Goal: Task Accomplishment & Management: Manage account settings

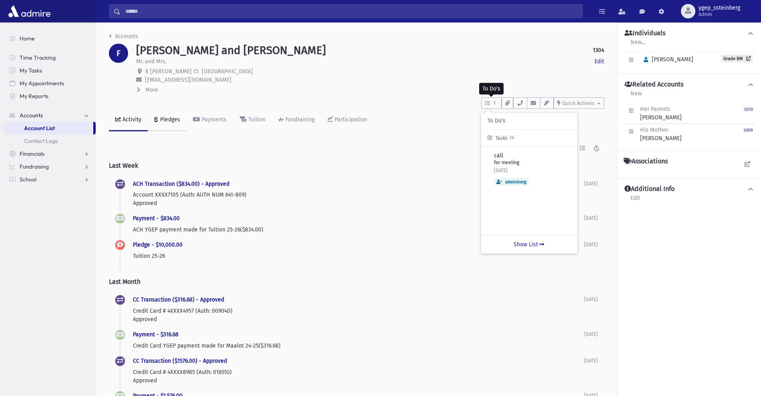
click at [161, 120] on div "Pledges" at bounding box center [169, 119] width 22 height 7
click at [173, 120] on div "Pledges" at bounding box center [169, 119] width 22 height 7
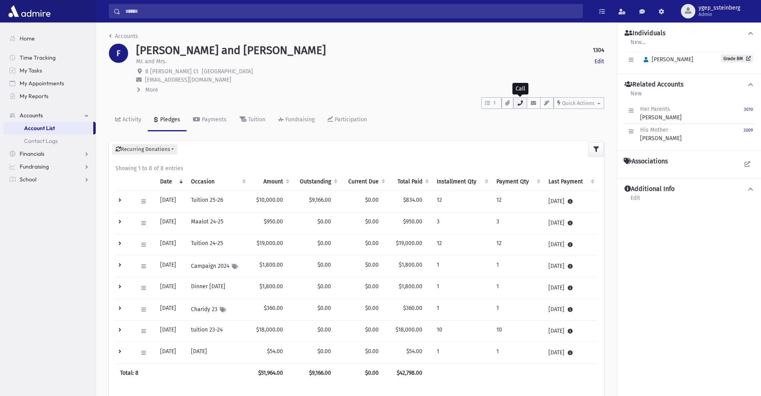
click at [521, 105] on icon "button" at bounding box center [520, 102] width 6 height 5
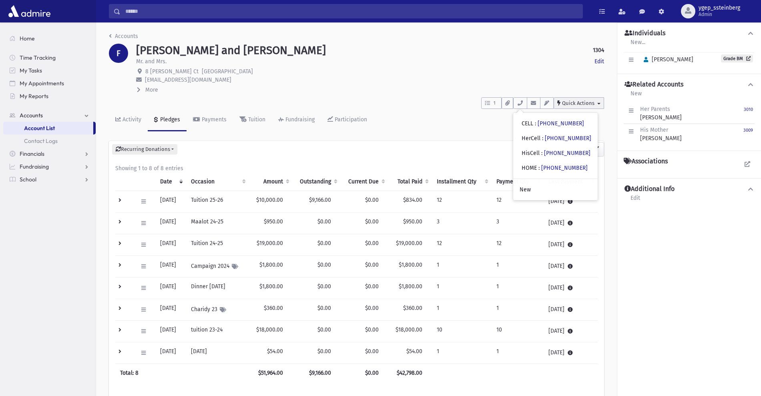
click at [589, 101] on span "Quick Actions" at bounding box center [578, 103] width 32 height 6
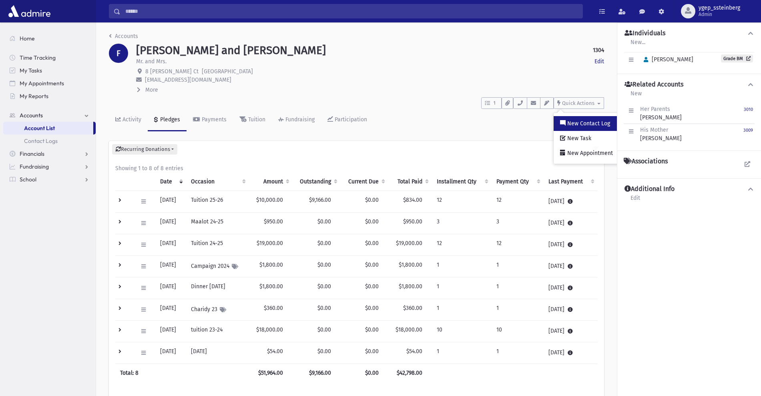
click at [576, 121] on span "New Contact Log" at bounding box center [587, 123] width 44 height 7
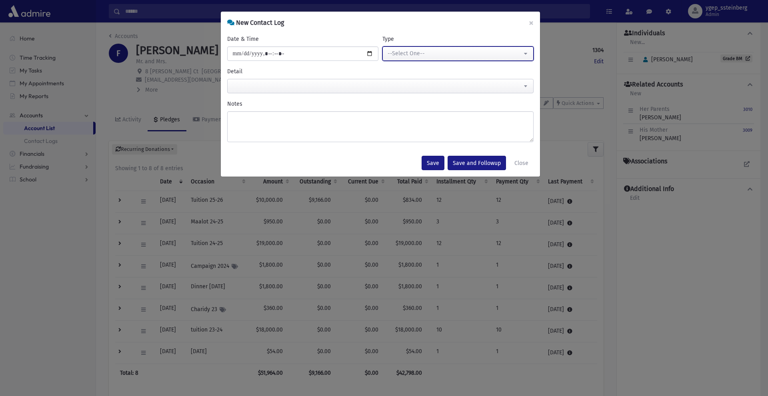
click at [472, 48] on button "--Select One--" at bounding box center [458, 53] width 151 height 14
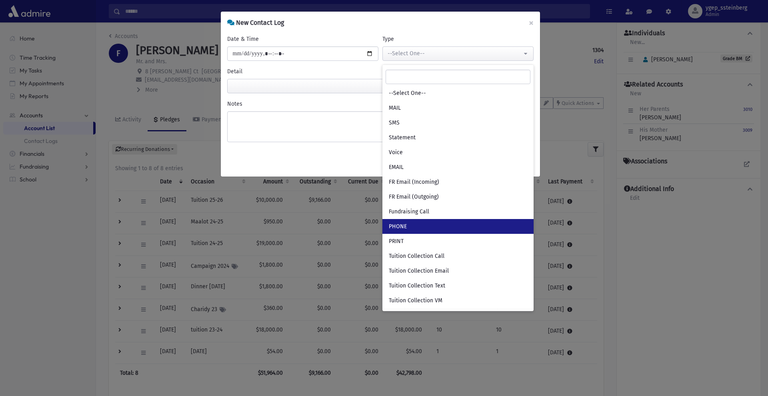
click at [419, 230] on link "PHONE" at bounding box center [458, 226] width 151 height 15
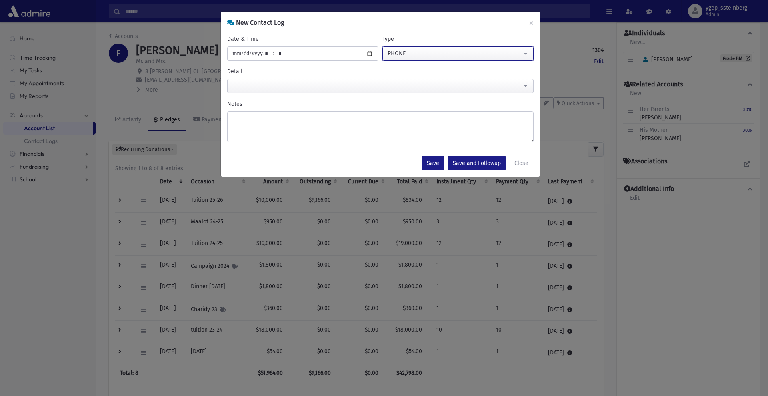
click at [414, 55] on div "PHONE" at bounding box center [455, 53] width 134 height 8
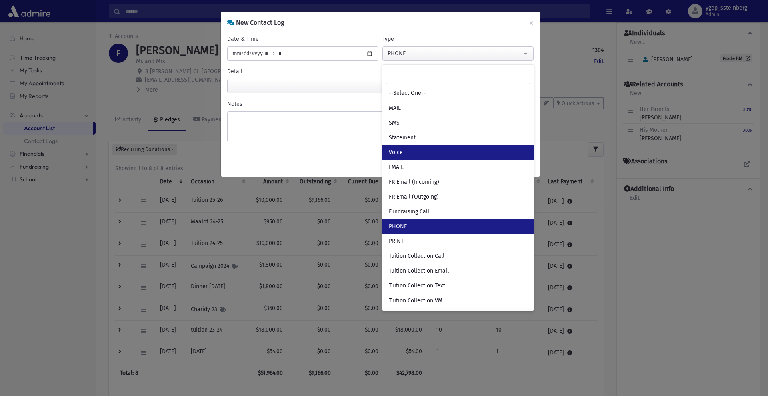
drag, startPoint x: 425, startPoint y: 150, endPoint x: 375, endPoint y: 123, distance: 56.2
click at [425, 150] on link "Voice" at bounding box center [458, 152] width 151 height 15
select select "*"
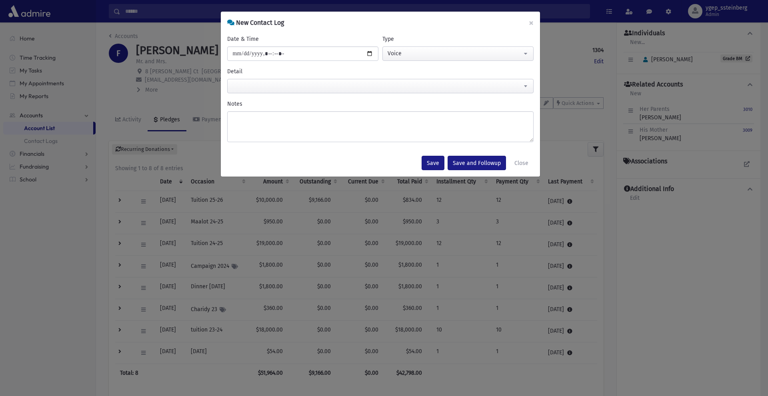
click at [293, 86] on span at bounding box center [380, 86] width 307 height 14
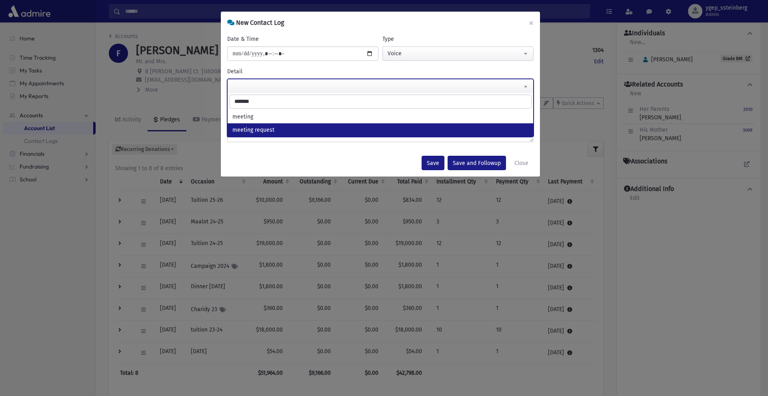
type input "*******"
drag, startPoint x: 256, startPoint y: 133, endPoint x: 258, endPoint y: 128, distance: 4.7
select select "**********"
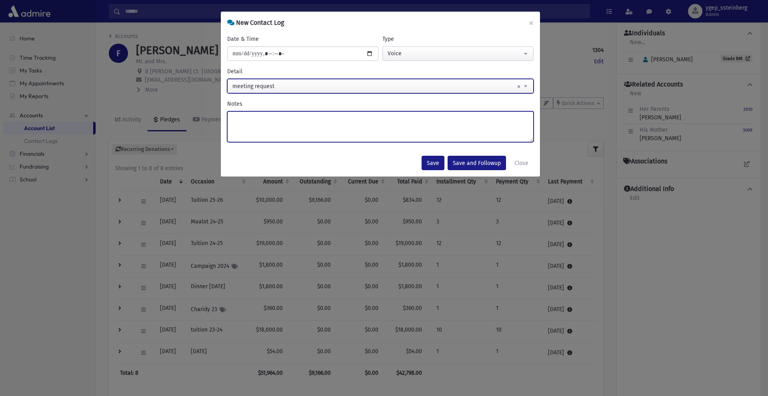
click at [260, 120] on textarea "Notes" at bounding box center [380, 126] width 307 height 31
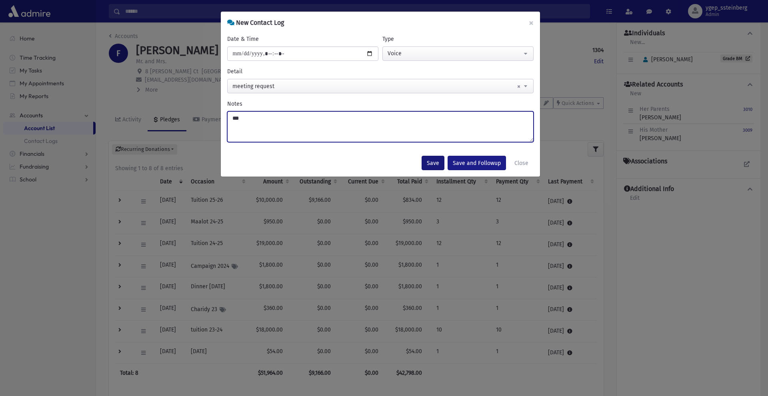
type textarea "***"
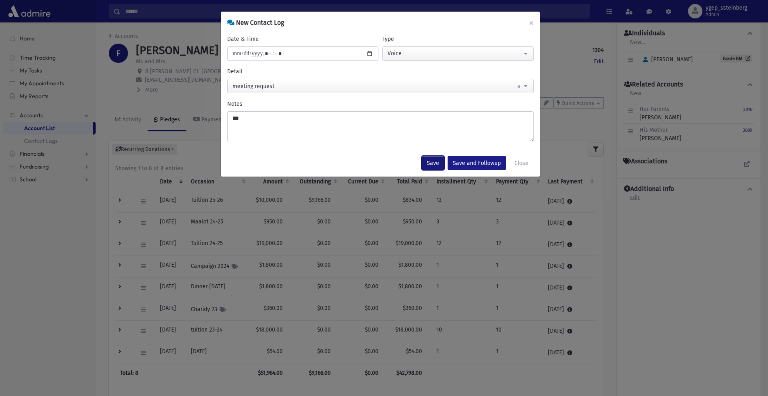
click at [435, 162] on button "Save" at bounding box center [433, 163] width 23 height 14
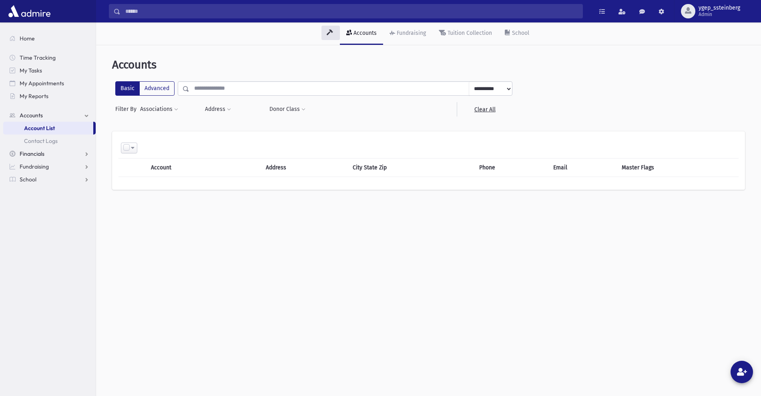
click at [48, 153] on link "Financials" at bounding box center [49, 153] width 92 height 13
click at [46, 180] on span "Fundraising" at bounding box center [34, 179] width 29 height 7
click at [38, 209] on link "School" at bounding box center [49, 204] width 92 height 13
click at [51, 166] on link "Students" at bounding box center [49, 166] width 92 height 13
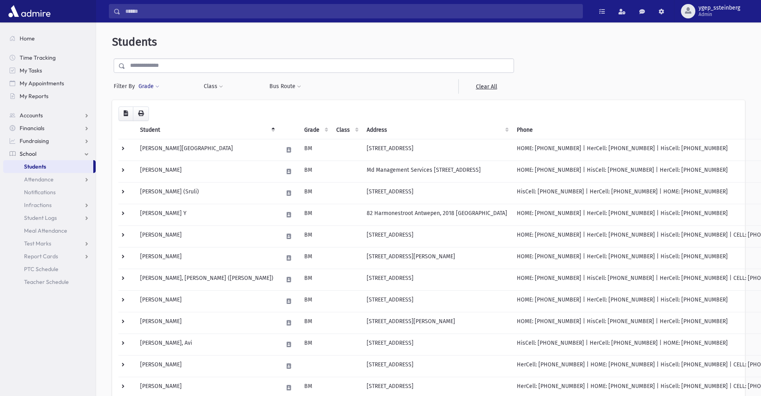
click at [154, 86] on button "Grade" at bounding box center [149, 86] width 22 height 14
select select
click at [179, 65] on input "text" at bounding box center [319, 65] width 388 height 14
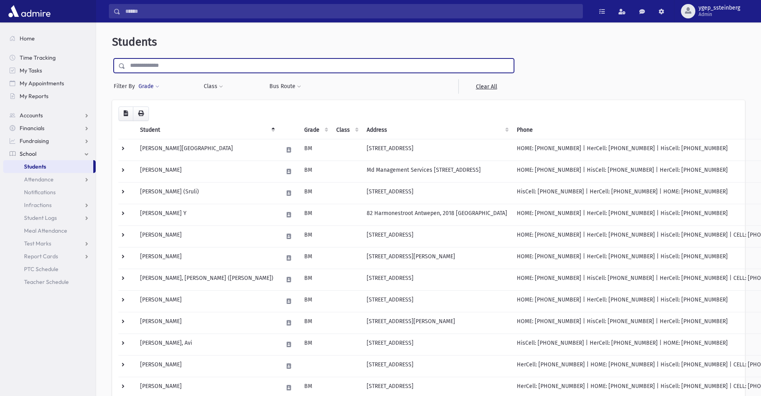
click at [156, 87] on span at bounding box center [157, 86] width 4 height 5
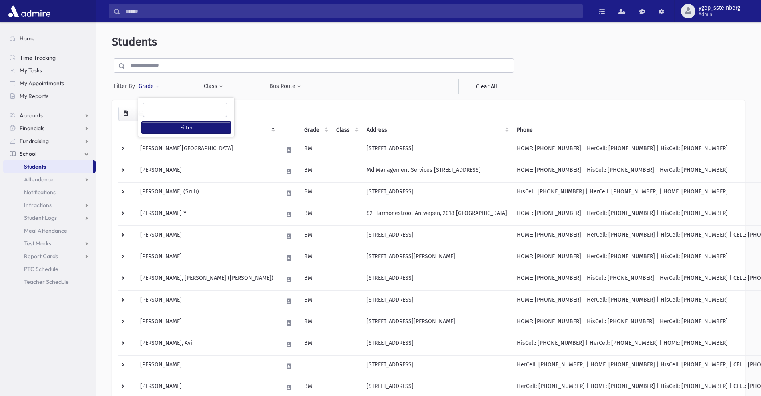
click at [184, 126] on button "Filter" at bounding box center [186, 128] width 90 height 12
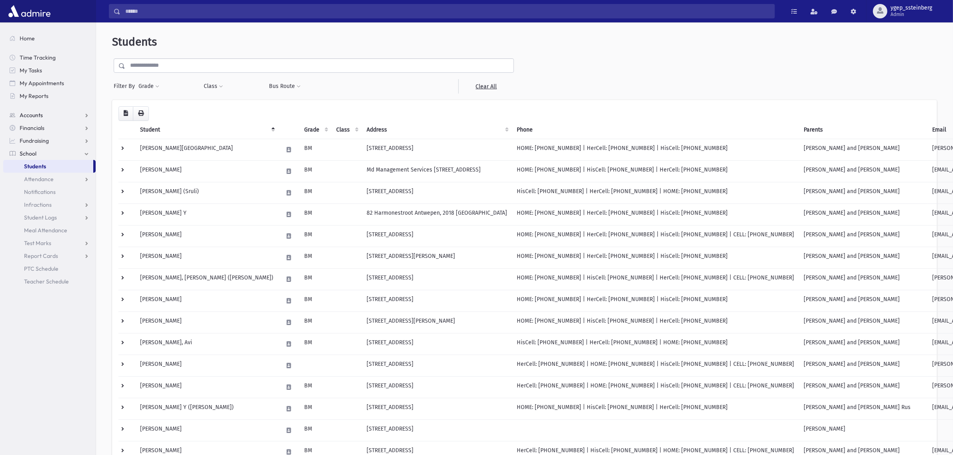
click at [36, 114] on span "Accounts" at bounding box center [31, 115] width 23 height 7
drag, startPoint x: 47, startPoint y: 126, endPoint x: 145, endPoint y: 75, distance: 110.3
click at [48, 126] on span "Account List" at bounding box center [39, 127] width 31 height 7
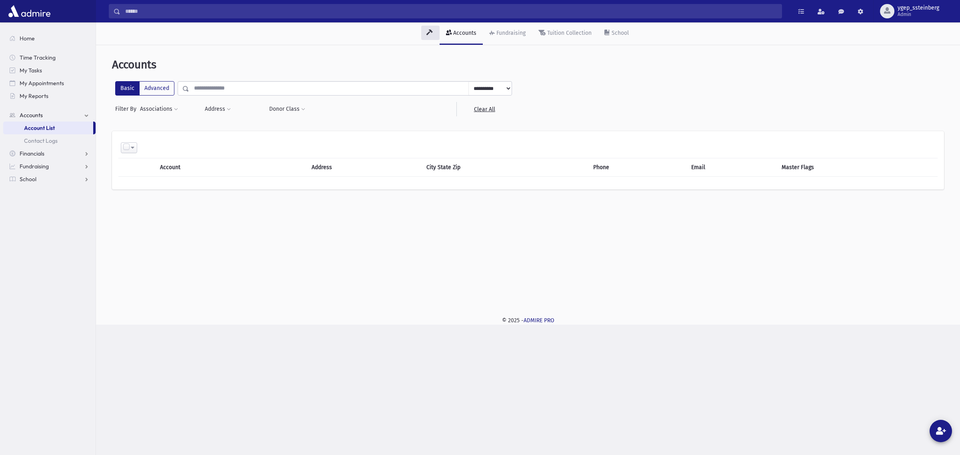
click at [179, 68] on header "Accounts" at bounding box center [528, 65] width 832 height 14
click at [209, 88] on input "text" at bounding box center [329, 88] width 280 height 14
type input "***"
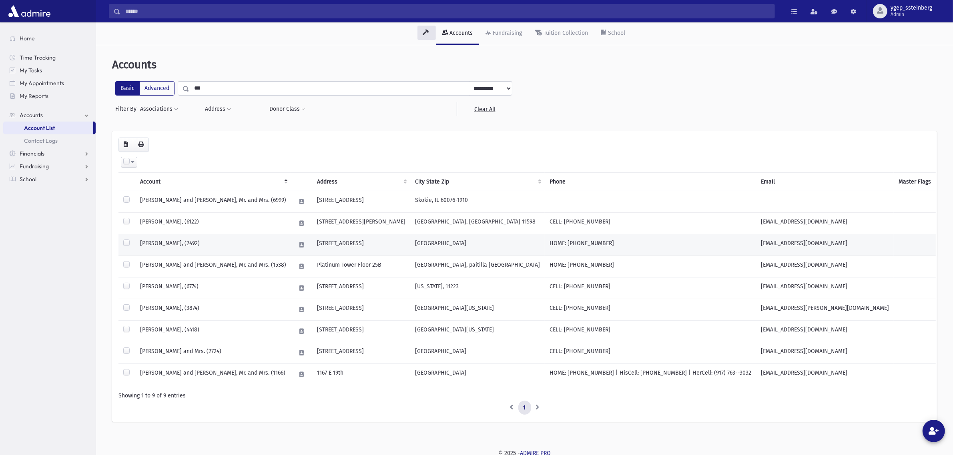
click at [202, 242] on td "TAWACHI, Ezra, (2492)" at bounding box center [213, 245] width 156 height 22
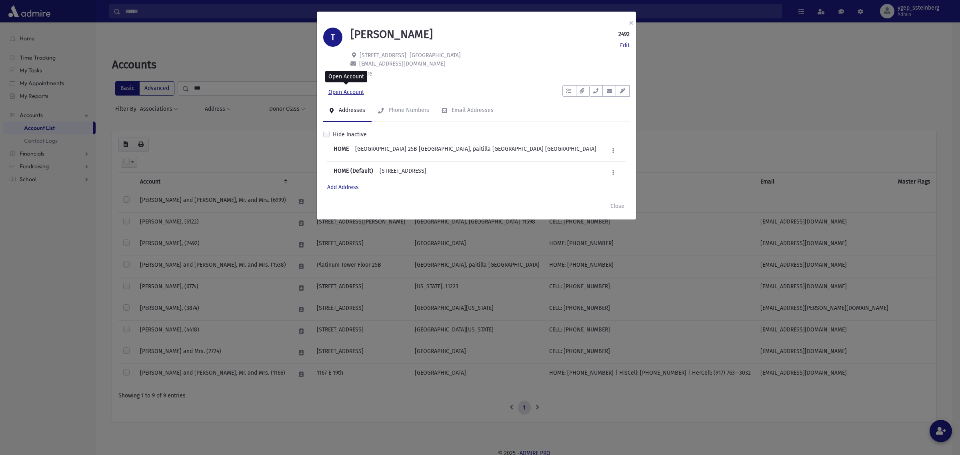
click at [353, 91] on link "Open Account" at bounding box center [346, 92] width 46 height 14
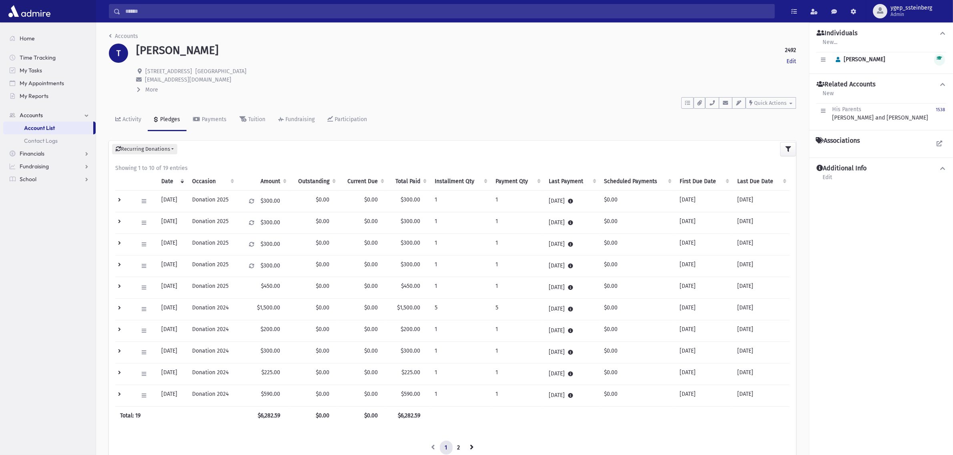
click at [120, 200] on td at bounding box center [124, 201] width 18 height 22
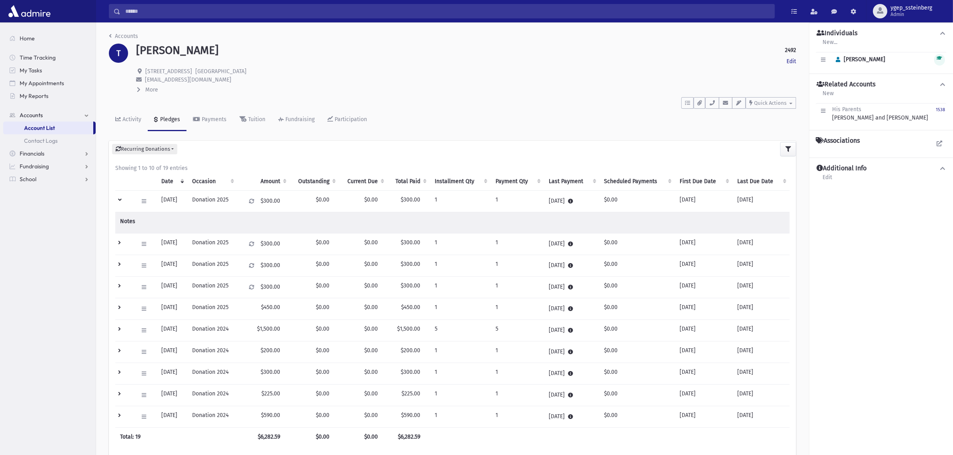
click at [120, 200] on td at bounding box center [124, 201] width 18 height 22
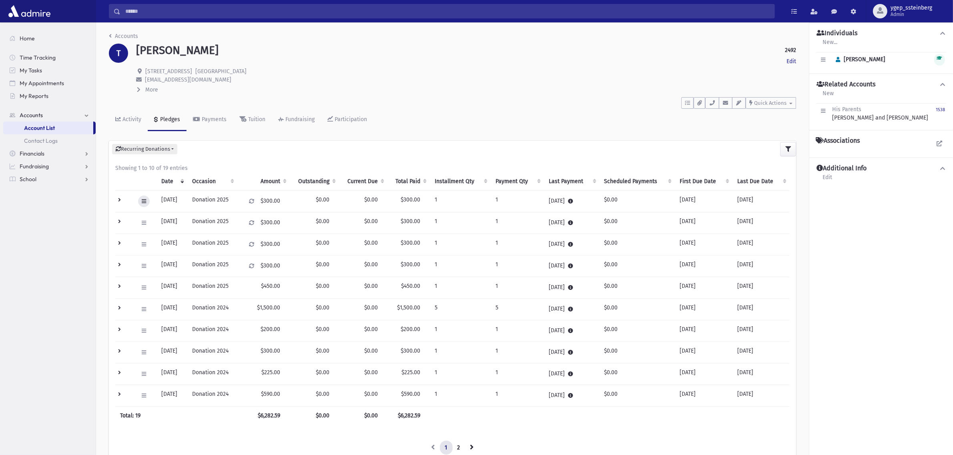
click at [144, 199] on icon at bounding box center [144, 201] width 4 height 5
click at [159, 214] on link "Edit" at bounding box center [180, 218] width 84 height 15
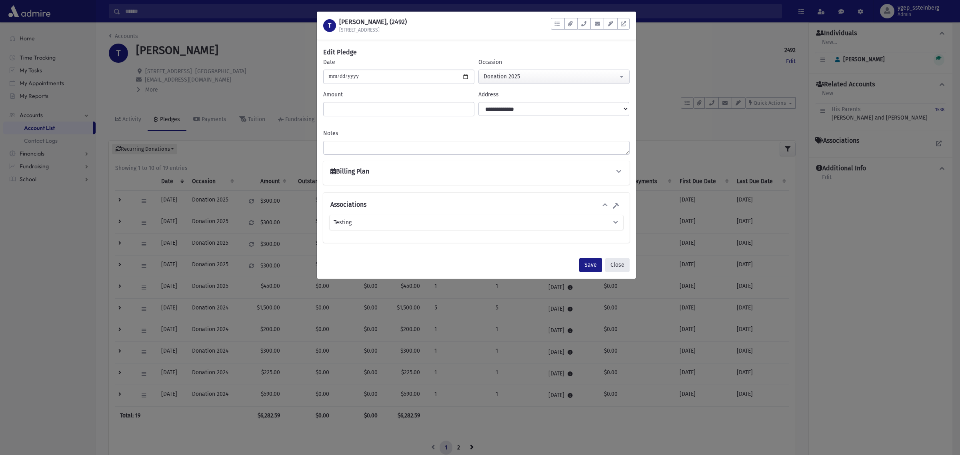
click at [618, 263] on button "Close" at bounding box center [617, 265] width 24 height 14
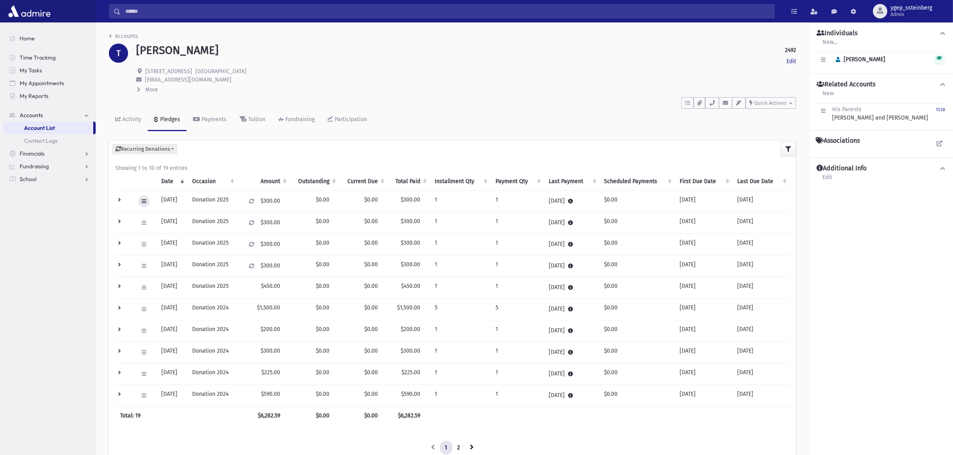
click at [143, 202] on icon at bounding box center [144, 201] width 4 height 5
click at [168, 293] on span "View Applied Payments" at bounding box center [173, 292] width 59 height 7
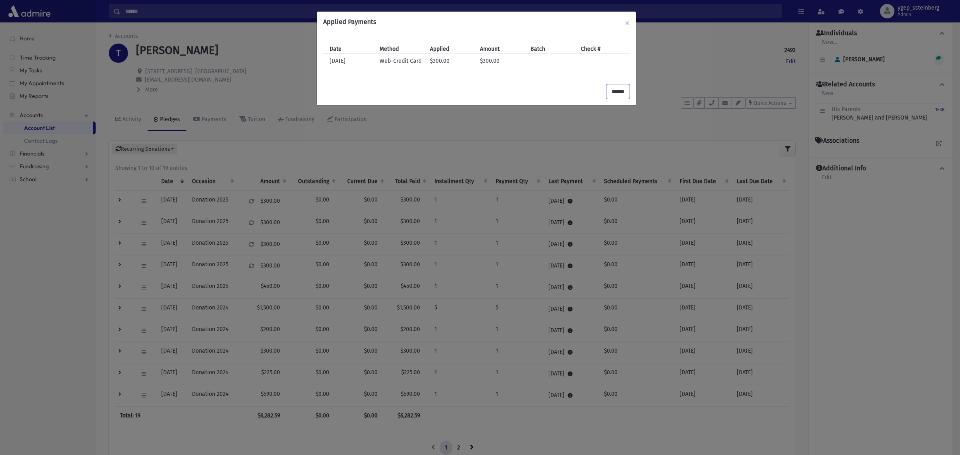
click at [619, 92] on input "******" at bounding box center [618, 91] width 23 height 14
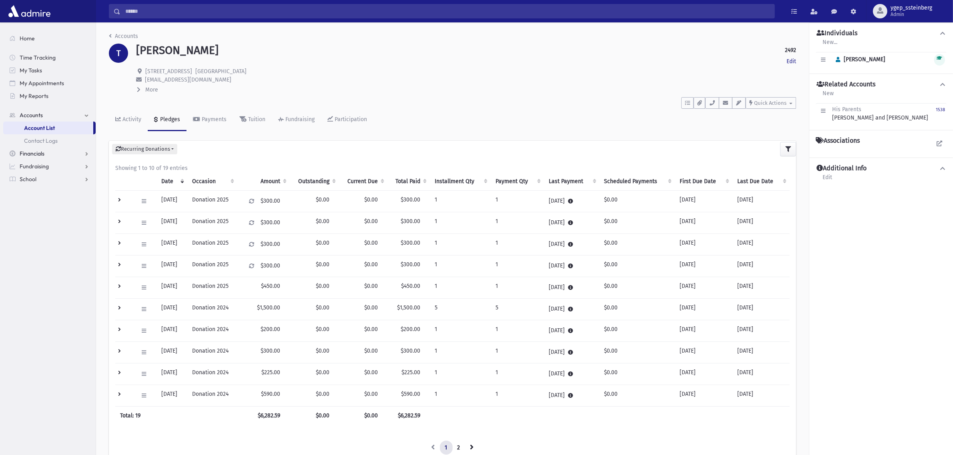
click at [50, 153] on link "Financials" at bounding box center [49, 153] width 92 height 13
click at [45, 176] on span "Fundraising" at bounding box center [34, 179] width 29 height 7
click at [36, 126] on span "Financials" at bounding box center [32, 127] width 25 height 7
click at [44, 150] on span "Payments" at bounding box center [36, 153] width 25 height 7
click at [40, 176] on link "List" at bounding box center [49, 179] width 92 height 13
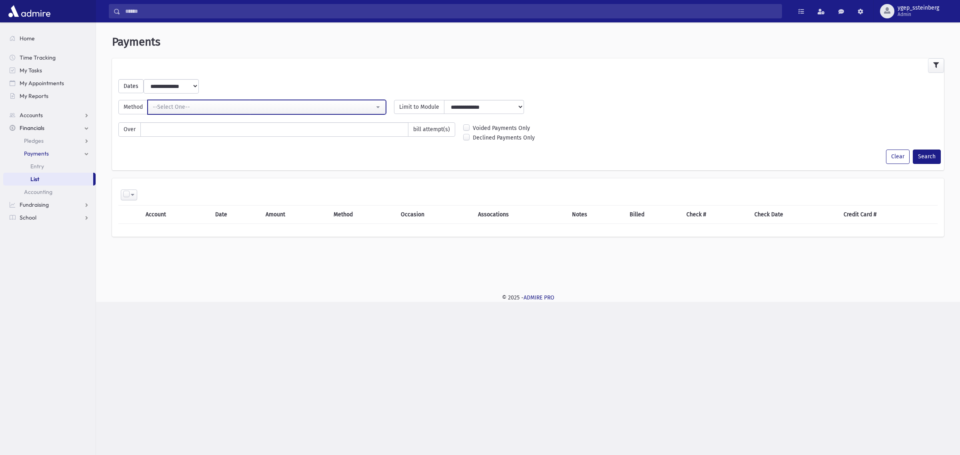
click at [183, 111] on div "--Select One--" at bounding box center [264, 107] width 222 height 8
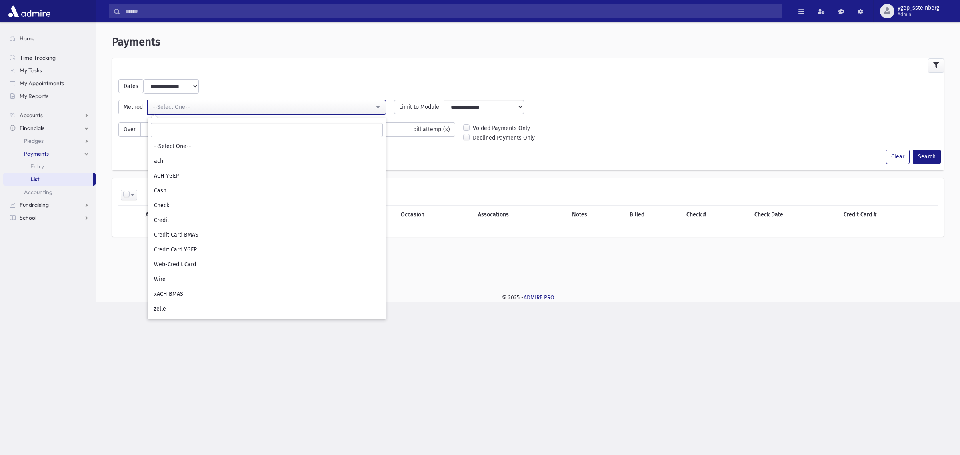
click at [183, 106] on div "--Select One--" at bounding box center [264, 107] width 222 height 8
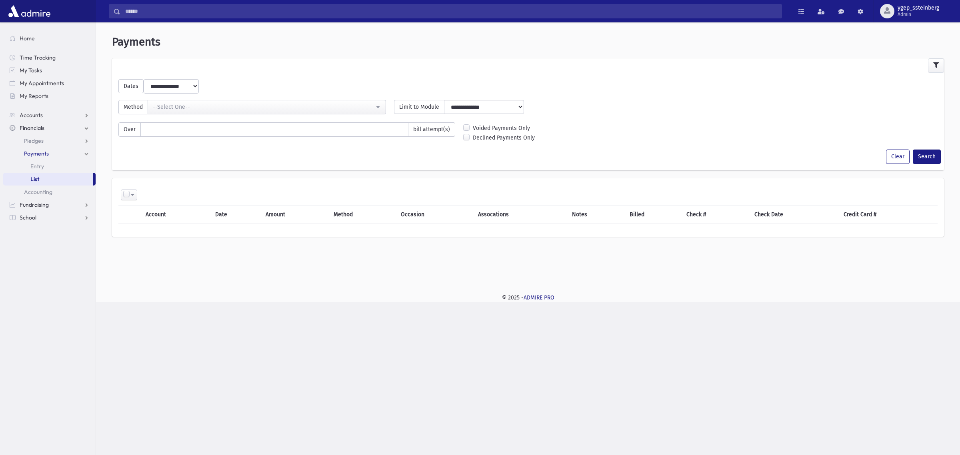
click at [176, 89] on select "**********" at bounding box center [171, 86] width 54 height 14
click at [175, 89] on select "**********" at bounding box center [171, 86] width 54 height 14
click at [42, 139] on span "Pledges" at bounding box center [34, 140] width 20 height 7
click at [65, 194] on link "Recurring List" at bounding box center [49, 192] width 92 height 13
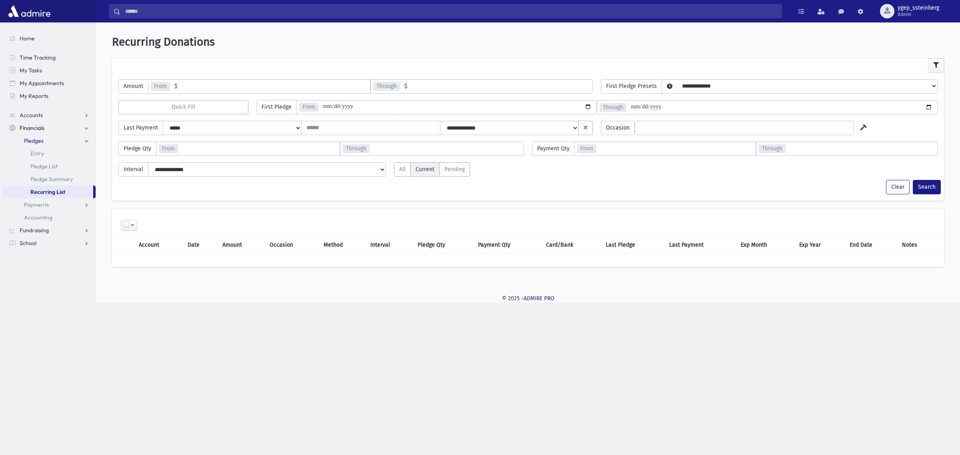
select select
click at [925, 185] on button "Search" at bounding box center [927, 187] width 28 height 14
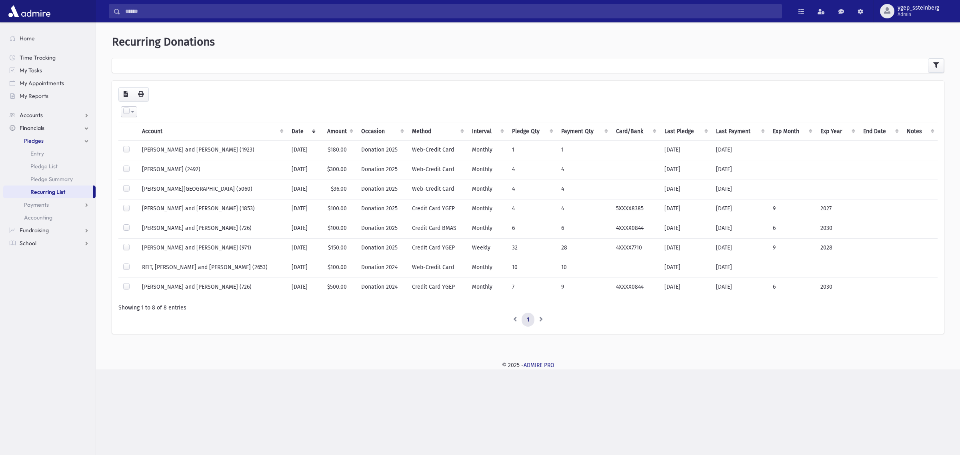
click at [34, 116] on span "Accounts" at bounding box center [31, 115] width 23 height 7
click at [32, 65] on link "My Tasks" at bounding box center [49, 70] width 92 height 13
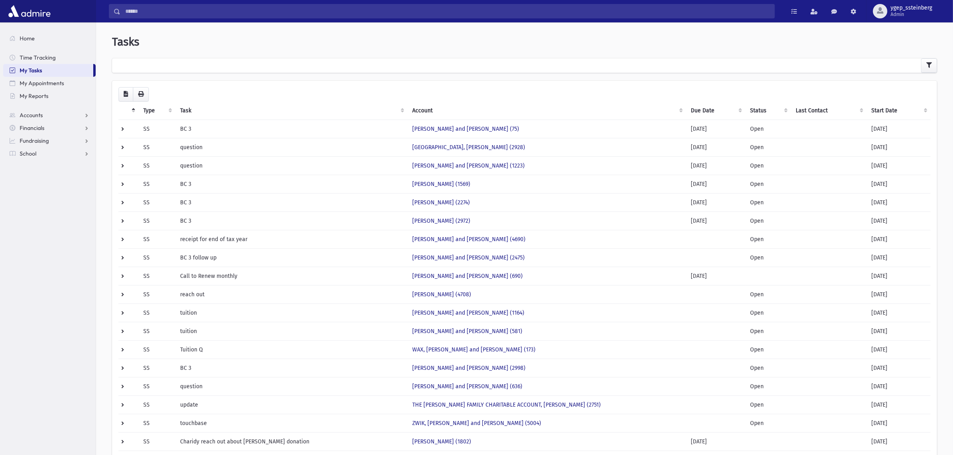
click at [882, 110] on th "Start Date" at bounding box center [898, 111] width 64 height 18
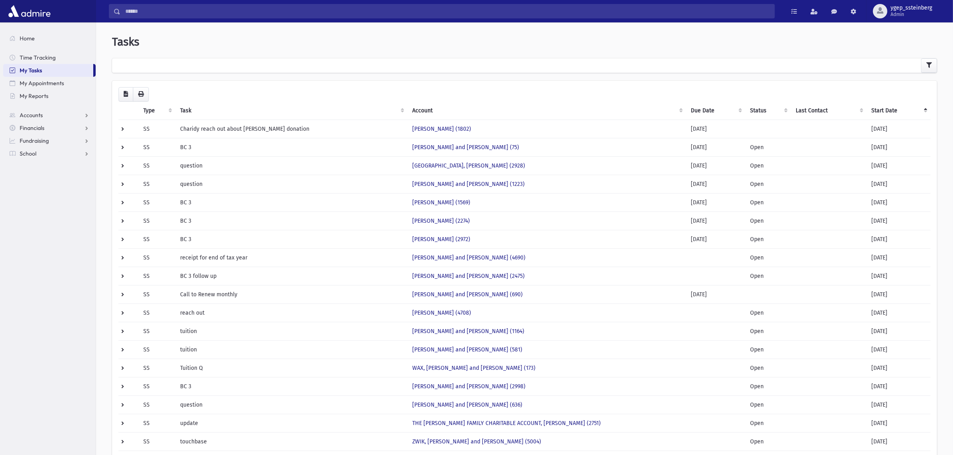
click at [880, 109] on th "Start Date" at bounding box center [898, 111] width 64 height 18
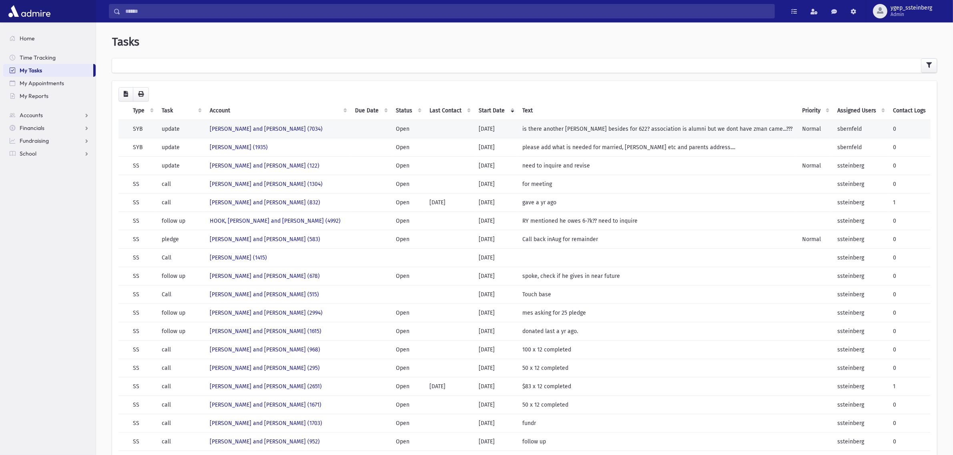
click at [326, 123] on td "[PERSON_NAME] and [PERSON_NAME] (7034)" at bounding box center [277, 129] width 145 height 18
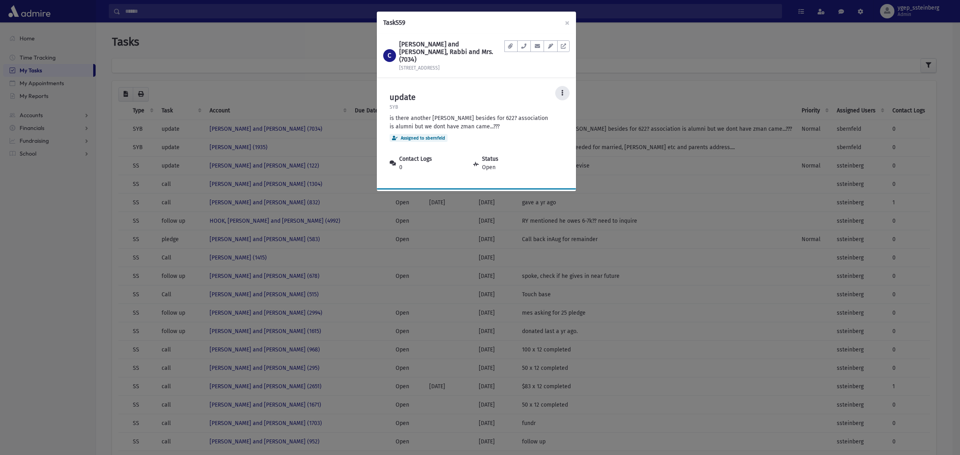
click at [561, 86] on button at bounding box center [562, 93] width 14 height 14
click at [535, 137] on link "Delete" at bounding box center [537, 144] width 64 height 15
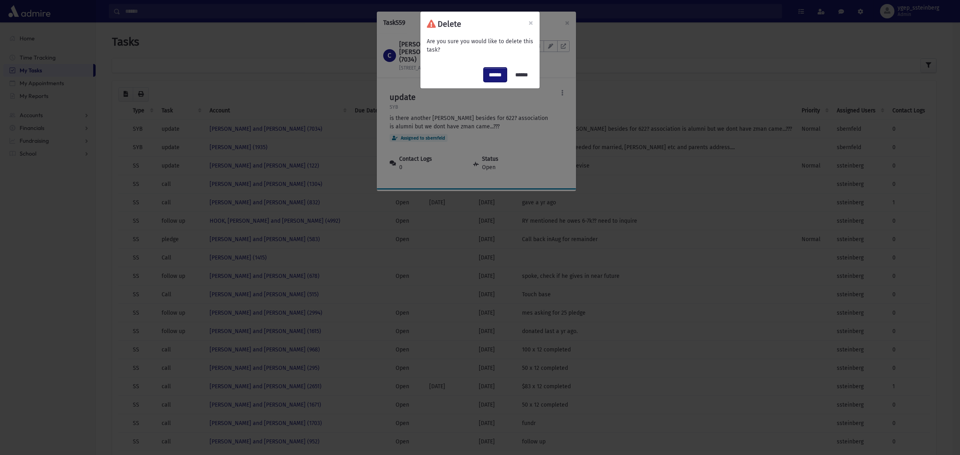
click at [491, 73] on input "******" at bounding box center [495, 75] width 23 height 14
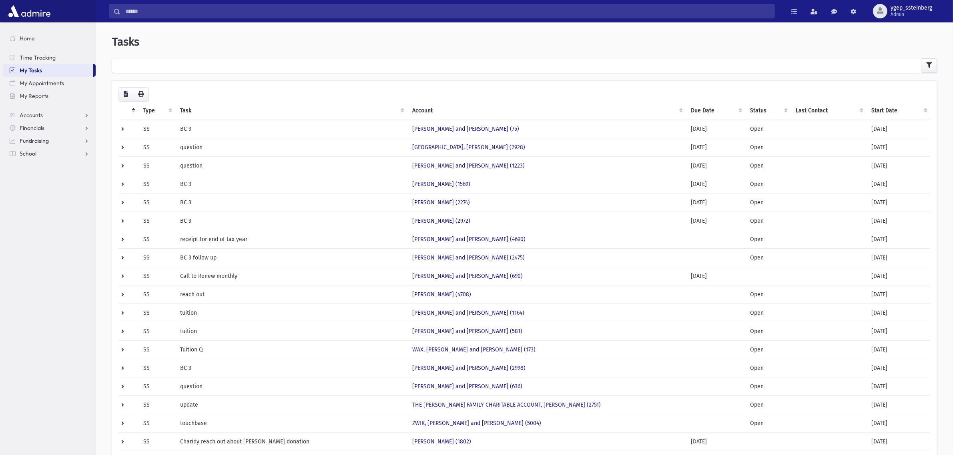
click at [879, 108] on th "Start Date" at bounding box center [898, 111] width 64 height 18
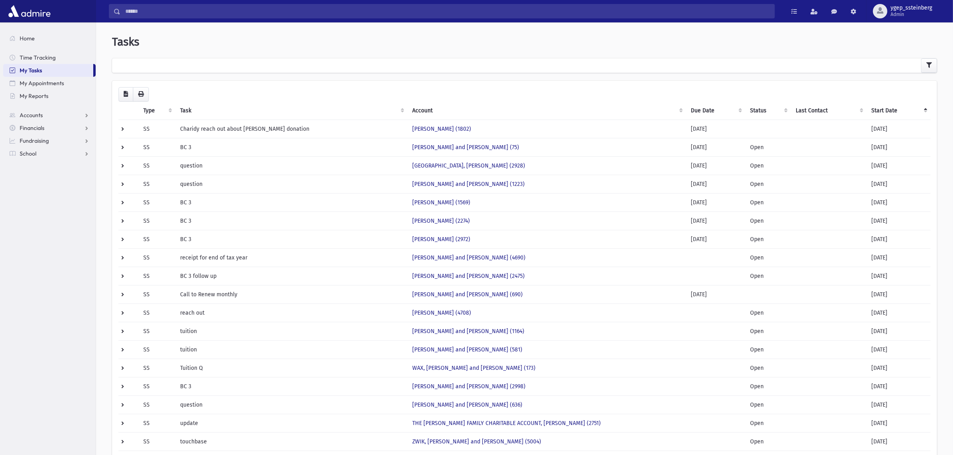
click at [879, 108] on th "Start Date" at bounding box center [898, 111] width 64 height 18
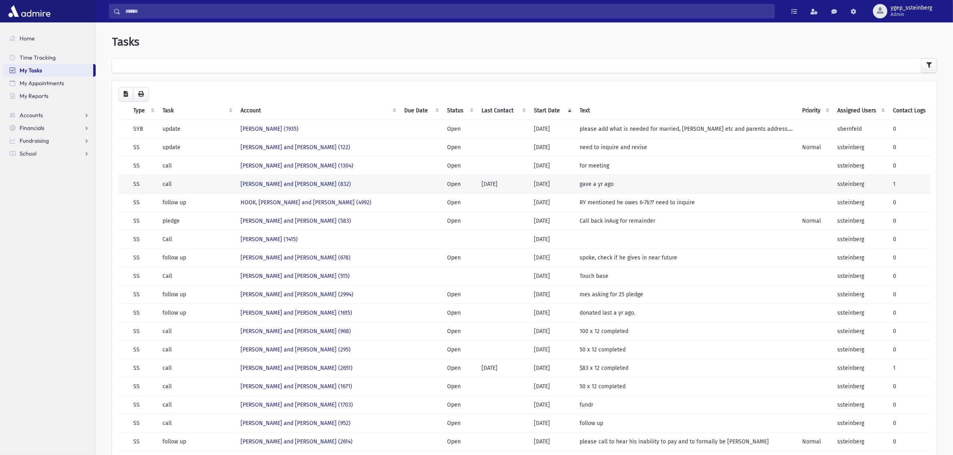
click at [231, 180] on td "call" at bounding box center [197, 184] width 78 height 18
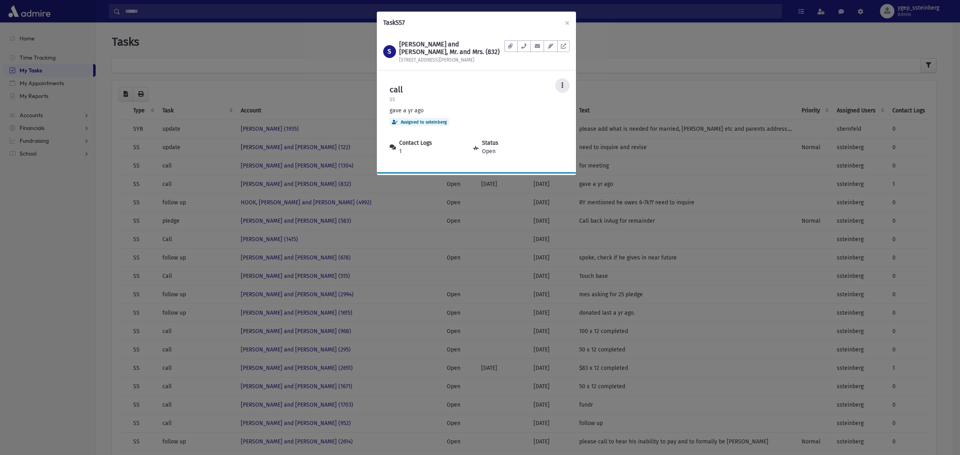
click at [561, 86] on icon at bounding box center [562, 85] width 2 height 6
click at [539, 151] on link "Mark Complete" at bounding box center [537, 151] width 64 height 15
click at [329, 92] on div "Task 557 × S STERNSTEIN, Mordechai and Leah, Mr. and Mrs. (832) 127 Shady Lane …" at bounding box center [480, 227] width 960 height 455
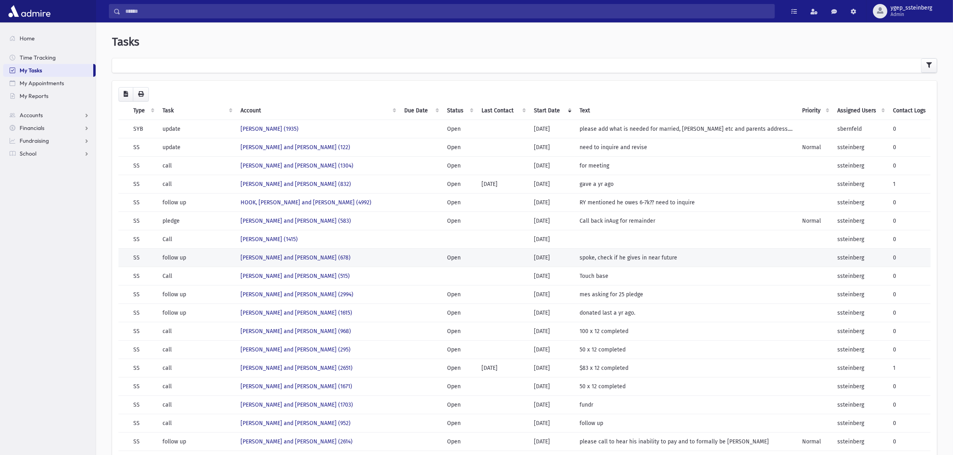
click at [363, 255] on td "ABRAMCZYK, Naftoli and Chana (678)" at bounding box center [318, 258] width 164 height 18
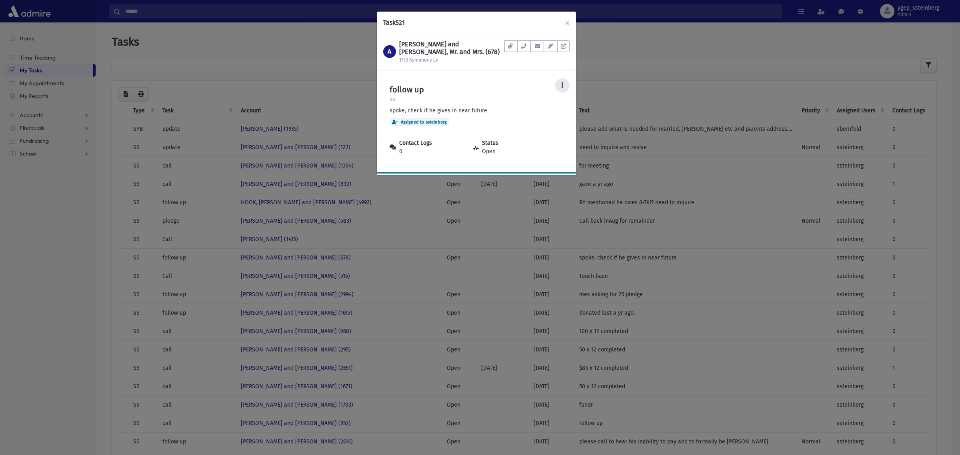
click at [561, 82] on icon at bounding box center [562, 85] width 2 height 6
click at [561, 47] on icon at bounding box center [563, 46] width 5 height 5
click at [213, 27] on div "Task 521 × A ABRAMCZYK, Naftoli and Chana, Mr. and Mrs. (678) 1733 Symphony Ln …" at bounding box center [480, 227] width 960 height 455
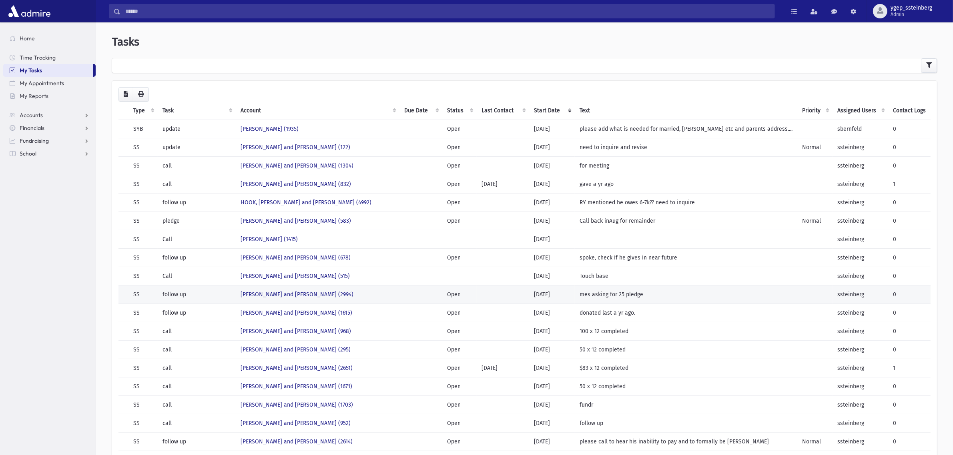
click at [217, 299] on td "follow up" at bounding box center [197, 294] width 78 height 18
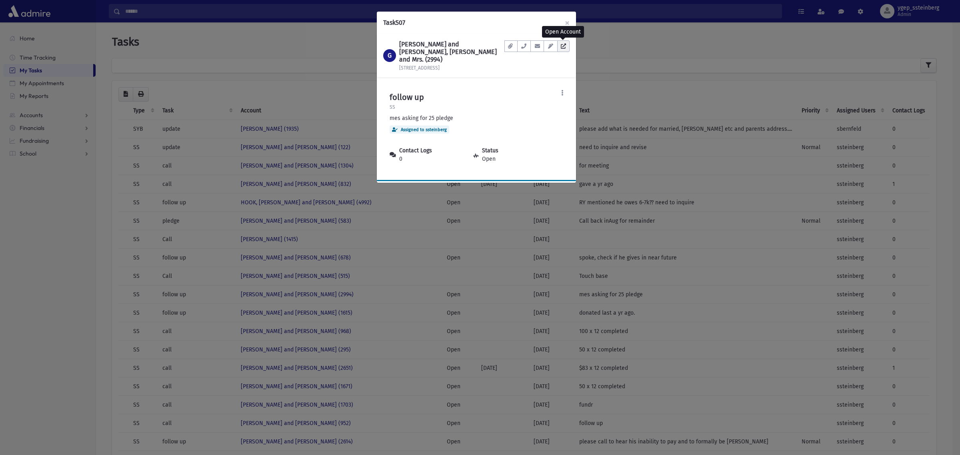
click at [561, 44] on icon at bounding box center [563, 46] width 5 height 5
click at [247, 56] on div "Task 507 × G GOODMAN, Yakov and Michal, Rabbi and Mrs. (2994) 1714 Brookhaven A…" at bounding box center [480, 227] width 960 height 455
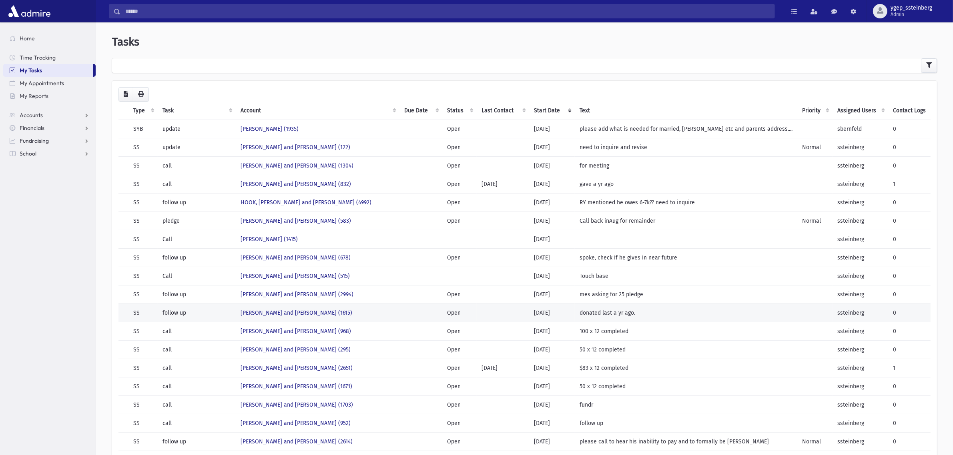
click at [381, 313] on td "SCHERMAN, Avrohom and Rochela (1615)" at bounding box center [318, 313] width 164 height 18
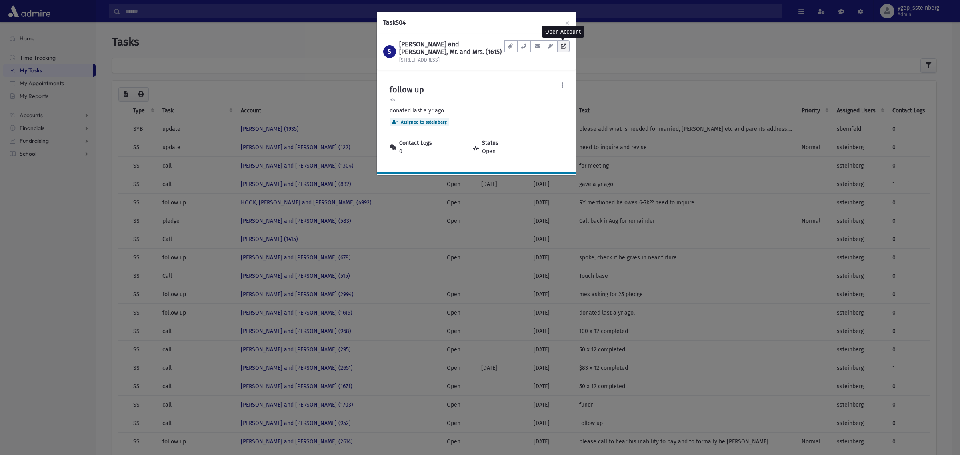
click at [563, 45] on icon at bounding box center [563, 46] width 5 height 5
click at [560, 82] on button at bounding box center [562, 85] width 14 height 14
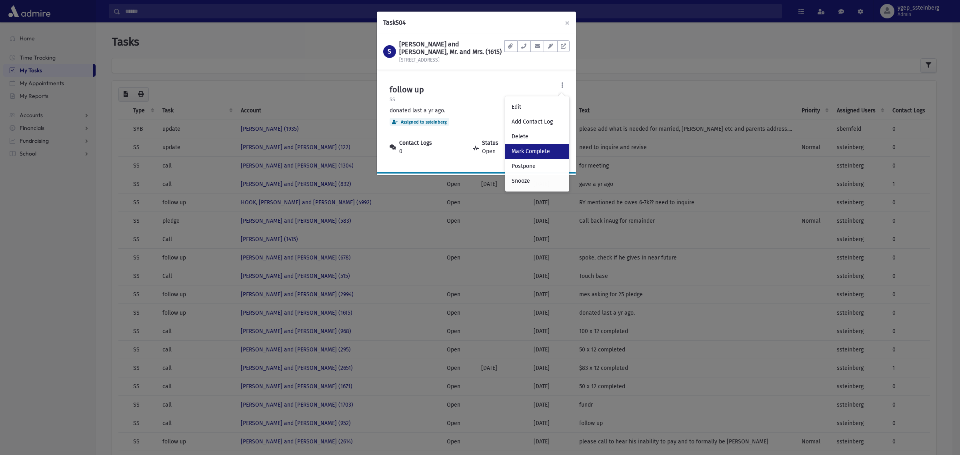
click at [532, 150] on link "Mark Complete" at bounding box center [537, 151] width 64 height 15
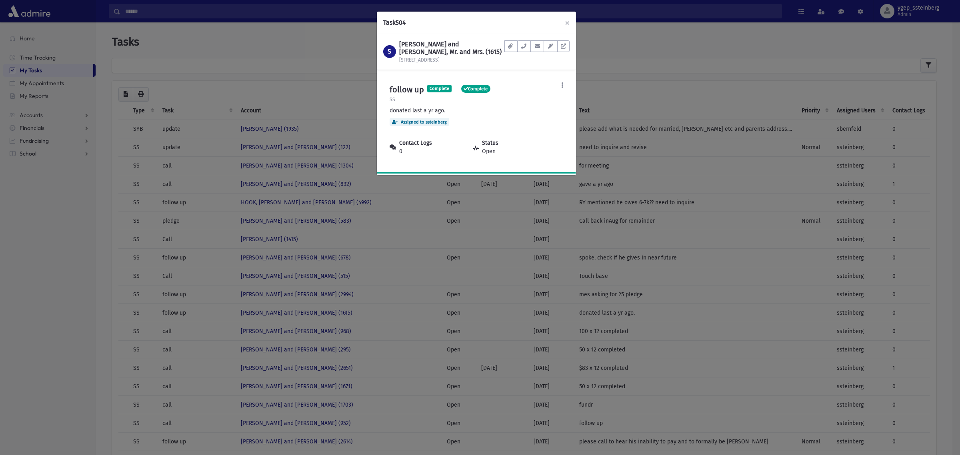
click at [295, 68] on div "Task 504 × S SCHERMAN, Avrohom and Rochela, Mr. and Mrs. (1615) 1089 Somerset A…" at bounding box center [480, 227] width 960 height 455
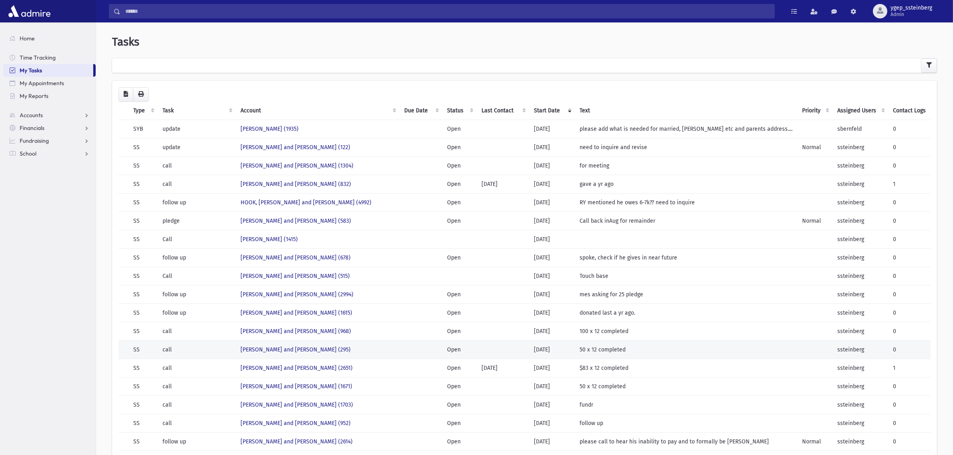
click at [384, 347] on td "EDELMAN, Nachum and Yocheved (295)" at bounding box center [318, 350] width 164 height 18
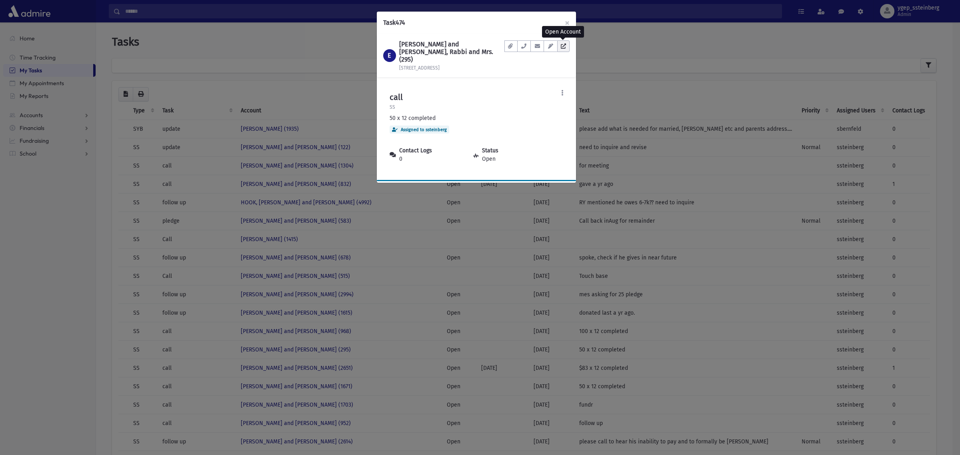
click at [563, 47] on icon at bounding box center [563, 46] width 5 height 5
drag, startPoint x: 190, startPoint y: 18, endPoint x: 203, endPoint y: 33, distance: 19.6
click at [197, 28] on div "Task 474 × E EDELMAN, Nachum and Yocheved, Rabbi and Mrs. (295) 2573 Larchmont …" at bounding box center [480, 227] width 960 height 455
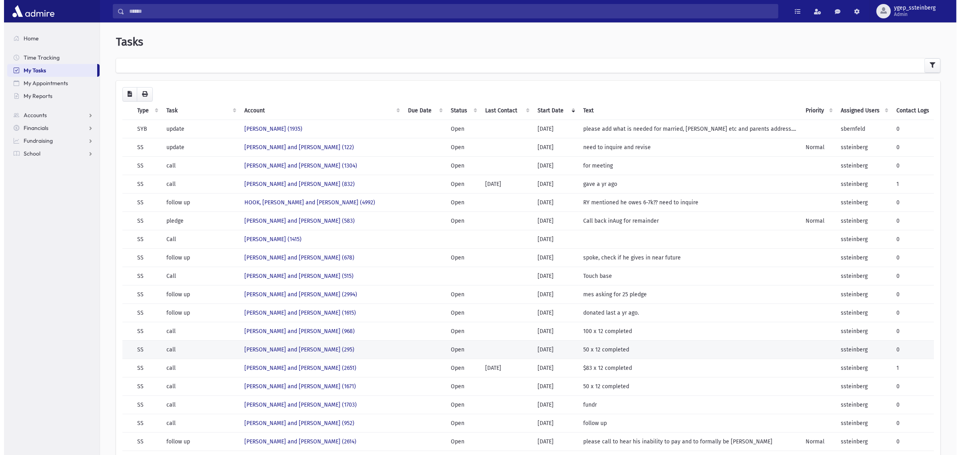
scroll to position [83, 0]
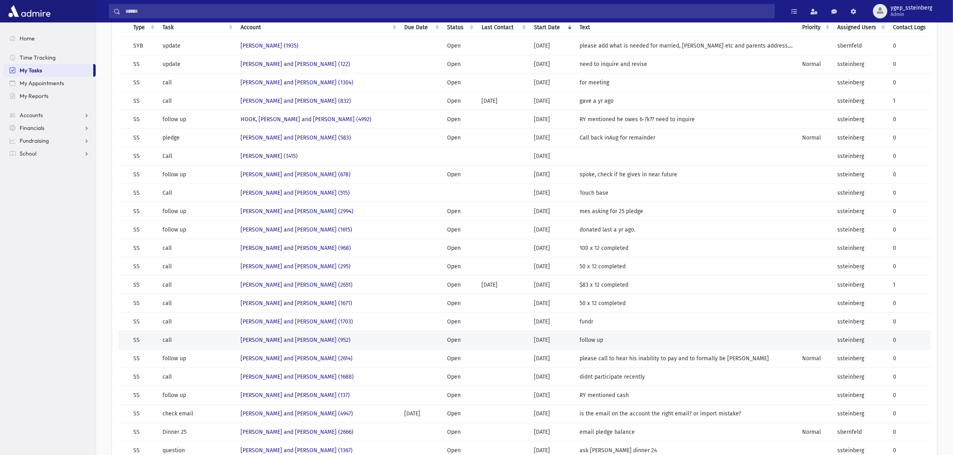
click at [236, 339] on td "call" at bounding box center [197, 340] width 78 height 18
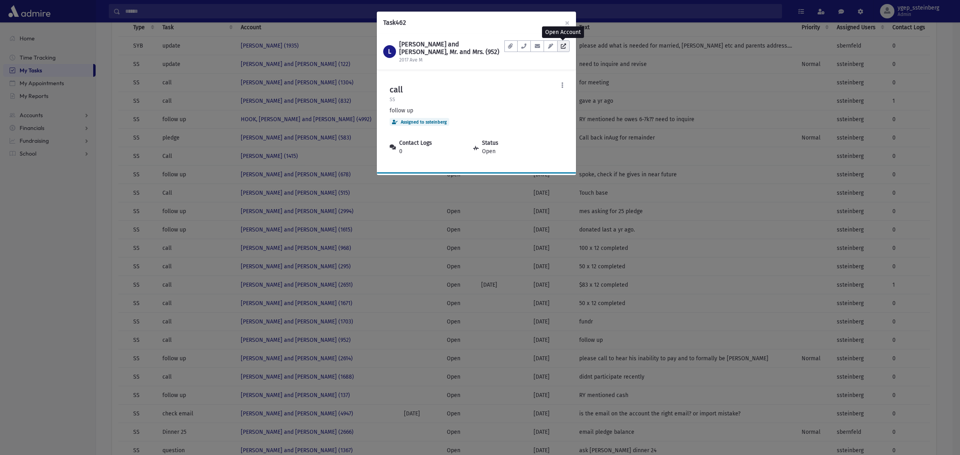
click at [563, 46] on icon at bounding box center [563, 46] width 5 height 5
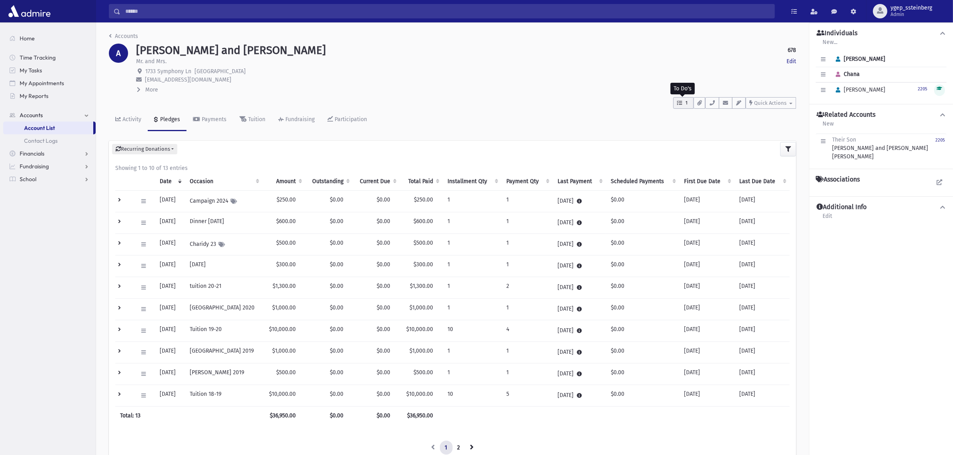
click at [688, 103] on span "1" at bounding box center [686, 103] width 7 height 7
drag, startPoint x: 129, startPoint y: 118, endPoint x: 125, endPoint y: 114, distance: 5.7
click at [127, 117] on div "Activity" at bounding box center [131, 119] width 20 height 7
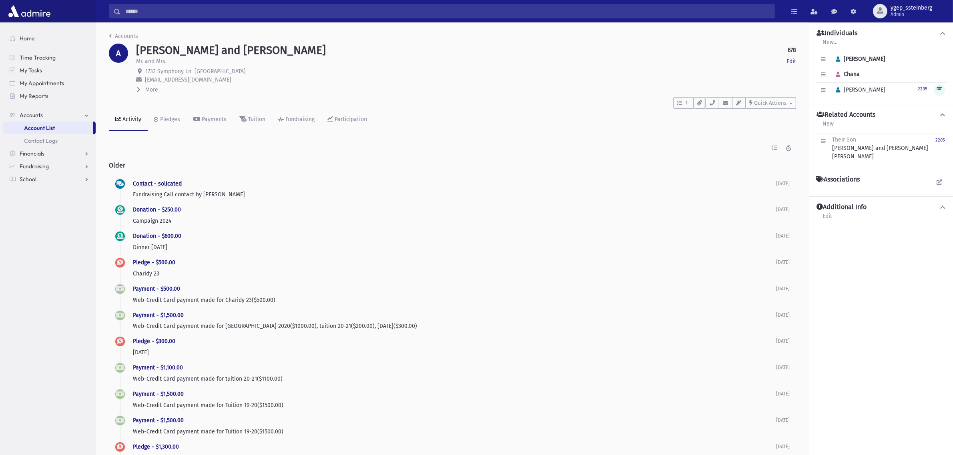
click at [159, 181] on link "Contact - solicated" at bounding box center [157, 183] width 49 height 7
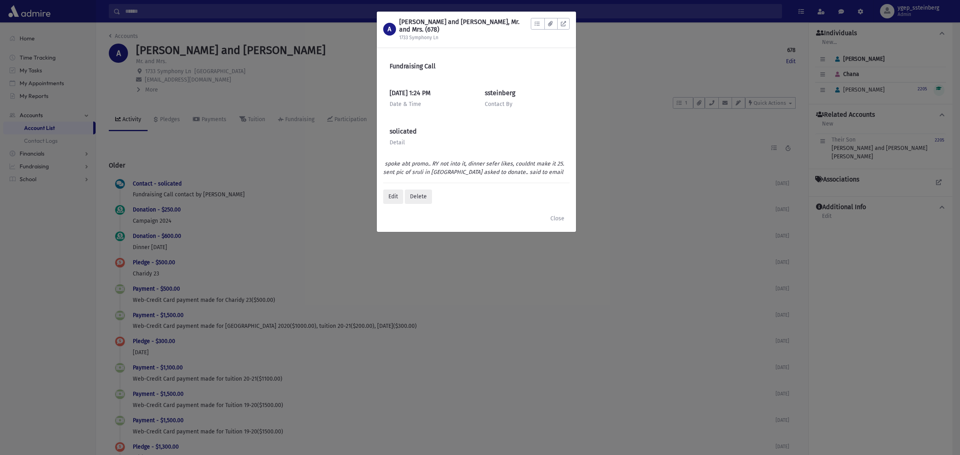
click at [234, 169] on div "A ABRAMCZYK, Naftoli and Chana, Mr. and Mrs. (678) 1733 Symphony Ln To Do's No …" at bounding box center [480, 227] width 960 height 455
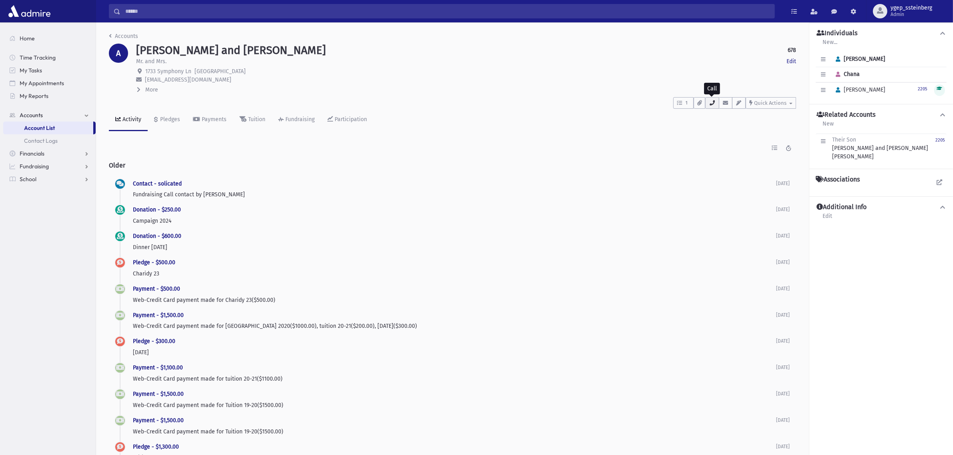
click at [709, 100] on icon "button" at bounding box center [712, 102] width 6 height 5
click at [174, 118] on div "Pledges" at bounding box center [169, 119] width 22 height 7
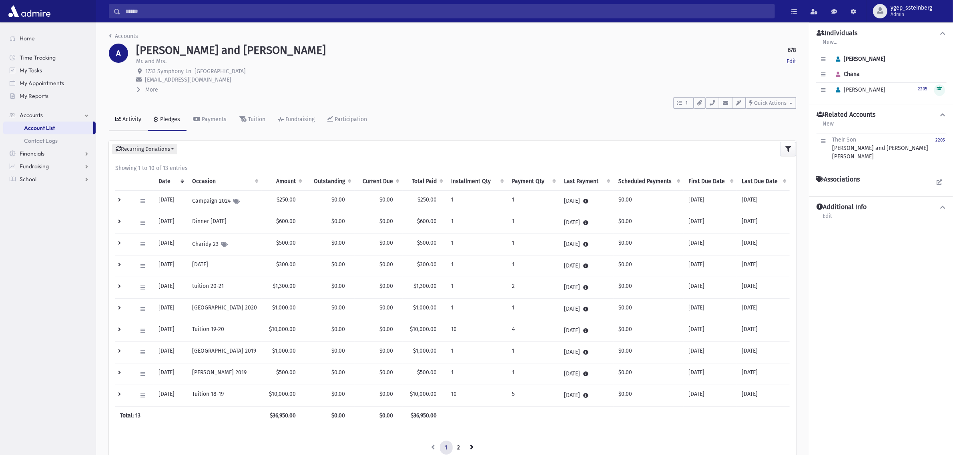
click at [131, 119] on div "Activity" at bounding box center [131, 119] width 20 height 7
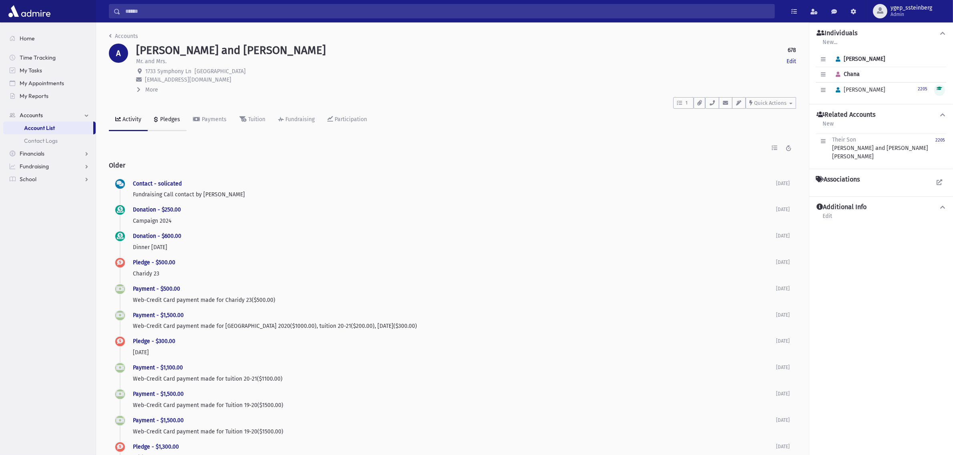
click at [168, 122] on link "Pledges" at bounding box center [167, 120] width 39 height 22
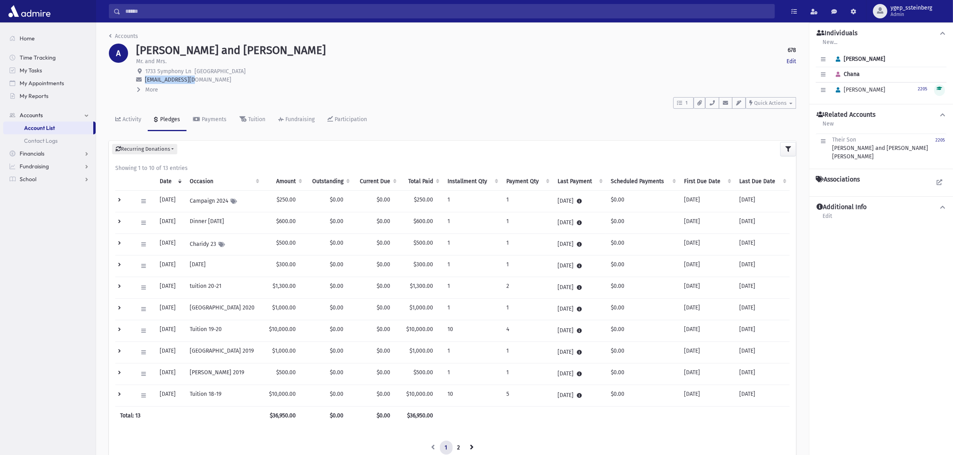
drag, startPoint x: 200, startPoint y: 79, endPoint x: 145, endPoint y: 82, distance: 55.3
click at [145, 82] on p "nojopromo@aol.com" at bounding box center [466, 80] width 660 height 8
copy span "nojopromo@aol.com"
click at [770, 102] on span "Quick Actions" at bounding box center [770, 103] width 32 height 6
click at [769, 120] on span "New Contact Log" at bounding box center [780, 123] width 44 height 7
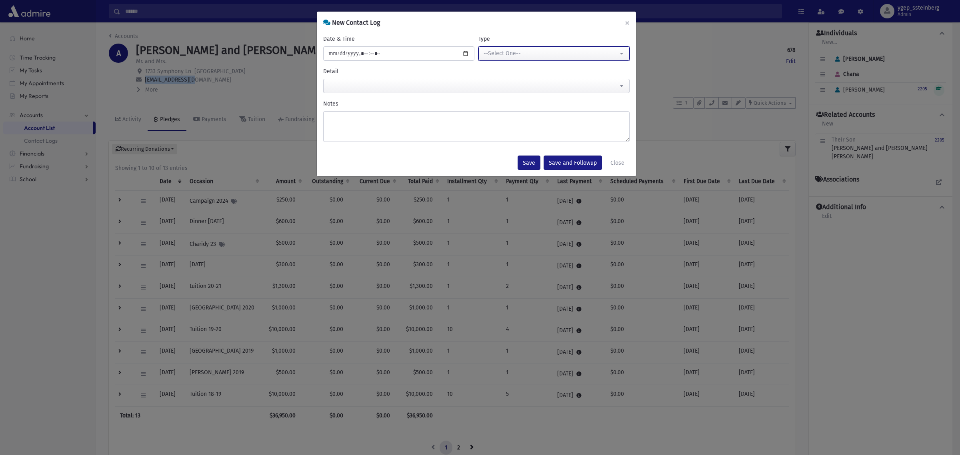
click at [498, 50] on div "--Select One--" at bounding box center [551, 53] width 134 height 8
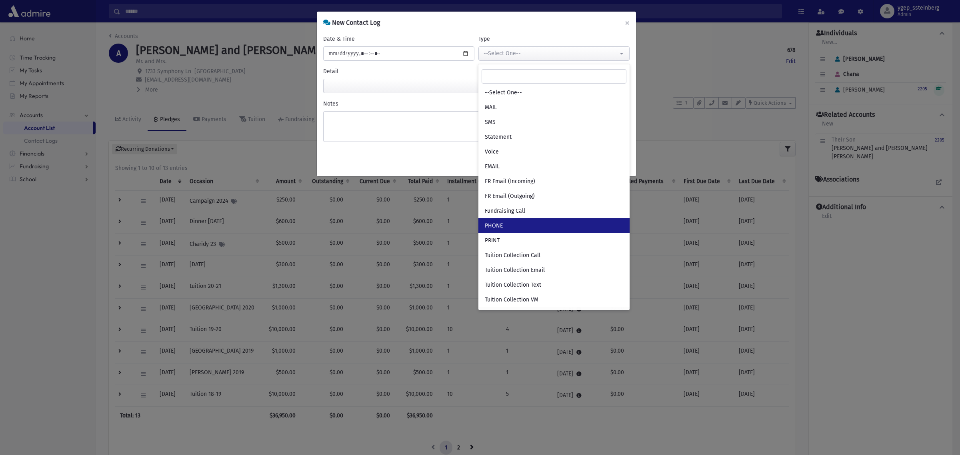
click at [509, 223] on link "PHONE" at bounding box center [554, 226] width 151 height 15
select select "***"
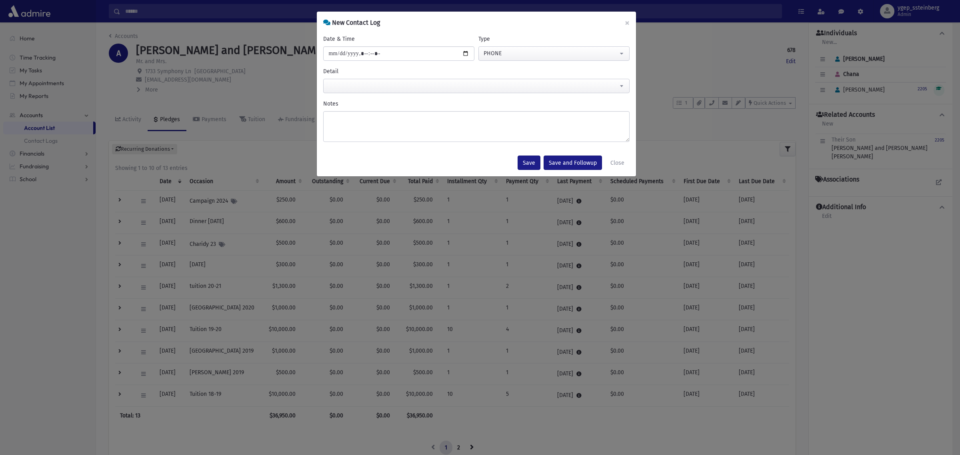
click at [351, 82] on span at bounding box center [476, 86] width 307 height 14
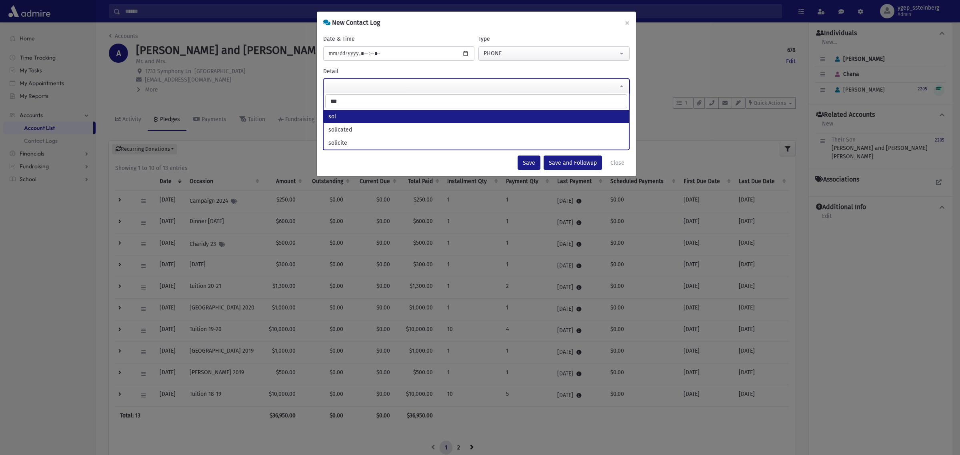
type input "***"
select select "*********"
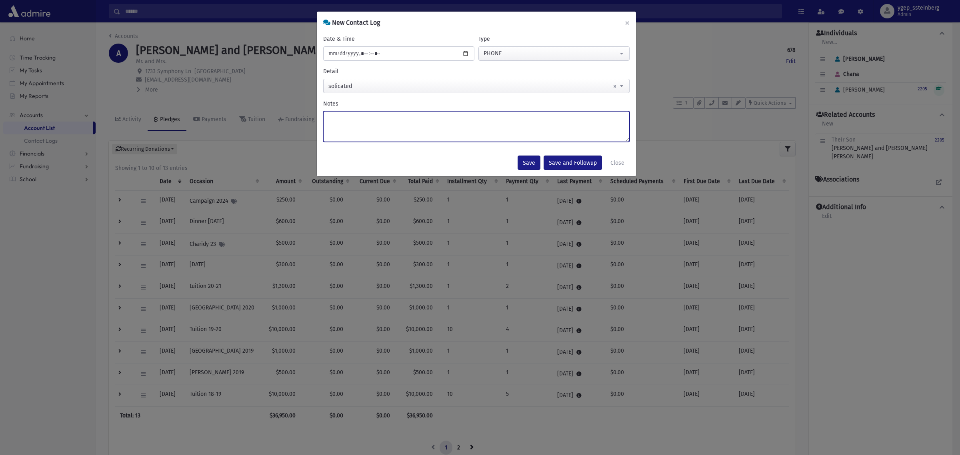
click at [348, 125] on textarea "Notes" at bounding box center [476, 126] width 307 height 31
type textarea "**********"
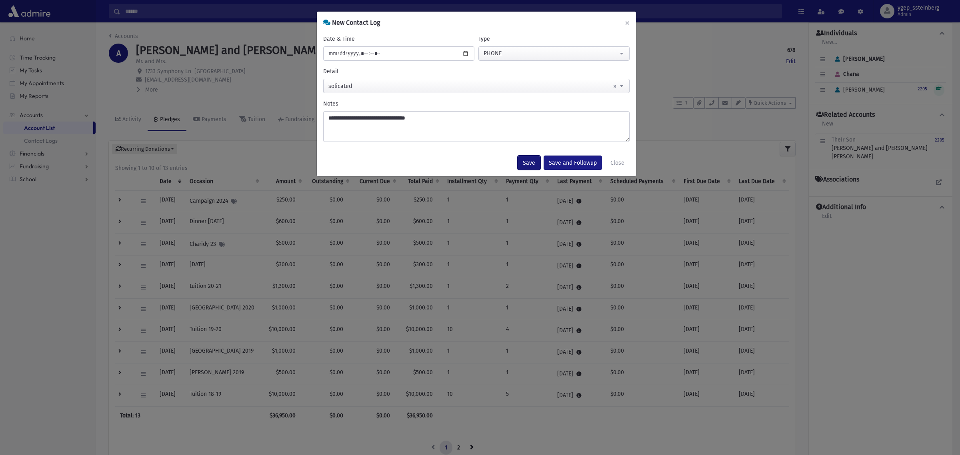
click at [531, 162] on button "Save" at bounding box center [529, 163] width 23 height 14
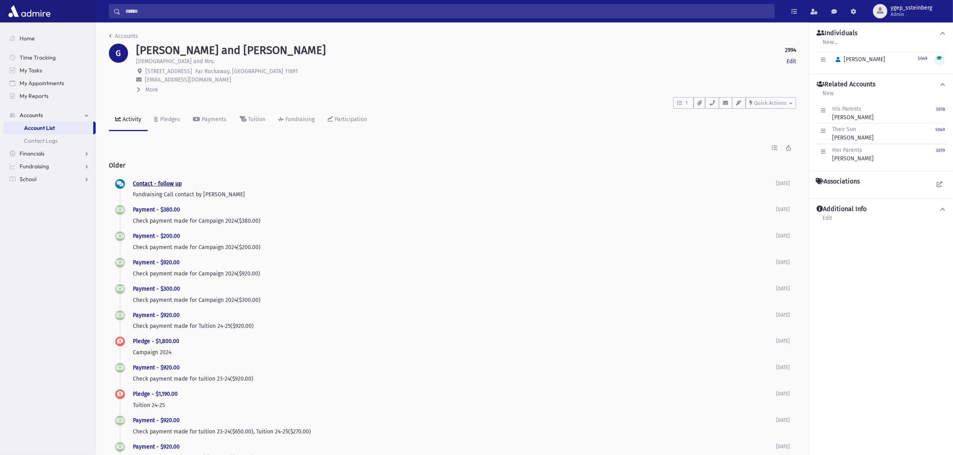
click at [163, 181] on link "Contact - follow up" at bounding box center [157, 183] width 49 height 7
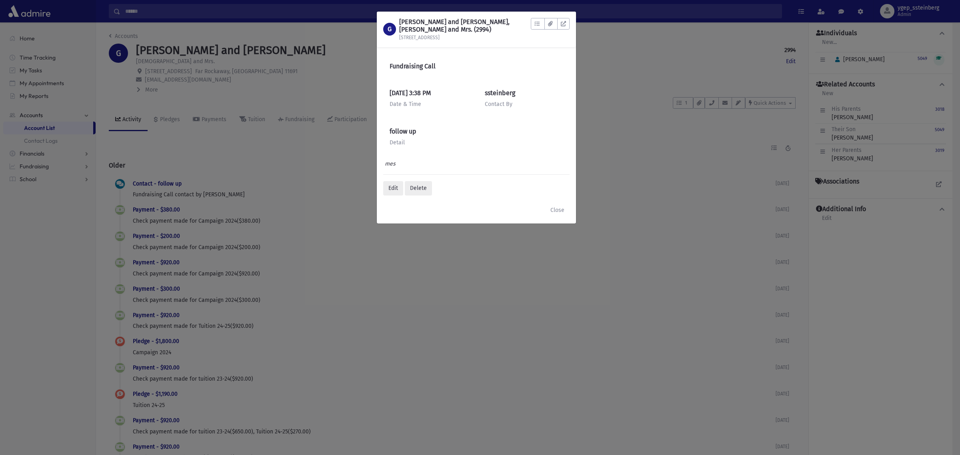
click at [182, 167] on div "G [PERSON_NAME] and [PERSON_NAME], [PERSON_NAME] and Mrs. (2994) [STREET_ADDRES…" at bounding box center [480, 227] width 960 height 455
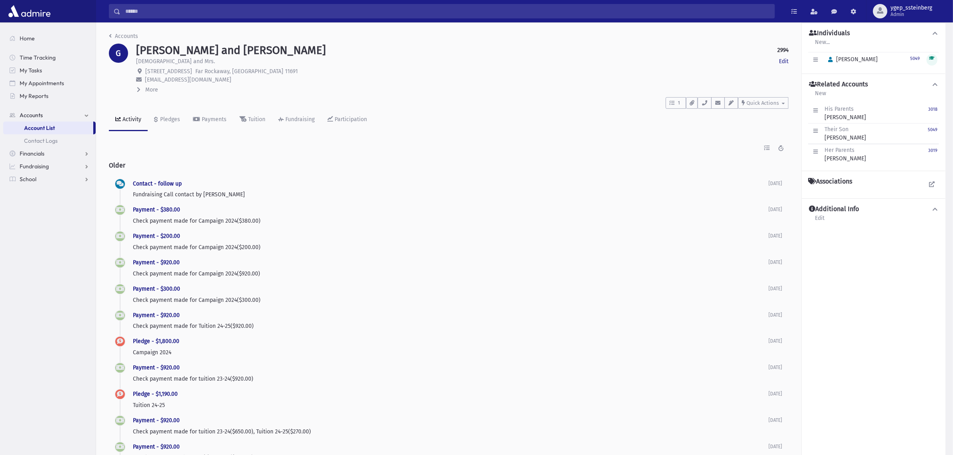
click at [164, 107] on div "1 To Do's Tasks (1) follow up mes asking for 25 pledge [DATE] [GEOGRAPHIC_DATA]…" at bounding box center [449, 101] width 680 height 15
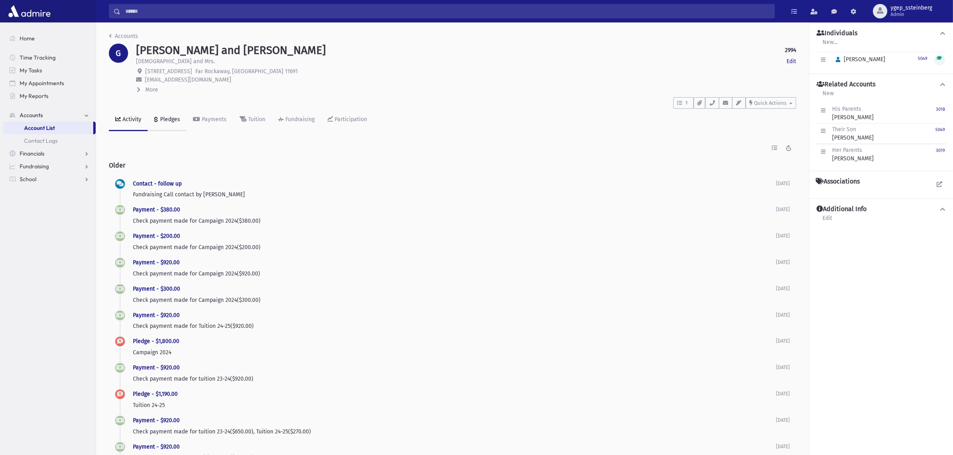
click at [165, 116] on div "Pledges" at bounding box center [169, 119] width 22 height 7
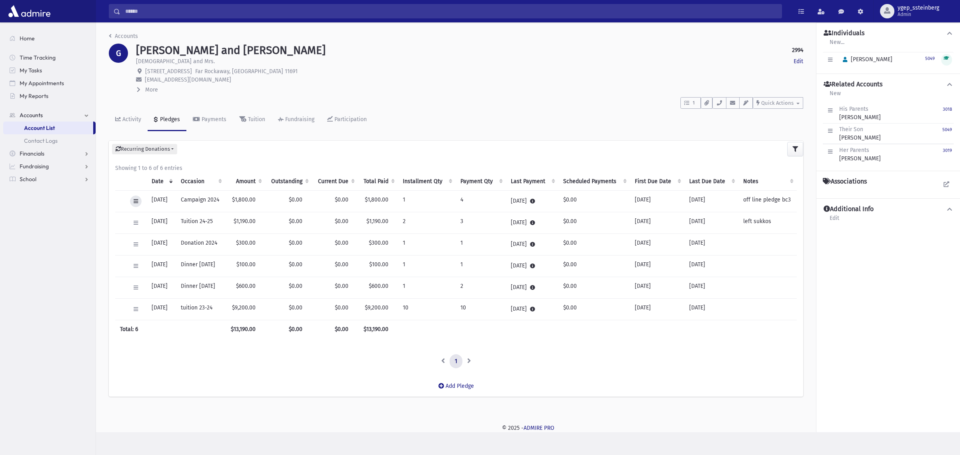
click at [136, 200] on icon at bounding box center [136, 201] width 4 height 5
click at [151, 289] on span "View Applied Payments" at bounding box center [165, 292] width 59 height 7
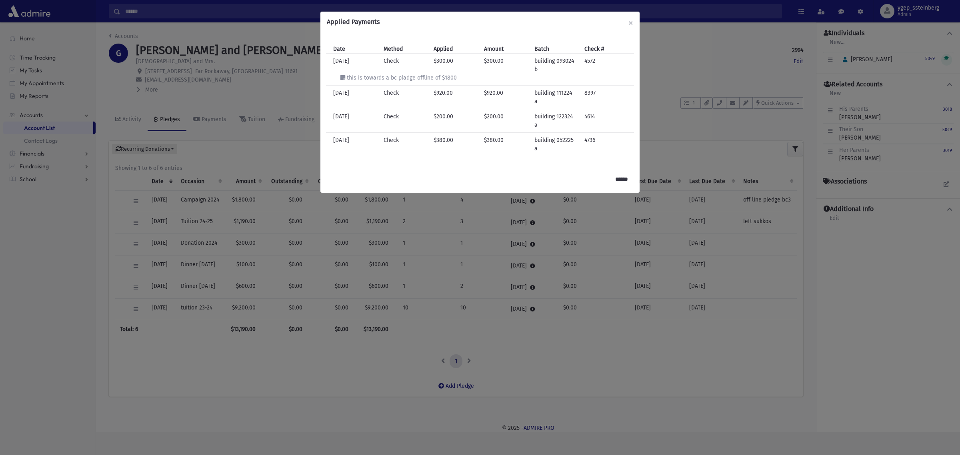
click at [235, 95] on div "Applied Payments × Date Method Applied Amount Batch Check # Date [DATE] Method …" at bounding box center [480, 227] width 960 height 455
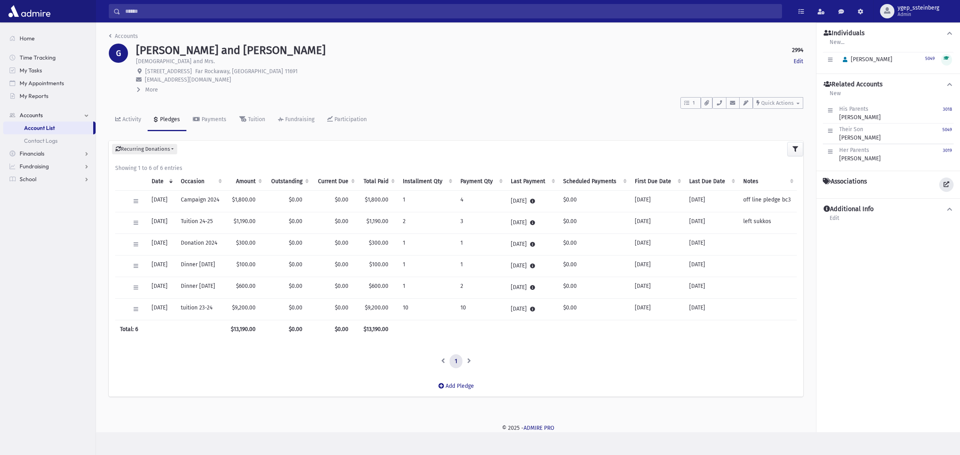
click at [946, 183] on icon at bounding box center [947, 185] width 6 height 6
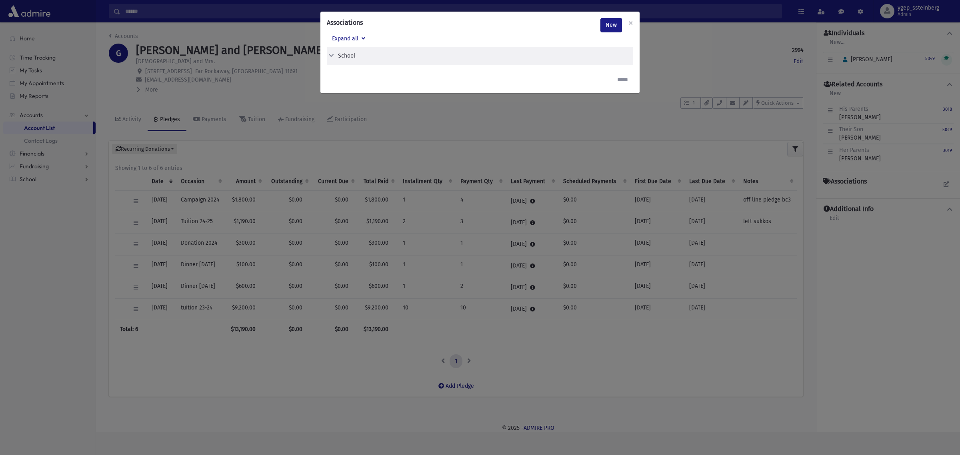
click at [343, 50] on div "School" at bounding box center [480, 56] width 307 height 18
click at [341, 55] on div "School" at bounding box center [346, 56] width 17 height 8
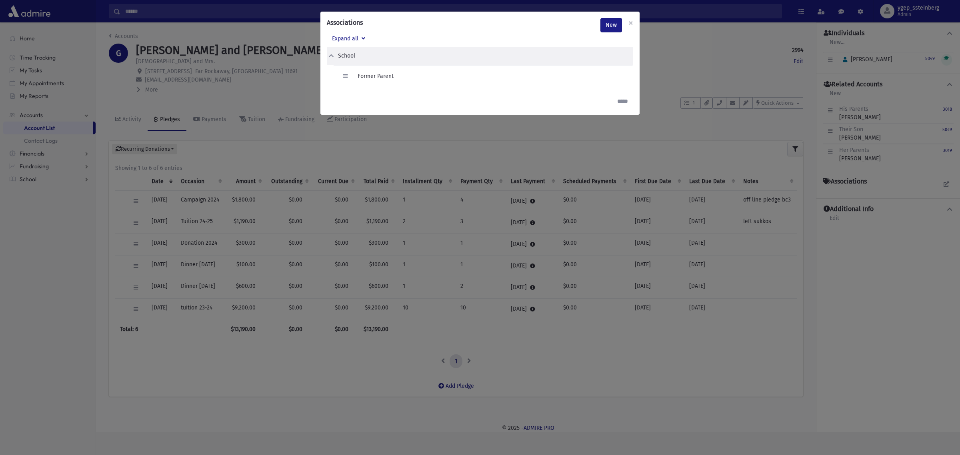
click at [294, 75] on div "Associations New × Expand all School Edit Delete Former Parent" at bounding box center [480, 227] width 960 height 455
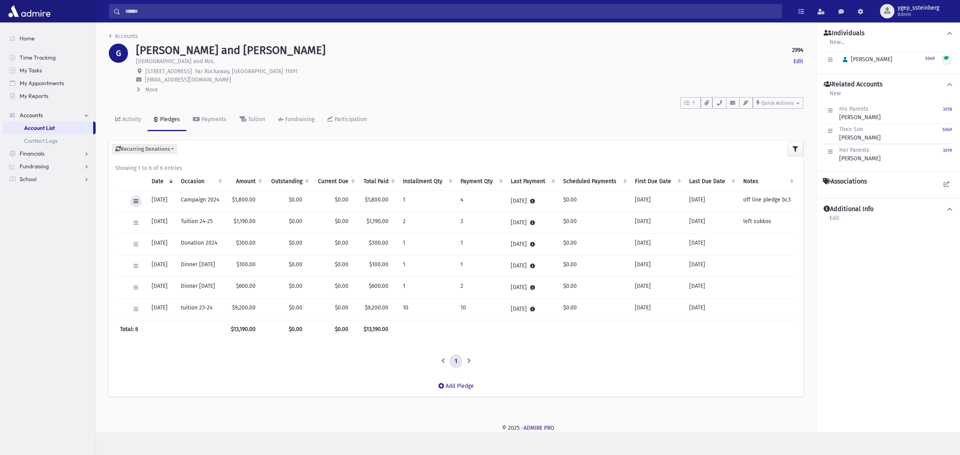
click at [138, 200] on button at bounding box center [136, 202] width 12 height 12
click at [165, 297] on link "View Applied Payments" at bounding box center [172, 292] width 84 height 15
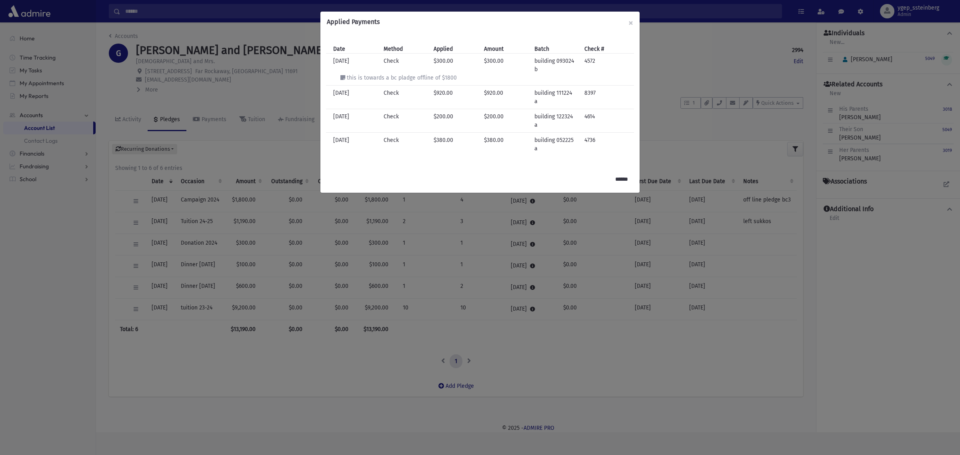
click at [237, 99] on div "Applied Payments × Date Method Applied Amount Batch Check # Date [DATE] Method …" at bounding box center [480, 227] width 960 height 455
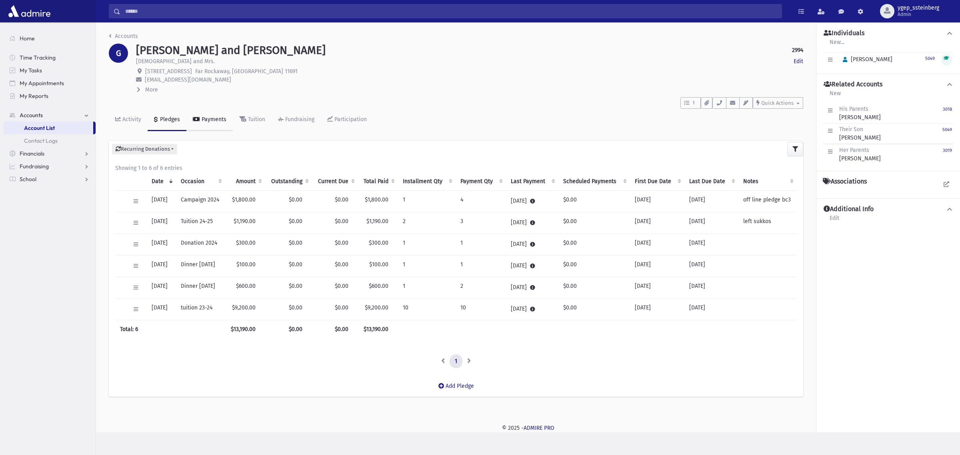
click at [212, 120] on div "Payments" at bounding box center [213, 119] width 26 height 7
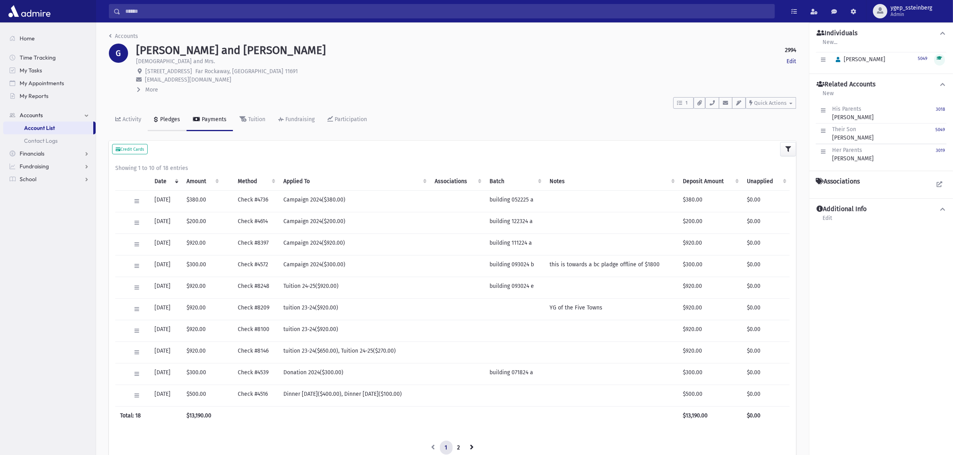
click at [169, 121] on div "Pledges" at bounding box center [169, 119] width 22 height 7
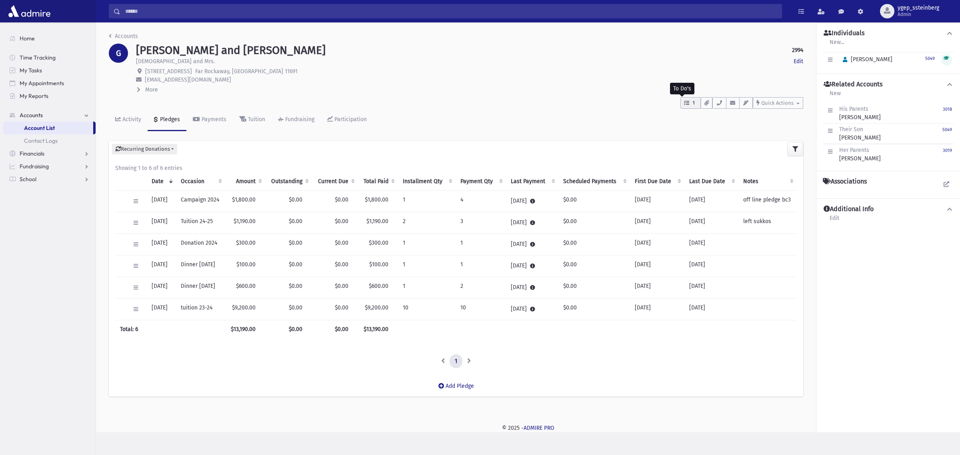
click at [693, 102] on span "1" at bounding box center [694, 103] width 7 height 7
click at [720, 102] on icon "button" at bounding box center [719, 102] width 6 height 5
click at [780, 105] on span "Quick Actions" at bounding box center [778, 103] width 32 height 6
click at [771, 122] on span "New Contact Log" at bounding box center [787, 123] width 44 height 7
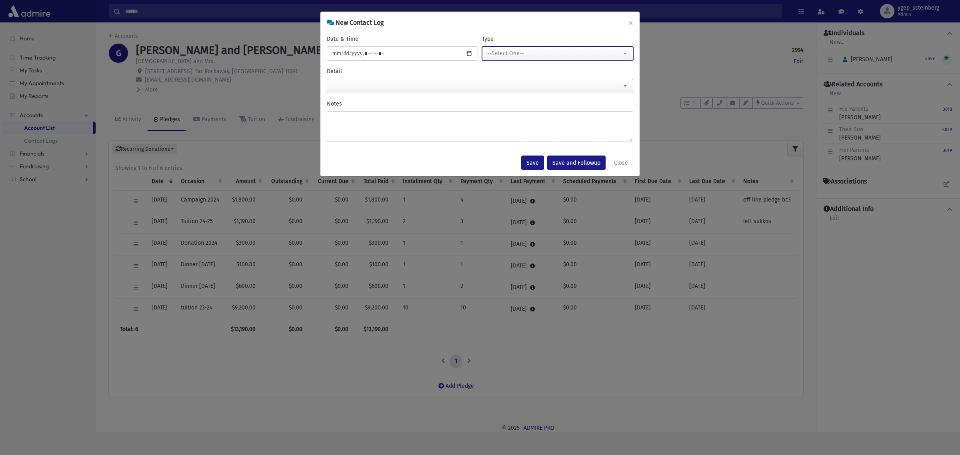
click at [535, 50] on div "--Select One--" at bounding box center [554, 53] width 134 height 8
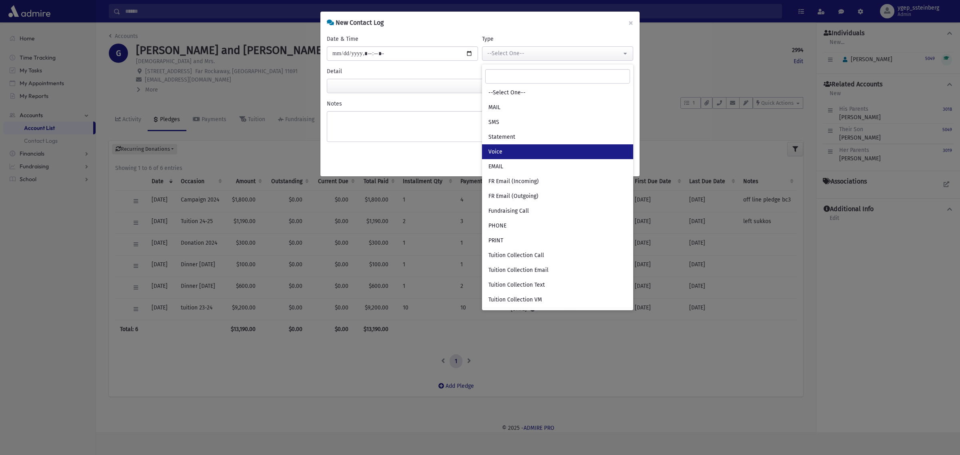
click at [507, 152] on link "Voice" at bounding box center [557, 151] width 151 height 15
select select "*"
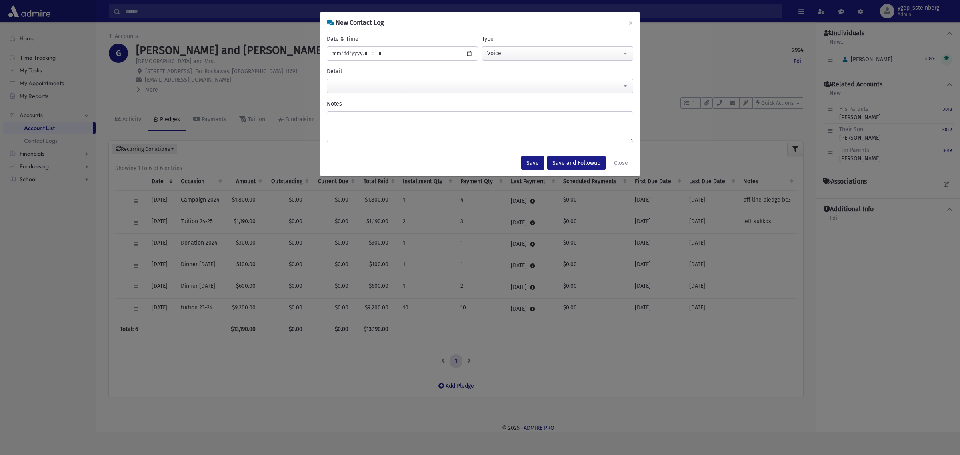
click at [353, 83] on span at bounding box center [480, 86] width 307 height 14
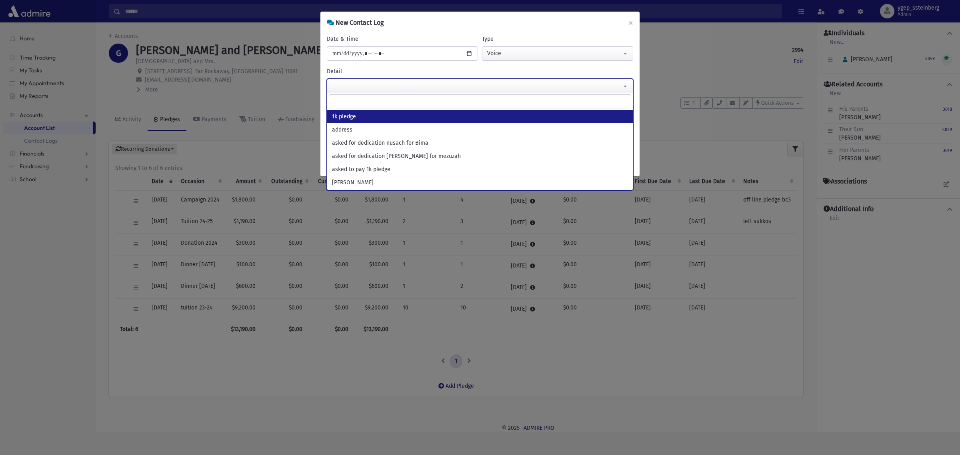
type input "*"
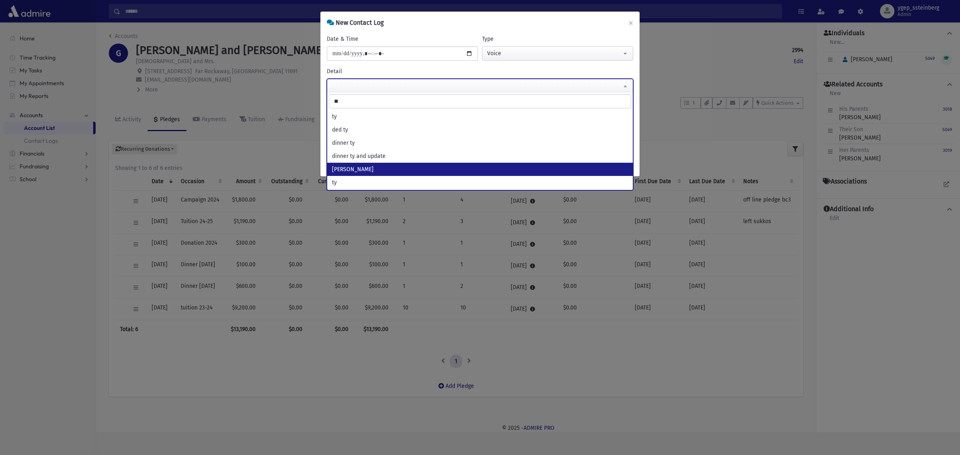
type input "**"
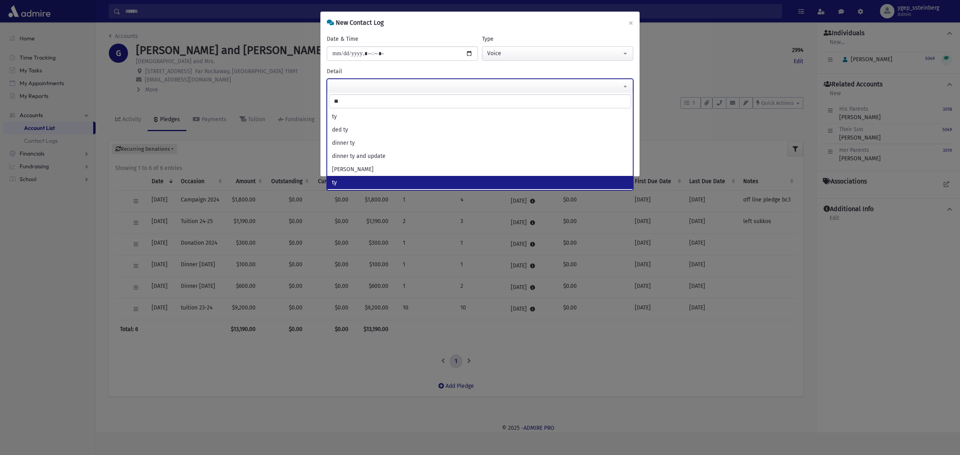
select select "**"
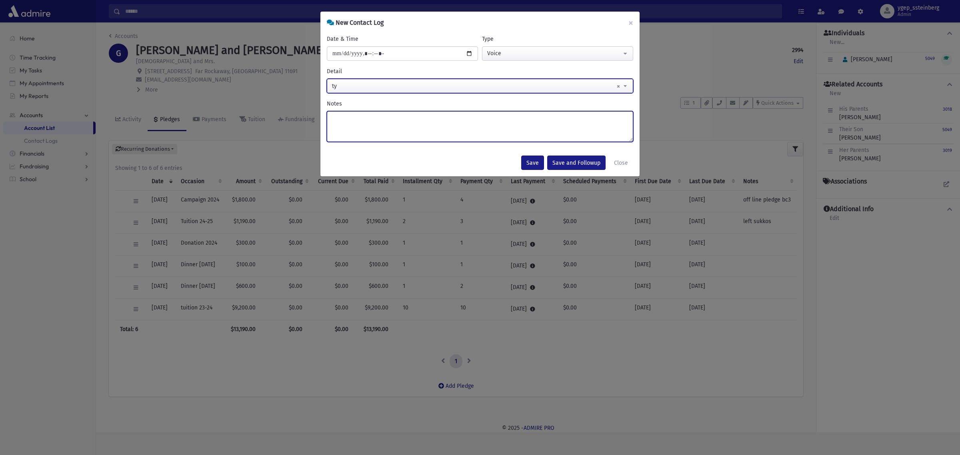
click at [344, 118] on textarea "Notes" at bounding box center [480, 126] width 307 height 31
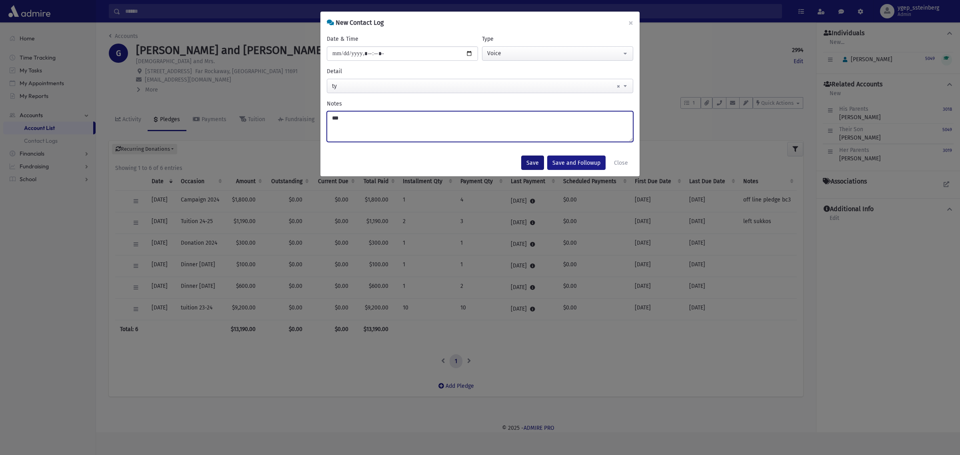
type textarea "***"
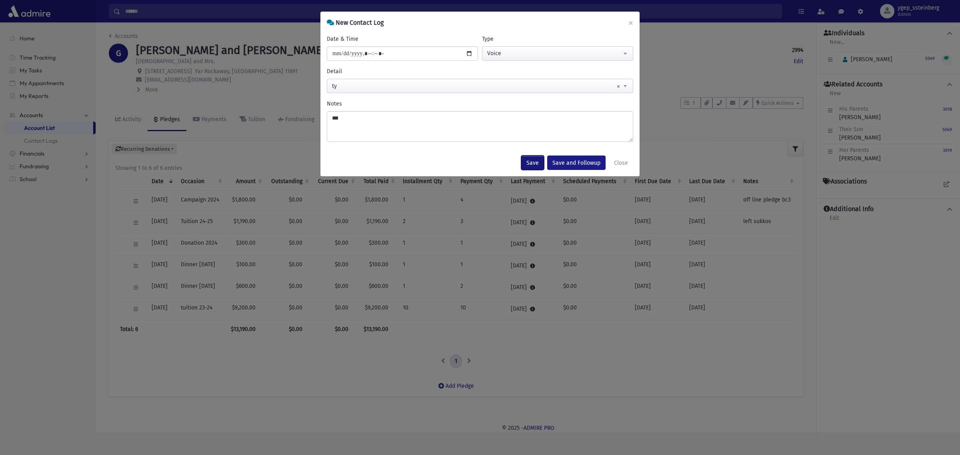
click at [527, 162] on button "Save" at bounding box center [532, 163] width 23 height 14
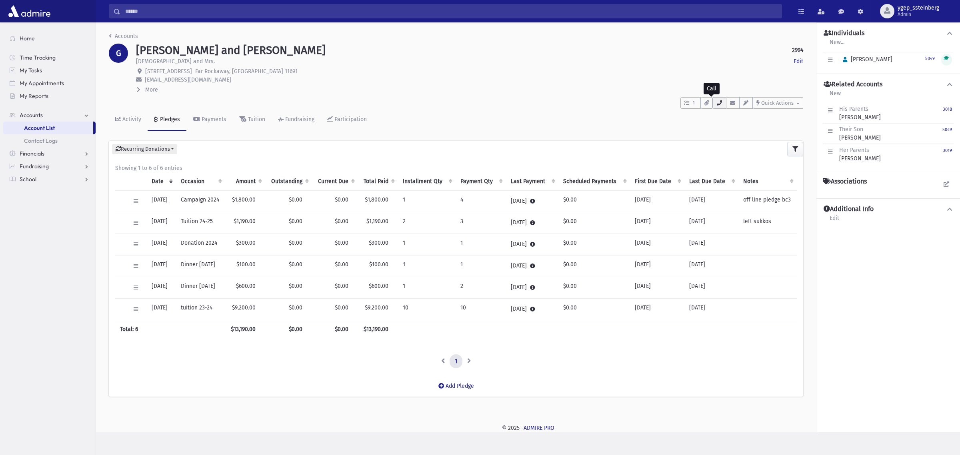
click at [723, 101] on button "button" at bounding box center [720, 103] width 14 height 12
click at [818, 13] on span at bounding box center [821, 12] width 7 height 6
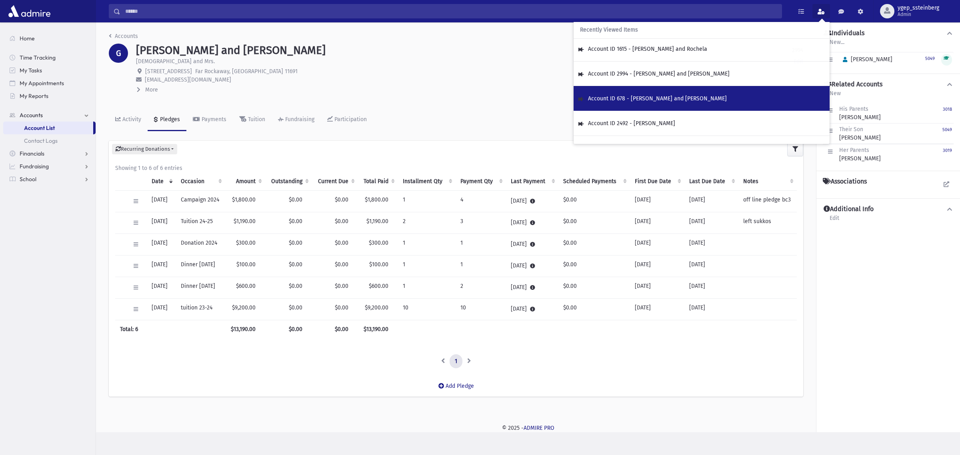
scroll to position [333, 0]
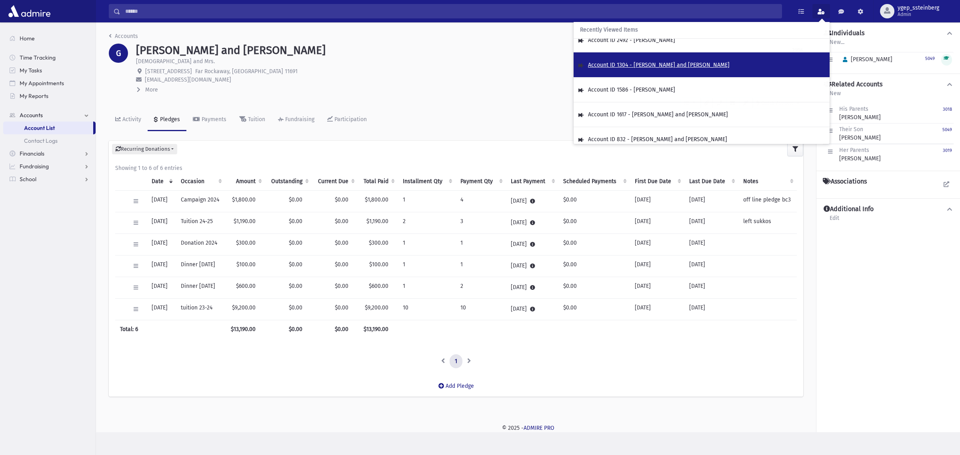
click at [665, 65] on span "Account ID 1304 - FRIEDMAN, Moshe and Shani" at bounding box center [659, 65] width 142 height 7
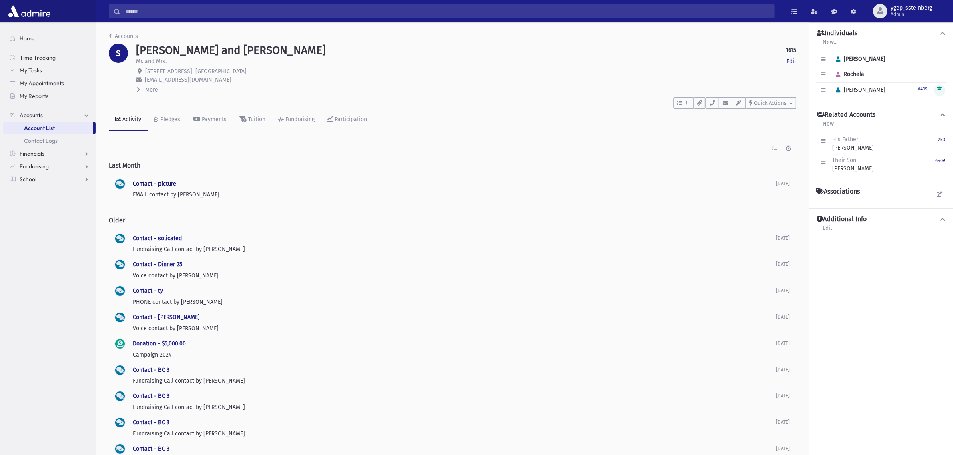
click at [162, 184] on link "Contact - picture" at bounding box center [154, 183] width 43 height 7
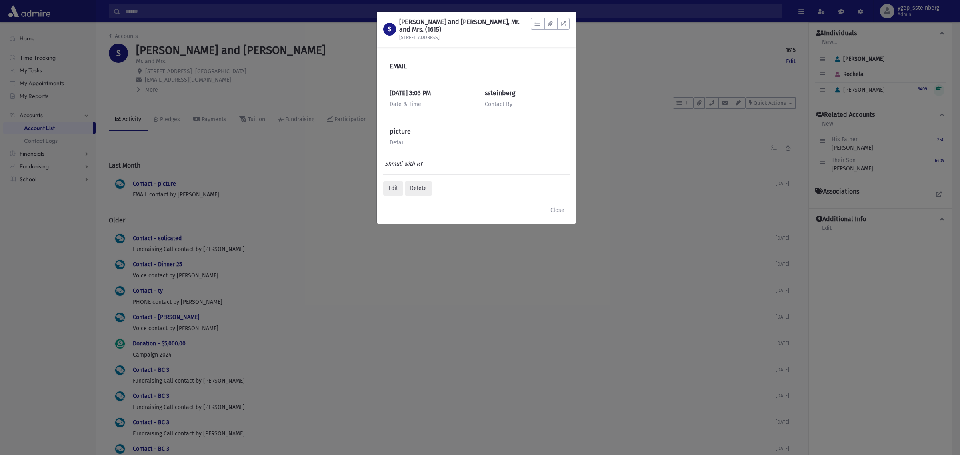
click at [167, 239] on div "S [PERSON_NAME] and [PERSON_NAME], Mr. and Mrs. (1615) [STREET_ADDRESS] To Do's…" at bounding box center [480, 227] width 960 height 455
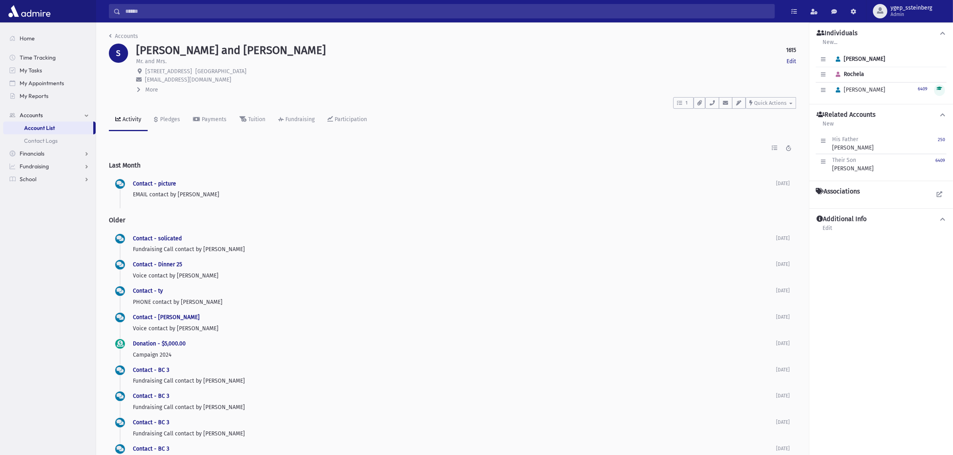
click at [166, 235] on div "Contact - solicated Fundraising Call contact by [PERSON_NAME] [DATE]" at bounding box center [454, 244] width 643 height 20
click at [160, 237] on link "Contact - solicated" at bounding box center [157, 238] width 49 height 7
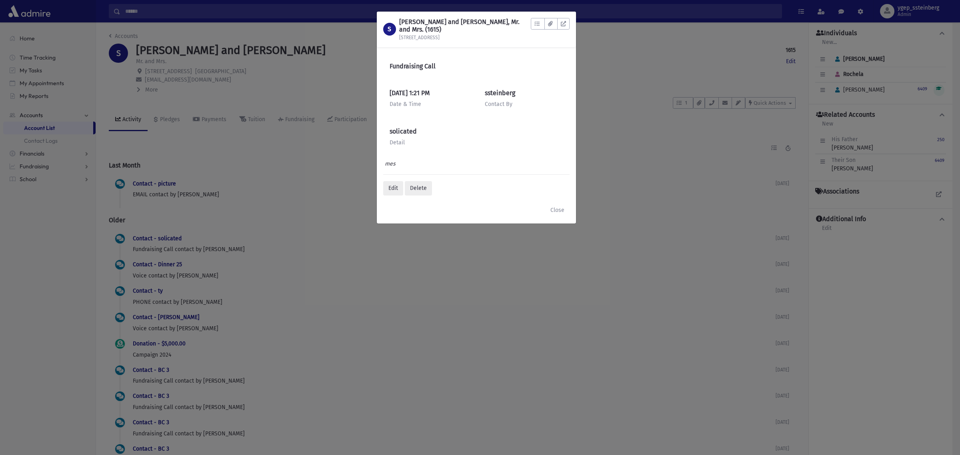
click at [210, 225] on div "S [PERSON_NAME] and [PERSON_NAME], Mr. and Mrs. (1615) [STREET_ADDRESS] To Do's…" at bounding box center [480, 227] width 960 height 455
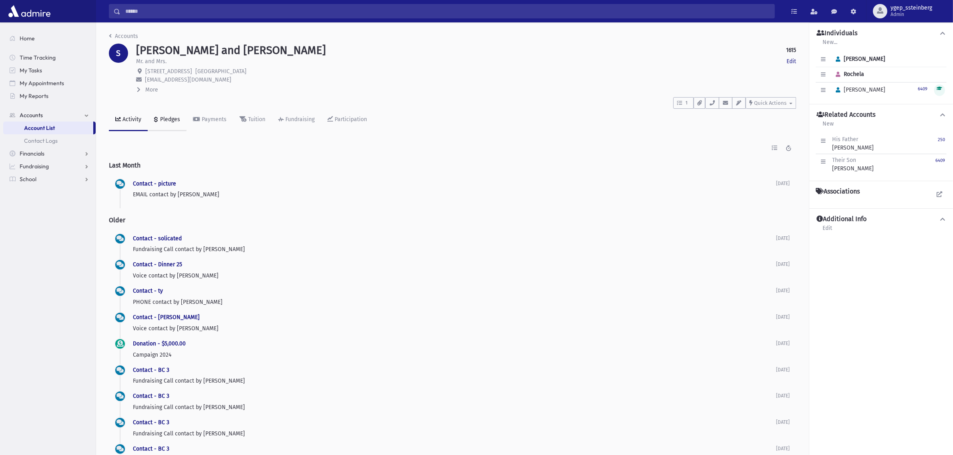
click at [168, 118] on div "Pledges" at bounding box center [169, 119] width 22 height 7
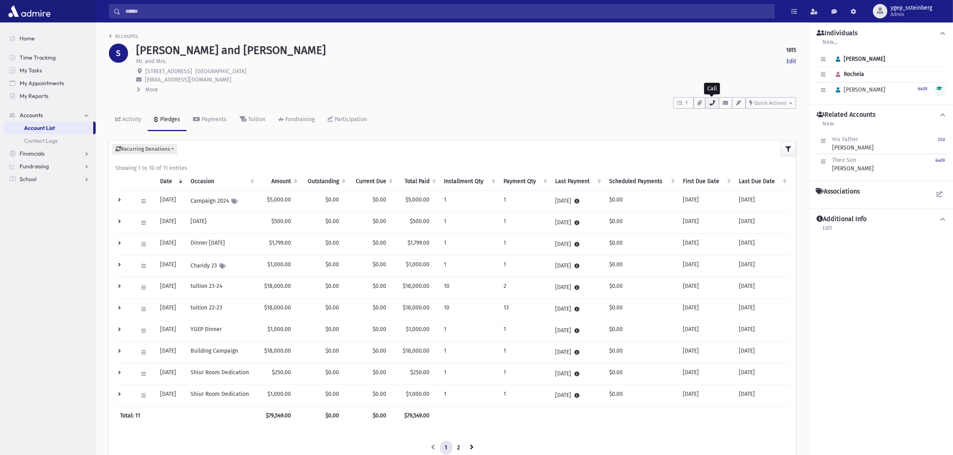
click at [713, 107] on button "button" at bounding box center [712, 103] width 14 height 12
click at [768, 103] on span "Quick Actions" at bounding box center [770, 103] width 32 height 6
click at [772, 122] on span "New Contact Log" at bounding box center [780, 123] width 44 height 7
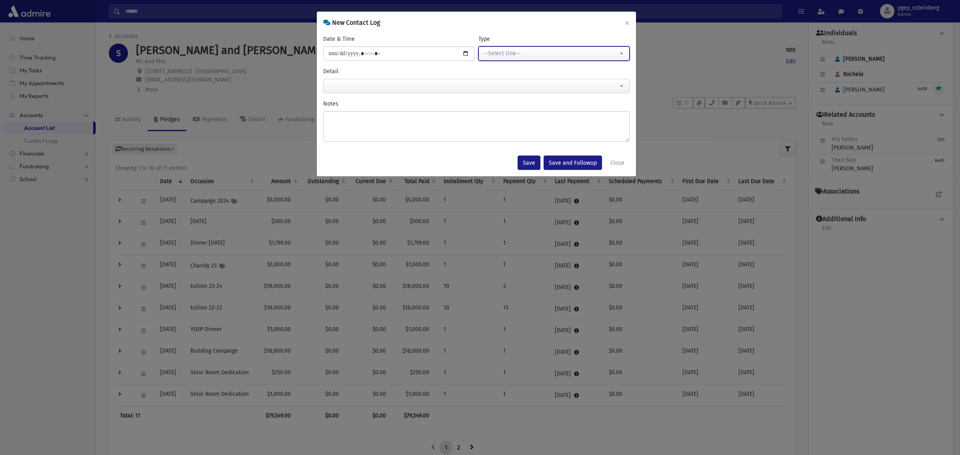
click at [501, 51] on div "--Select One--" at bounding box center [551, 53] width 134 height 8
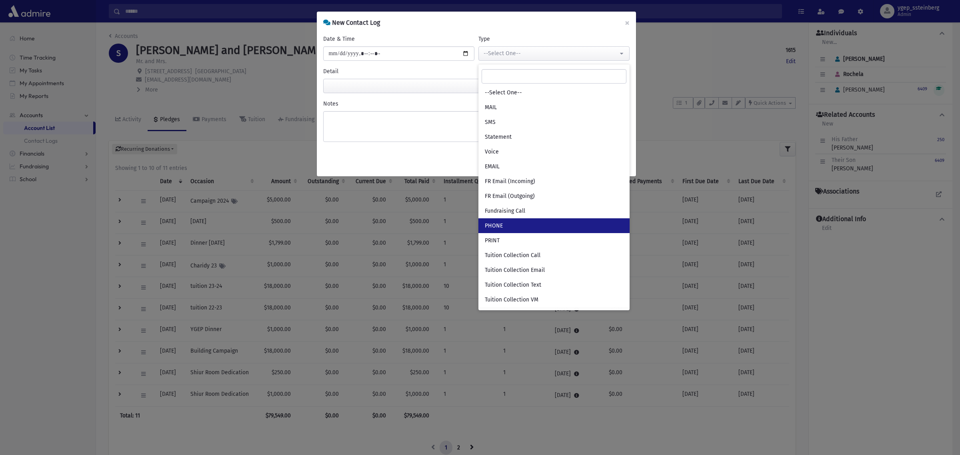
drag, startPoint x: 514, startPoint y: 223, endPoint x: 493, endPoint y: 186, distance: 41.9
click at [514, 222] on link "PHONE" at bounding box center [554, 226] width 151 height 15
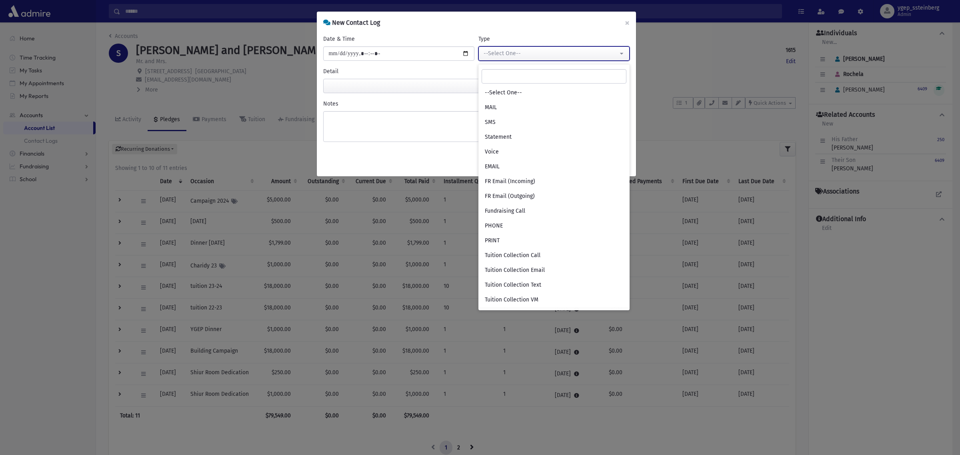
select select "***"
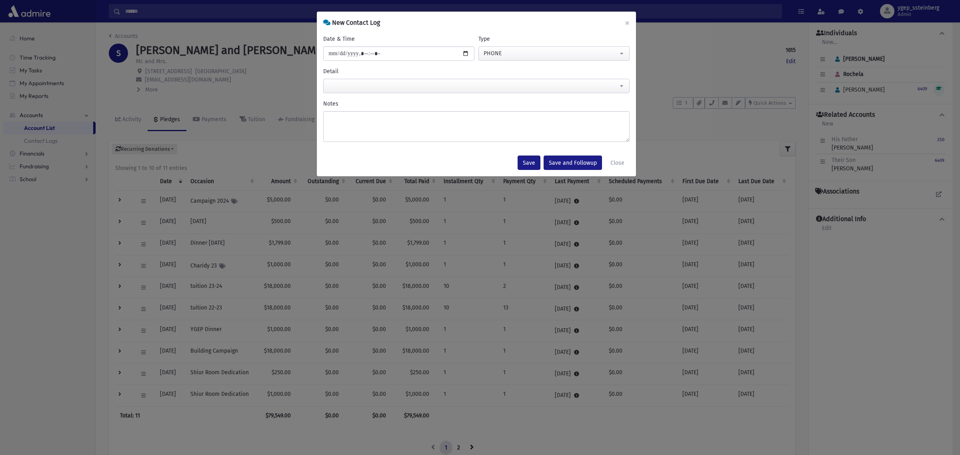
click at [367, 86] on span at bounding box center [476, 86] width 307 height 14
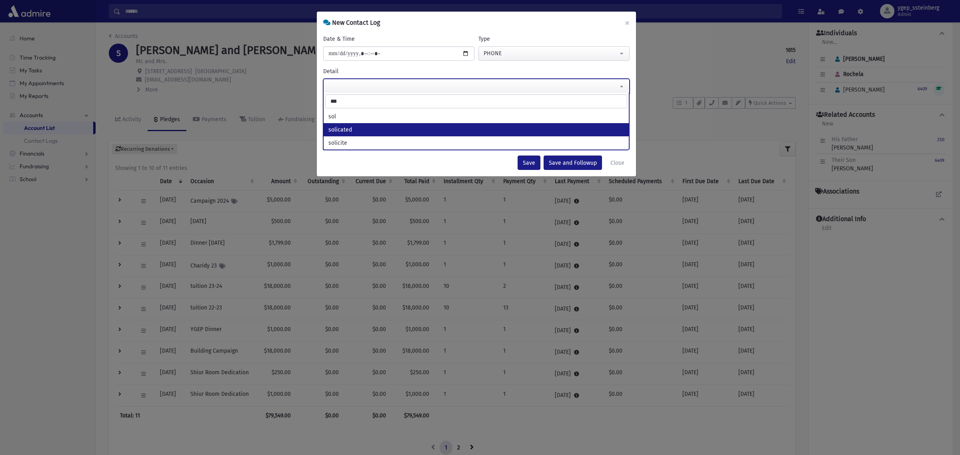
type input "***"
select select "*********"
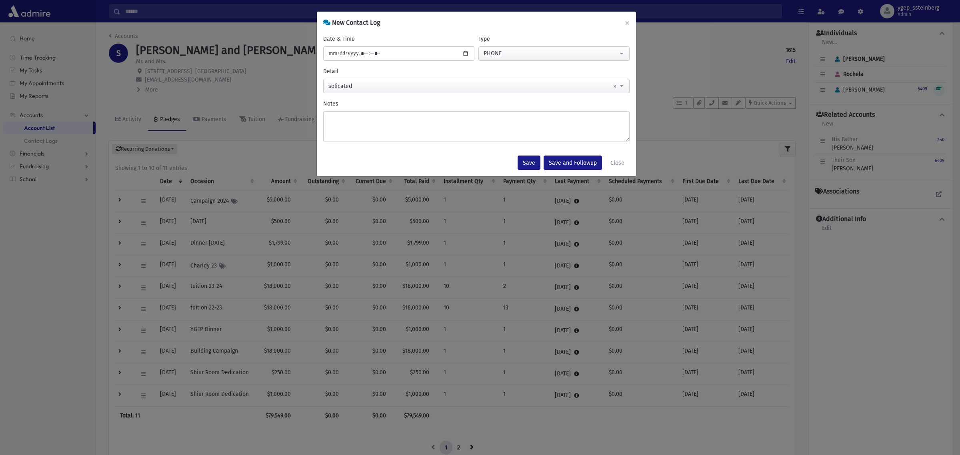
click at [345, 108] on div "Notes" at bounding box center [476, 121] width 307 height 42
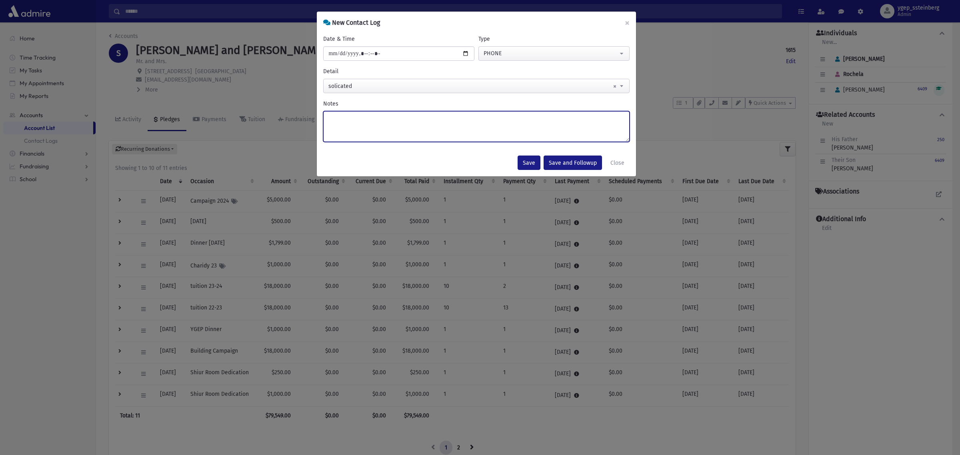
click at [333, 138] on textarea "Notes" at bounding box center [476, 126] width 307 height 31
type textarea "**********"
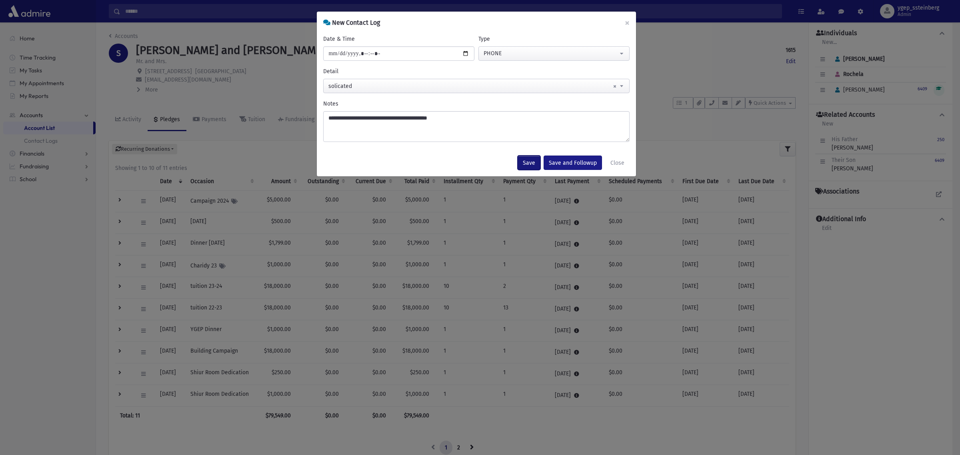
click at [526, 159] on button "Save" at bounding box center [529, 163] width 23 height 14
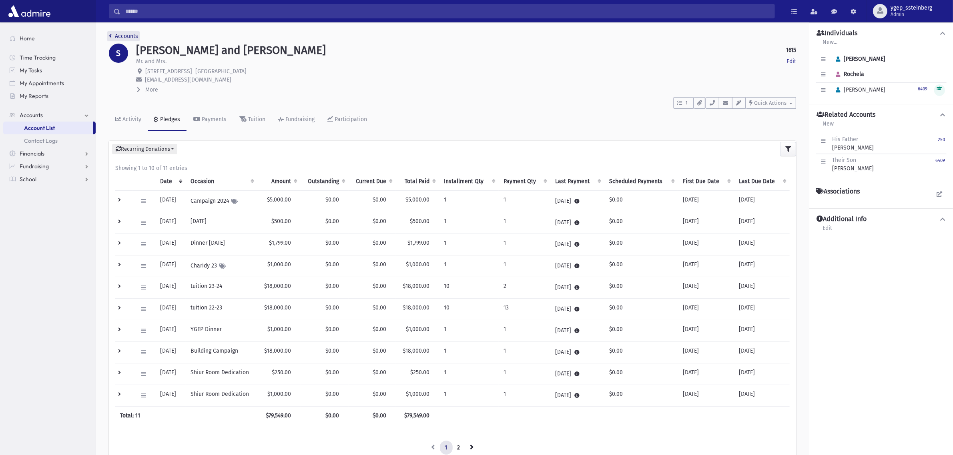
click at [120, 35] on link "Accounts" at bounding box center [123, 36] width 29 height 7
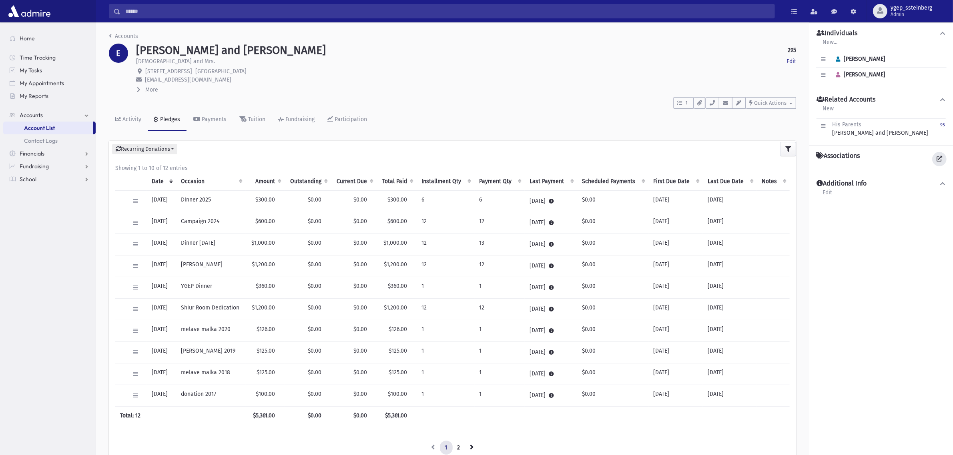
click at [940, 160] on icon at bounding box center [939, 159] width 6 height 6
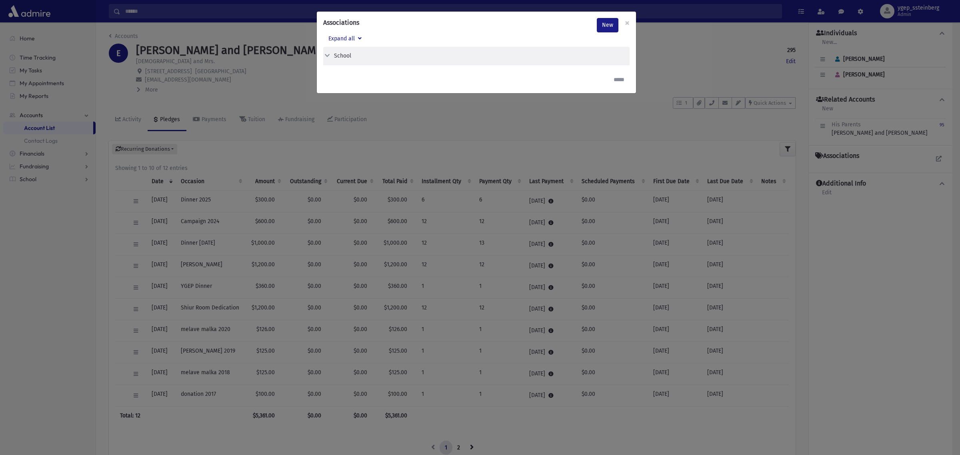
click at [361, 55] on button "School" at bounding box center [473, 56] width 300 height 8
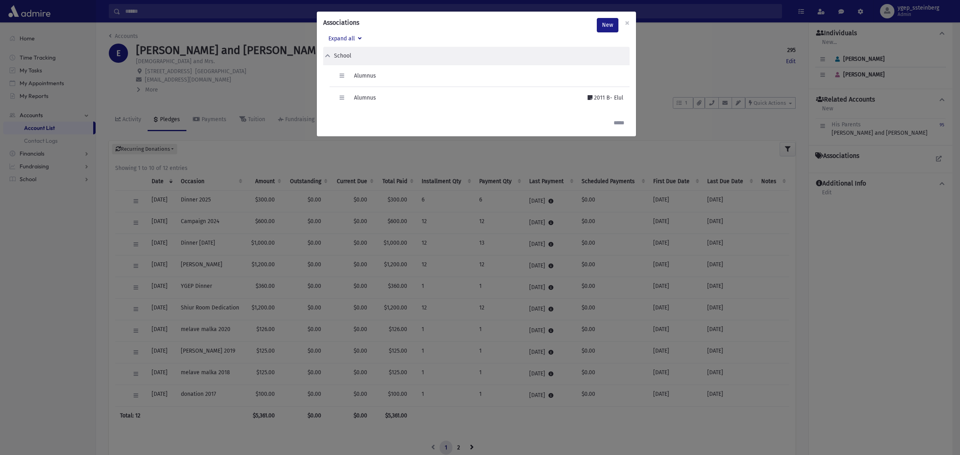
click at [279, 93] on div "Associations New × Expand all School Edit Delete Alumnus Edit Delete" at bounding box center [480, 227] width 960 height 455
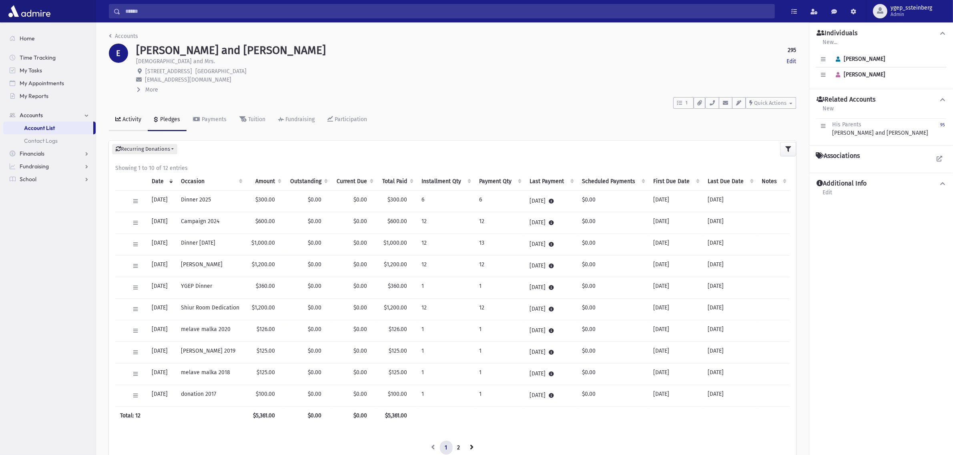
click at [126, 119] on div "Activity" at bounding box center [131, 119] width 20 height 7
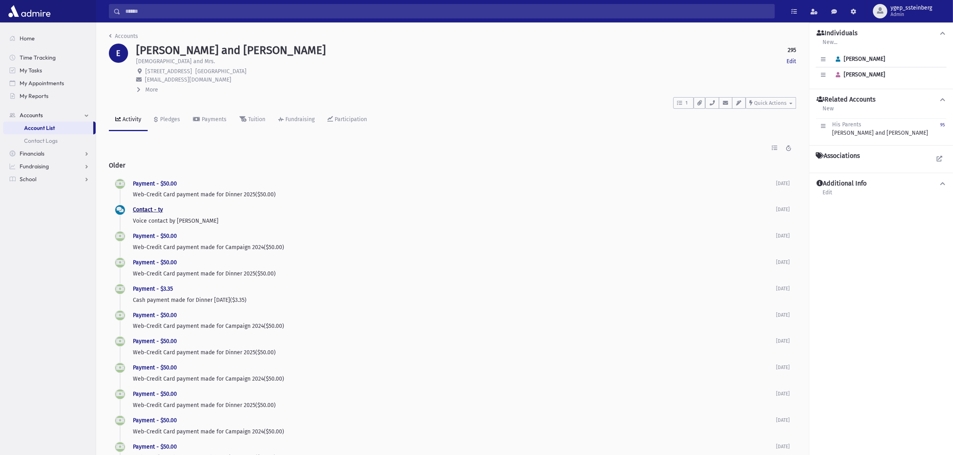
click at [151, 209] on link "Contact - ty" at bounding box center [148, 209] width 30 height 7
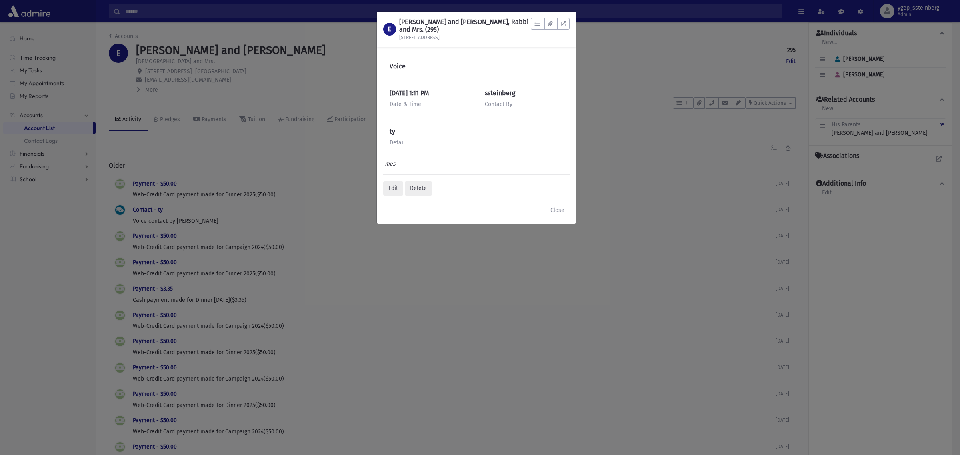
click at [261, 133] on div "E [PERSON_NAME] and [PERSON_NAME], Rabbi and Mrs. (295) [STREET_ADDRESS] To Do'…" at bounding box center [480, 227] width 960 height 455
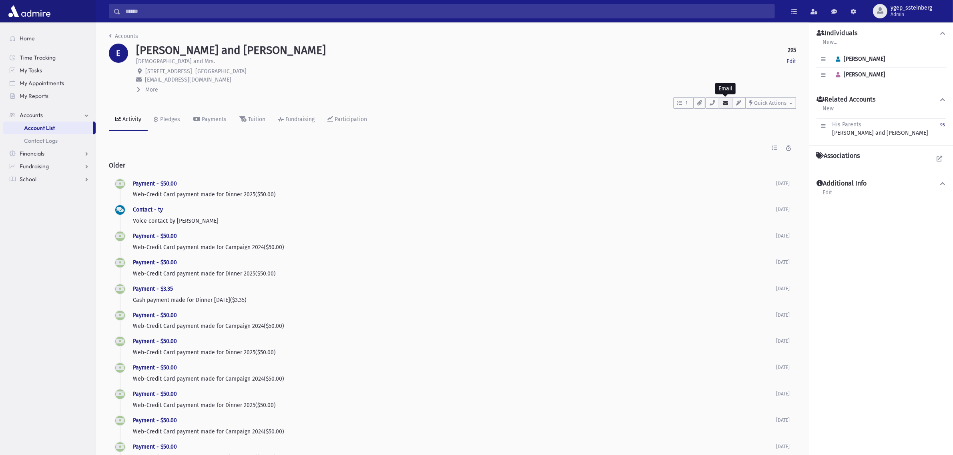
click at [730, 103] on button "button" at bounding box center [726, 103] width 14 height 12
click at [712, 104] on icon "button" at bounding box center [712, 102] width 6 height 5
click at [167, 120] on div "Pledges" at bounding box center [169, 119] width 22 height 7
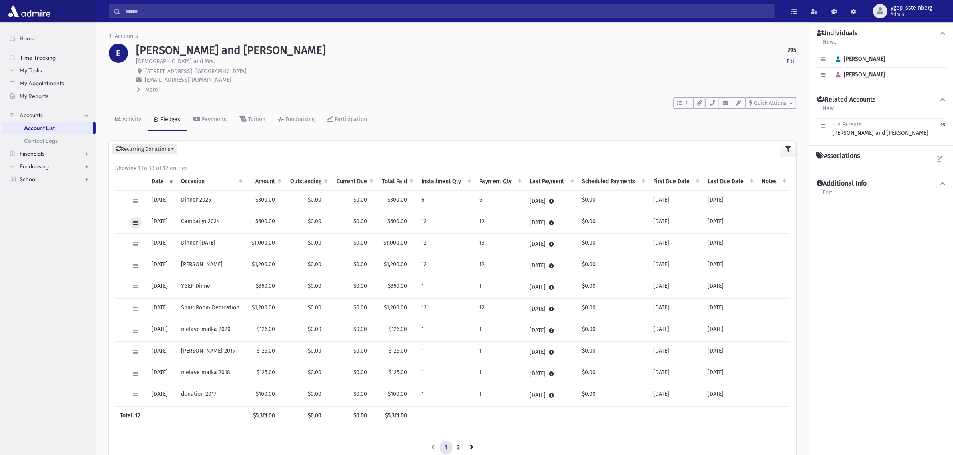
click at [136, 223] on icon at bounding box center [136, 223] width 4 height 5
click at [158, 313] on span "View Applied Payments" at bounding box center [165, 313] width 59 height 7
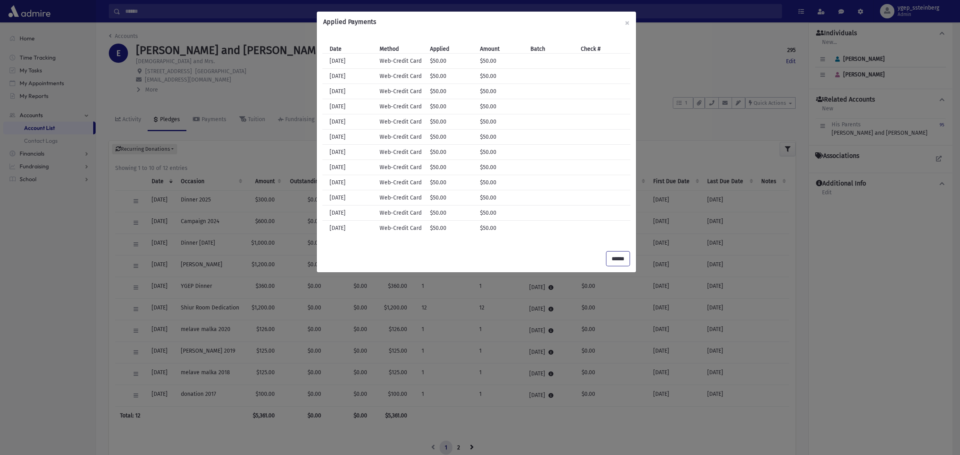
click at [611, 255] on input "******" at bounding box center [618, 259] width 23 height 14
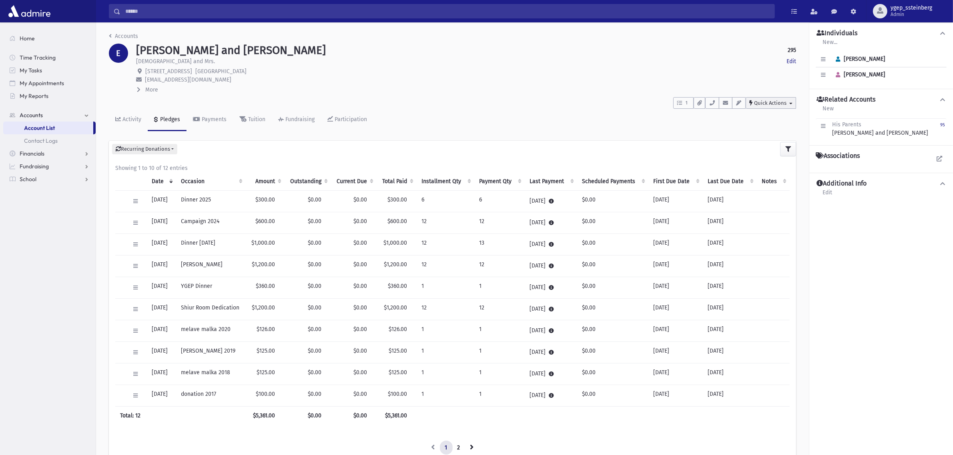
click at [759, 104] on span "Quick Actions" at bounding box center [770, 103] width 32 height 6
click at [764, 123] on span "New Contact Log" at bounding box center [780, 123] width 44 height 7
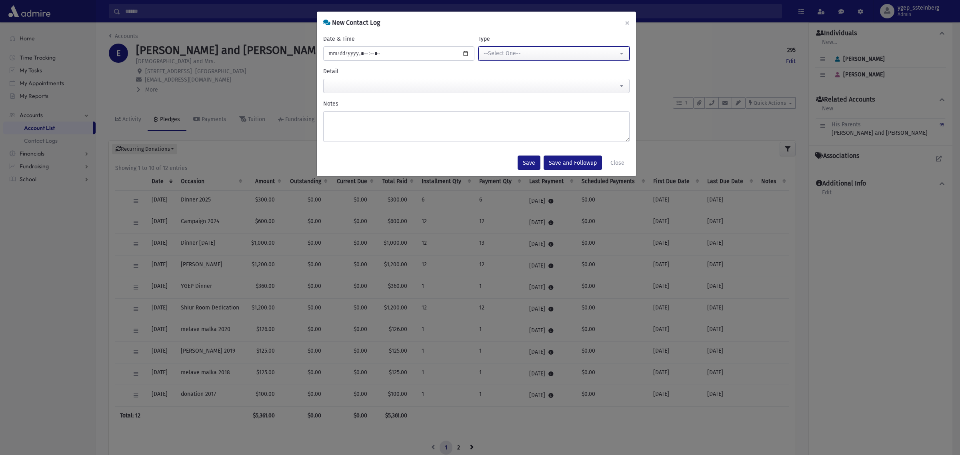
click at [529, 48] on button "--Select One--" at bounding box center [554, 53] width 151 height 14
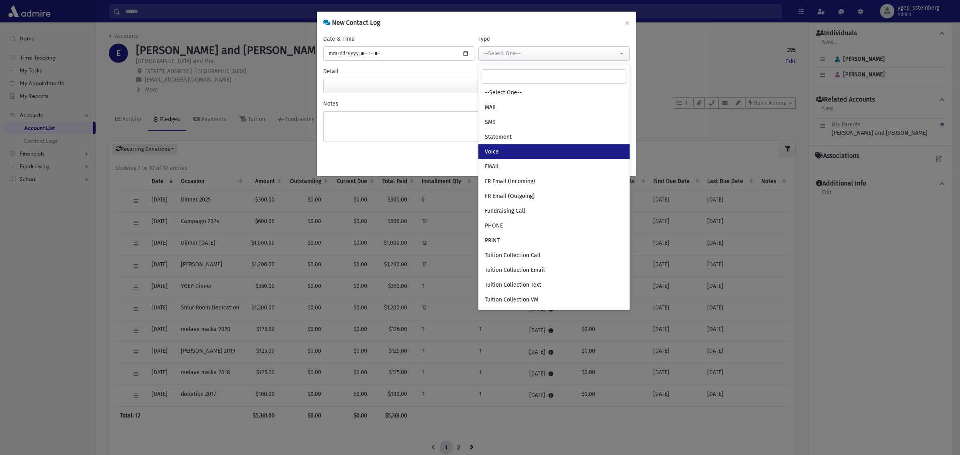
drag, startPoint x: 503, startPoint y: 146, endPoint x: 380, endPoint y: 110, distance: 127.9
click at [503, 146] on link "Voice" at bounding box center [554, 151] width 151 height 15
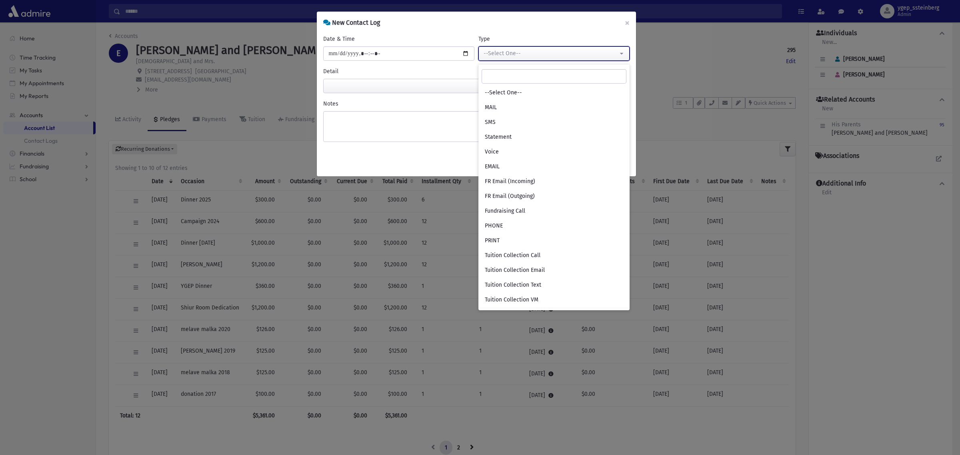
select select "*"
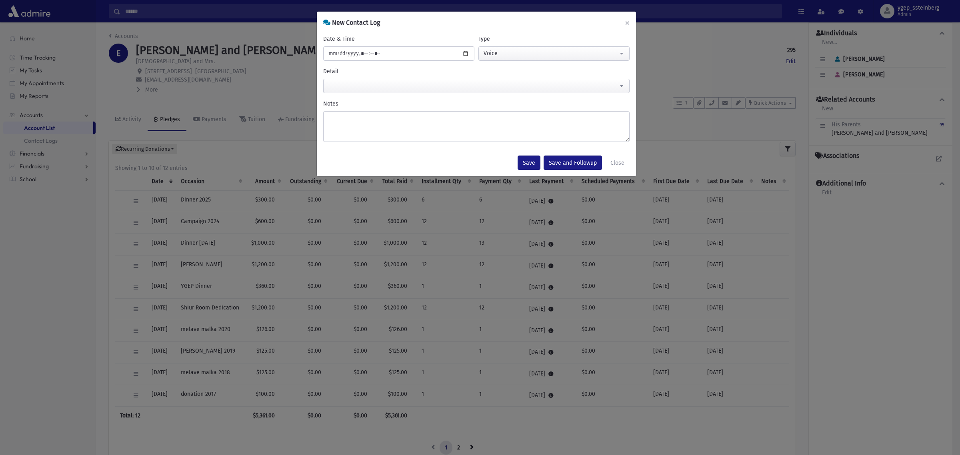
click at [375, 90] on span at bounding box center [476, 86] width 307 height 14
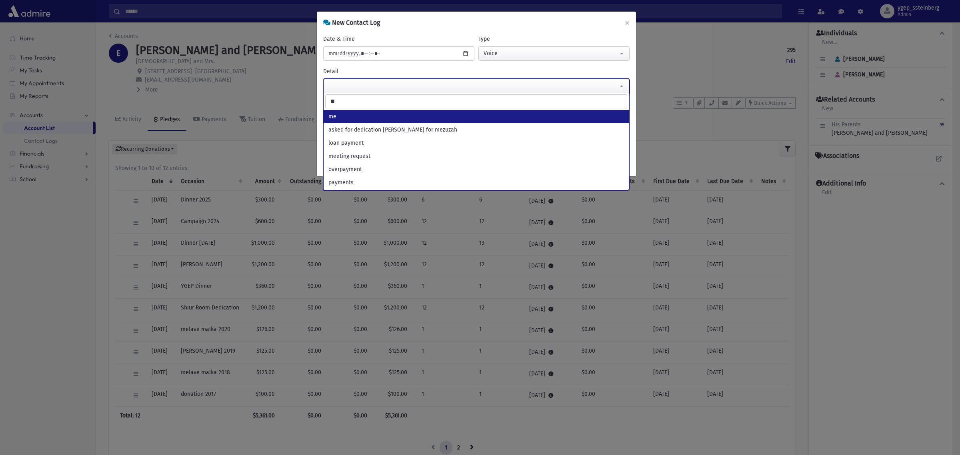
type input "***"
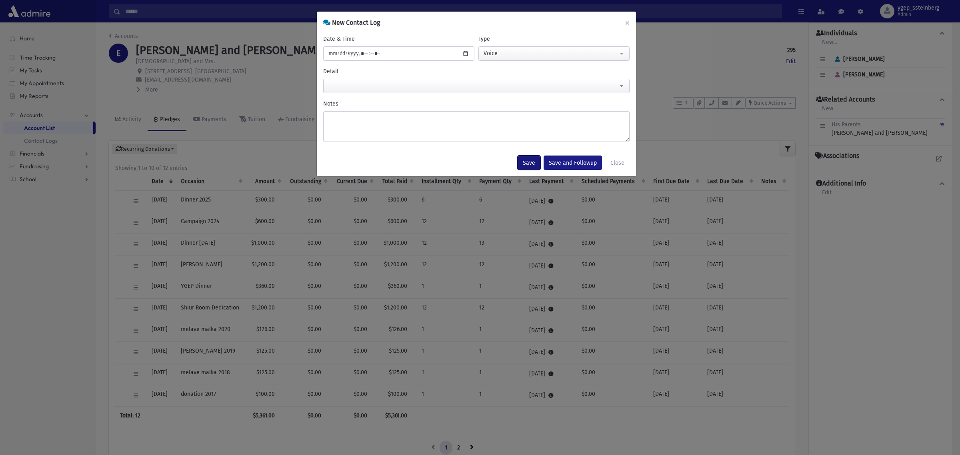
click at [535, 160] on button "Save" at bounding box center [529, 163] width 23 height 14
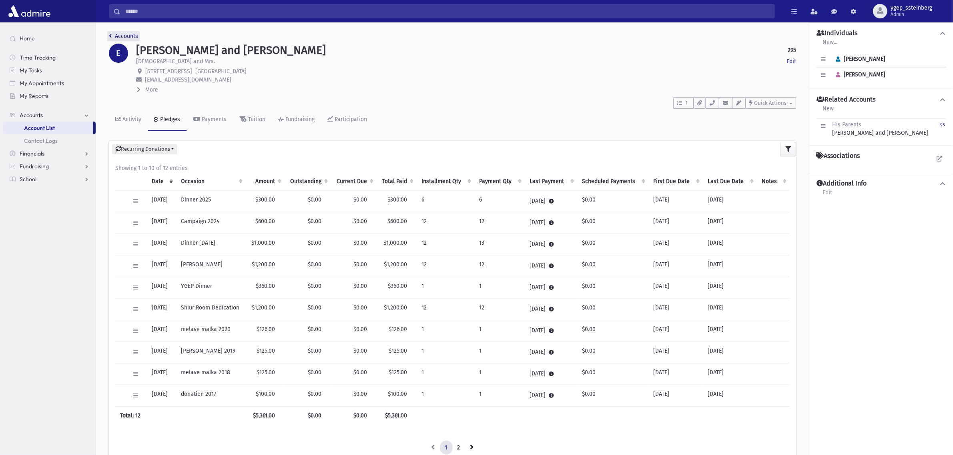
click at [133, 34] on link "Accounts" at bounding box center [123, 36] width 29 height 7
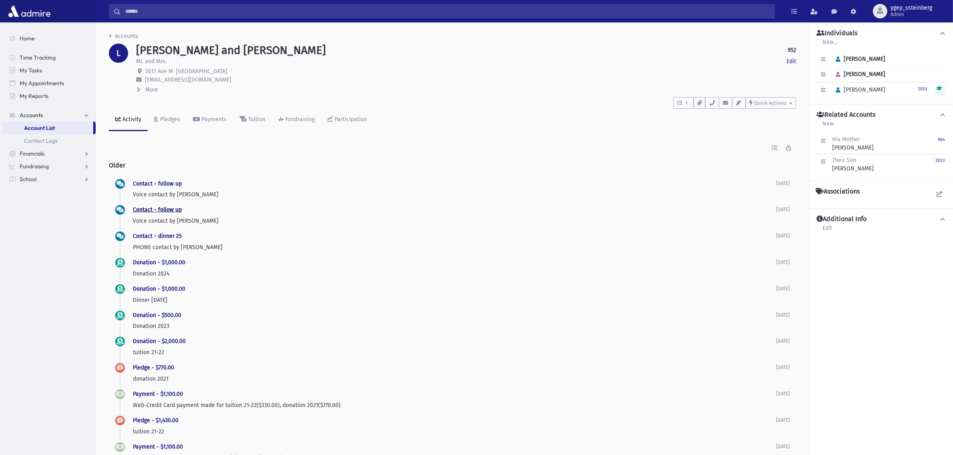
click at [163, 207] on link "Contact - follow up" at bounding box center [157, 209] width 49 height 7
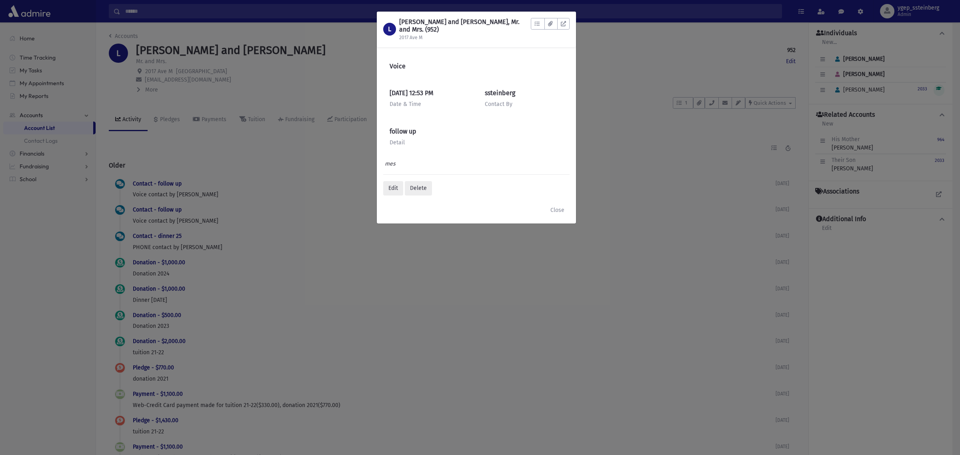
click at [167, 184] on div "L [PERSON_NAME] and [PERSON_NAME], Mr. and Mrs. (952) 2017 Ave M To Do's No ope…" at bounding box center [480, 227] width 960 height 455
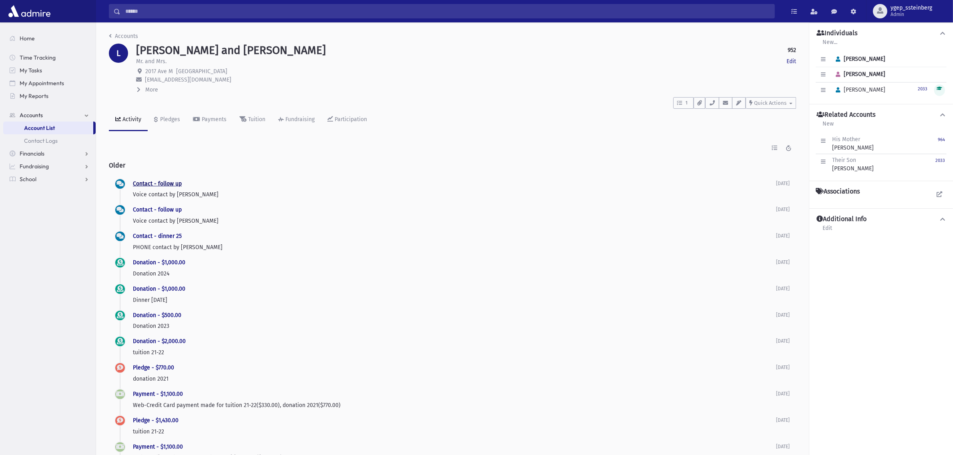
click at [167, 183] on link "Contact - follow up" at bounding box center [157, 183] width 49 height 7
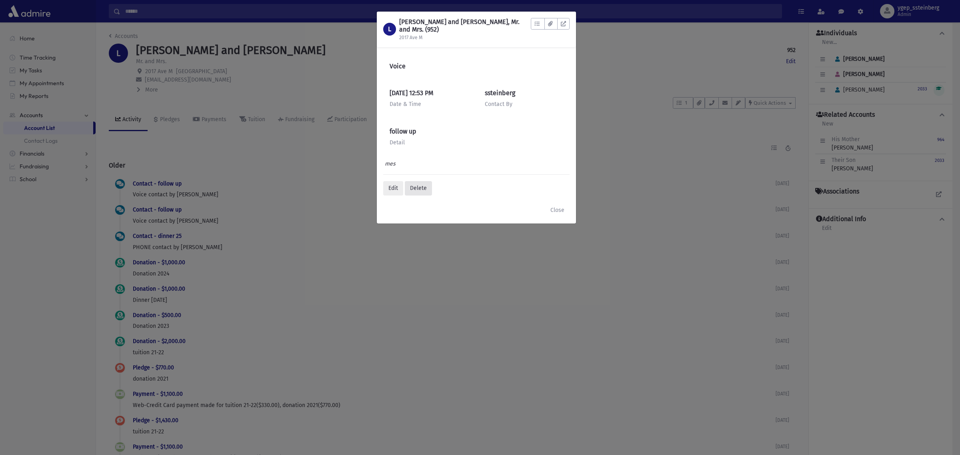
click at [419, 186] on div "Delete" at bounding box center [418, 188] width 27 height 14
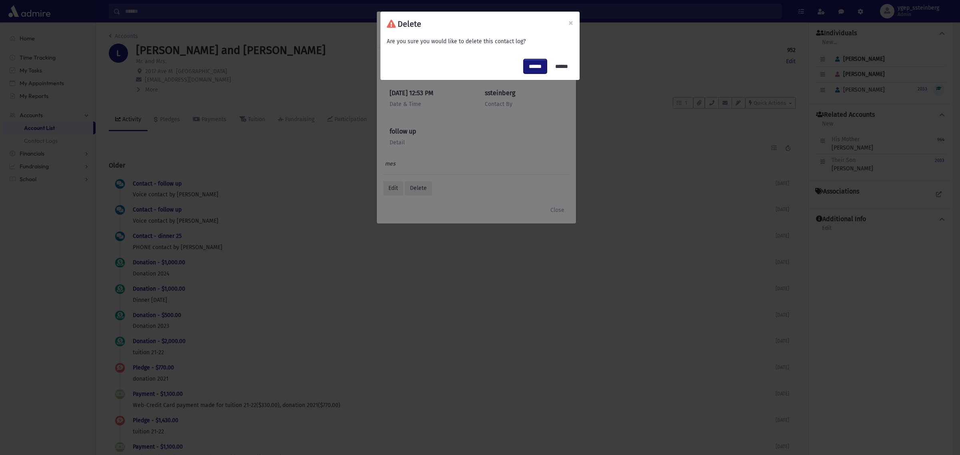
click at [529, 62] on input "******" at bounding box center [535, 66] width 23 height 14
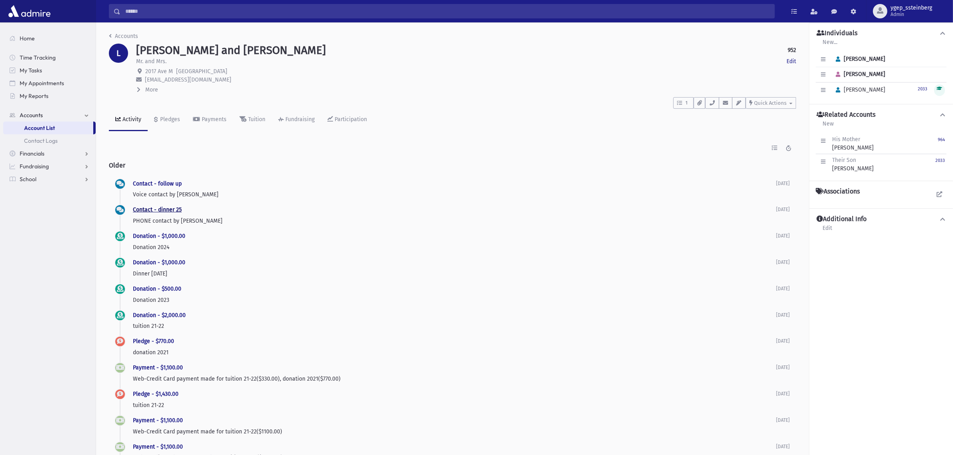
click at [160, 211] on link "Contact - dinner 25" at bounding box center [157, 209] width 49 height 7
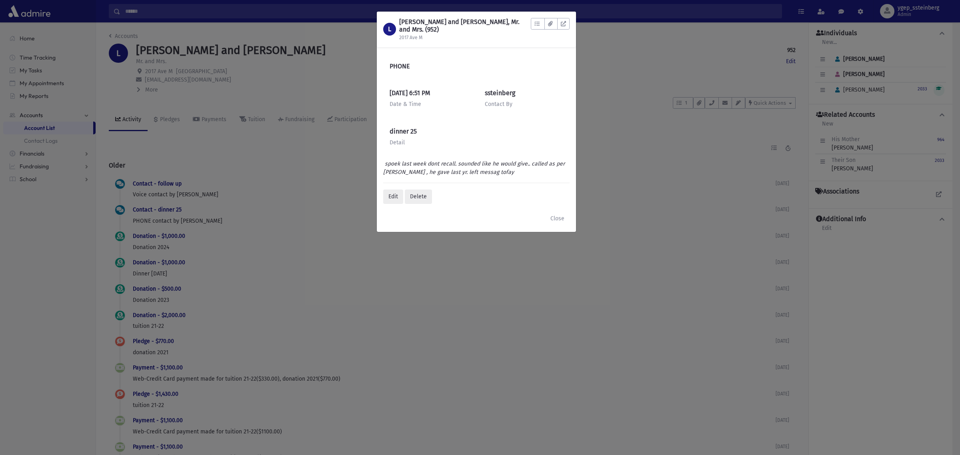
click at [229, 169] on div "L LEVITIN, Menachem and Chaya, Mr. and Mrs. (952) 2017 Ave M To Do's No open ta…" at bounding box center [480, 227] width 960 height 455
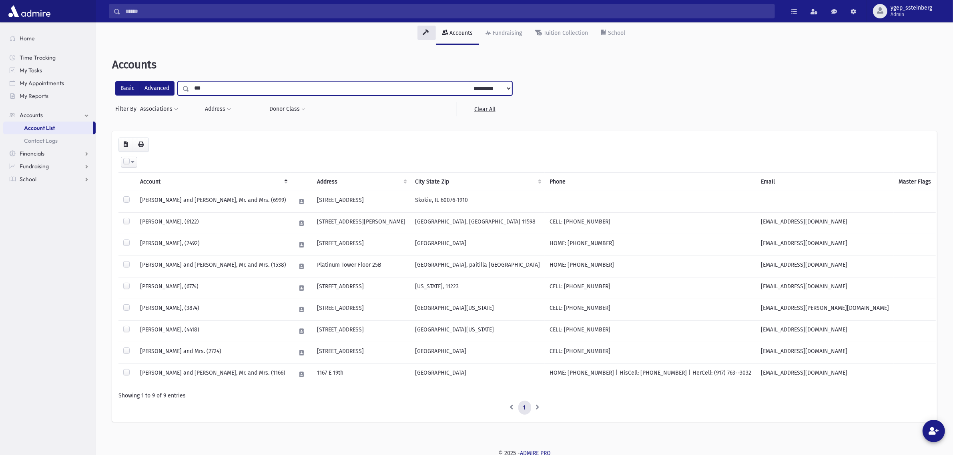
drag, startPoint x: 229, startPoint y: 88, endPoint x: 162, endPoint y: 89, distance: 67.2
click at [163, 91] on div "**********" at bounding box center [313, 88] width 397 height 14
type input "****"
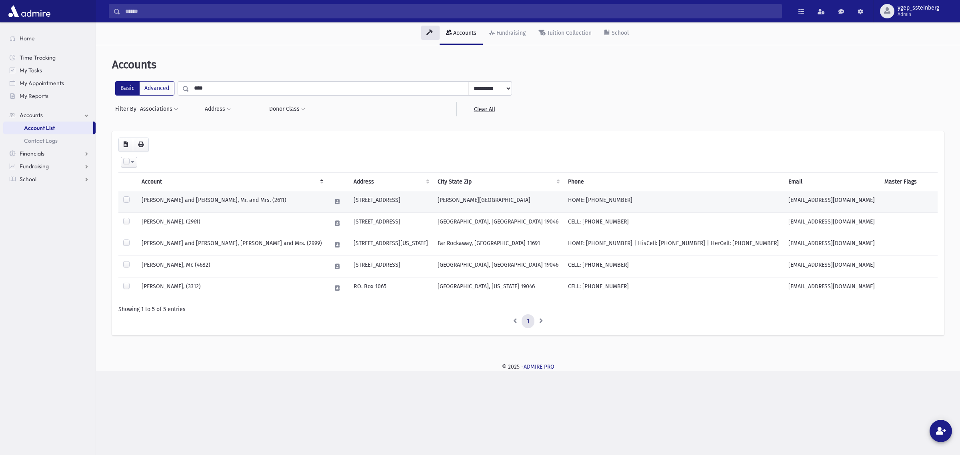
click at [189, 204] on td "[PERSON_NAME] and [PERSON_NAME], Mr. and Mrs. (2611)" at bounding box center [232, 202] width 190 height 22
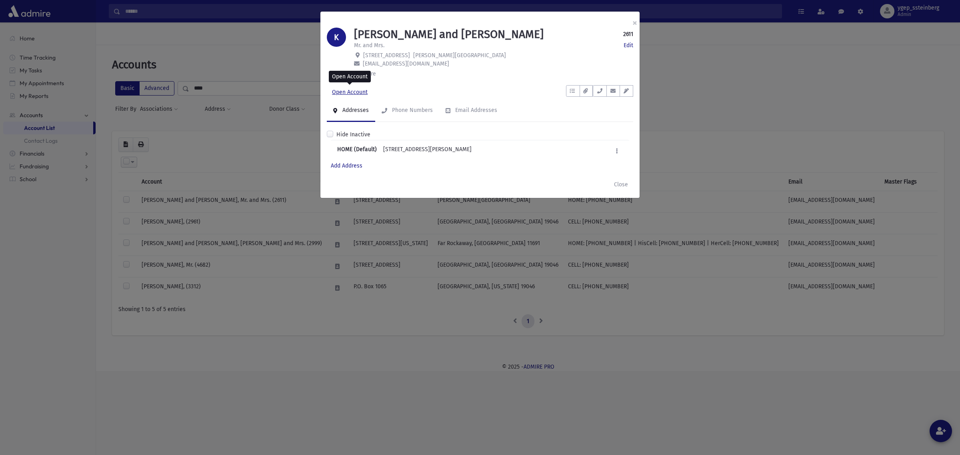
click at [341, 88] on link "Open Account" at bounding box center [350, 92] width 46 height 14
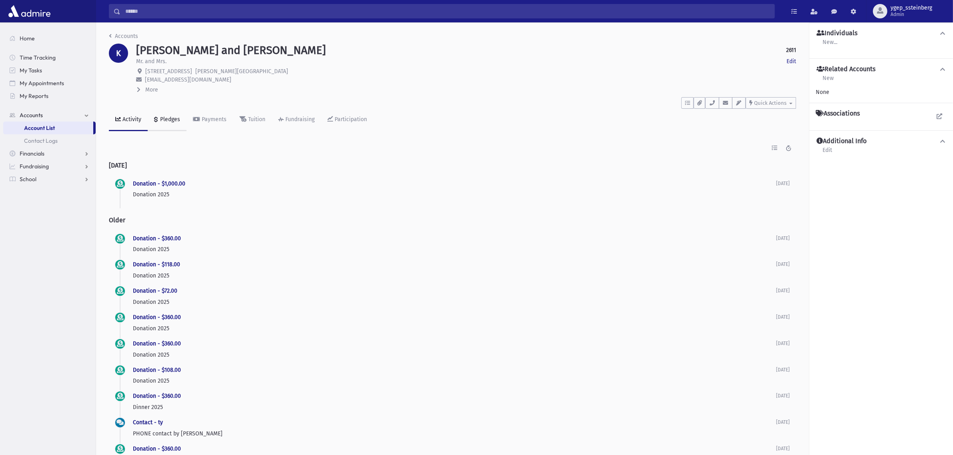
click at [172, 121] on div "Pledges" at bounding box center [169, 119] width 22 height 7
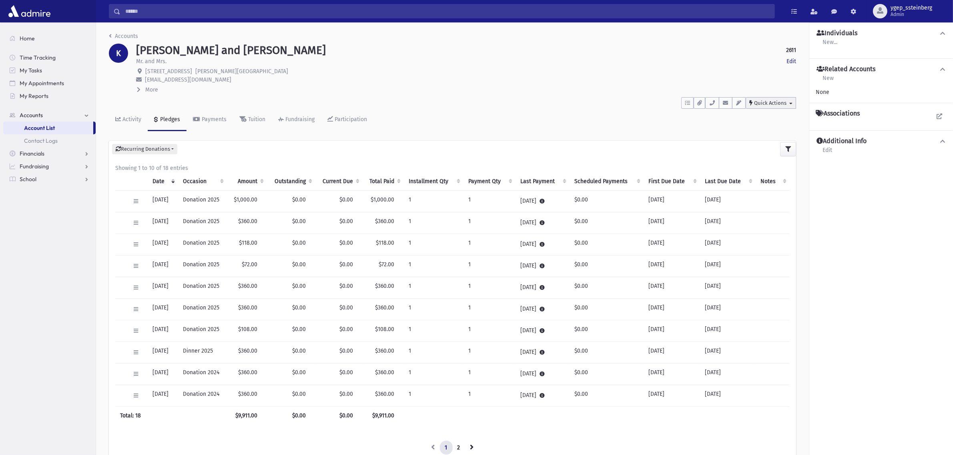
click at [777, 106] on button "Quick Actions" at bounding box center [771, 103] width 50 height 12
click at [771, 120] on span "New Contact Log" at bounding box center [780, 123] width 44 height 7
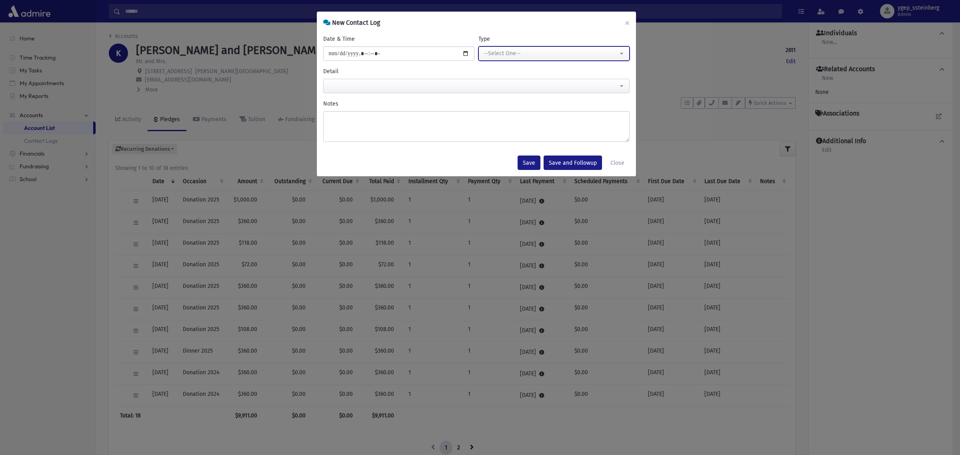
click at [516, 53] on div "--Select One--" at bounding box center [551, 53] width 134 height 8
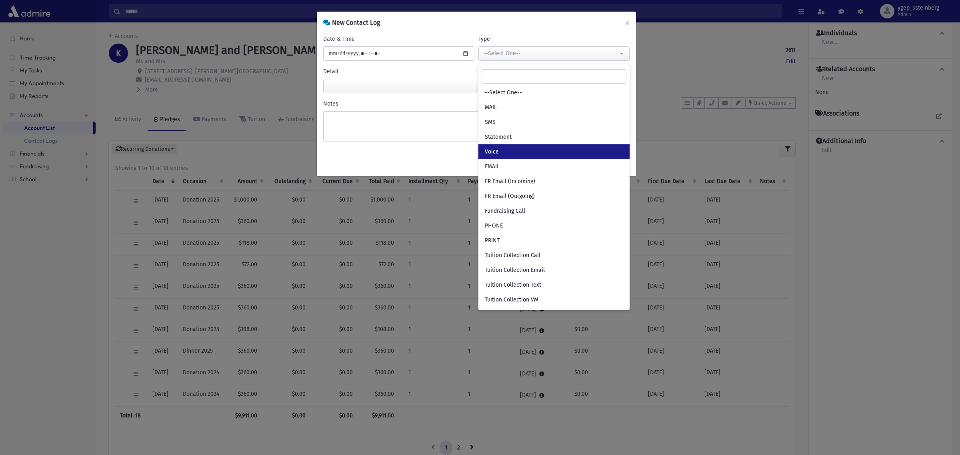
click at [501, 147] on link "Voice" at bounding box center [554, 151] width 151 height 15
select select "*"
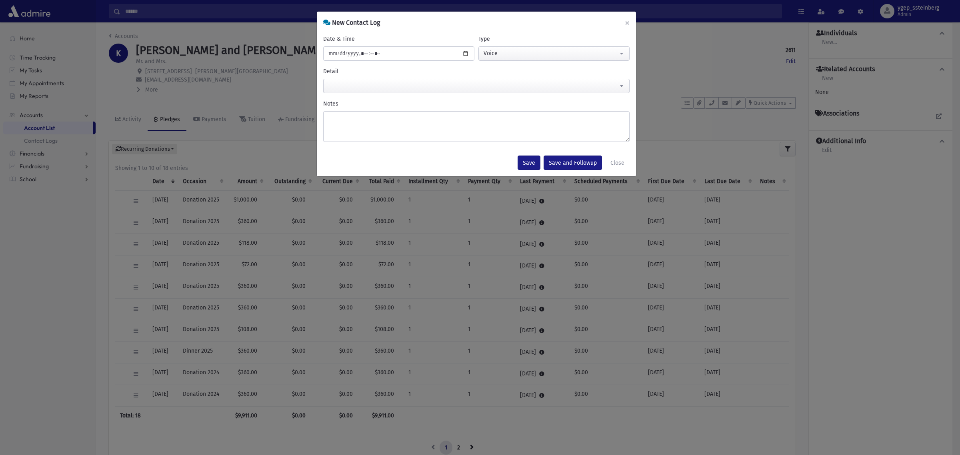
click at [353, 87] on span at bounding box center [476, 86] width 307 height 14
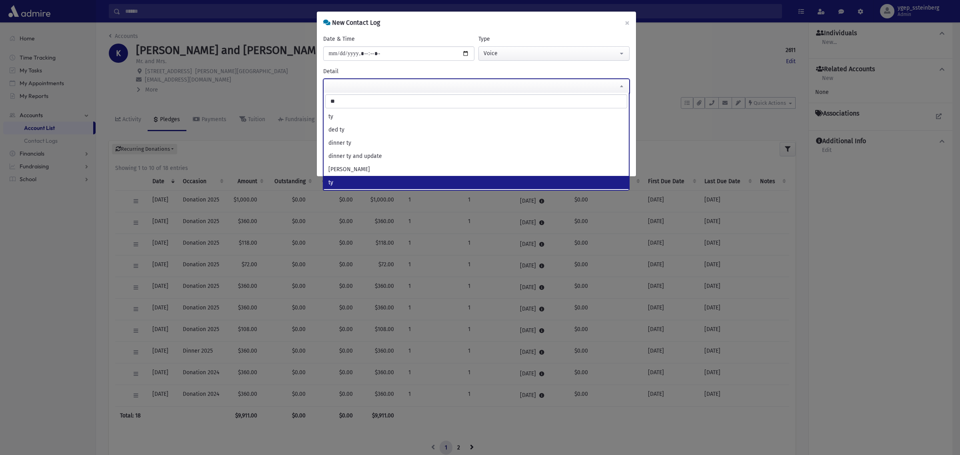
type input "**"
select select "**"
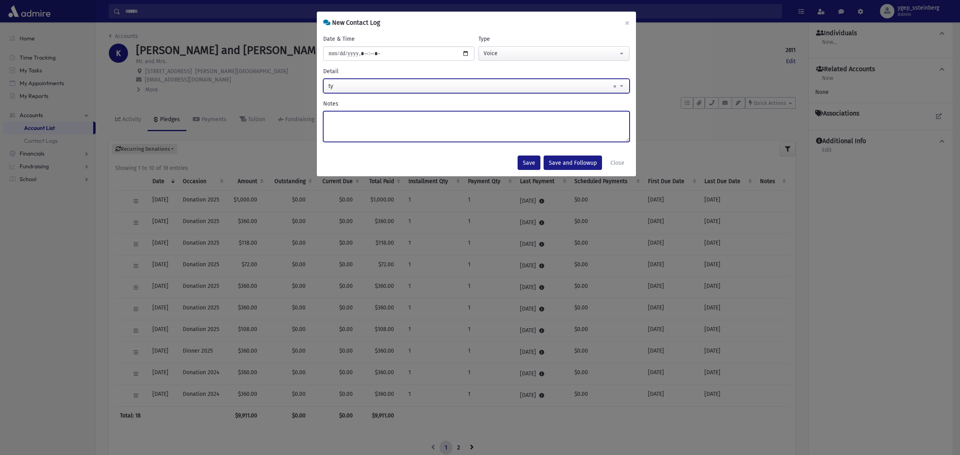
click at [340, 111] on textarea "Notes" at bounding box center [476, 126] width 307 height 31
type textarea "***"
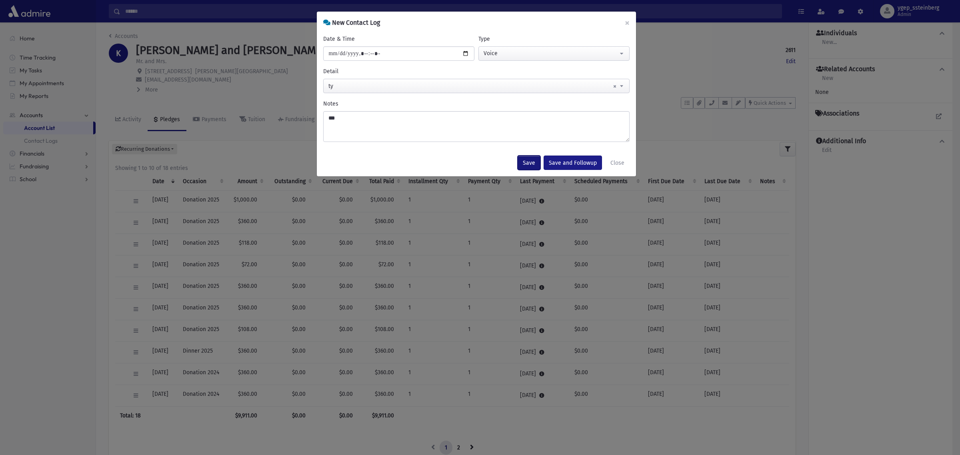
click at [529, 161] on button "Save" at bounding box center [529, 163] width 23 height 14
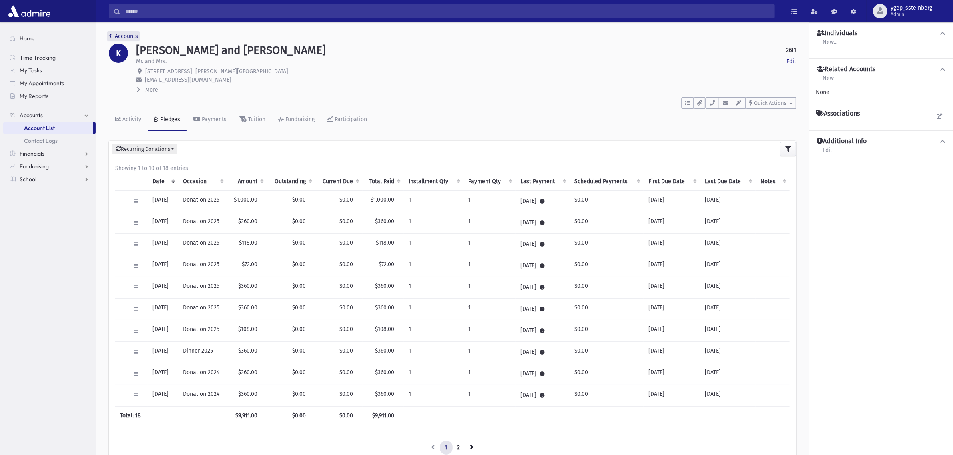
click at [123, 33] on link "Accounts" at bounding box center [123, 36] width 29 height 7
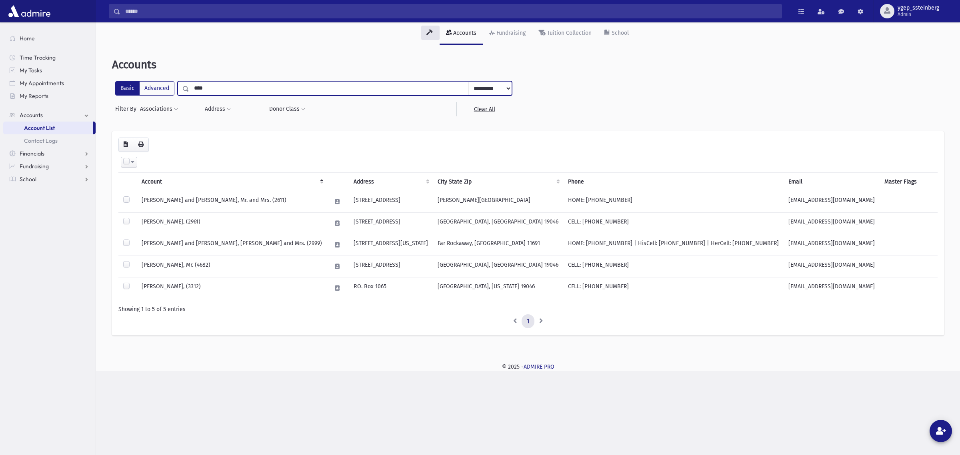
drag, startPoint x: 215, startPoint y: 88, endPoint x: 156, endPoint y: 72, distance: 61.1
click at [165, 75] on div "**********" at bounding box center [528, 200] width 858 height 305
type input "*******"
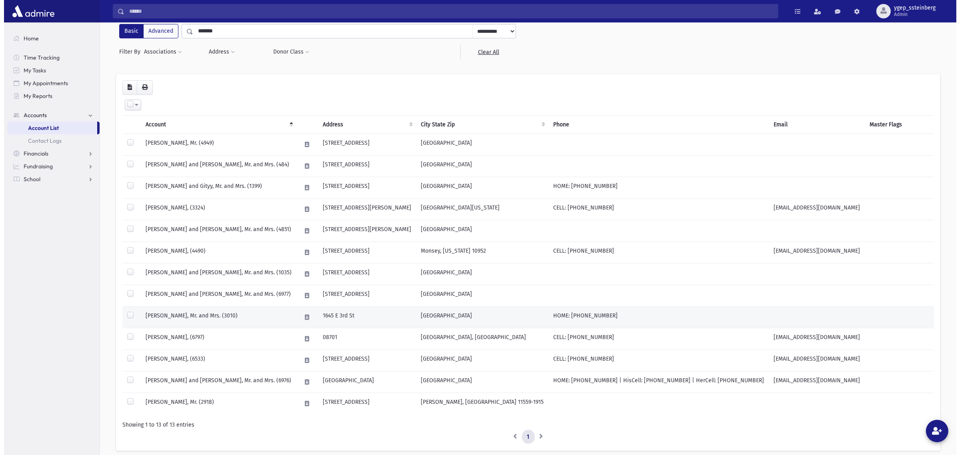
scroll to position [90, 0]
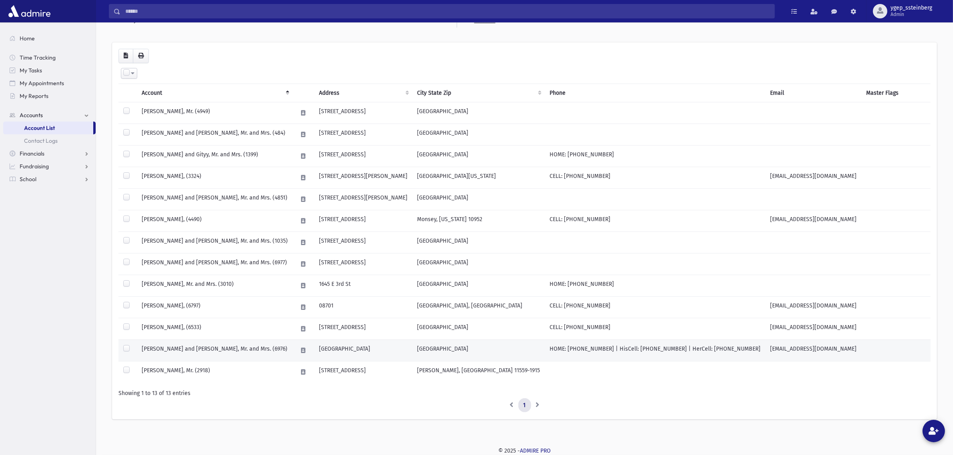
click at [231, 345] on td "[PERSON_NAME] and [PERSON_NAME], Mr. and Mrs. (6976)" at bounding box center [215, 351] width 156 height 22
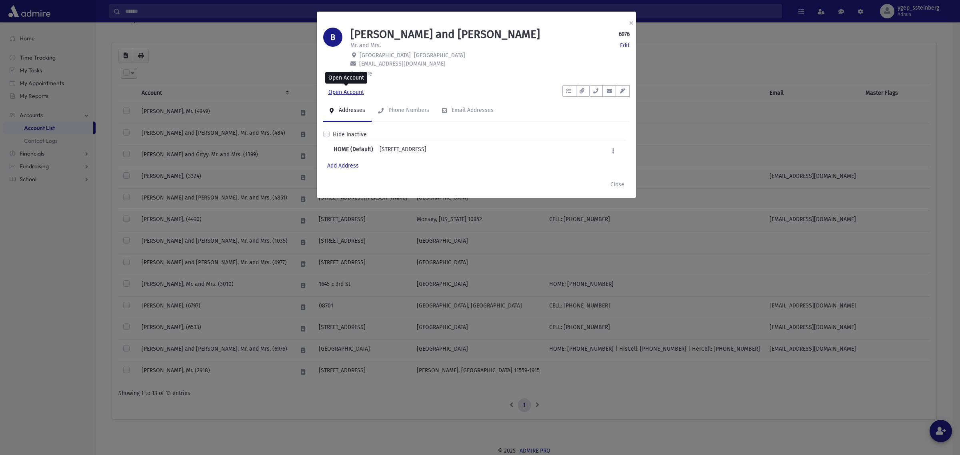
click at [357, 91] on link "Open Account" at bounding box center [346, 92] width 46 height 14
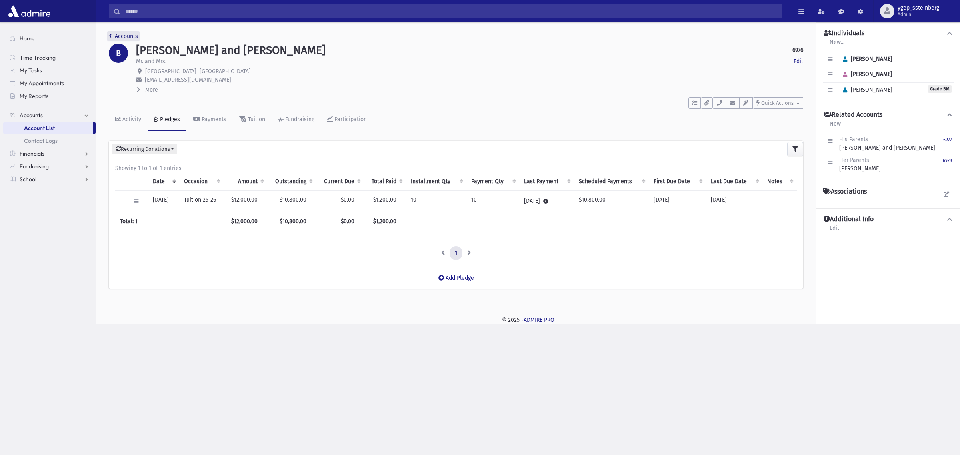
click at [124, 33] on link "Accounts" at bounding box center [123, 36] width 29 height 7
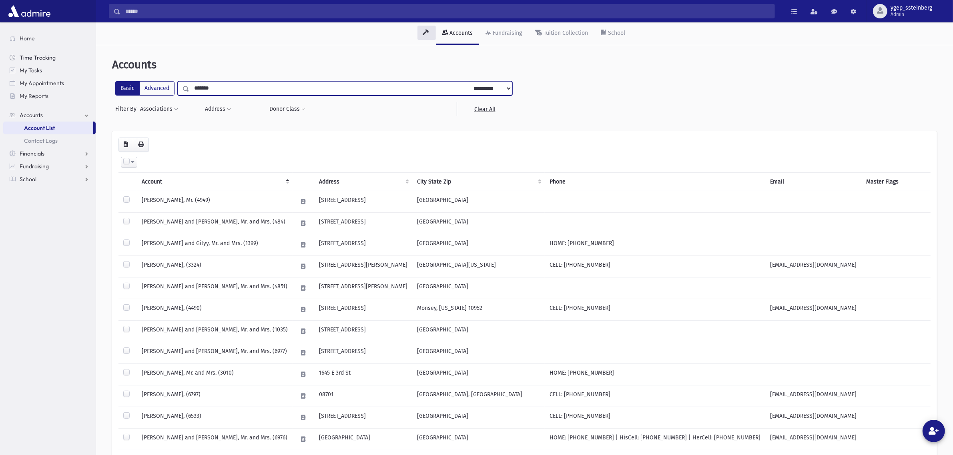
drag, startPoint x: 213, startPoint y: 84, endPoint x: 89, endPoint y: 58, distance: 126.4
click at [94, 62] on div "Search Results All Accounts" at bounding box center [476, 272] width 953 height 544
type input "*****"
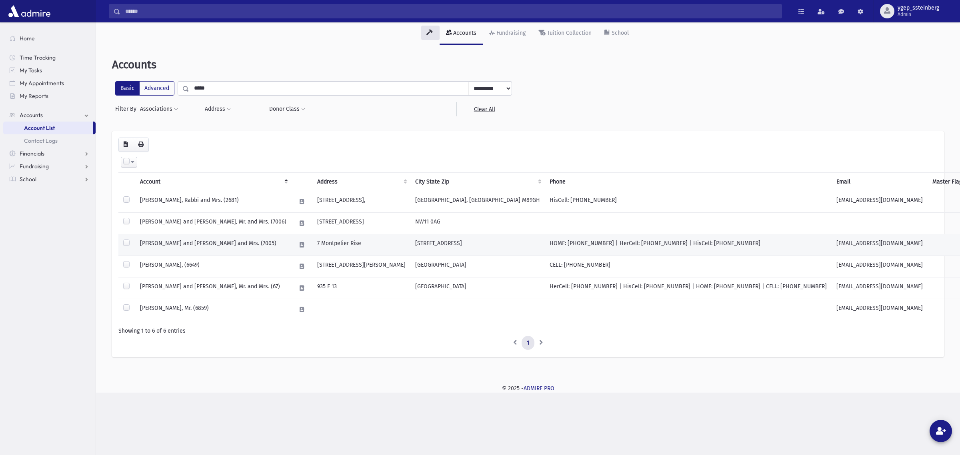
click at [190, 244] on td "[PERSON_NAME] and [PERSON_NAME] and Mrs. (7005)" at bounding box center [213, 245] width 156 height 22
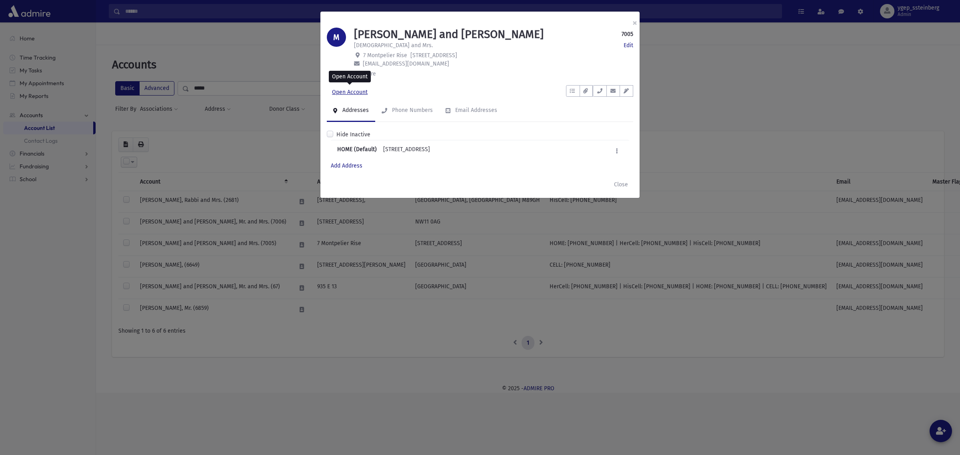
click at [354, 89] on link "Open Account" at bounding box center [350, 92] width 46 height 14
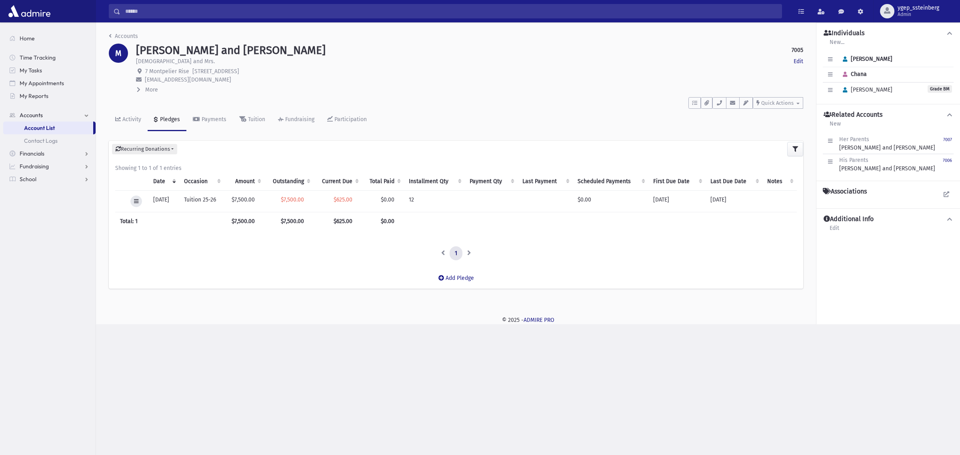
click at [135, 202] on icon at bounding box center [136, 201] width 4 height 5
click at [147, 215] on link "Edit" at bounding box center [172, 218] width 84 height 15
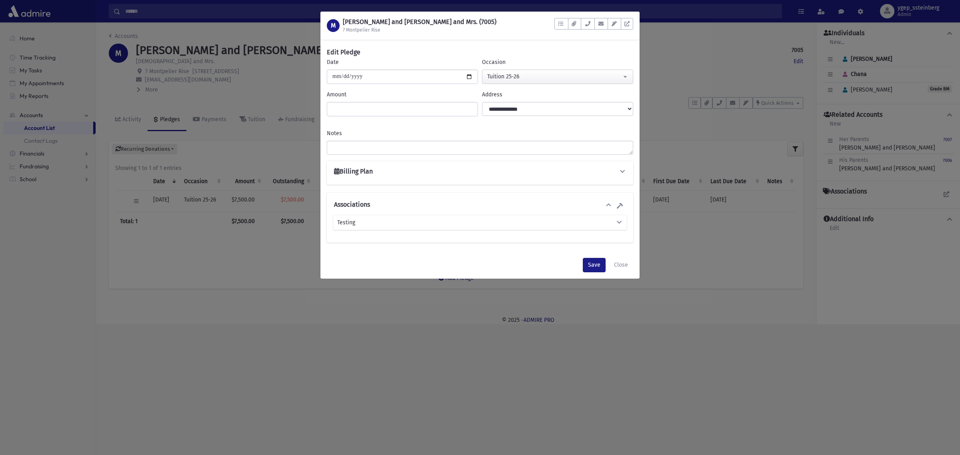
click at [369, 178] on div "Billing Plan" at bounding box center [480, 173] width 294 height 11
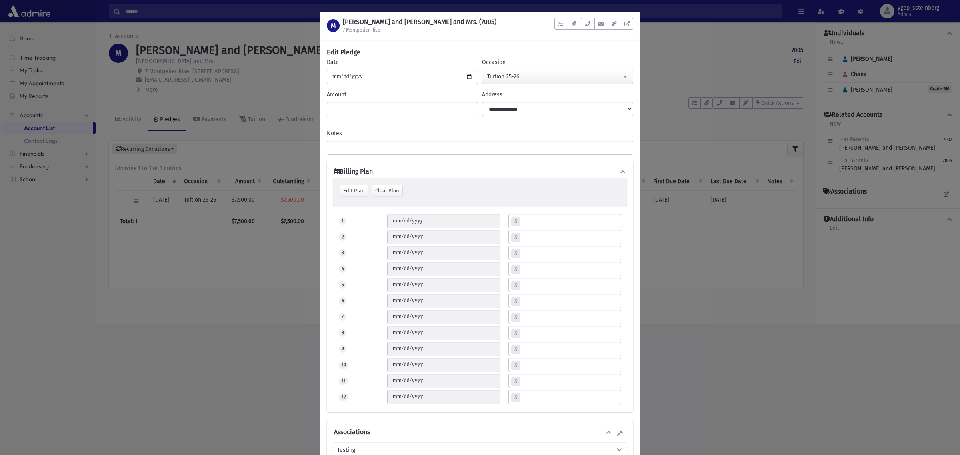
click at [698, 369] on div "M [PERSON_NAME] and [PERSON_NAME] and Mrs. (7005) 7 Montpelier Rise To Do's No …" at bounding box center [480, 227] width 960 height 455
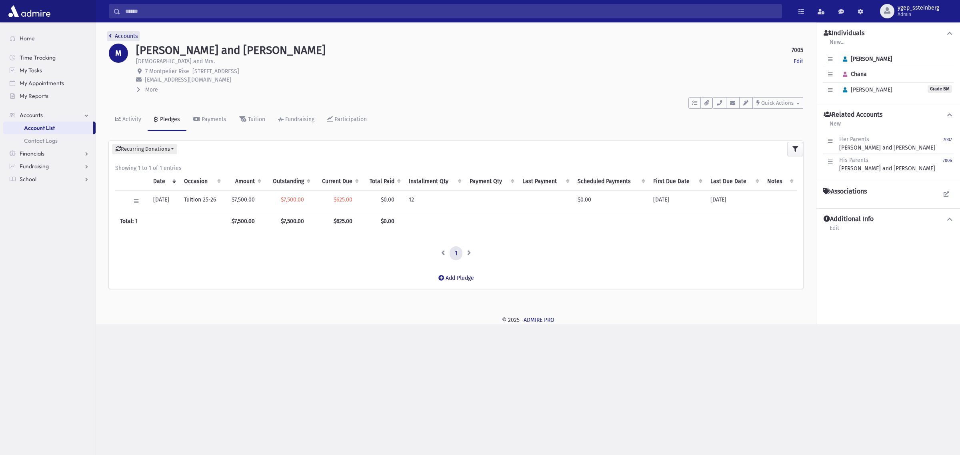
click at [122, 36] on link "Accounts" at bounding box center [123, 36] width 29 height 7
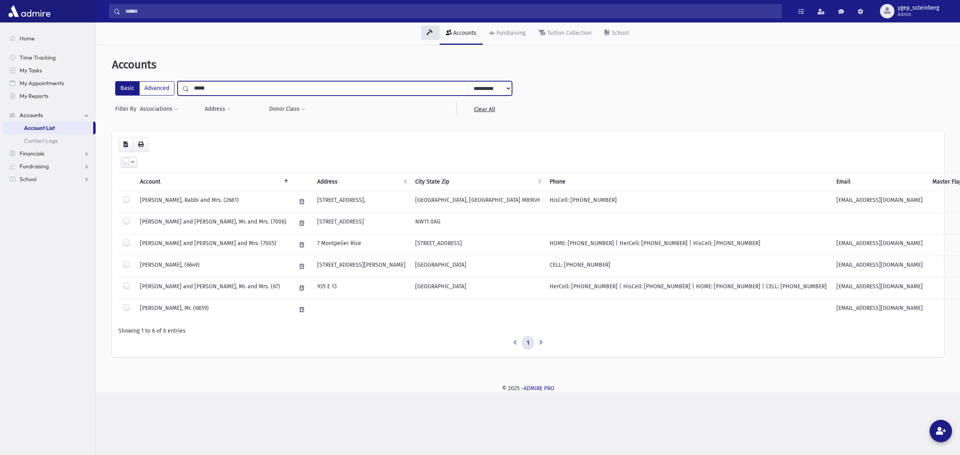
drag, startPoint x: 209, startPoint y: 84, endPoint x: 189, endPoint y: 85, distance: 20.4
click at [189, 85] on input "*****" at bounding box center [329, 88] width 280 height 14
click at [220, 86] on input "*****" at bounding box center [329, 88] width 280 height 14
drag, startPoint x: 219, startPoint y: 87, endPoint x: 157, endPoint y: 84, distance: 62.1
click at [157, 84] on div "**********" at bounding box center [313, 88] width 397 height 14
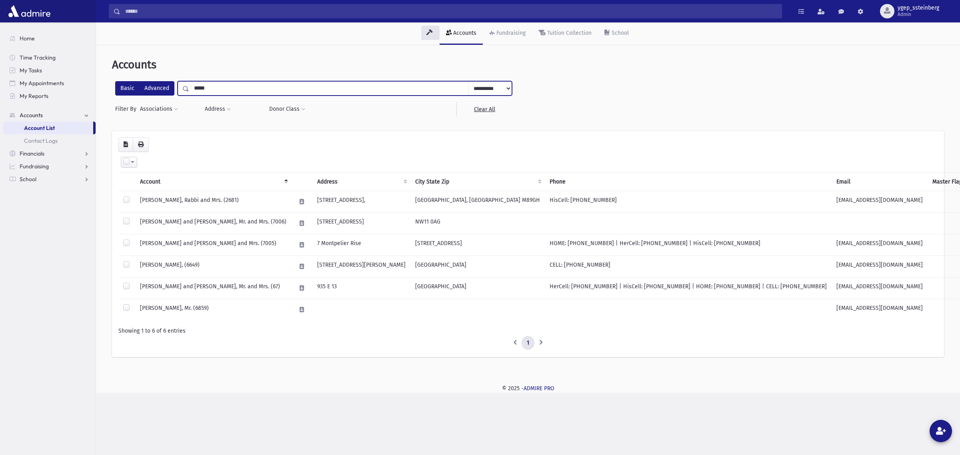
type input "*****"
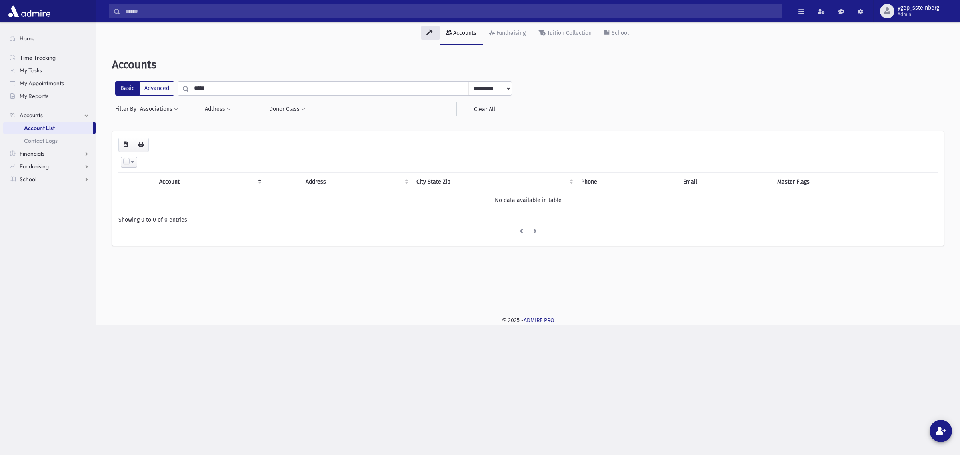
click at [211, 87] on input "*****" at bounding box center [329, 88] width 280 height 14
type input "****"
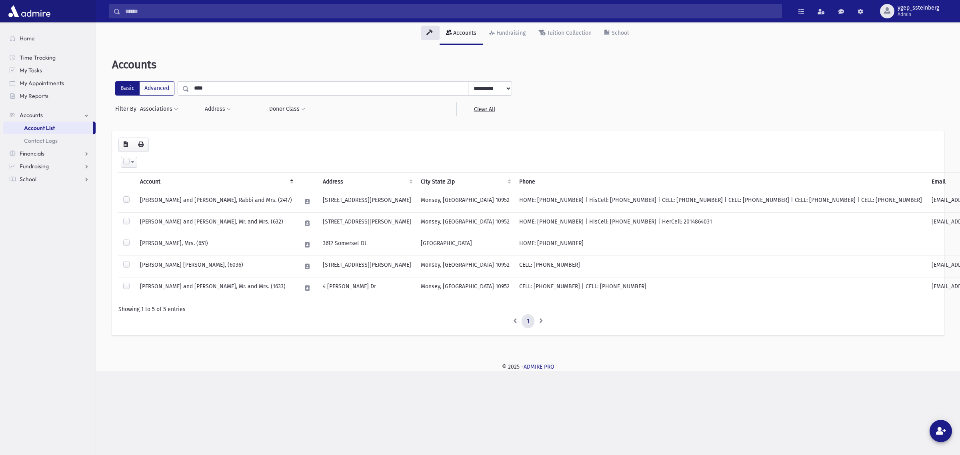
click at [207, 87] on input "****" at bounding box center [329, 88] width 280 height 14
type input "*****"
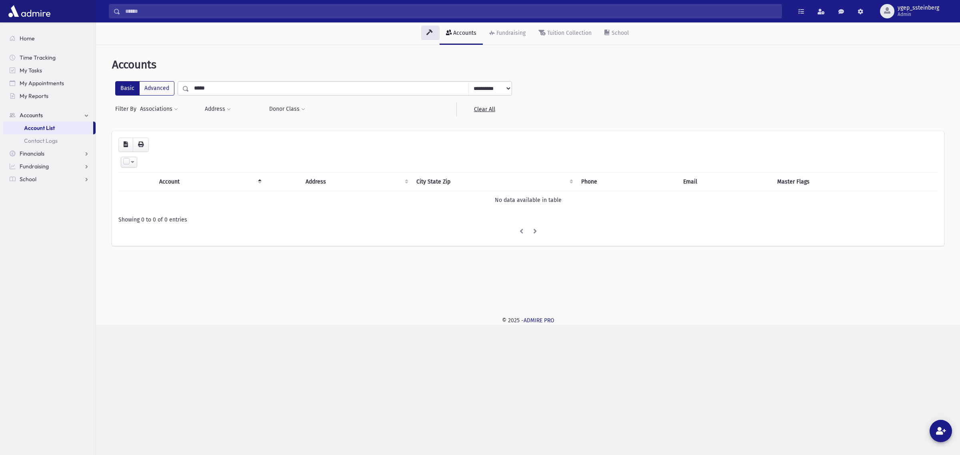
click at [101, 81] on div "**********" at bounding box center [528, 155] width 858 height 215
type input "*****"
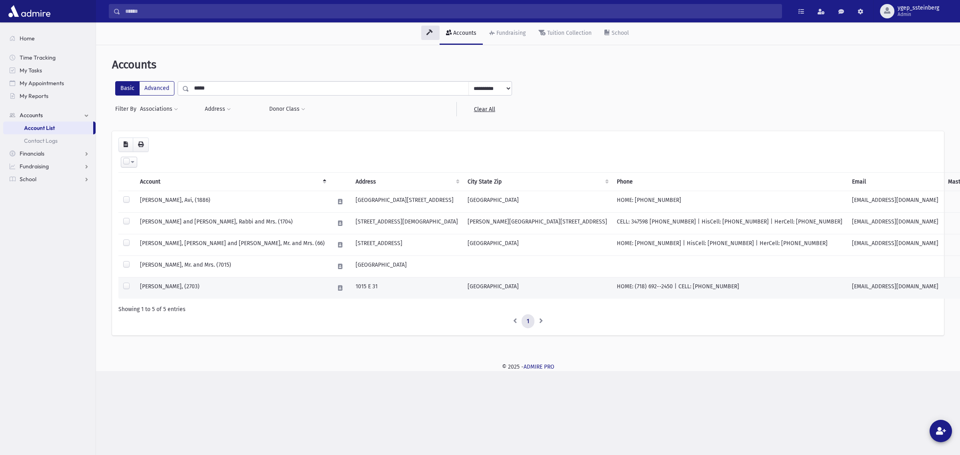
click at [207, 283] on td "[PERSON_NAME], (2703)" at bounding box center [232, 288] width 194 height 22
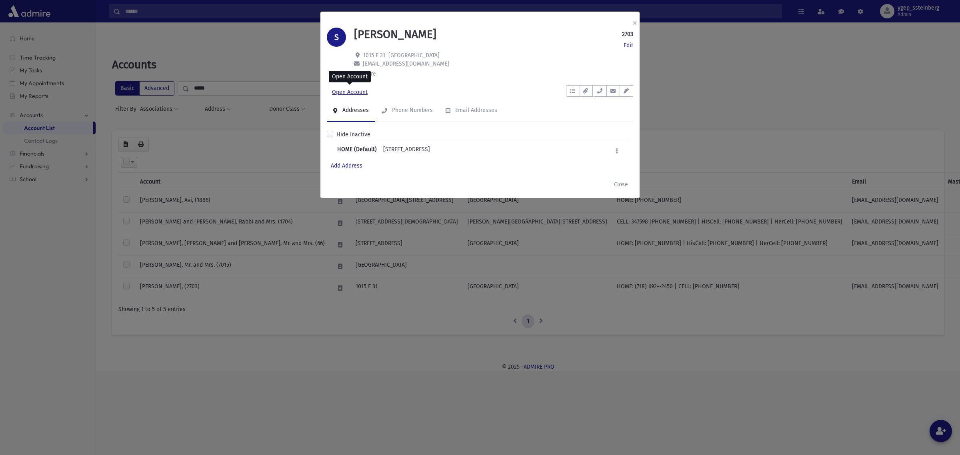
click at [347, 90] on link "Open Account" at bounding box center [350, 92] width 46 height 14
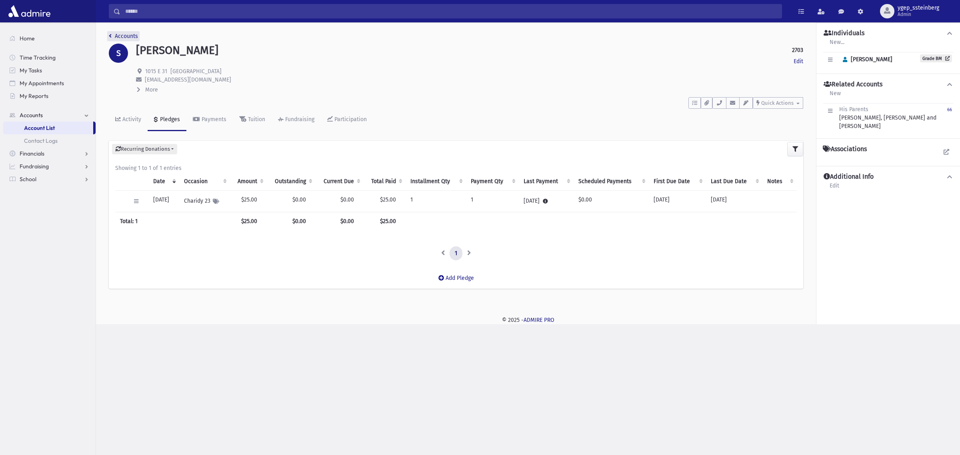
click at [120, 34] on link "Accounts" at bounding box center [123, 36] width 29 height 7
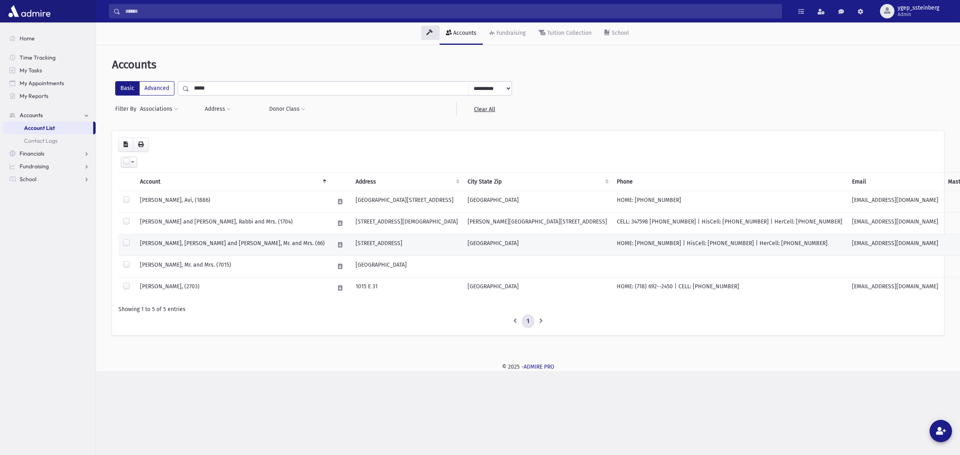
click at [209, 247] on td "[PERSON_NAME], [PERSON_NAME] and [PERSON_NAME], Mr. and Mrs. (66)" at bounding box center [232, 245] width 194 height 22
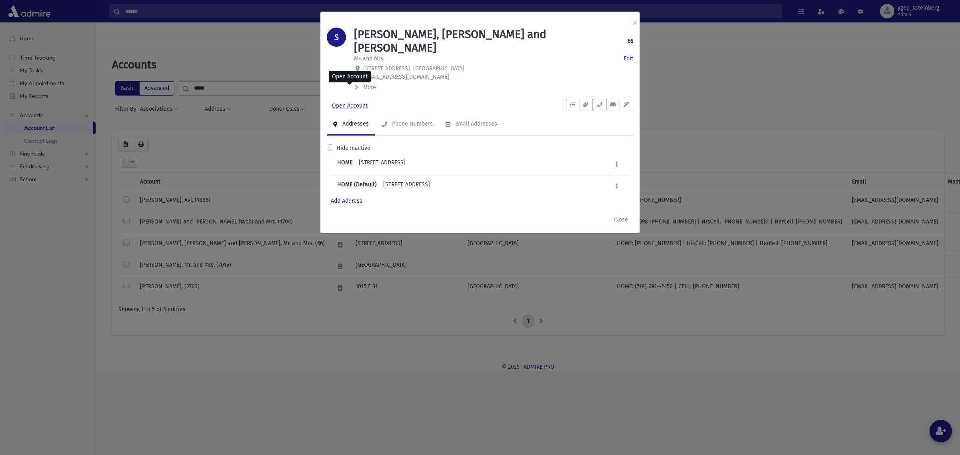
click at [359, 99] on link "Open Account" at bounding box center [350, 106] width 46 height 14
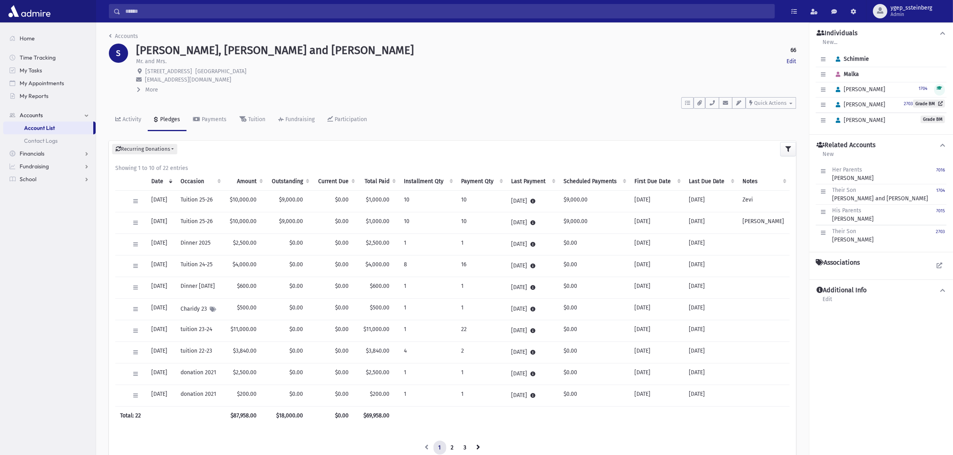
click at [120, 30] on div "Accounts S [PERSON_NAME], [PERSON_NAME] and [PERSON_NAME] 66 Edit Mr. and Mrs. …" at bounding box center [452, 261] width 713 height 479
click at [127, 36] on link "Accounts" at bounding box center [123, 36] width 29 height 7
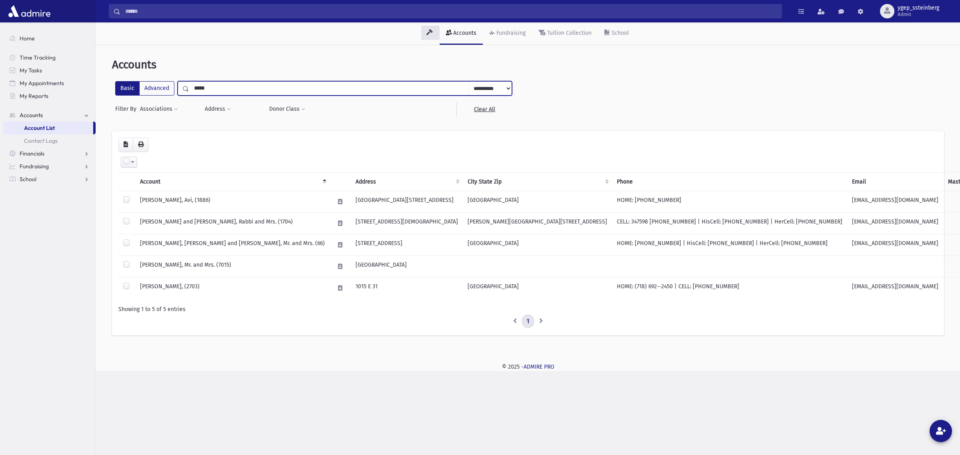
drag, startPoint x: 225, startPoint y: 85, endPoint x: 132, endPoint y: 92, distance: 92.8
click at [132, 92] on div "**********" at bounding box center [313, 88] width 397 height 14
type input "*****"
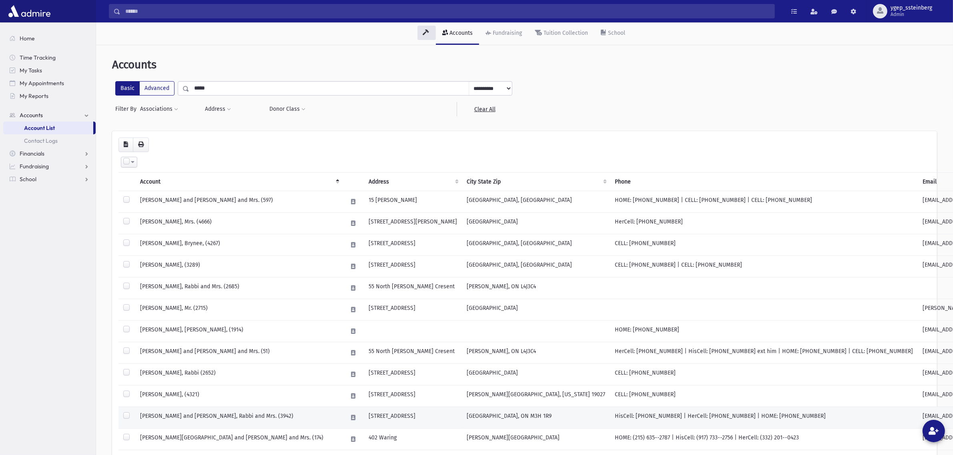
click at [211, 414] on td "RUBANOWITZ, Yankel and Ady, Rabbi and Mrs. (3942)" at bounding box center [238, 418] width 207 height 22
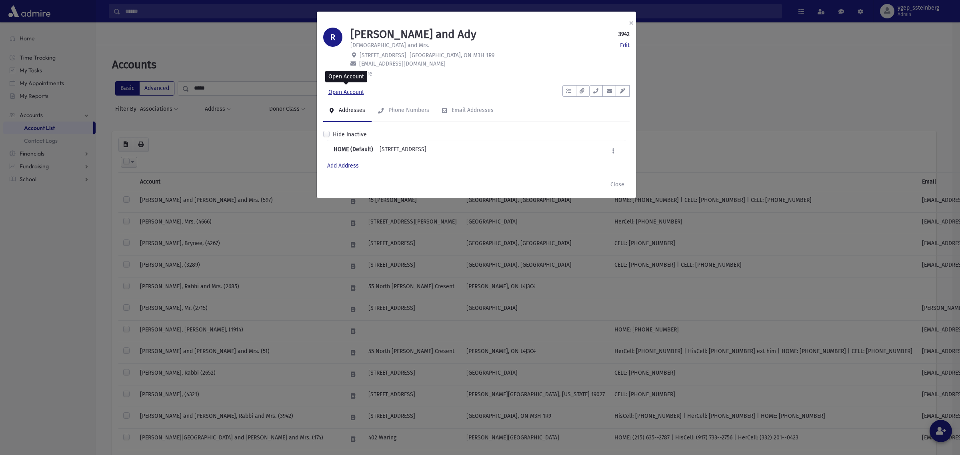
click at [329, 94] on link "Open Account" at bounding box center [346, 92] width 46 height 14
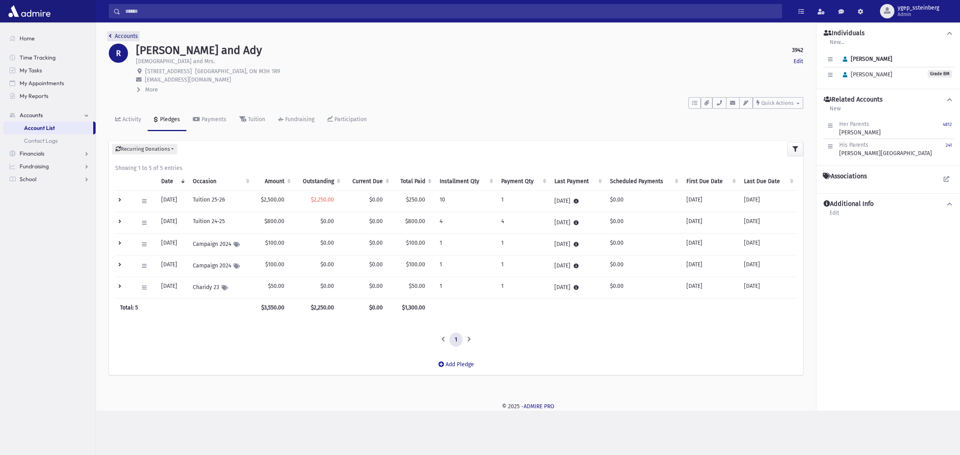
click at [126, 35] on link "Accounts" at bounding box center [123, 36] width 29 height 7
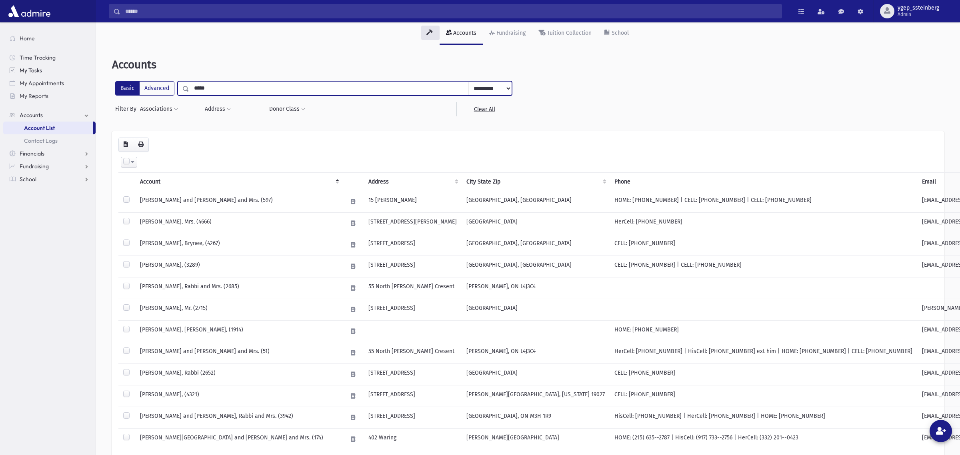
drag, startPoint x: 179, startPoint y: 84, endPoint x: 51, endPoint y: 66, distance: 128.9
click at [70, 70] on div "Search Results All Accounts" at bounding box center [480, 283] width 960 height 566
type input "****"
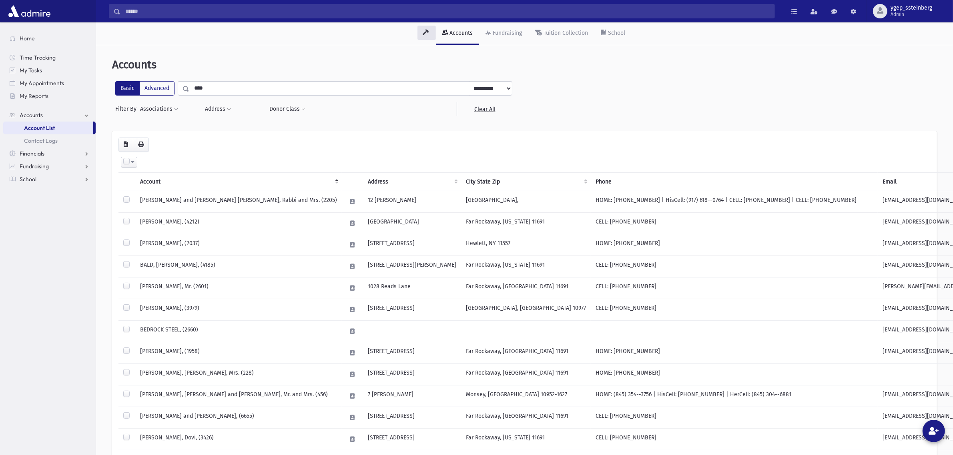
click at [214, 88] on input "****" at bounding box center [329, 88] width 280 height 14
type input "*******"
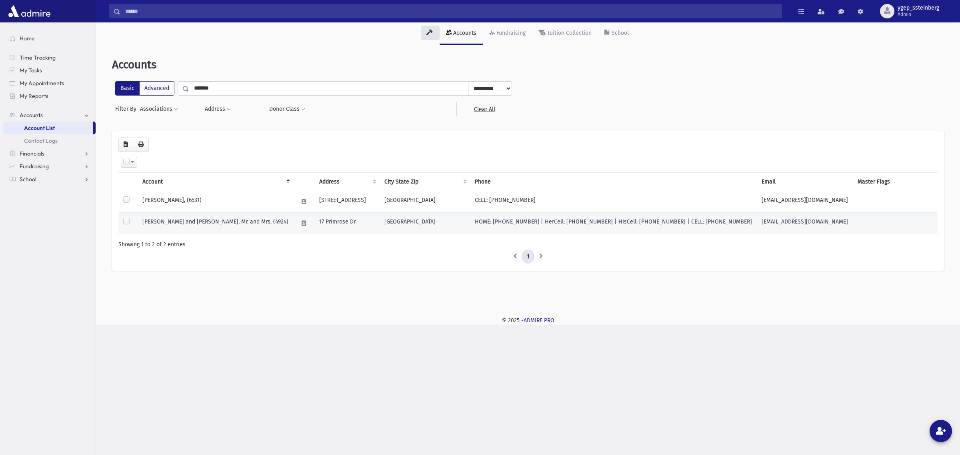
click at [209, 223] on td "[PERSON_NAME] and [PERSON_NAME], Mr. and Mrs. (4924)" at bounding box center [216, 224] width 156 height 22
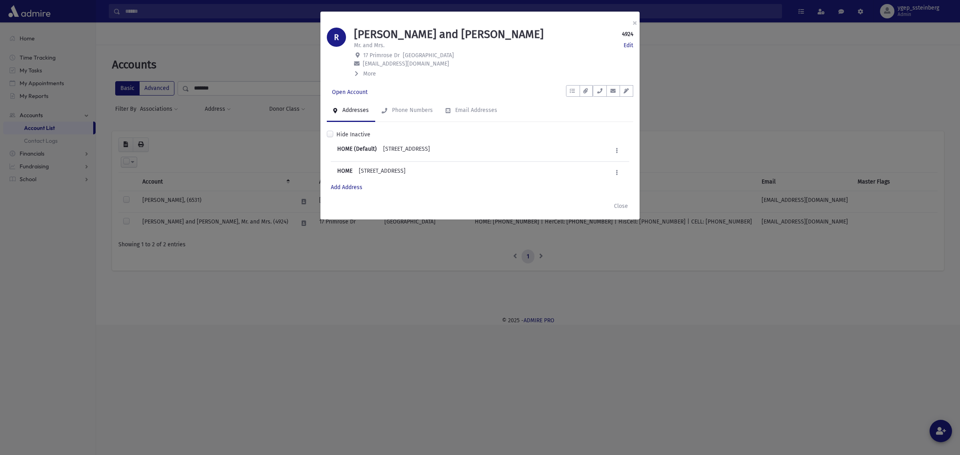
click at [353, 101] on link "Addresses" at bounding box center [351, 111] width 48 height 22
click at [354, 96] on link "Open Account" at bounding box center [350, 92] width 46 height 14
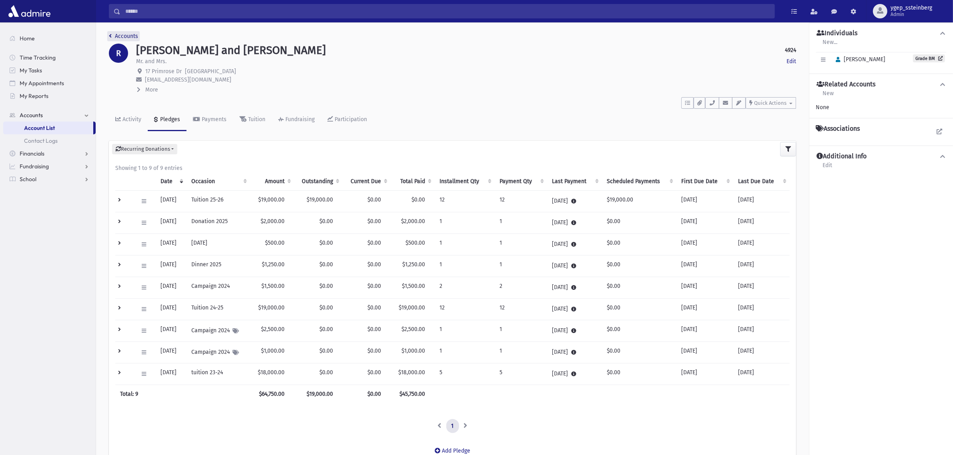
click at [121, 34] on link "Accounts" at bounding box center [123, 36] width 29 height 7
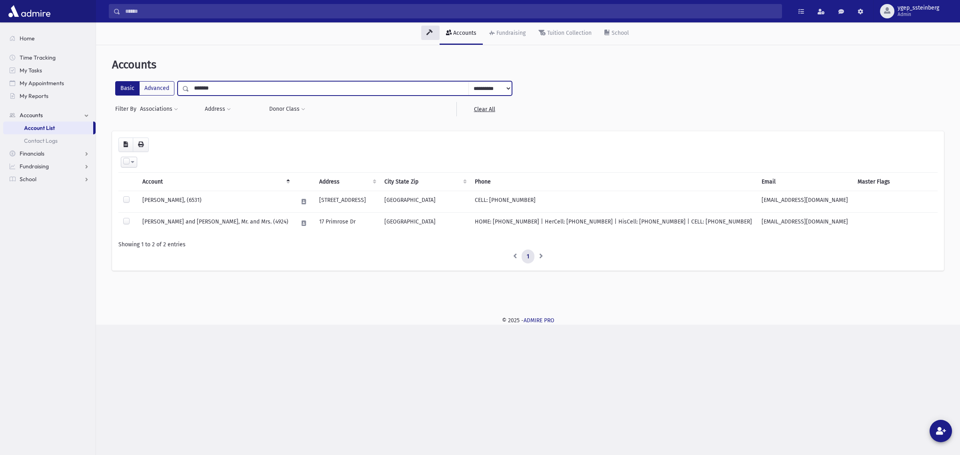
drag, startPoint x: 213, startPoint y: 84, endPoint x: 144, endPoint y: 69, distance: 69.6
click at [178, 78] on div "**********" at bounding box center [528, 168] width 858 height 240
type input "*****"
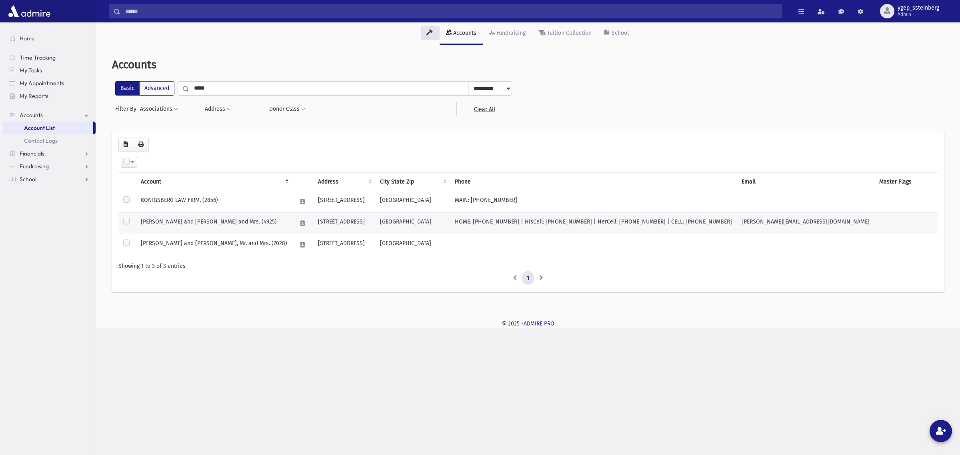
click at [198, 222] on td "KONIGSBERG, Sruli and Miriam, Rabbi and Mrs. (4925)" at bounding box center [214, 224] width 156 height 22
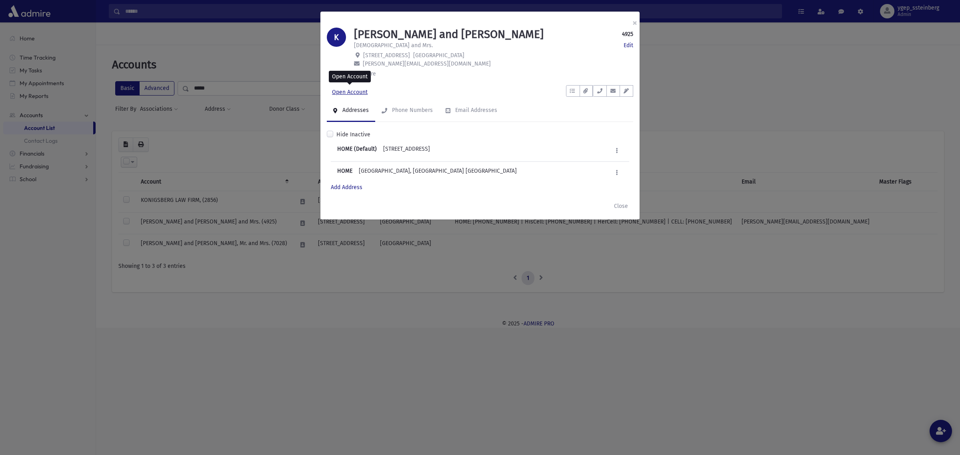
click at [353, 91] on link "Open Account" at bounding box center [350, 92] width 46 height 14
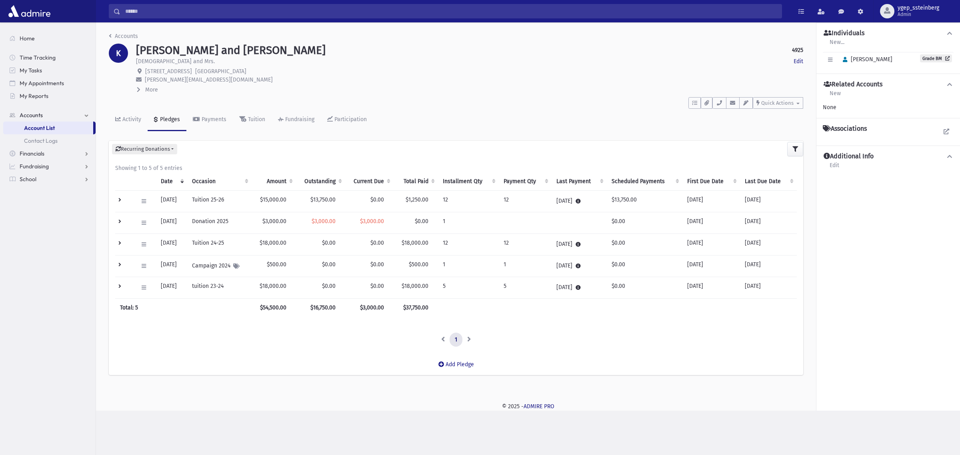
click at [116, 200] on td at bounding box center [124, 201] width 18 height 22
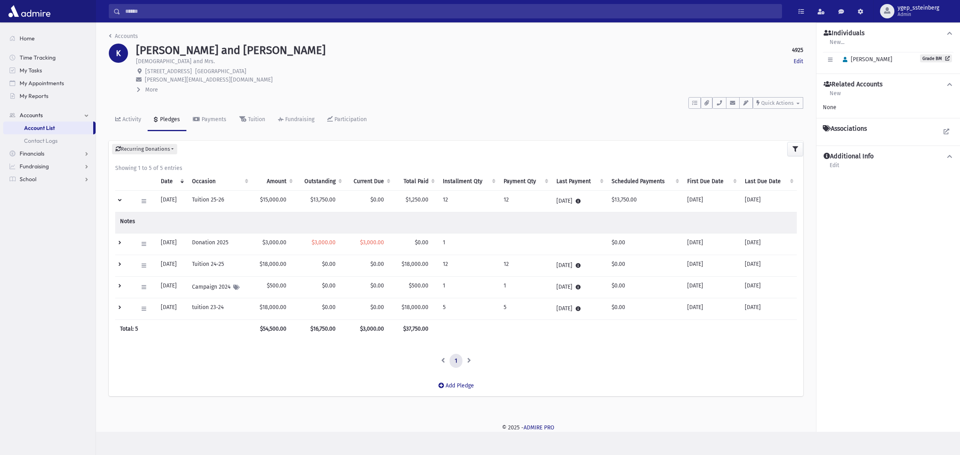
click at [116, 200] on td at bounding box center [124, 201] width 18 height 22
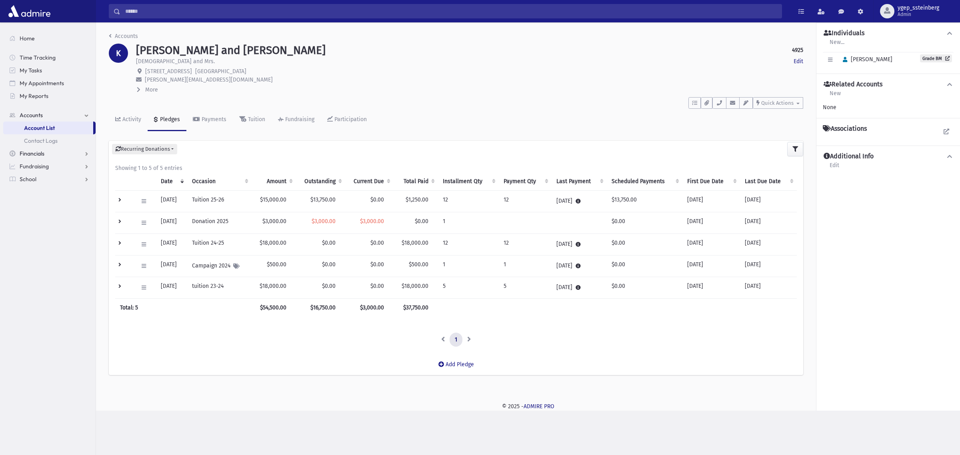
click at [42, 151] on span "Financials" at bounding box center [32, 153] width 25 height 7
click at [44, 141] on link "Pledges" at bounding box center [49, 140] width 92 height 13
drag, startPoint x: 46, startPoint y: 164, endPoint x: 72, endPoint y: 157, distance: 26.6
click at [47, 164] on span "Pledge List" at bounding box center [43, 166] width 27 height 7
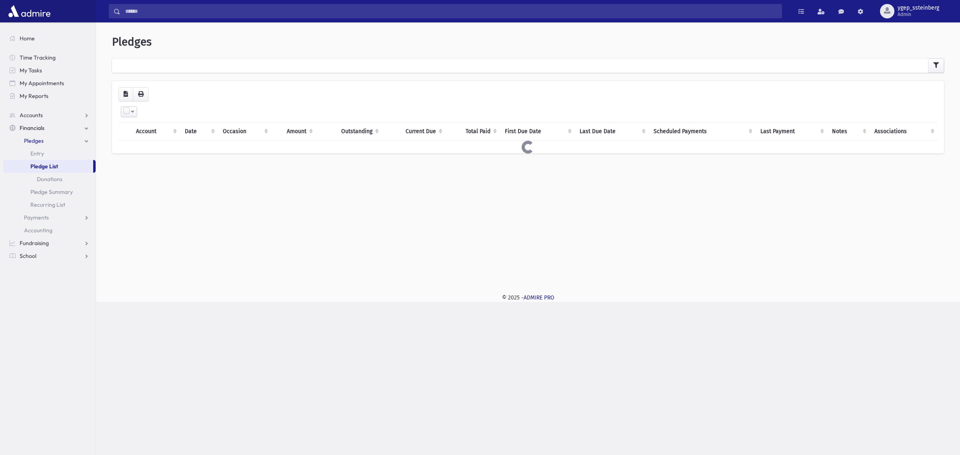
select select
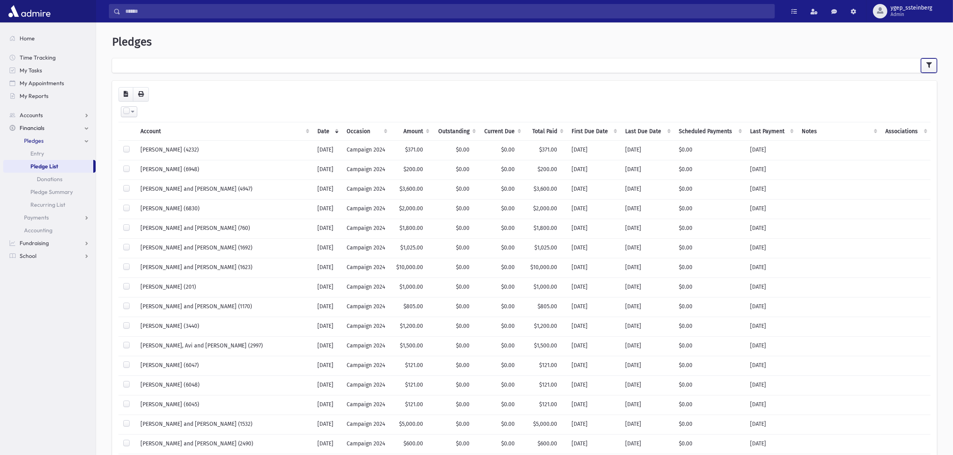
click at [927, 63] on icon "button" at bounding box center [929, 65] width 6 height 6
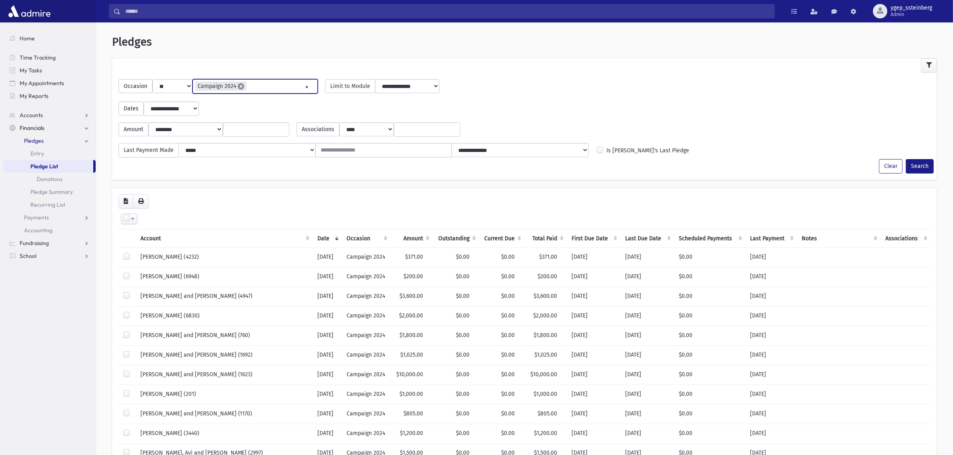
click at [238, 84] on span "×" at bounding box center [241, 86] width 6 height 6
select select
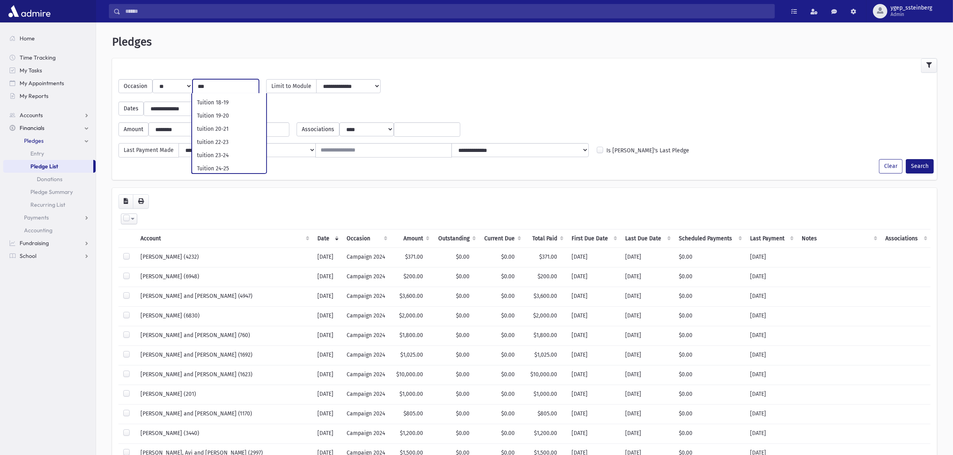
scroll to position [52, 0]
type input "***"
select select "**"
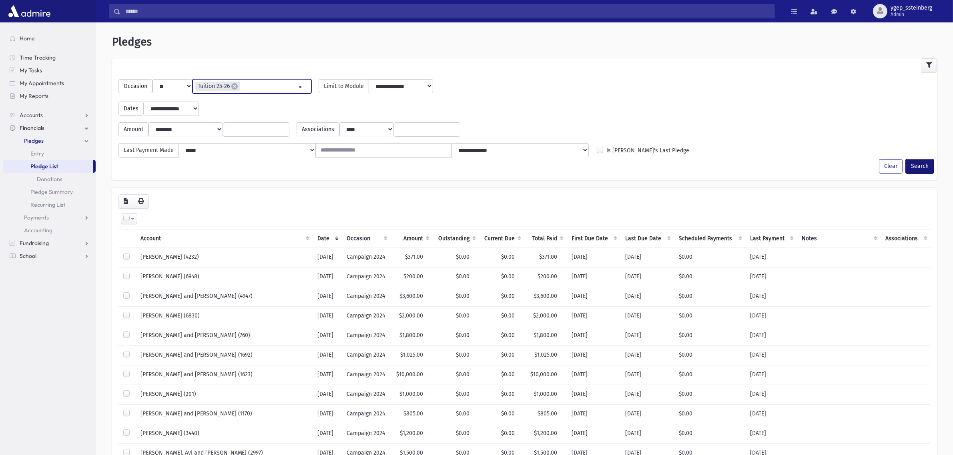
click at [922, 164] on button "Search" at bounding box center [920, 166] width 28 height 14
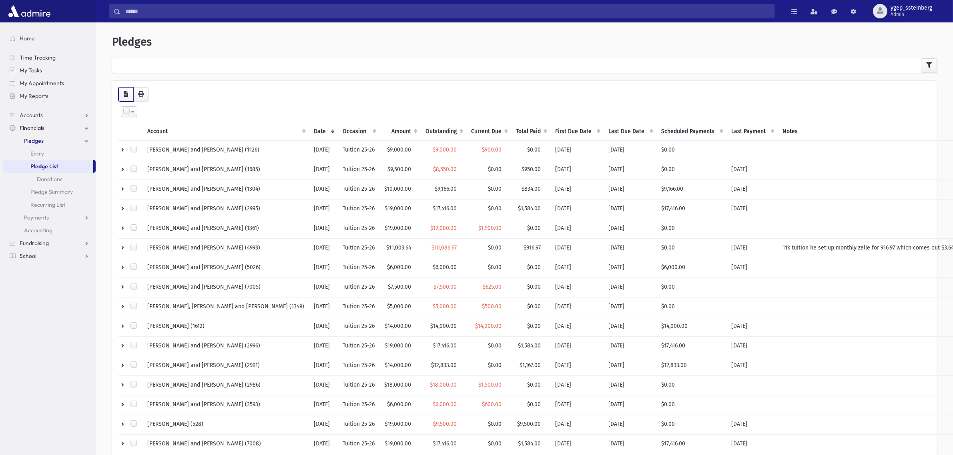
drag, startPoint x: 126, startPoint y: 93, endPoint x: 123, endPoint y: 88, distance: 5.6
click at [124, 89] on button "button" at bounding box center [125, 94] width 15 height 14
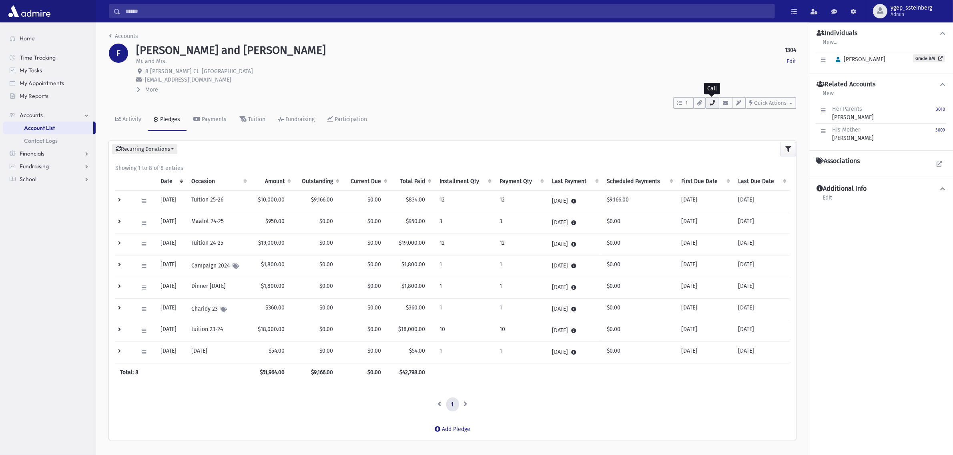
click at [711, 100] on icon "button" at bounding box center [712, 102] width 6 height 5
click at [812, 9] on span at bounding box center [813, 12] width 7 height 6
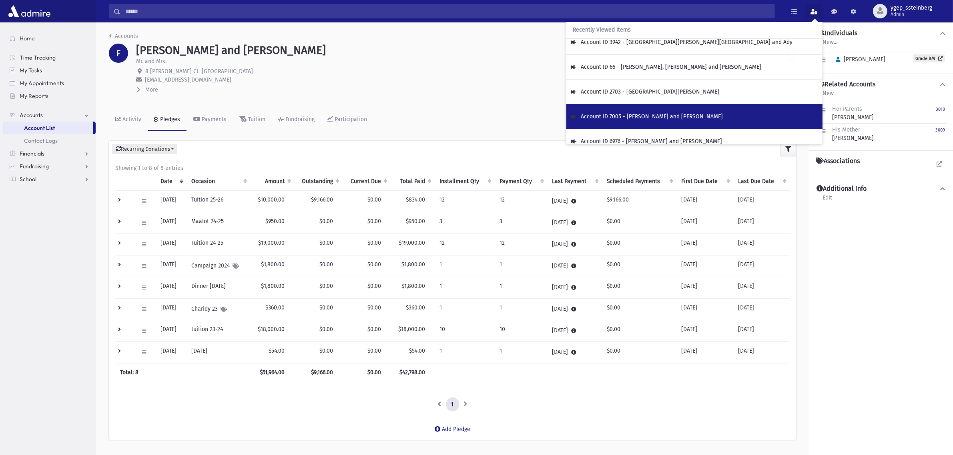
scroll to position [166, 0]
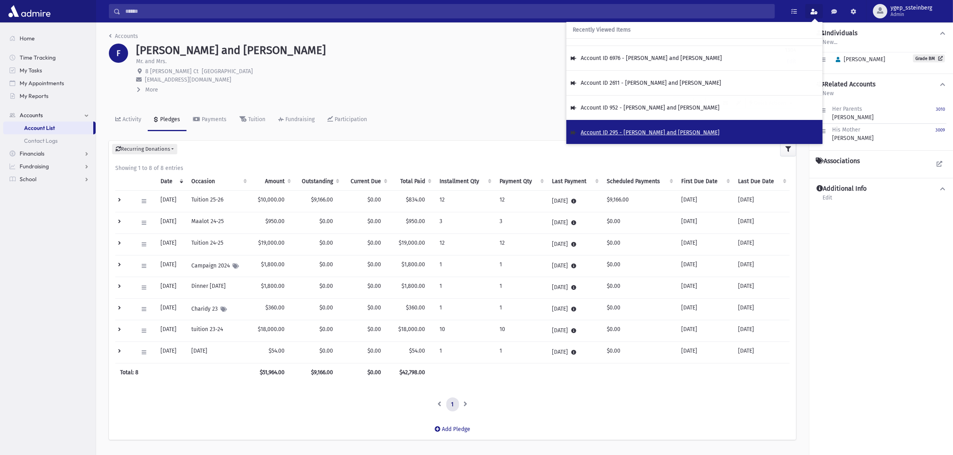
click at [667, 132] on span "Account ID 295 - EDELMAN, Nachum and Yocheved" at bounding box center [650, 132] width 139 height 7
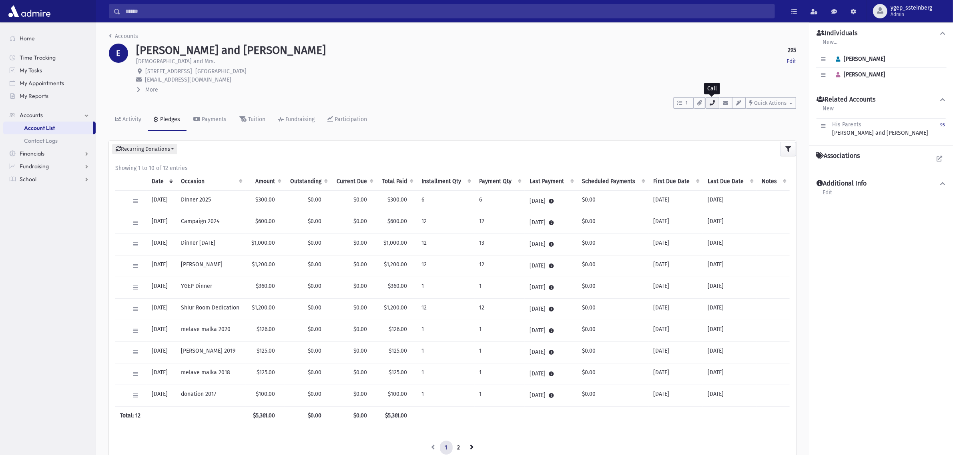
click at [715, 100] on icon "button" at bounding box center [712, 102] width 6 height 5
click at [134, 223] on icon at bounding box center [136, 223] width 4 height 5
click at [158, 314] on span "View Applied Payments" at bounding box center [165, 313] width 59 height 7
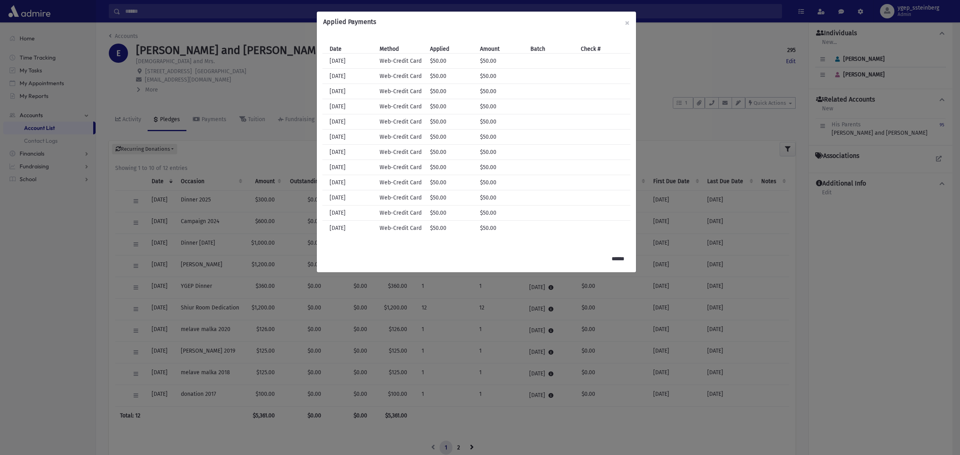
click at [252, 96] on div "Applied Payments × Date Method Applied Amount Batch Check # Date 7/31/2024 Meth…" at bounding box center [480, 227] width 960 height 455
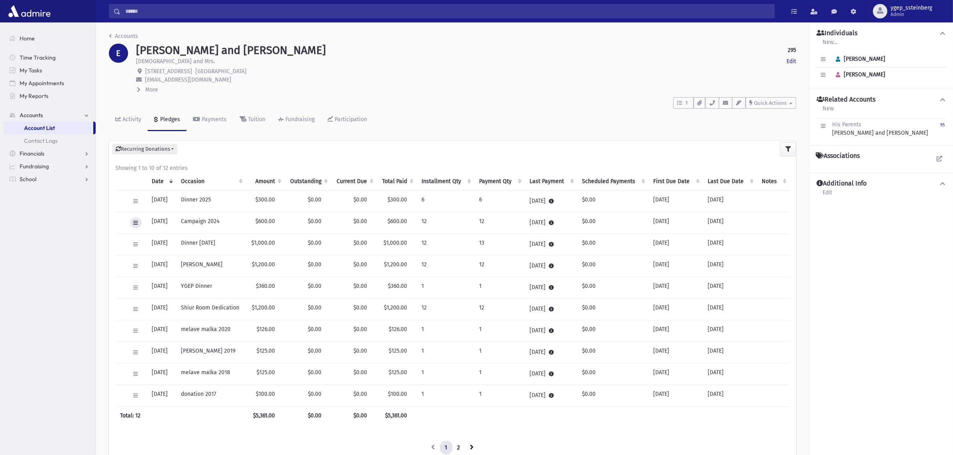
click at [138, 222] on button at bounding box center [136, 223] width 12 height 12
click at [161, 313] on span "View Applied Payments" at bounding box center [165, 313] width 59 height 7
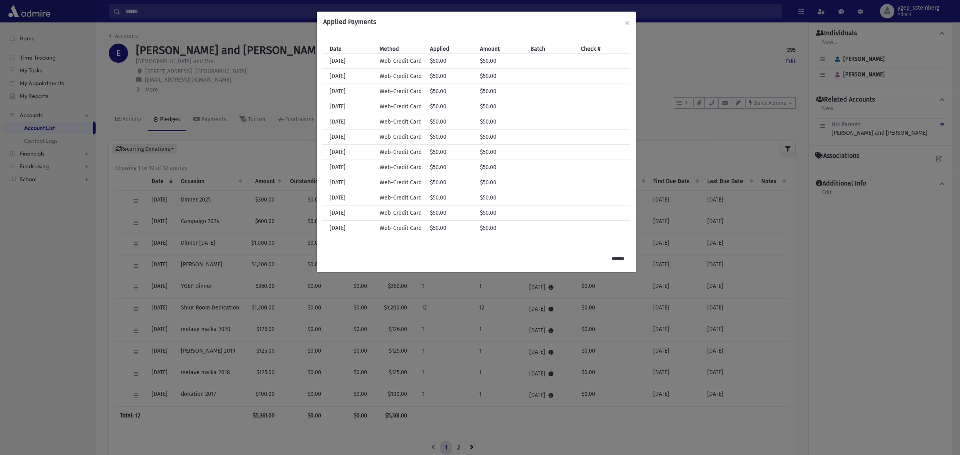
click at [282, 149] on div "Applied Payments × Date Method Applied Amount Batch Check # Date 7/31/2024 Meth…" at bounding box center [480, 227] width 960 height 455
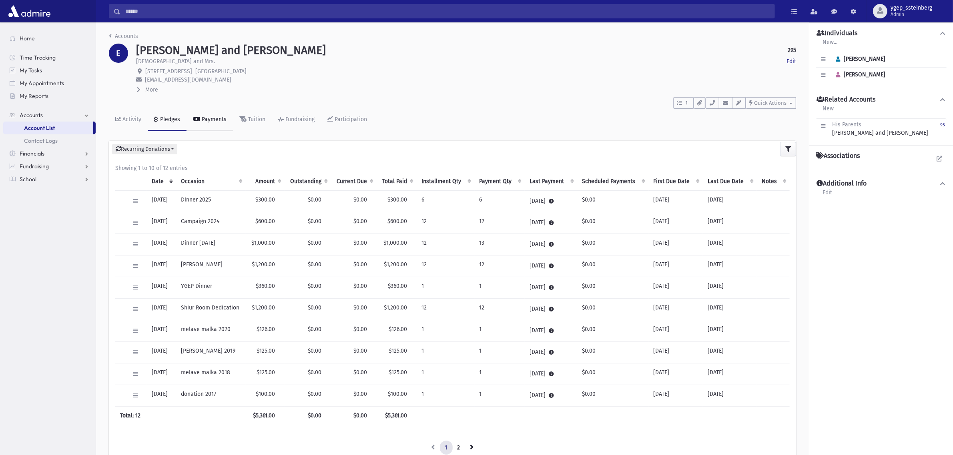
click at [215, 119] on div "Payments" at bounding box center [213, 119] width 26 height 7
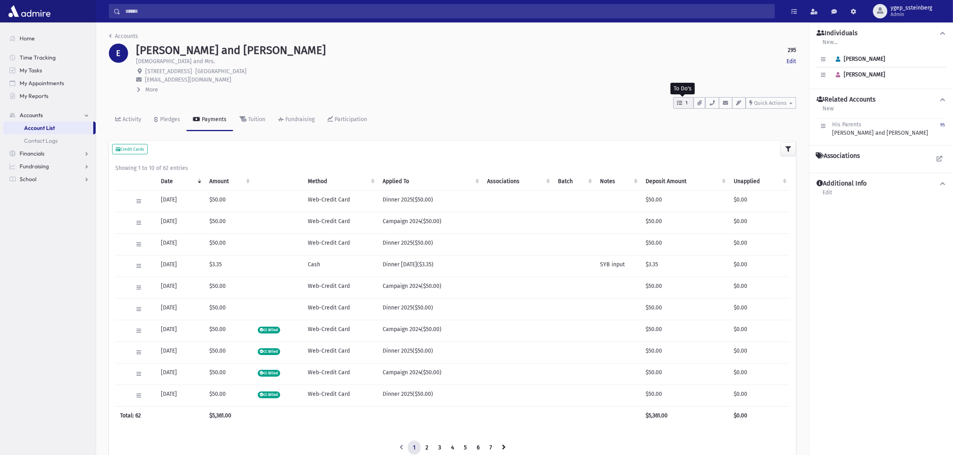
click at [679, 104] on icon "button" at bounding box center [679, 102] width 5 height 5
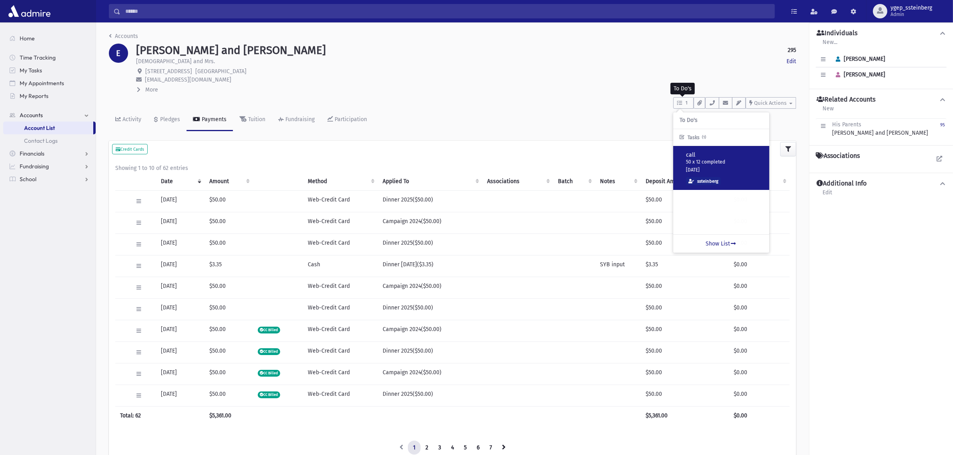
click at [699, 164] on p "50 x 12 completed" at bounding box center [724, 162] width 77 height 7
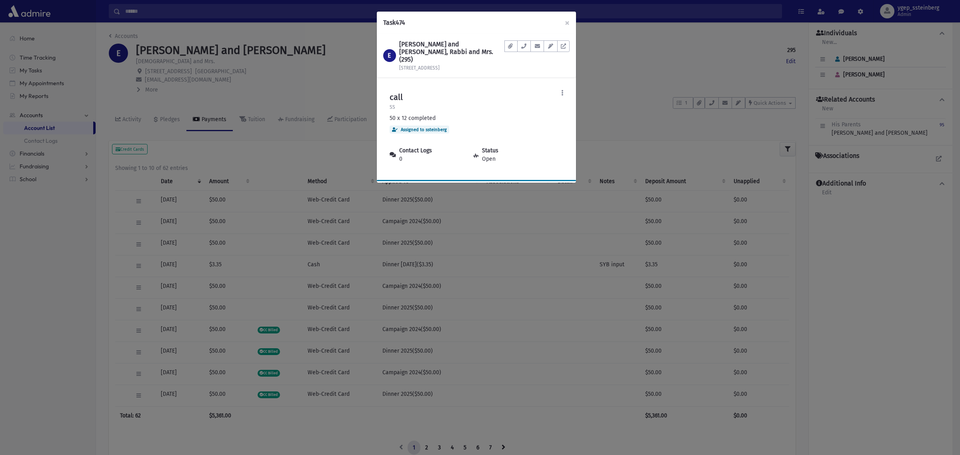
click at [639, 60] on div "Task 474 × E EDELMAN, Nachum and Yocheved, Rabbi and Mrs. (295) 2573 Larchmont …" at bounding box center [480, 227] width 960 height 455
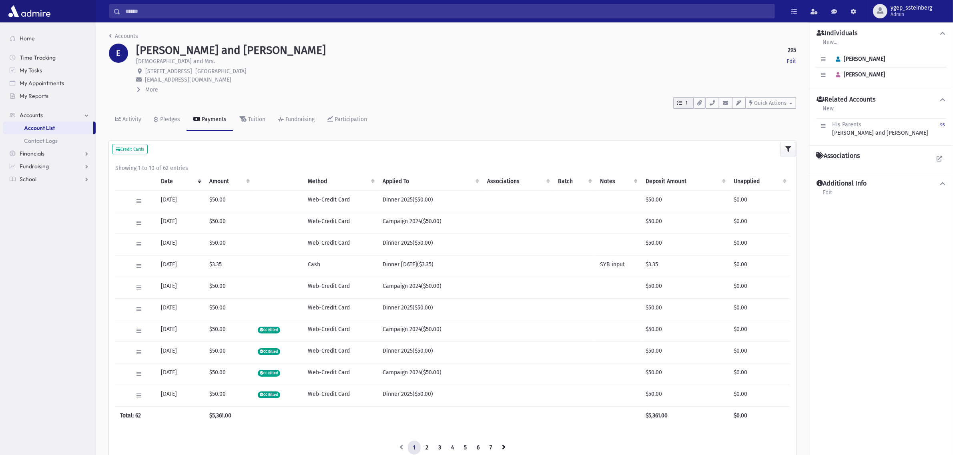
click at [681, 98] on button "1" at bounding box center [683, 103] width 20 height 12
click at [732, 246] on link "Show List" at bounding box center [721, 244] width 96 height 18
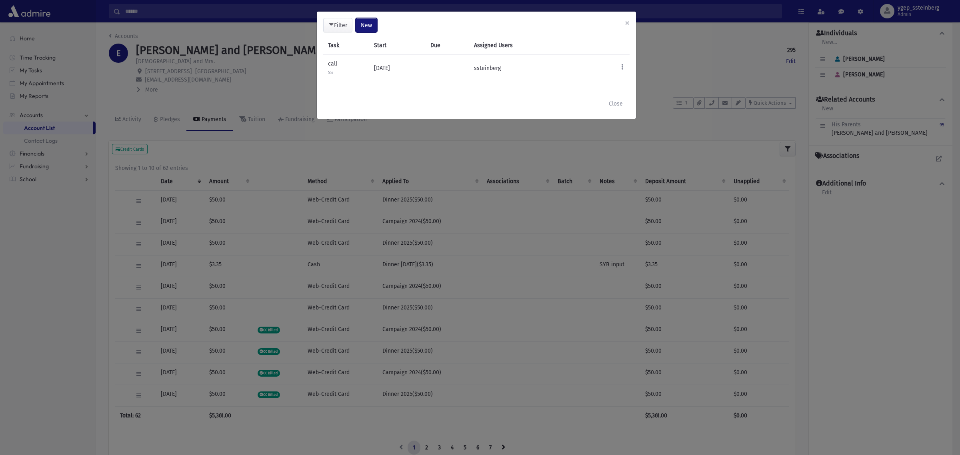
click at [376, 24] on button "New" at bounding box center [367, 25] width 22 height 14
click at [350, 45] on link "Task" at bounding box center [347, 46] width 64 height 15
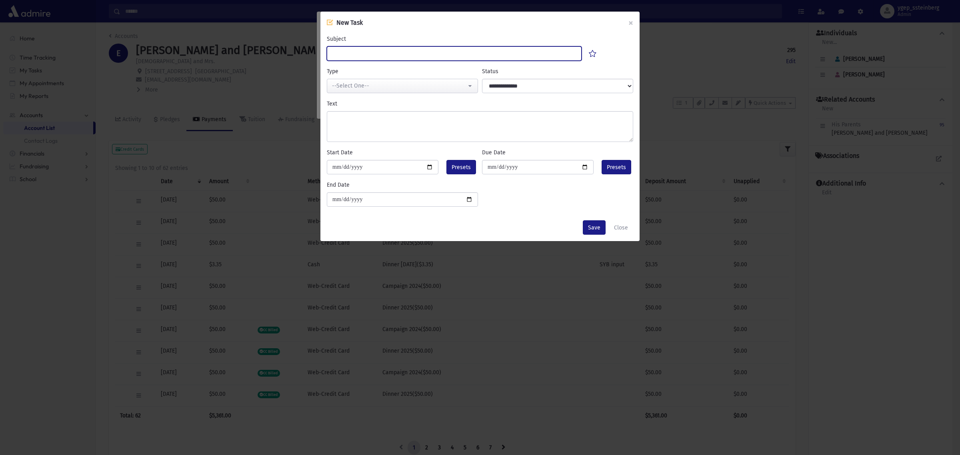
click at [365, 49] on input "Subject" at bounding box center [454, 53] width 255 height 14
type input "**********"
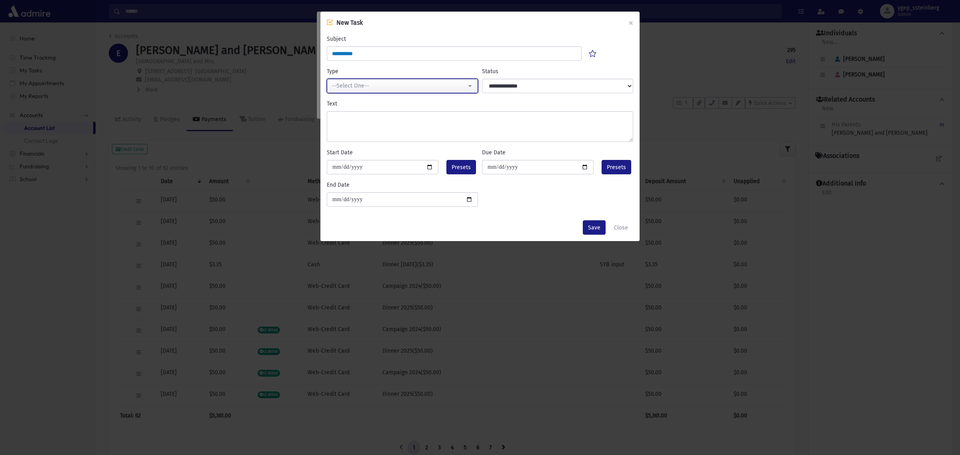
click at [355, 86] on div "--Select One--" at bounding box center [399, 86] width 134 height 8
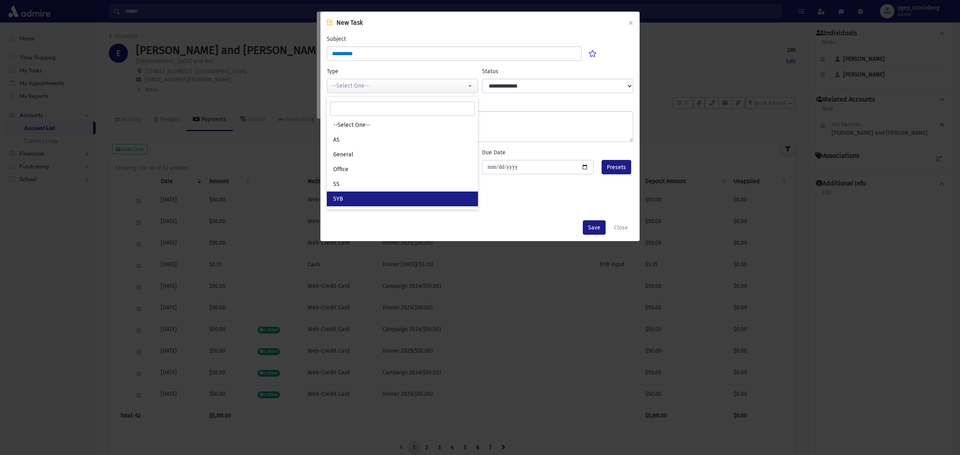
click at [361, 197] on link "SYB" at bounding box center [402, 199] width 151 height 15
select select "*"
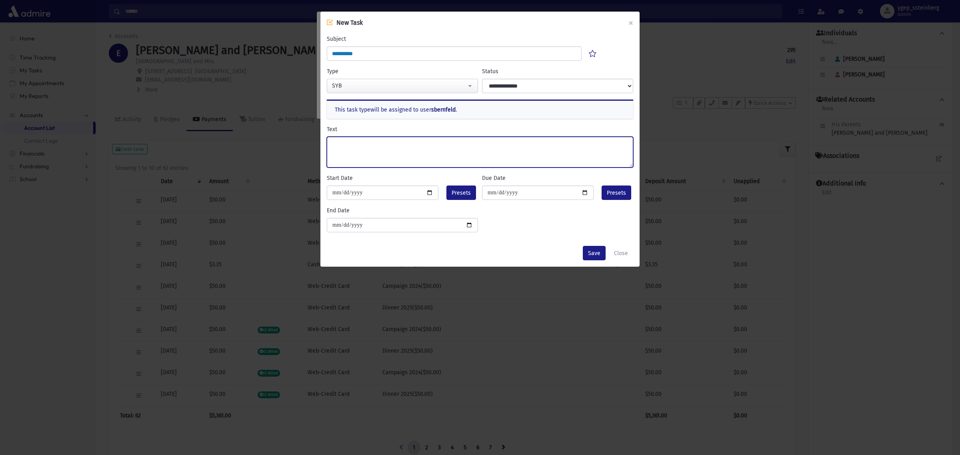
click at [341, 144] on textarea "Text" at bounding box center [480, 152] width 307 height 31
click at [350, 142] on textarea "**********" at bounding box center [480, 152] width 307 height 31
click at [357, 140] on textarea "**********" at bounding box center [480, 152] width 307 height 31
drag, startPoint x: 405, startPoint y: 143, endPoint x: 385, endPoint y: 145, distance: 20.1
click at [385, 145] on textarea "**********" at bounding box center [480, 152] width 307 height 31
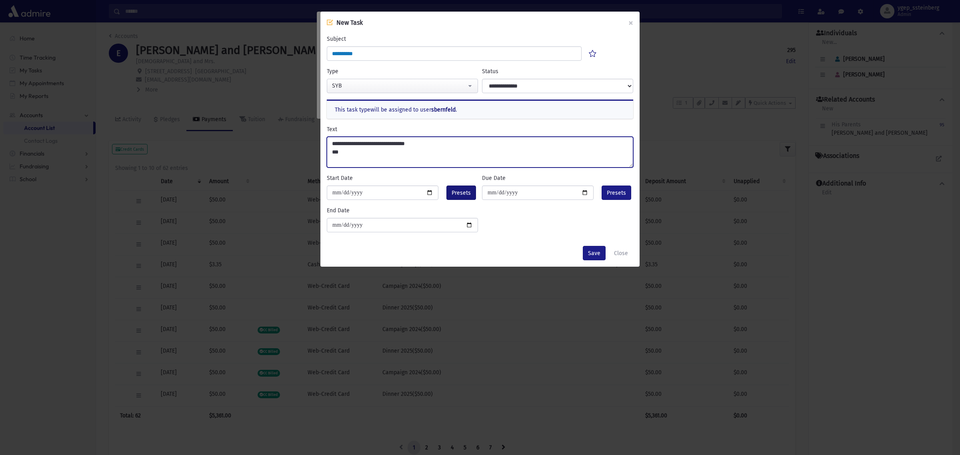
type textarea "**********"
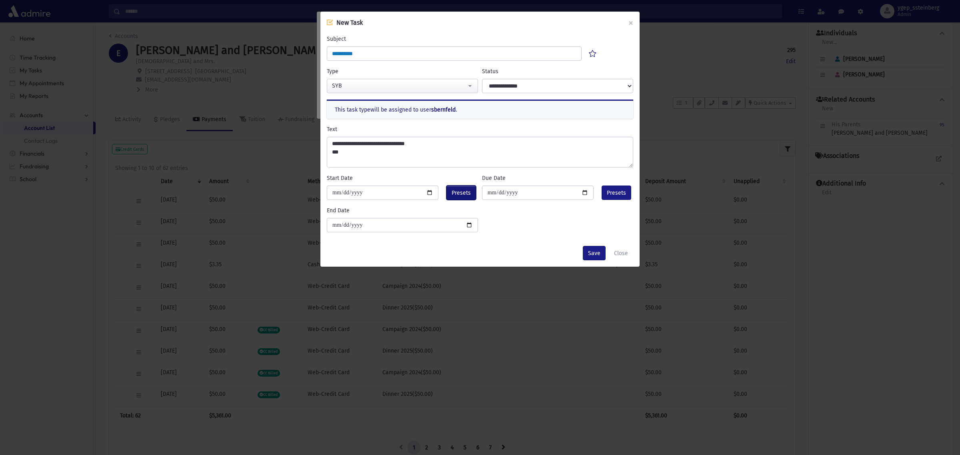
click at [451, 189] on button "Presets" at bounding box center [462, 193] width 30 height 14
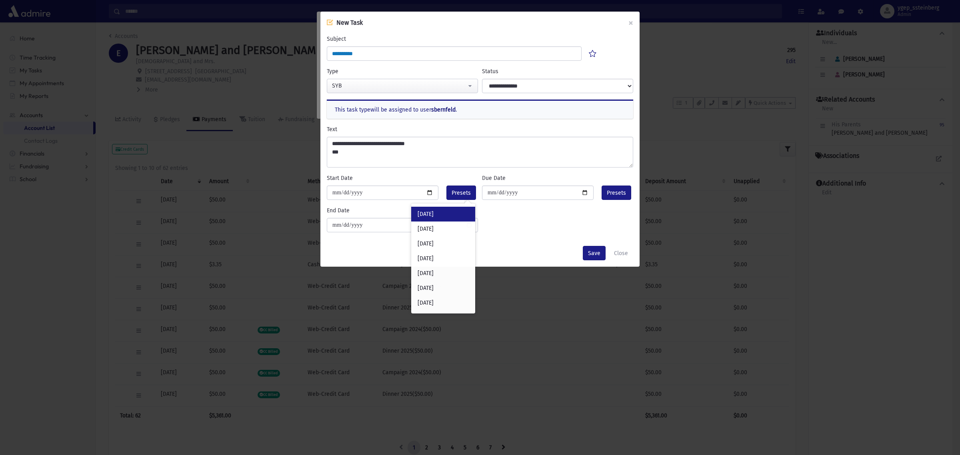
click at [443, 211] on div "Today" at bounding box center [443, 214] width 64 height 15
type input "**********"
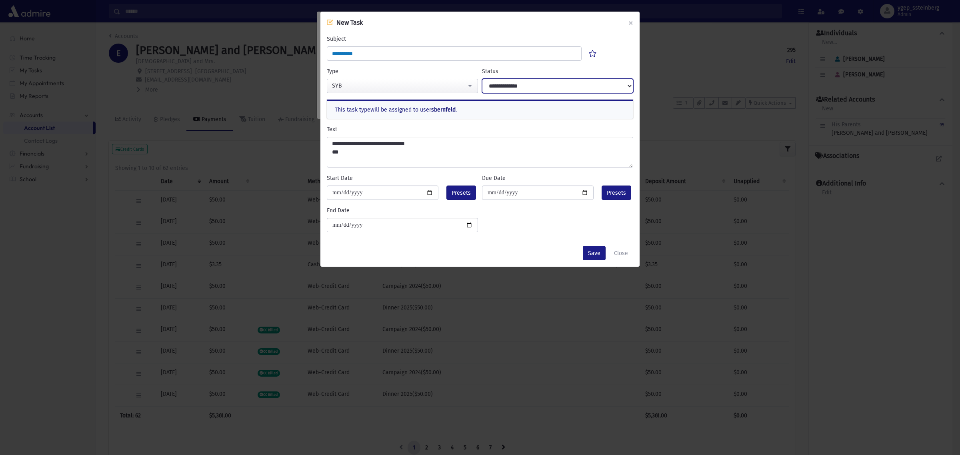
click at [517, 87] on select "**********" at bounding box center [557, 86] width 151 height 14
select select "****"
click at [482, 79] on select "**********" at bounding box center [557, 86] width 151 height 14
drag, startPoint x: 591, startPoint y: 250, endPoint x: 599, endPoint y: 216, distance: 34.9
click at [591, 249] on button "Save" at bounding box center [594, 253] width 23 height 14
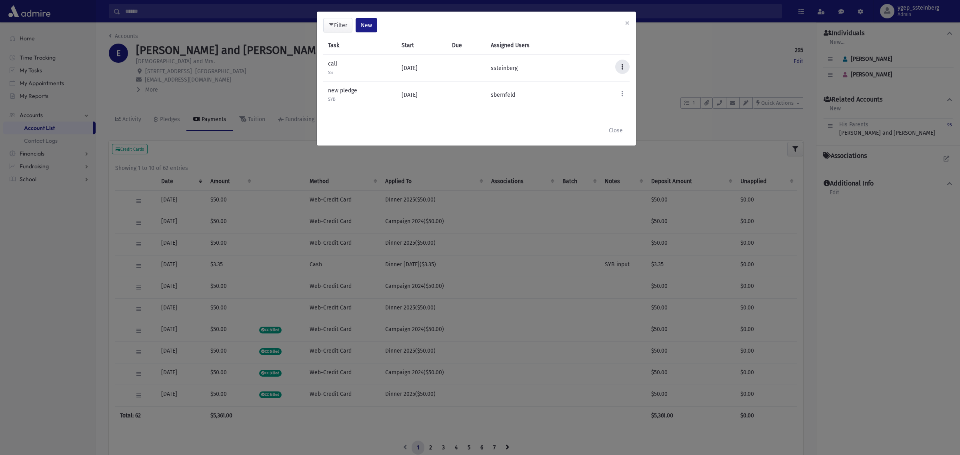
click at [623, 64] on icon at bounding box center [623, 67] width 2 height 6
drag, startPoint x: 597, startPoint y: 130, endPoint x: 640, endPoint y: 81, distance: 65.5
click at [598, 130] on link "Mark Complete" at bounding box center [596, 132] width 64 height 15
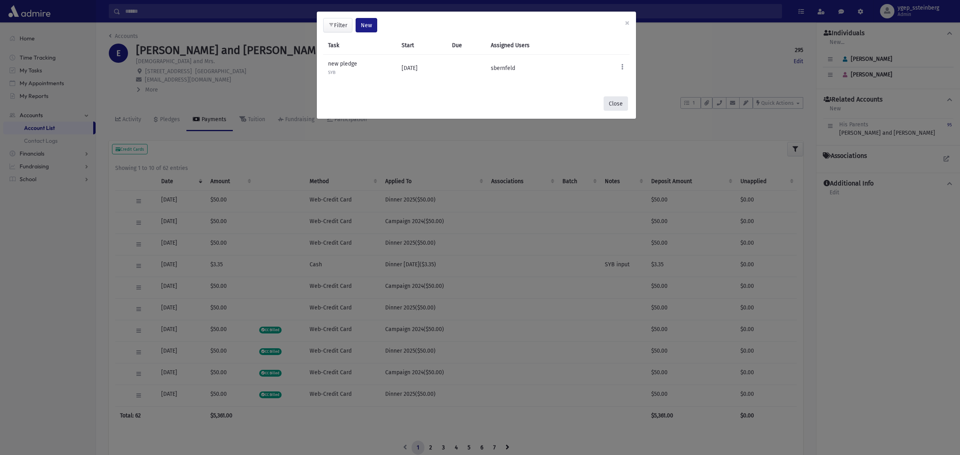
click at [616, 101] on button "Close" at bounding box center [616, 103] width 24 height 14
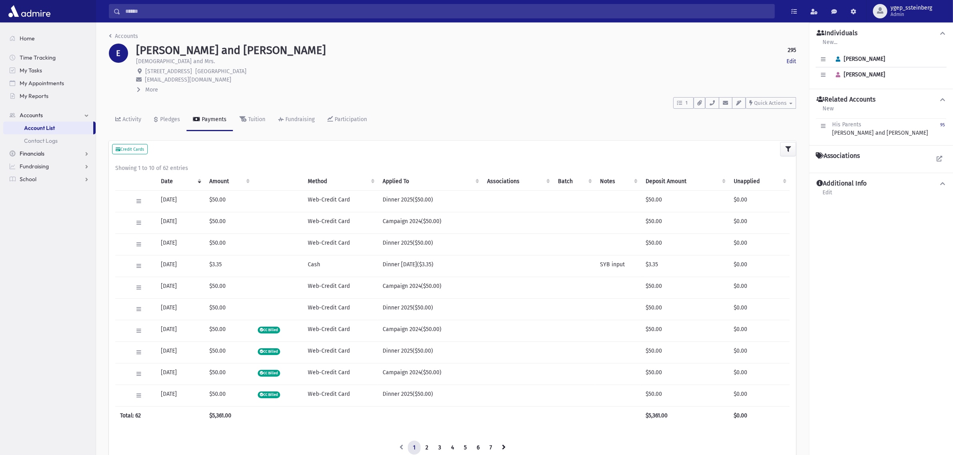
click at [44, 152] on link "Financials" at bounding box center [49, 153] width 92 height 13
click at [47, 177] on span "Fundraising" at bounding box center [34, 179] width 29 height 7
click at [43, 205] on link "School" at bounding box center [49, 204] width 92 height 13
click at [47, 165] on link "Students" at bounding box center [49, 166] width 92 height 13
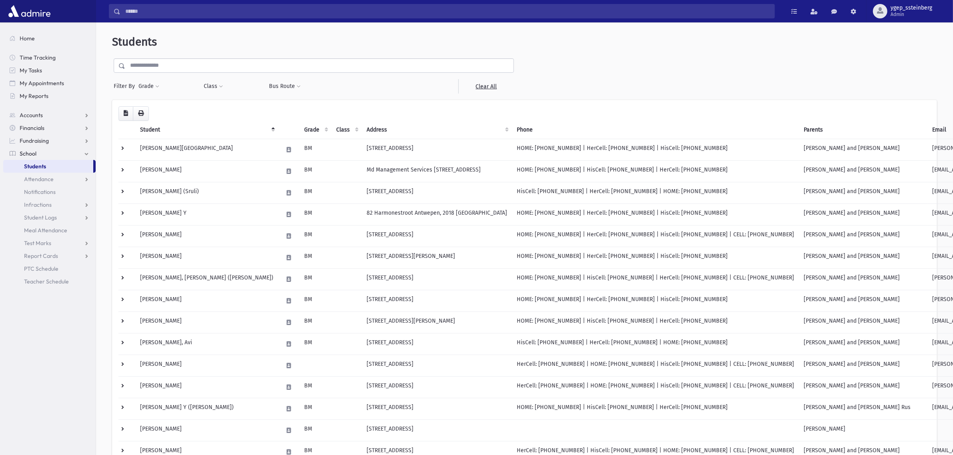
click at [65, 154] on link "School" at bounding box center [49, 153] width 92 height 13
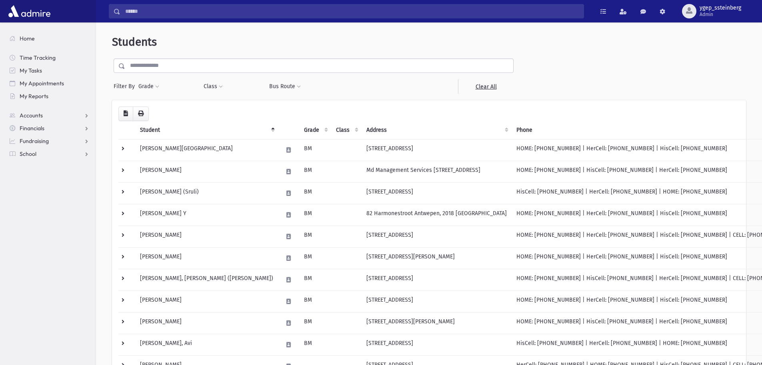
drag, startPoint x: 634, startPoint y: 0, endPoint x: 22, endPoint y: 190, distance: 640.5
click at [20, 226] on section "Home Time Tracking My Tasks My Appointments My Reports Accounts Accounts Accoun…" at bounding box center [48, 193] width 96 height 342
click at [86, 151] on link "School" at bounding box center [49, 153] width 92 height 13
click at [53, 167] on link "Students" at bounding box center [48, 166] width 90 height 13
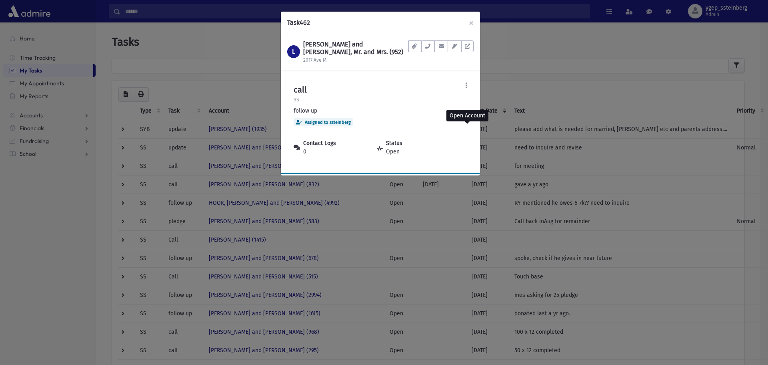
scroll to position [84, 0]
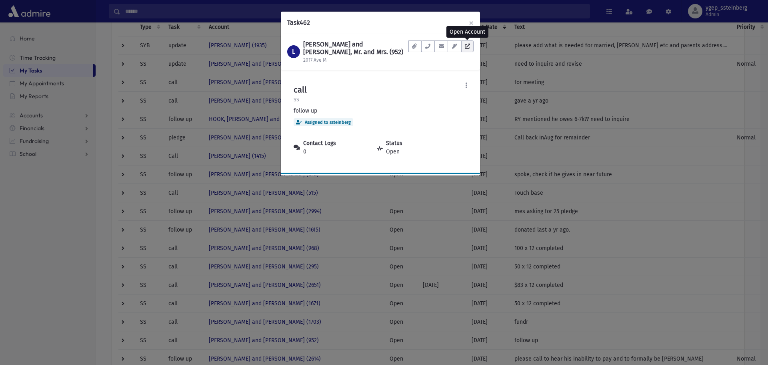
click at [467, 48] on icon at bounding box center [467, 46] width 5 height 5
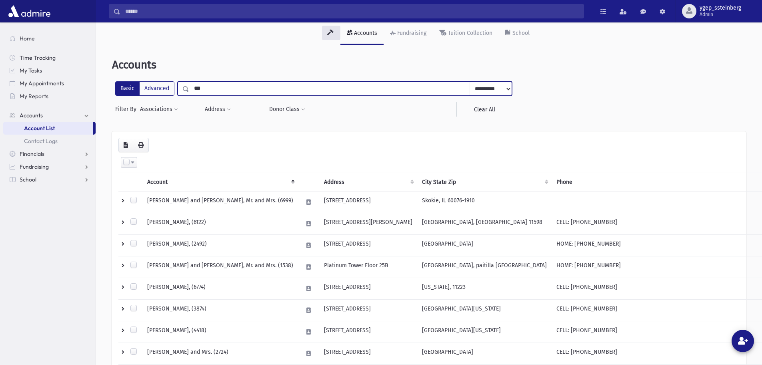
drag, startPoint x: 209, startPoint y: 90, endPoint x: 138, endPoint y: 68, distance: 74.2
click at [138, 68] on div "**********" at bounding box center [429, 244] width 660 height 392
click at [139, 12] on input "Search" at bounding box center [351, 11] width 463 height 14
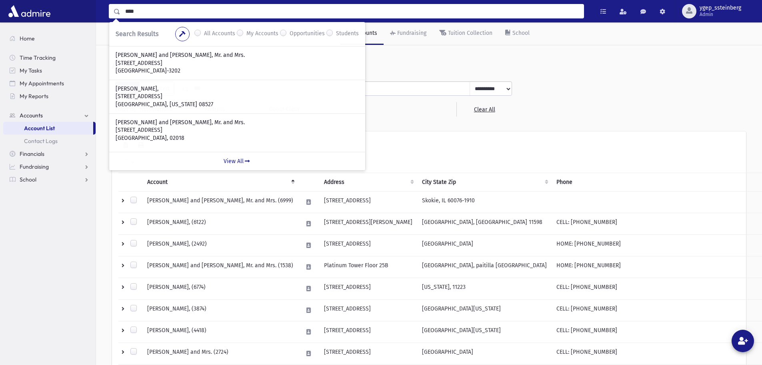
type input "****"
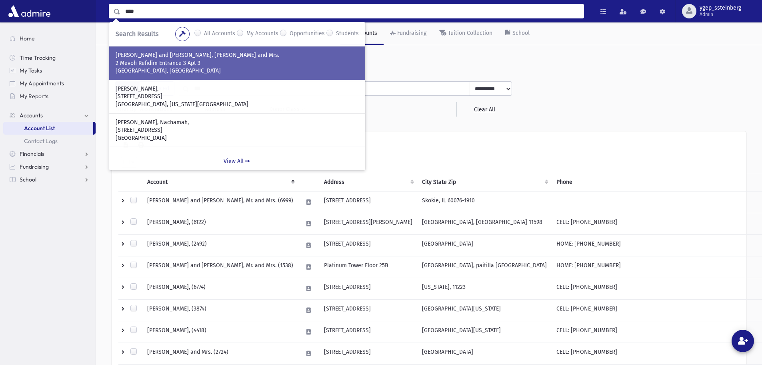
click at [204, 66] on p "2 Mevoh Refidim Entrance 3 Apt 3" at bounding box center [237, 63] width 243 height 8
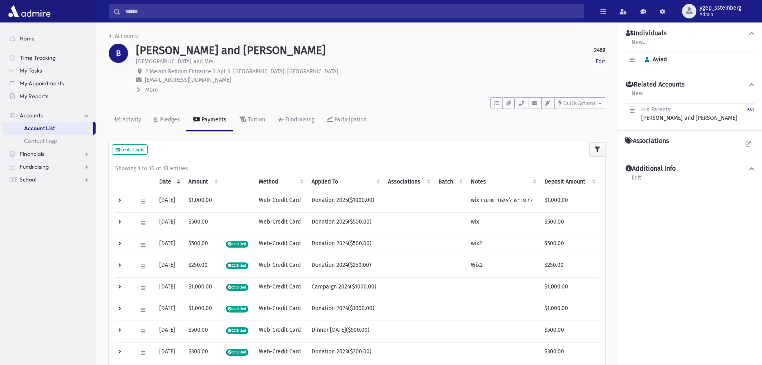
click at [597, 62] on link "Edit" at bounding box center [601, 61] width 10 height 8
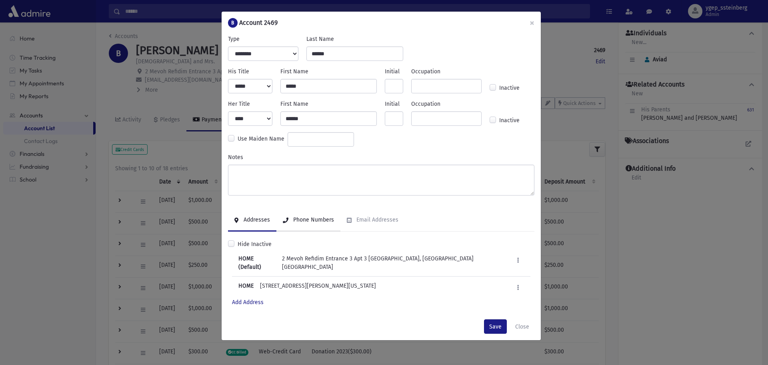
click at [312, 218] on div "Phone Numbers" at bounding box center [313, 219] width 42 height 7
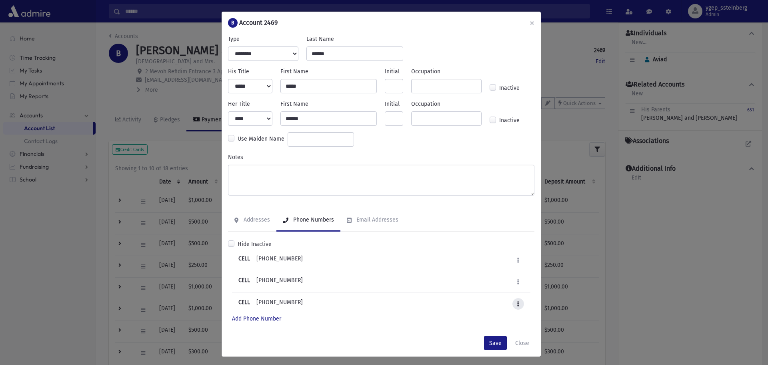
click at [513, 300] on button at bounding box center [519, 304] width 12 height 12
click at [520, 340] on button "Close" at bounding box center [522, 342] width 24 height 14
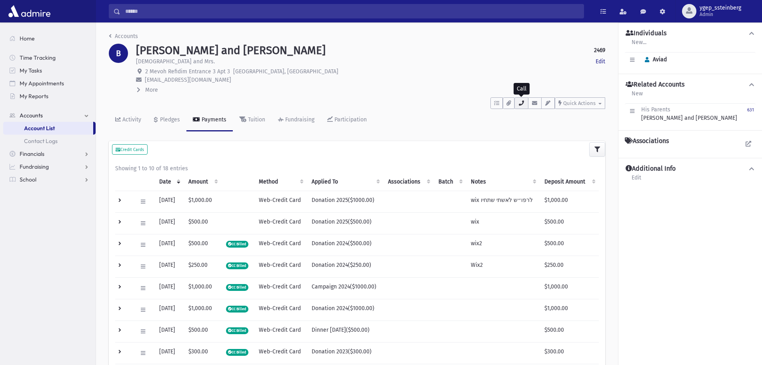
click at [521, 106] on button "button" at bounding box center [522, 103] width 14 height 12
click at [461, 106] on div "To Do's No open tasks Show List Documents No documents Show List • CELL : [PHON…" at bounding box center [357, 101] width 497 height 15
click at [130, 35] on link "Accounts" at bounding box center [123, 36] width 29 height 7
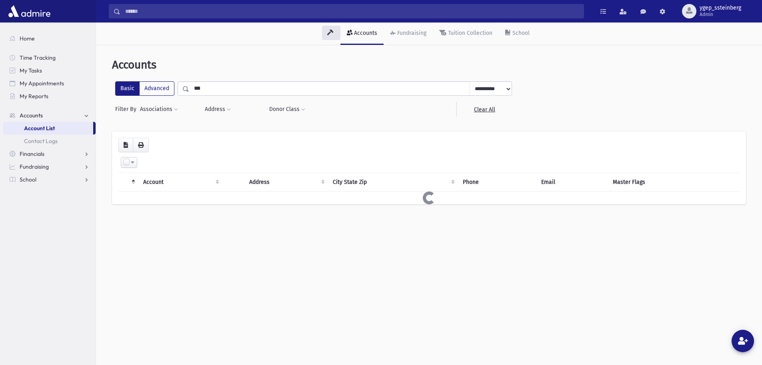
click at [141, 8] on input "Search" at bounding box center [351, 11] width 463 height 14
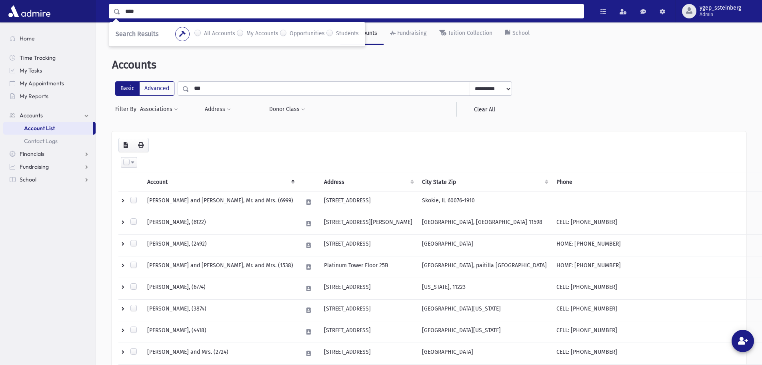
type input "****"
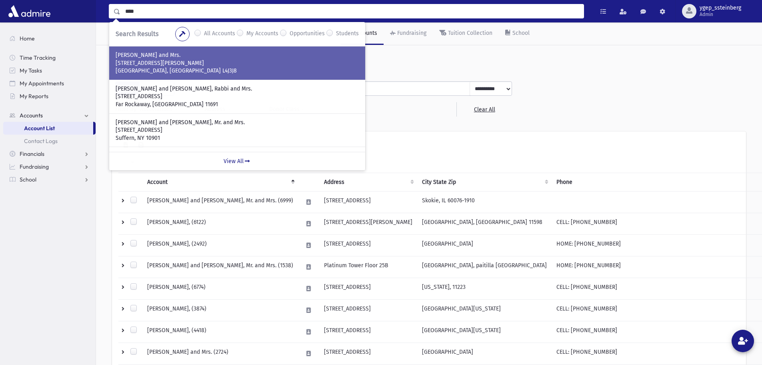
click at [166, 68] on p "[GEOGRAPHIC_DATA], [GEOGRAPHIC_DATA] L4J3J8" at bounding box center [237, 71] width 243 height 8
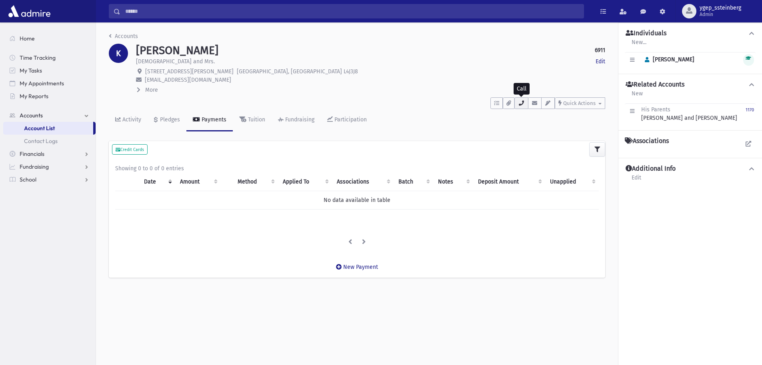
click at [520, 101] on icon "button" at bounding box center [521, 102] width 6 height 5
click at [597, 61] on link "Edit" at bounding box center [601, 61] width 10 height 8
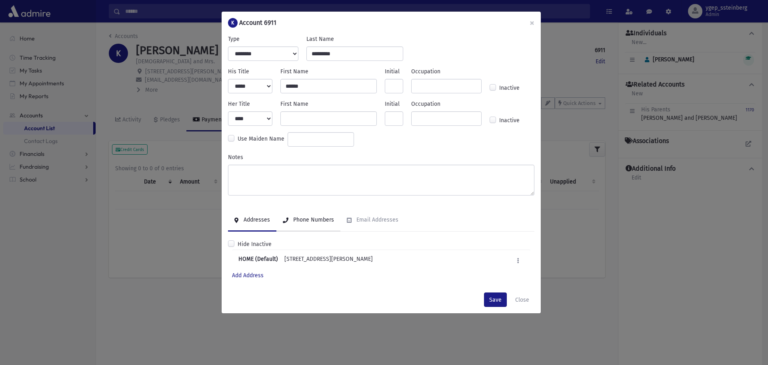
click at [318, 219] on div "Phone Numbers" at bounding box center [313, 219] width 42 height 7
click at [272, 273] on link "Add Phone Number" at bounding box center [256, 275] width 49 height 7
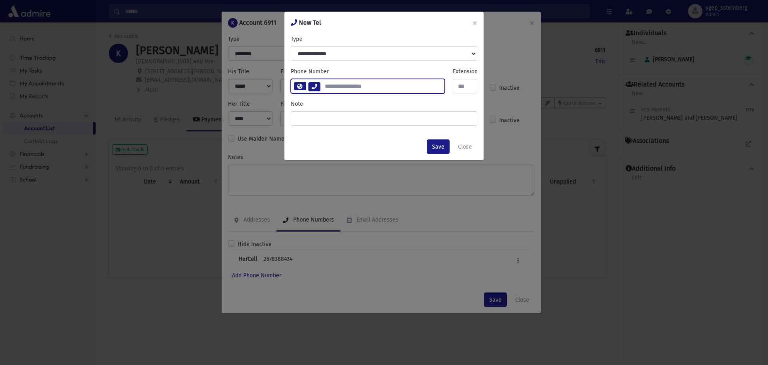
click at [341, 86] on input "number" at bounding box center [382, 86] width 124 height 14
click at [330, 51] on select "**********" at bounding box center [384, 53] width 186 height 14
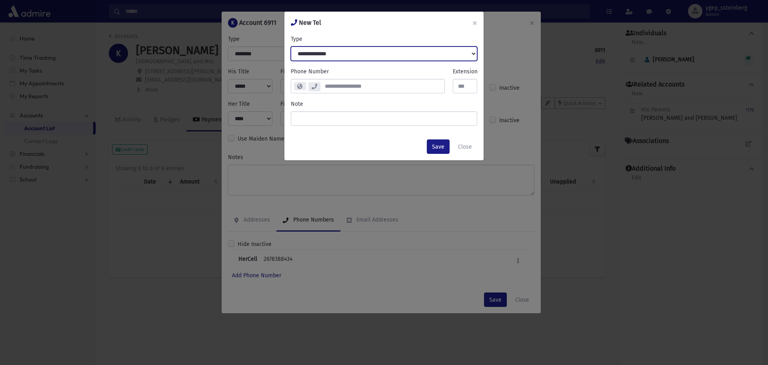
select select "*******"
click at [291, 46] on select "**********" at bounding box center [384, 53] width 186 height 14
click at [338, 85] on input "number" at bounding box center [382, 86] width 124 height 14
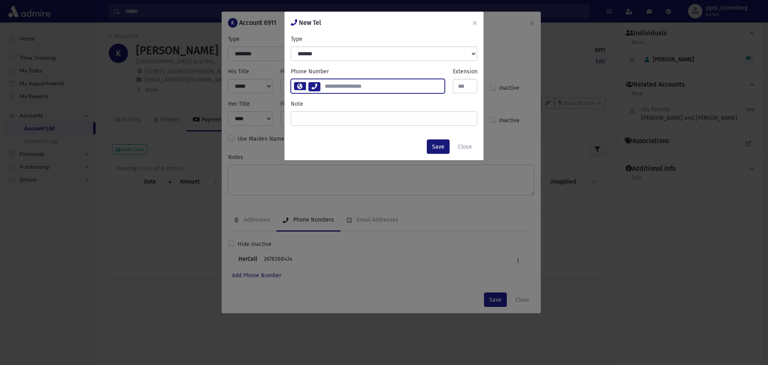
type input "**********"
click at [437, 145] on button "Save" at bounding box center [438, 146] width 23 height 14
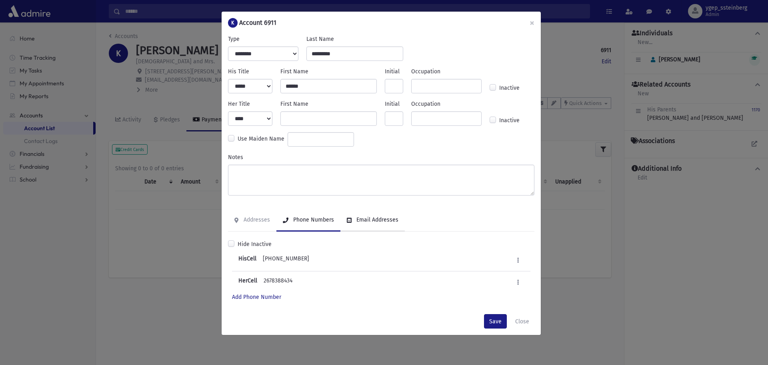
click at [376, 219] on div "Email Addresses" at bounding box center [377, 219] width 44 height 7
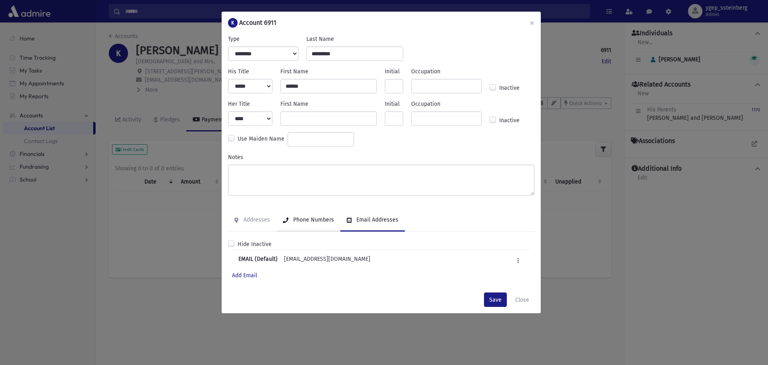
click at [302, 216] on div "Phone Numbers" at bounding box center [313, 219] width 42 height 7
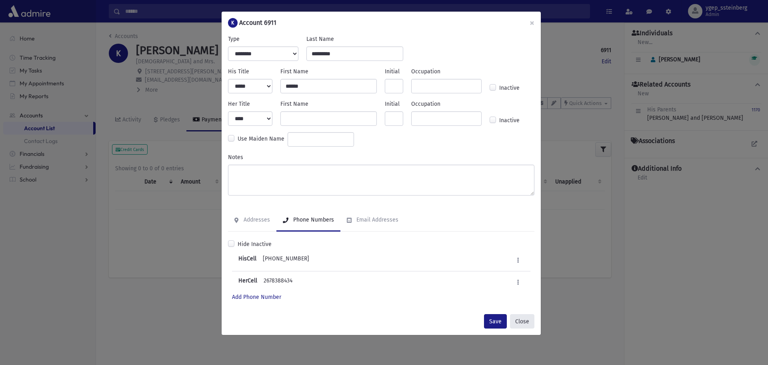
click at [523, 318] on button "Close" at bounding box center [522, 321] width 24 height 14
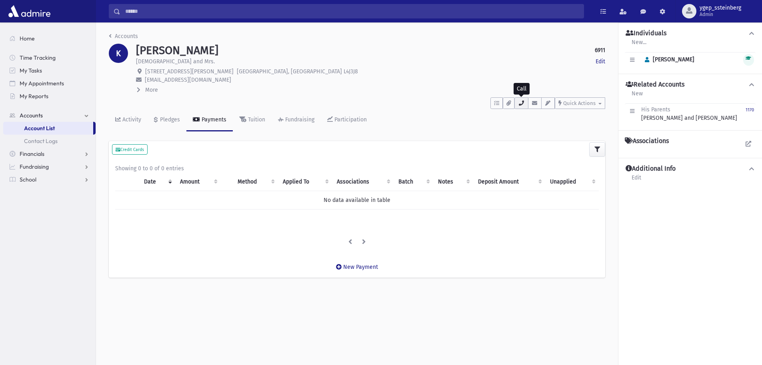
click at [520, 104] on icon "button" at bounding box center [521, 102] width 6 height 5
drag, startPoint x: 585, startPoint y: 123, endPoint x: 550, endPoint y: 121, distance: 35.7
click at [550, 121] on div "• HisCell : [PHONE_NUMBER]" at bounding box center [557, 123] width 84 height 15
click at [526, 102] on button "button" at bounding box center [522, 103] width 14 height 12
click at [599, 60] on link "Edit" at bounding box center [601, 61] width 10 height 8
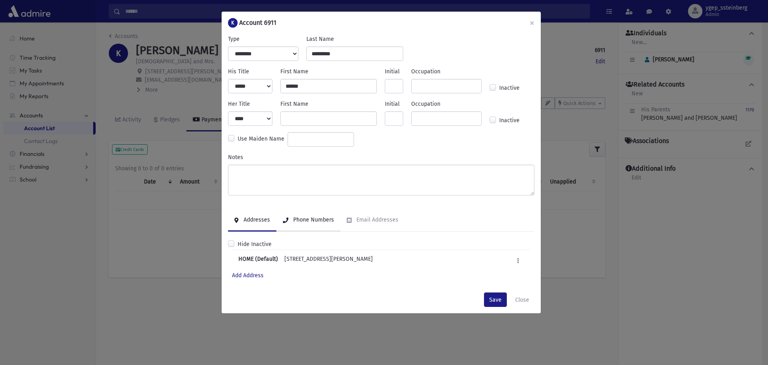
click at [309, 220] on div "Phone Numbers" at bounding box center [313, 219] width 42 height 7
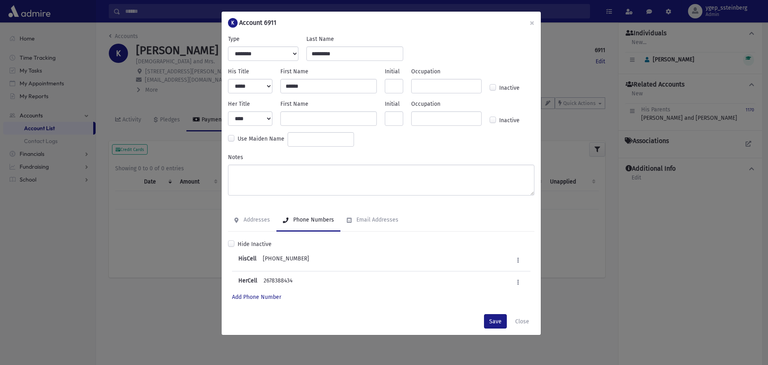
drag, startPoint x: 284, startPoint y: 259, endPoint x: 263, endPoint y: 259, distance: 21.6
click at [263, 259] on div "HisCell [PHONE_NUMBER] Edit Deactivate Delete" at bounding box center [381, 260] width 299 height 22
copy div "[PHONE_NUMBER]"
click at [520, 319] on button "Close" at bounding box center [522, 321] width 24 height 14
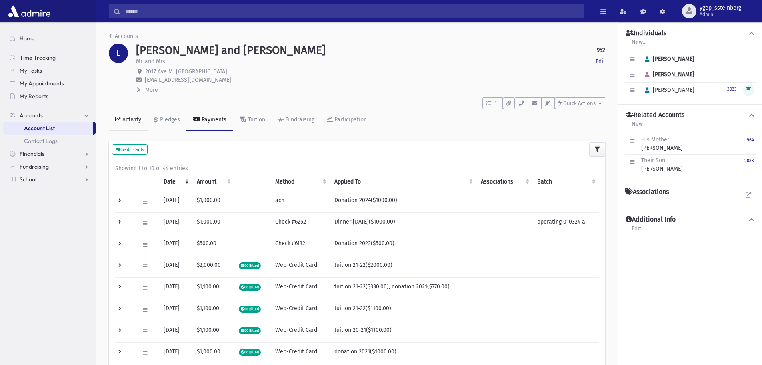
click at [119, 120] on icon at bounding box center [118, 119] width 6 height 6
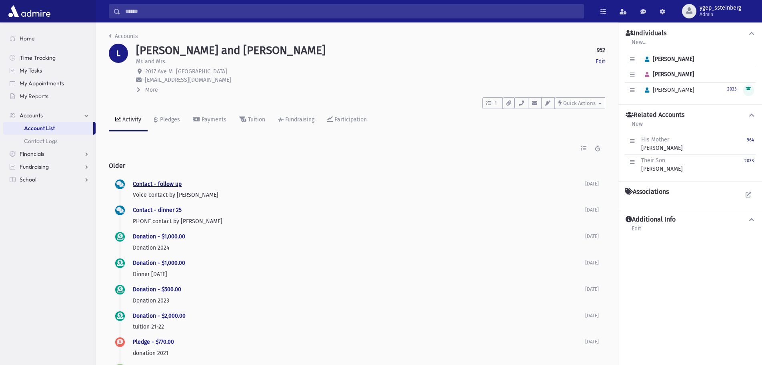
click at [165, 183] on link "Contact - follow up" at bounding box center [157, 183] width 49 height 7
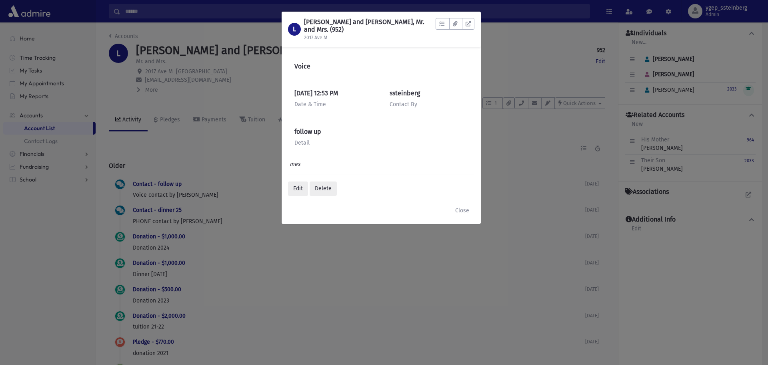
click at [170, 168] on div "L [PERSON_NAME] and [PERSON_NAME], Mr. and Mrs. (952) 2017 Ave M To Do's No ope…" at bounding box center [384, 182] width 768 height 365
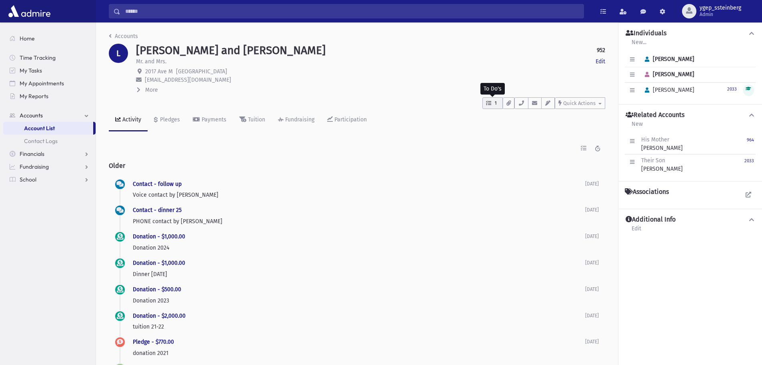
click at [487, 105] on icon "button" at bounding box center [488, 102] width 5 height 5
click at [510, 103] on icon "button" at bounding box center [509, 102] width 4 height 5
click at [521, 102] on icon "button" at bounding box center [521, 102] width 6 height 5
click at [335, 62] on div "Mr. and Mrs. Edit" at bounding box center [370, 62] width 469 height 10
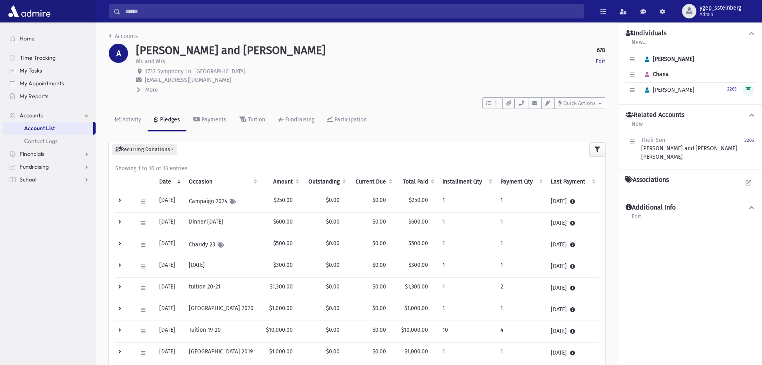
click at [38, 68] on span "My Tasks" at bounding box center [31, 70] width 22 height 7
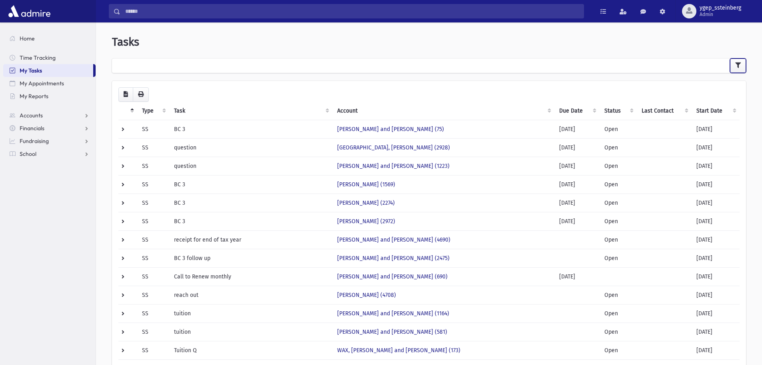
click at [738, 62] on button "button" at bounding box center [738, 65] width 16 height 14
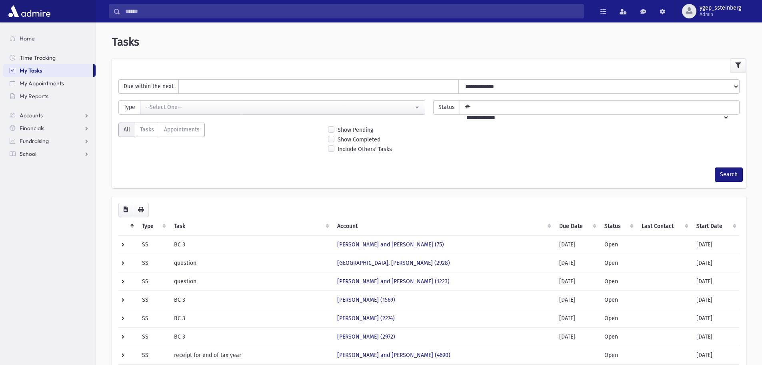
click at [725, 40] on header "Tasks" at bounding box center [429, 42] width 634 height 14
click at [729, 172] on button "Search" at bounding box center [729, 174] width 28 height 14
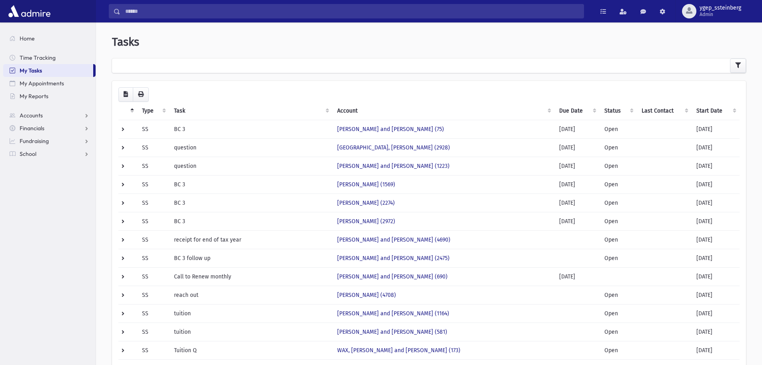
click at [707, 106] on th "Start Date" at bounding box center [716, 111] width 48 height 18
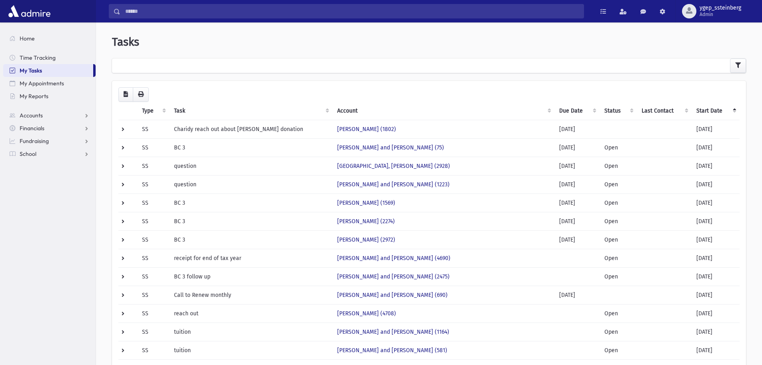
click at [709, 108] on th "Start Date" at bounding box center [716, 111] width 48 height 18
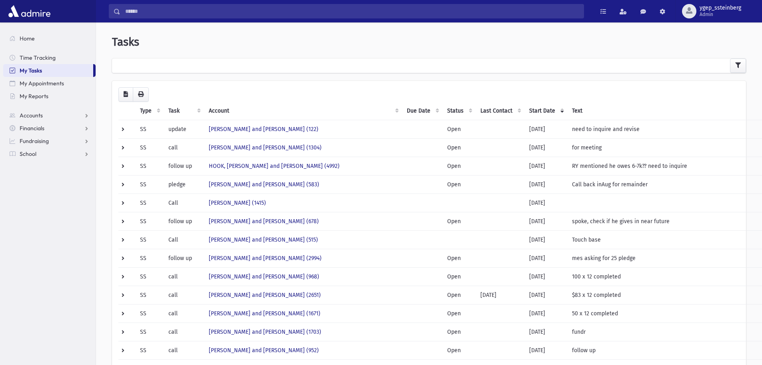
scroll to position [288, 0]
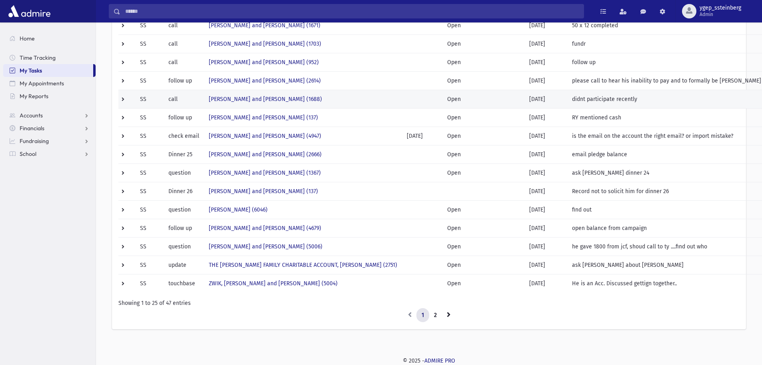
click at [333, 101] on td "[PERSON_NAME] and [PERSON_NAME] (1688)" at bounding box center [303, 99] width 198 height 18
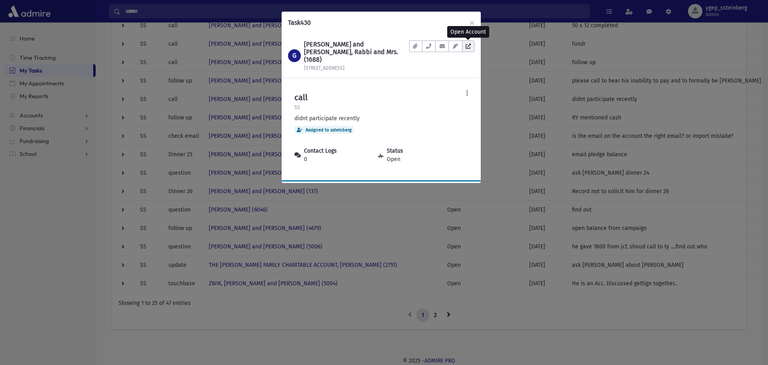
click at [466, 46] on icon at bounding box center [468, 46] width 5 height 5
click at [471, 23] on button "×" at bounding box center [472, 23] width 18 height 22
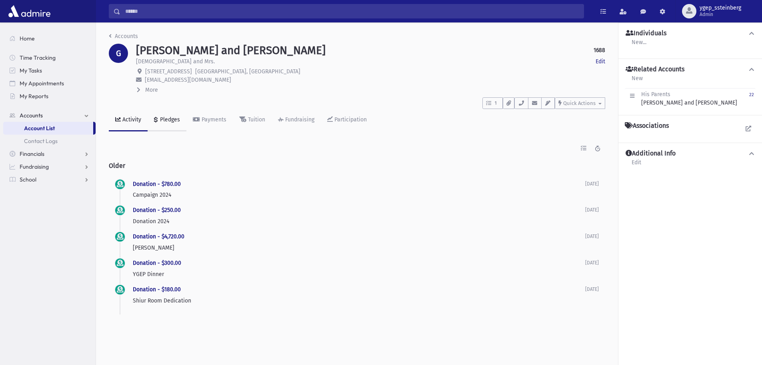
click at [176, 118] on div "Pledges" at bounding box center [169, 119] width 22 height 7
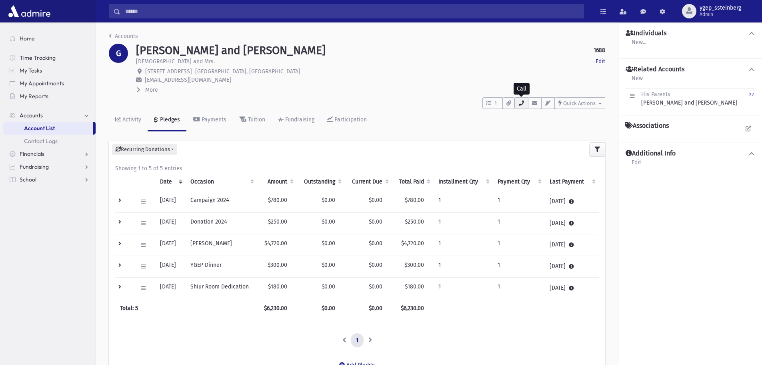
click at [522, 105] on icon "button" at bounding box center [521, 102] width 6 height 5
click at [214, 120] on div "Payments" at bounding box center [213, 119] width 26 height 7
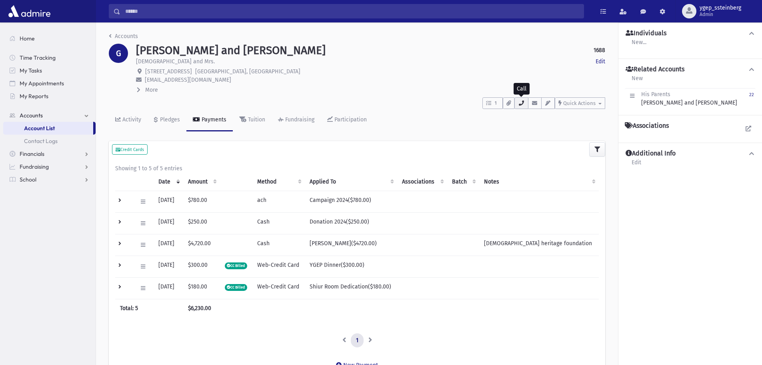
click at [524, 106] on button "button" at bounding box center [522, 103] width 14 height 12
click at [581, 101] on span "Quick Actions" at bounding box center [579, 103] width 32 height 6
click at [575, 120] on link "New Contact Log" at bounding box center [588, 123] width 66 height 15
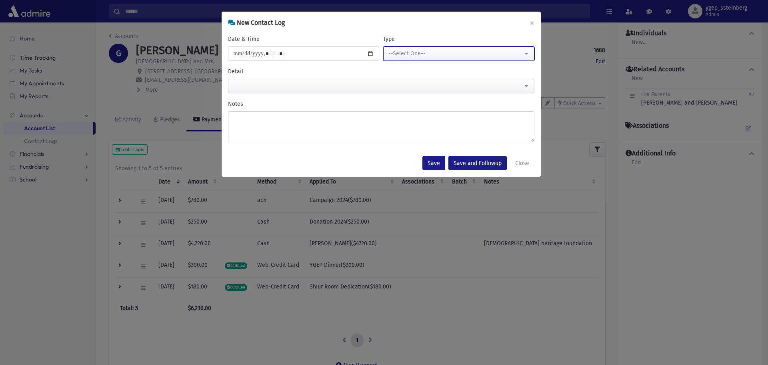
click at [405, 49] on button "--Select One--" at bounding box center [458, 53] width 151 height 14
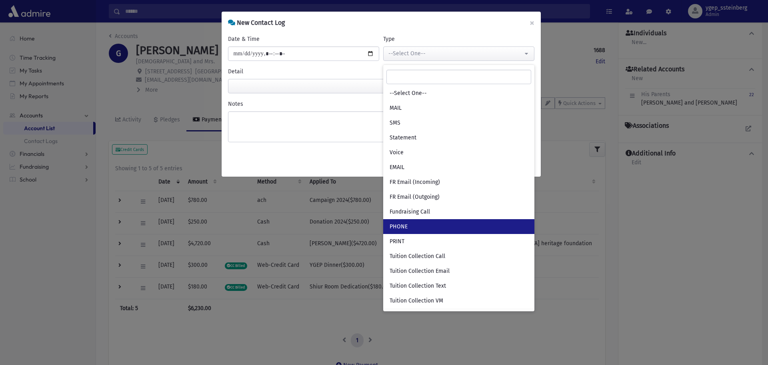
drag, startPoint x: 408, startPoint y: 225, endPoint x: 378, endPoint y: 195, distance: 42.4
click at [408, 225] on link "PHONE" at bounding box center [458, 226] width 151 height 15
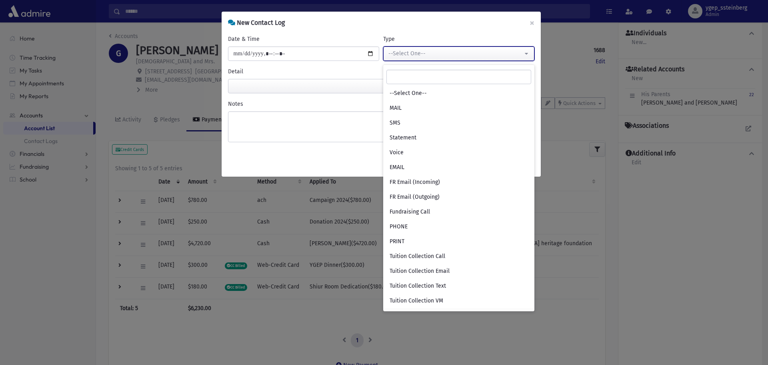
select select "***"
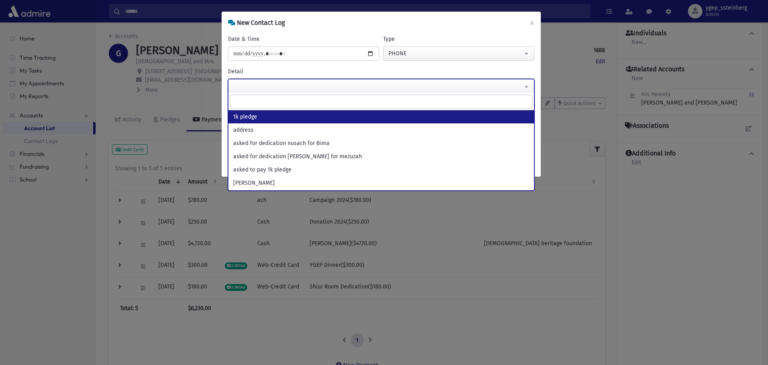
click at [266, 89] on span at bounding box center [381, 86] width 307 height 14
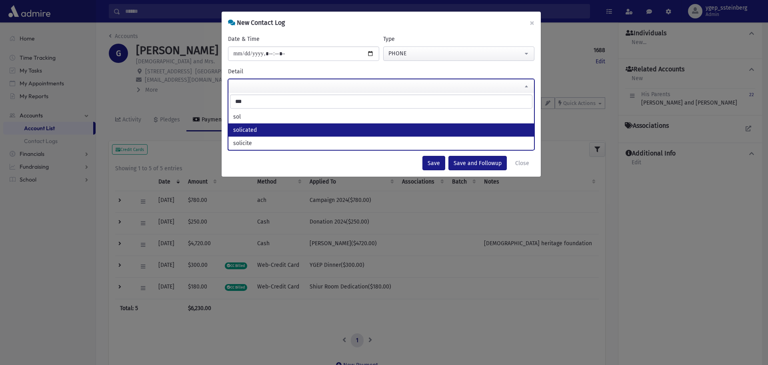
type input "***"
select select "*********"
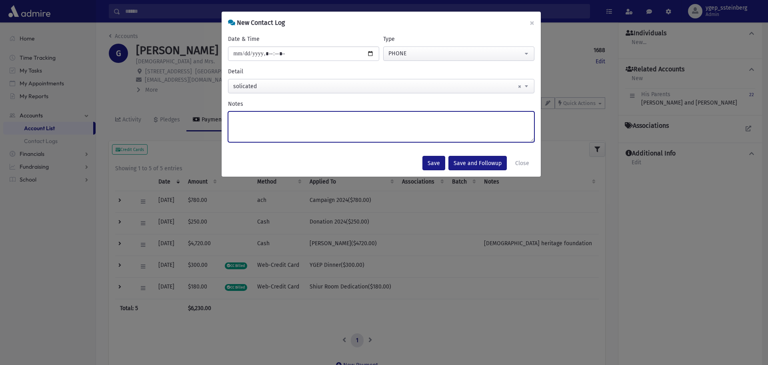
click at [271, 117] on textarea "Notes" at bounding box center [381, 126] width 307 height 31
type textarea "**"
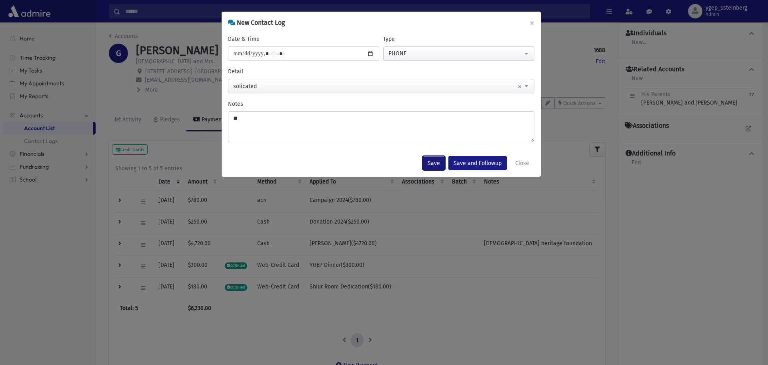
click at [430, 156] on button "Save" at bounding box center [434, 163] width 23 height 14
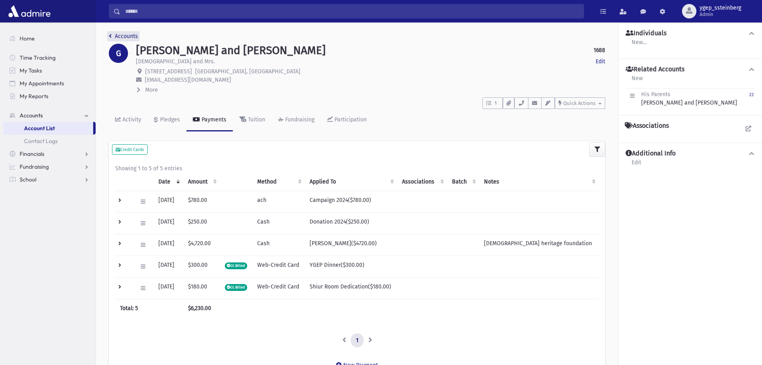
click at [126, 36] on link "Accounts" at bounding box center [123, 36] width 29 height 7
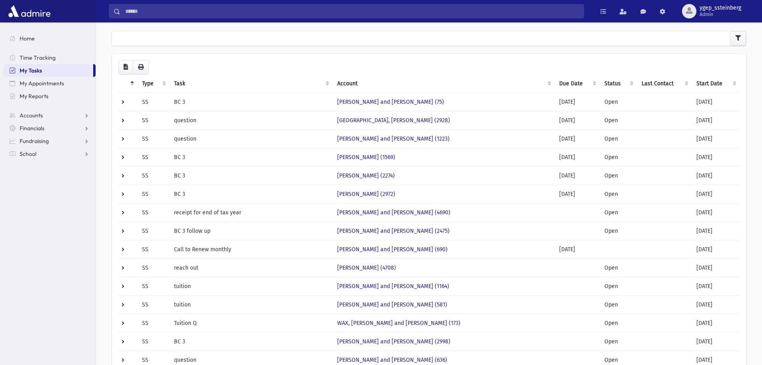
scroll to position [21, 0]
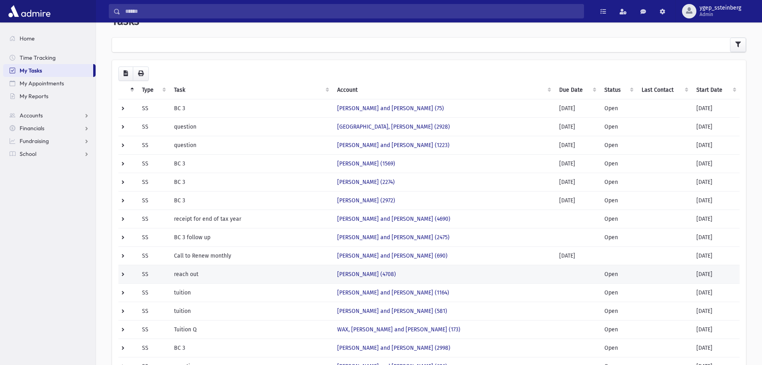
click at [262, 267] on td "reach out" at bounding box center [250, 274] width 163 height 18
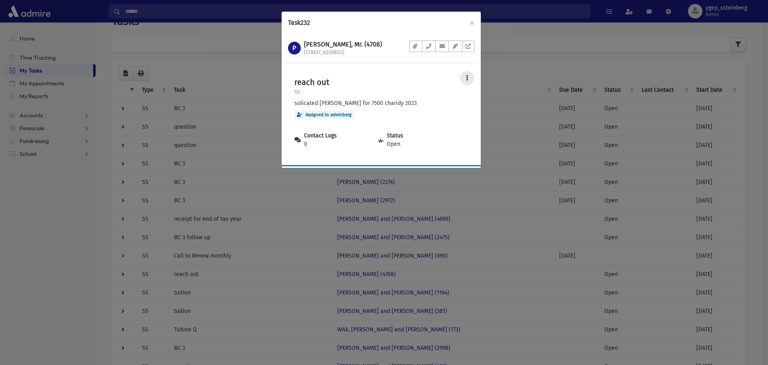
click at [466, 74] on button at bounding box center [467, 78] width 14 height 14
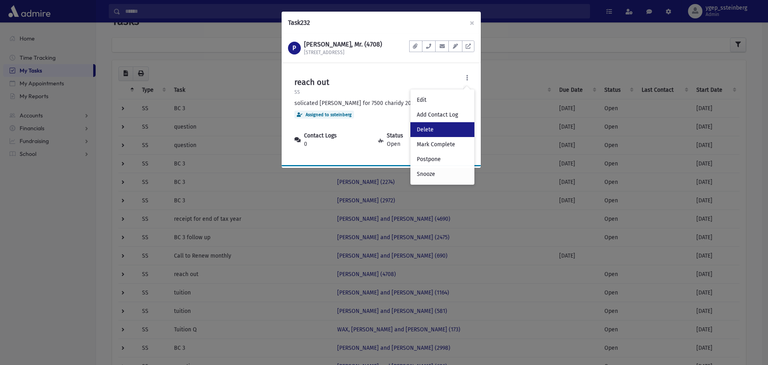
click at [439, 126] on link "Delete" at bounding box center [443, 129] width 64 height 15
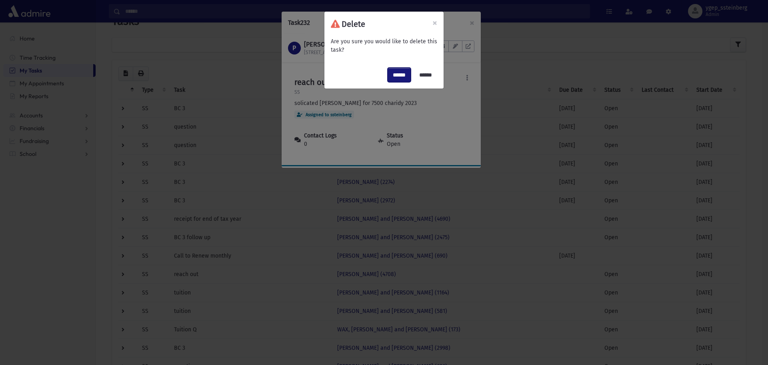
click at [394, 73] on input "******" at bounding box center [399, 75] width 23 height 14
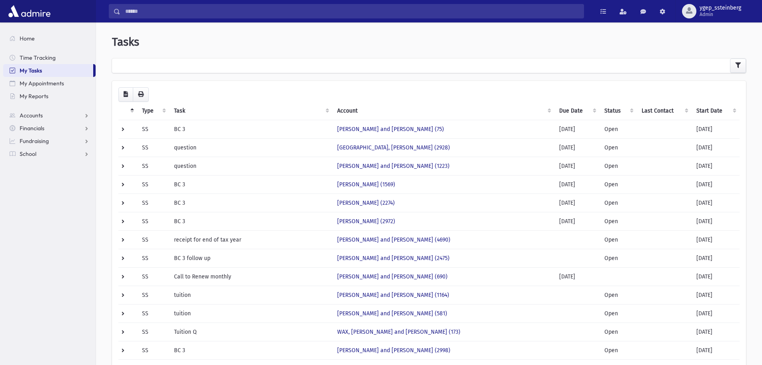
scroll to position [21, 0]
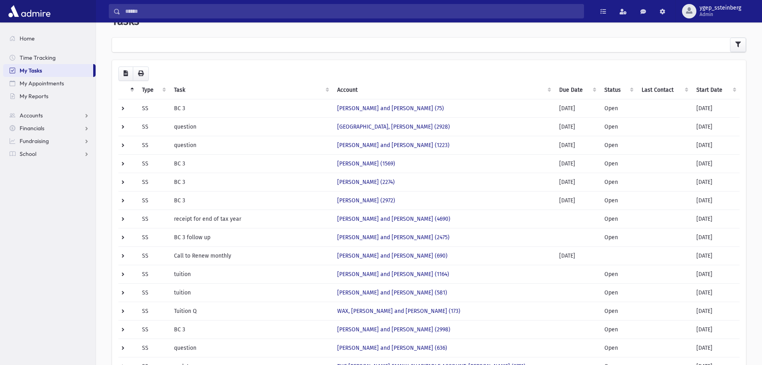
click at [704, 85] on th "Start Date" at bounding box center [716, 90] width 48 height 18
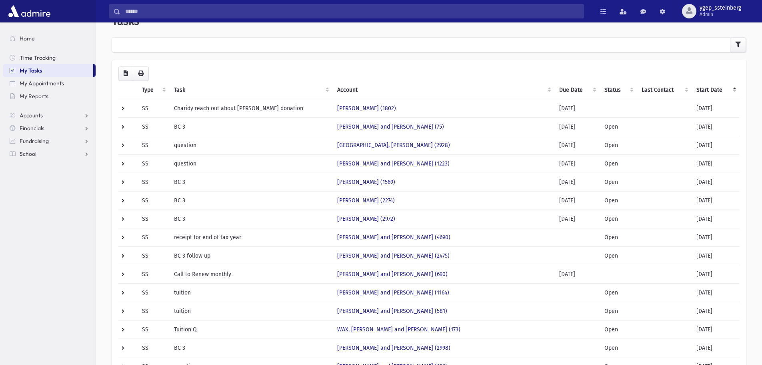
click at [704, 85] on th "Start Date" at bounding box center [716, 90] width 48 height 18
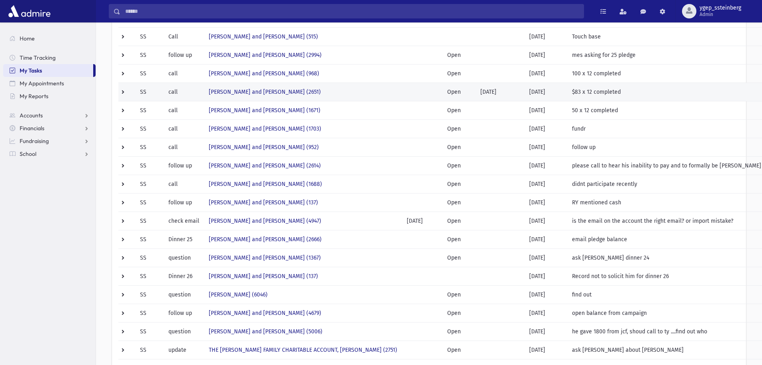
scroll to position [221, 0]
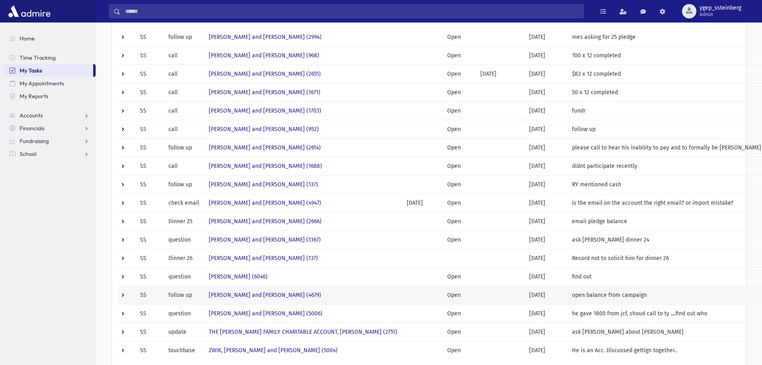
click at [343, 290] on td "[PERSON_NAME] and [PERSON_NAME] (4679)" at bounding box center [303, 294] width 198 height 18
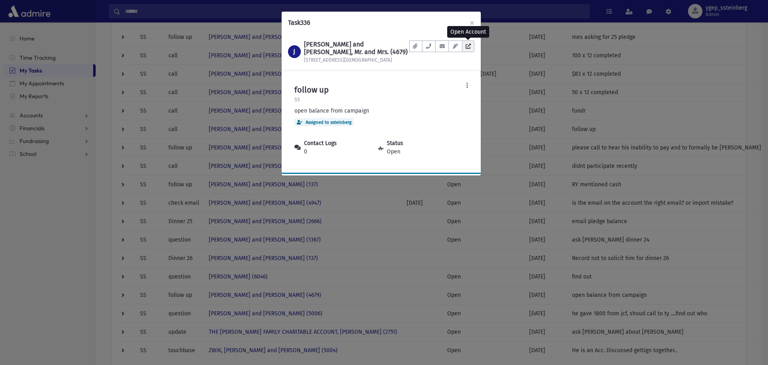
click at [470, 51] on link at bounding box center [468, 46] width 12 height 12
click at [471, 23] on button "×" at bounding box center [472, 23] width 18 height 22
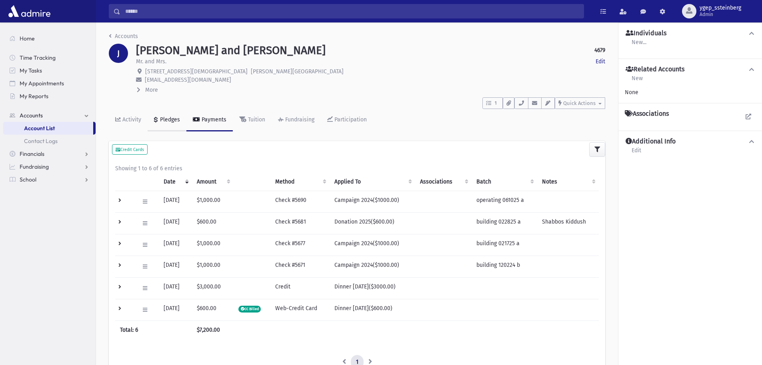
click at [175, 121] on div "Pledges" at bounding box center [169, 119] width 22 height 7
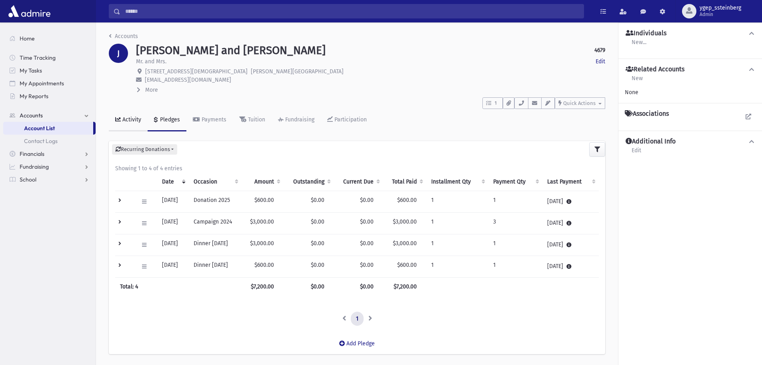
click at [136, 118] on div "Activity" at bounding box center [131, 119] width 20 height 7
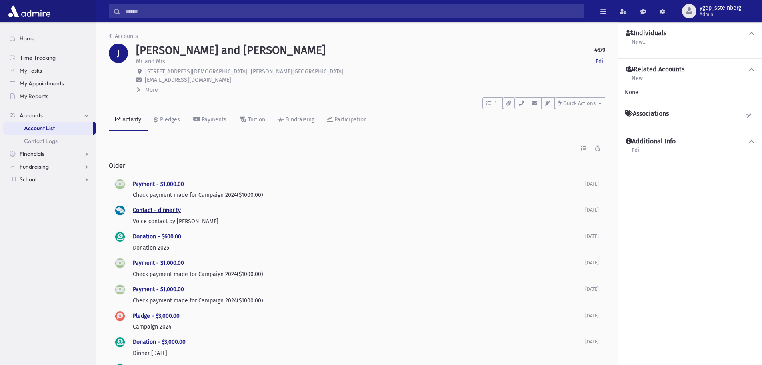
click at [165, 211] on link "Contact - dinner ty" at bounding box center [157, 209] width 48 height 7
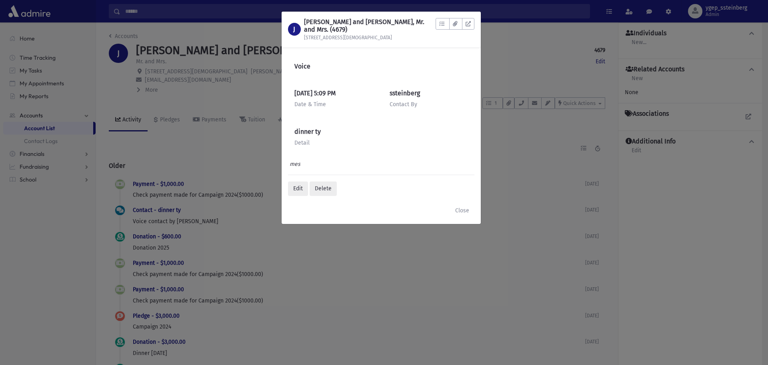
click at [212, 160] on div "J JAMES, Jonathan and Caren, Mr. and Mrs. (4679) 501 Church Rd To Do's No open …" at bounding box center [384, 182] width 768 height 365
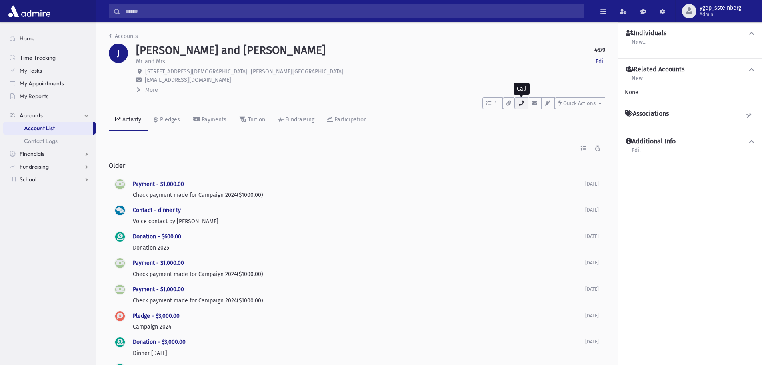
click at [523, 104] on icon "button" at bounding box center [521, 102] width 6 height 5
click at [603, 59] on link "Edit" at bounding box center [601, 61] width 10 height 8
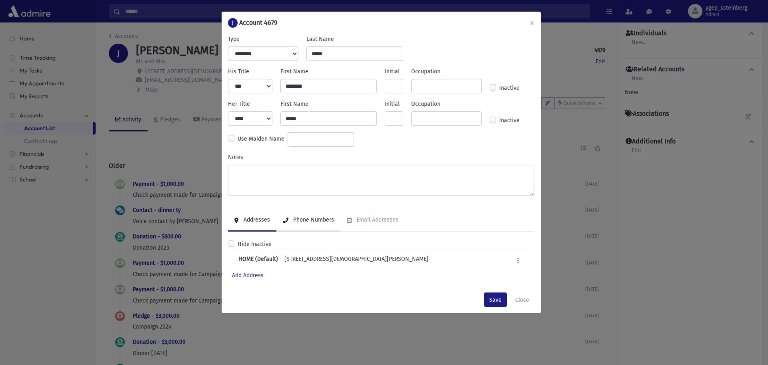
click at [307, 221] on div "Phone Numbers" at bounding box center [313, 219] width 42 height 7
click at [515, 258] on button at bounding box center [519, 261] width 12 height 12
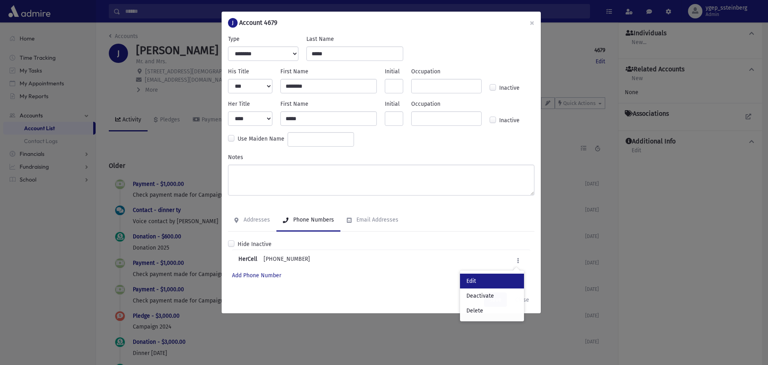
click at [488, 284] on link "Edit" at bounding box center [492, 280] width 64 height 15
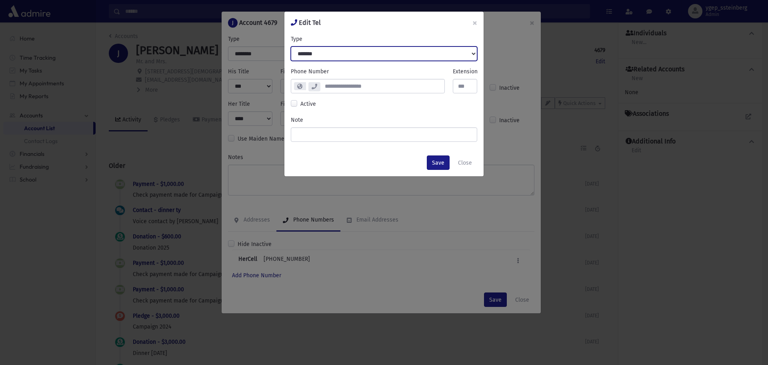
click at [326, 54] on select "**********" at bounding box center [384, 53] width 186 height 14
select select "*******"
click at [291, 46] on select "**********" at bounding box center [384, 53] width 186 height 14
click at [439, 160] on button "Save" at bounding box center [438, 162] width 23 height 14
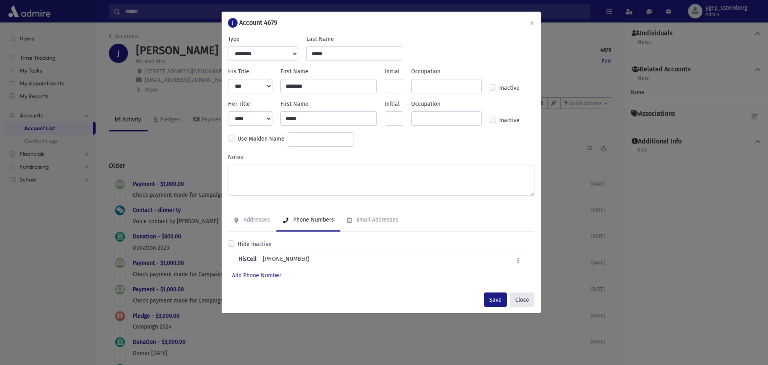
click at [521, 297] on button "Close" at bounding box center [522, 299] width 24 height 14
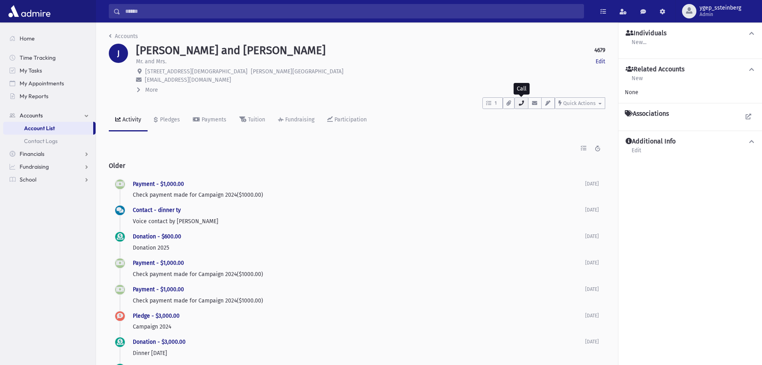
click at [520, 103] on icon "button" at bounding box center [521, 102] width 6 height 5
click at [435, 95] on div "1 To Do's Tasks (1) follow up open balance from campaign 4 months ago ssteinber…" at bounding box center [357, 101] width 497 height 15
click at [563, 104] on button "Quick Actions" at bounding box center [580, 103] width 50 height 12
click at [573, 123] on span "New Contact Log" at bounding box center [589, 123] width 44 height 7
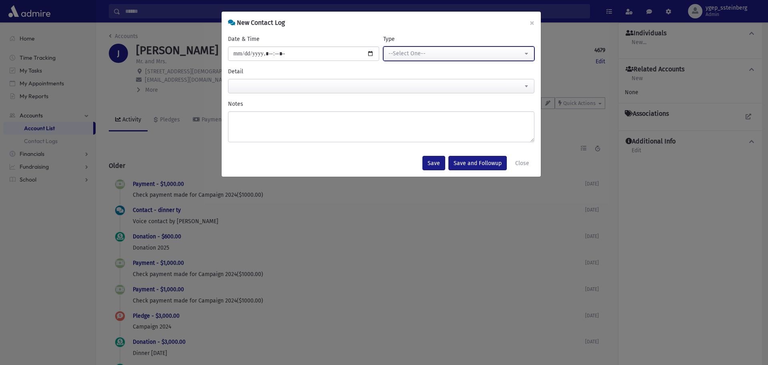
click at [463, 50] on div "--Select One--" at bounding box center [456, 53] width 134 height 8
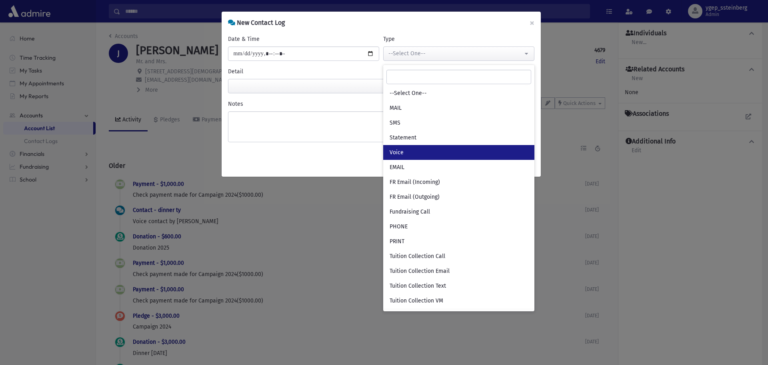
drag, startPoint x: 414, startPoint y: 152, endPoint x: 409, endPoint y: 150, distance: 5.1
click at [413, 152] on link "Voice" at bounding box center [458, 152] width 151 height 15
select select "*"
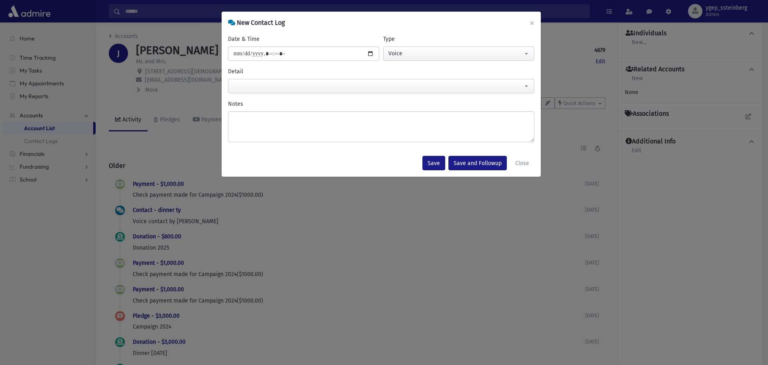
click at [257, 88] on span at bounding box center [381, 86] width 307 height 14
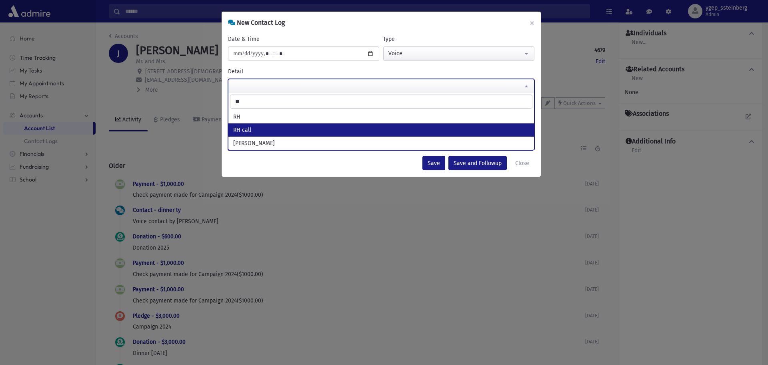
type input "**"
select select "*******"
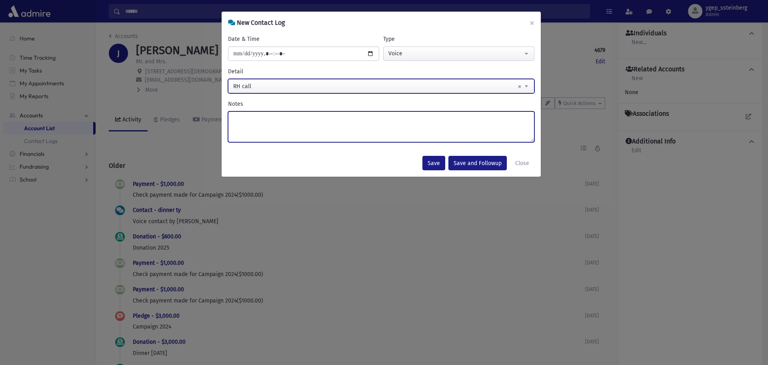
click at [253, 126] on textarea "Notes" at bounding box center [381, 126] width 307 height 31
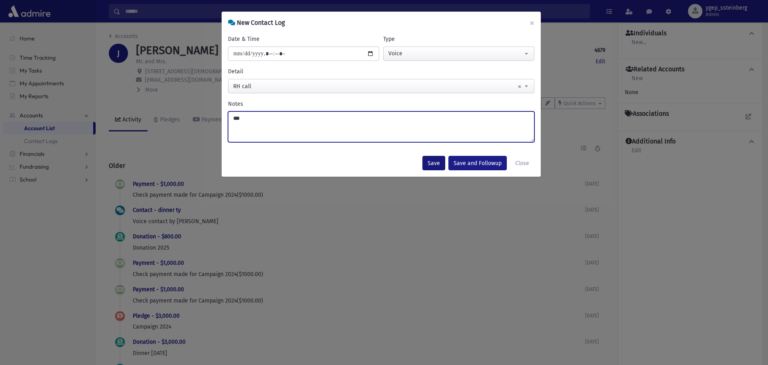
type textarea "***"
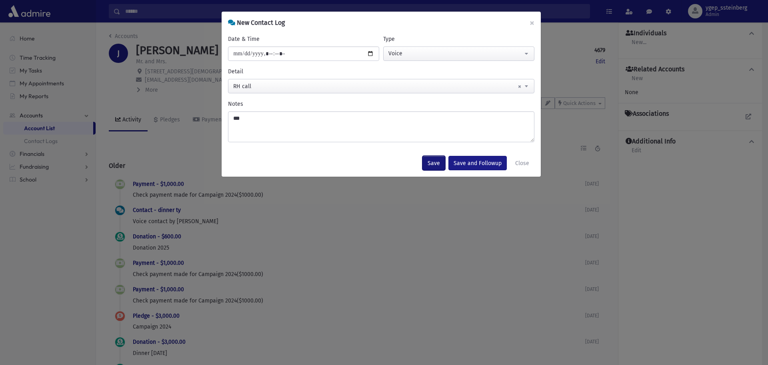
click at [439, 161] on button "Save" at bounding box center [434, 163] width 23 height 14
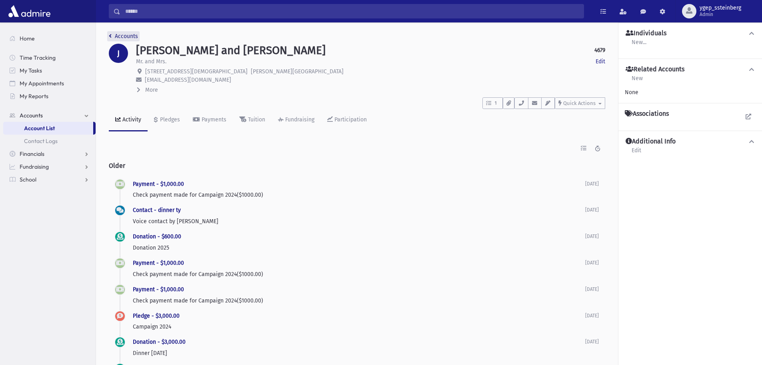
click at [126, 34] on link "Accounts" at bounding box center [123, 36] width 29 height 7
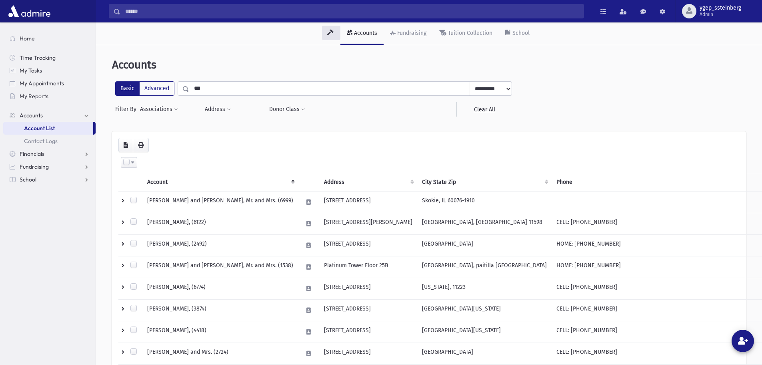
drag, startPoint x: 204, startPoint y: 87, endPoint x: 176, endPoint y: 80, distance: 28.5
click at [179, 82] on div "**********" at bounding box center [345, 88] width 335 height 14
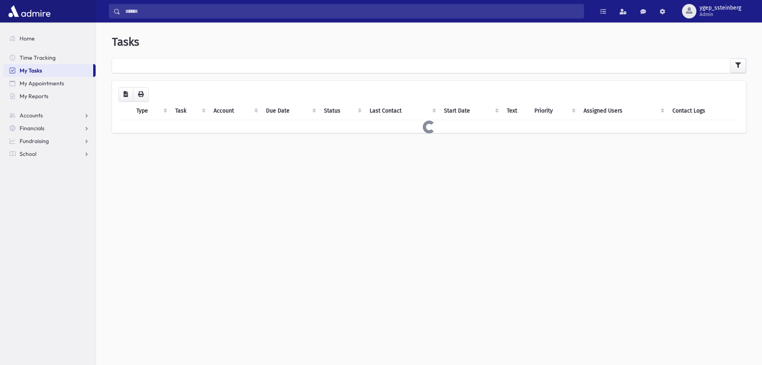
scroll to position [21, 0]
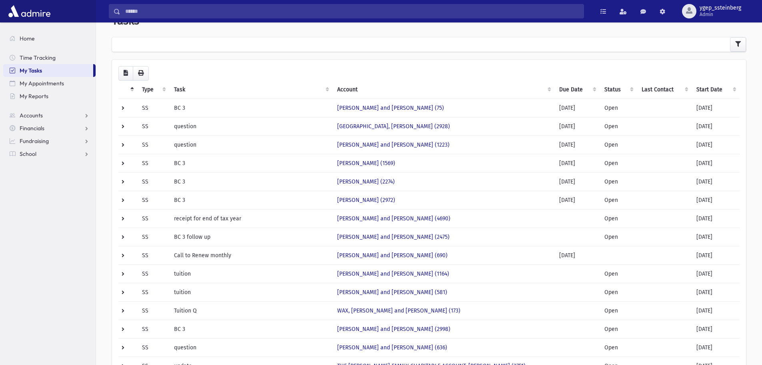
click at [712, 88] on th "Start Date" at bounding box center [716, 89] width 48 height 18
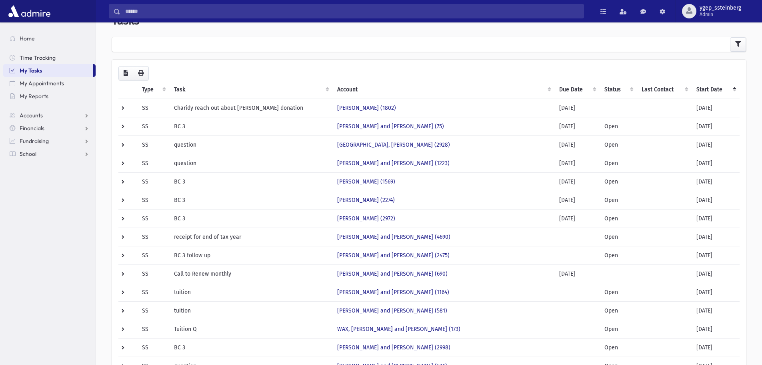
click at [711, 88] on th "Start Date" at bounding box center [716, 89] width 48 height 18
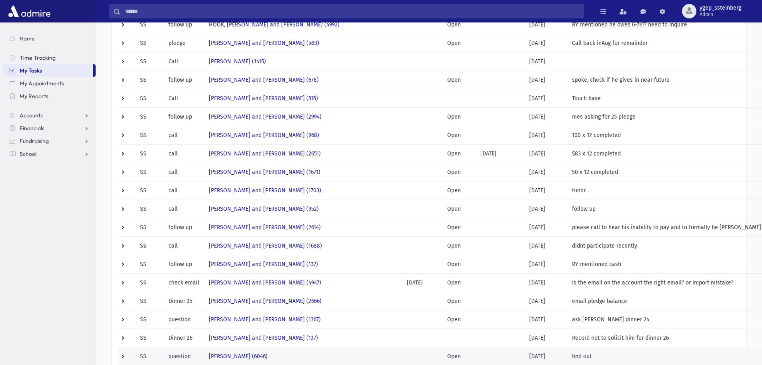
scroll to position [288, 0]
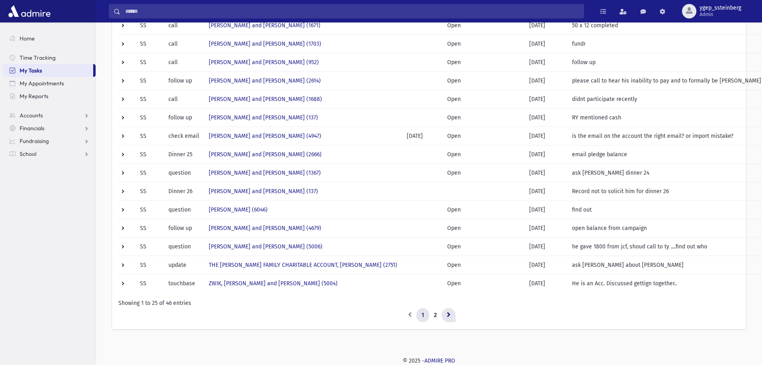
click at [447, 315] on icon at bounding box center [449, 314] width 4 height 6
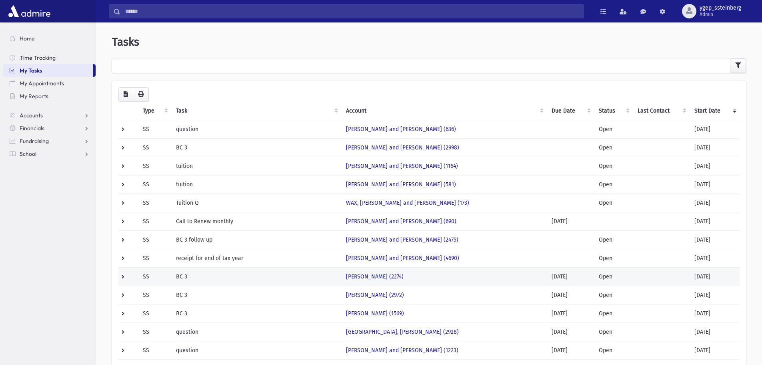
click at [430, 274] on td "[PERSON_NAME] (2274)" at bounding box center [444, 276] width 206 height 18
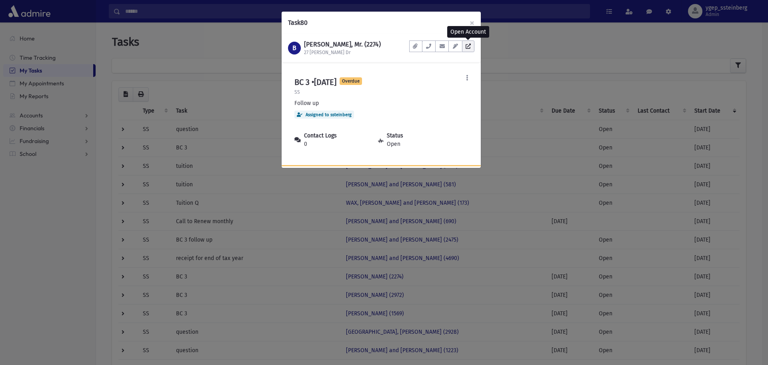
click at [468, 44] on icon at bounding box center [468, 46] width 5 height 5
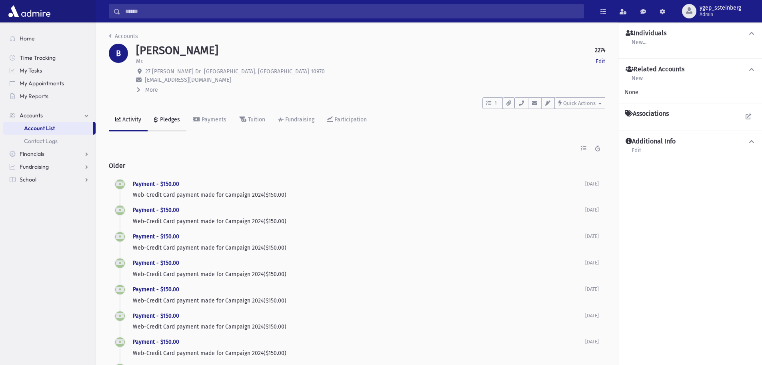
click at [165, 121] on div "Pledges" at bounding box center [169, 119] width 22 height 7
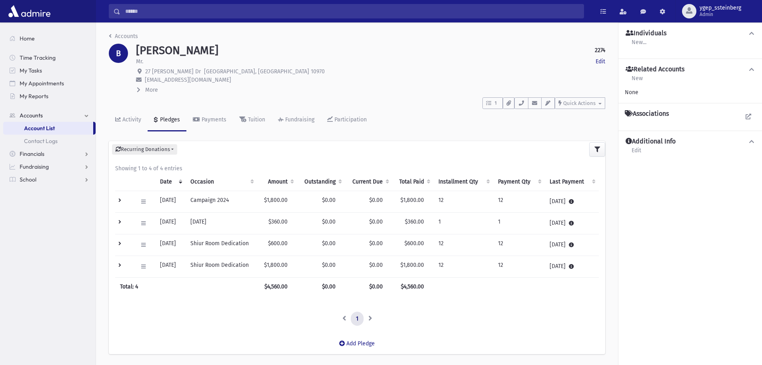
click at [119, 199] on td at bounding box center [124, 201] width 18 height 22
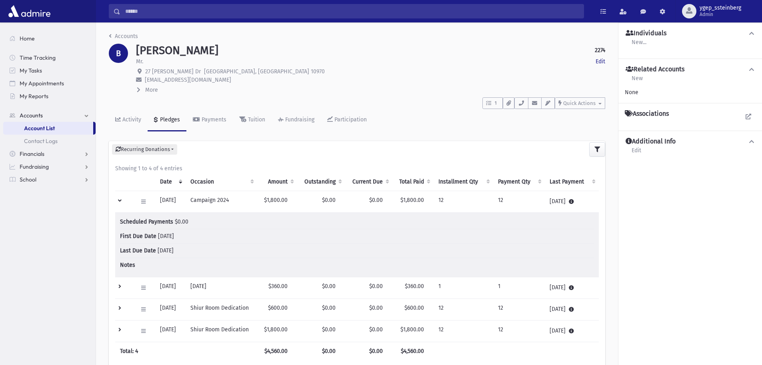
click at [119, 199] on td at bounding box center [124, 201] width 18 height 22
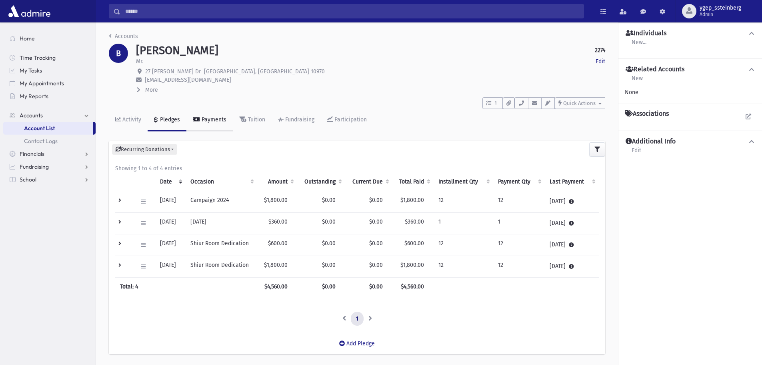
click at [211, 119] on div "Payments" at bounding box center [213, 119] width 26 height 7
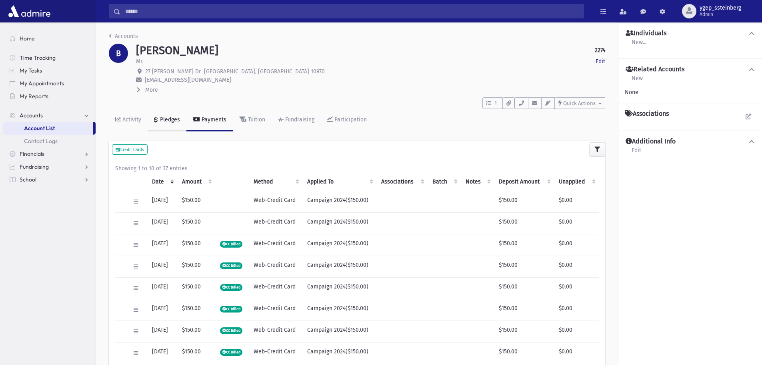
click at [179, 121] on div "Pledges" at bounding box center [169, 119] width 22 height 7
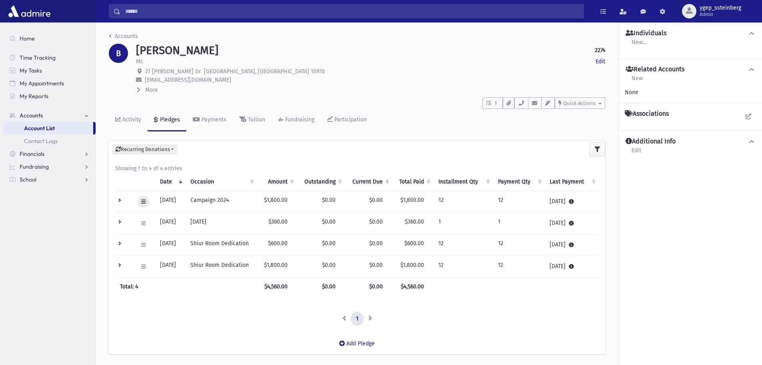
click at [144, 198] on button at bounding box center [144, 202] width 12 height 12
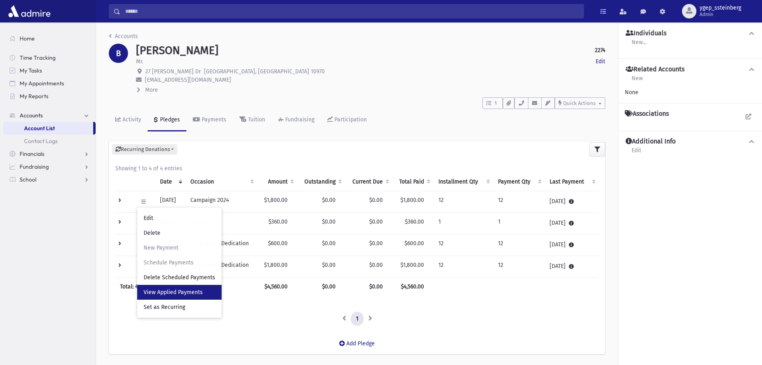
click at [163, 288] on link "View Applied Payments" at bounding box center [179, 292] width 84 height 15
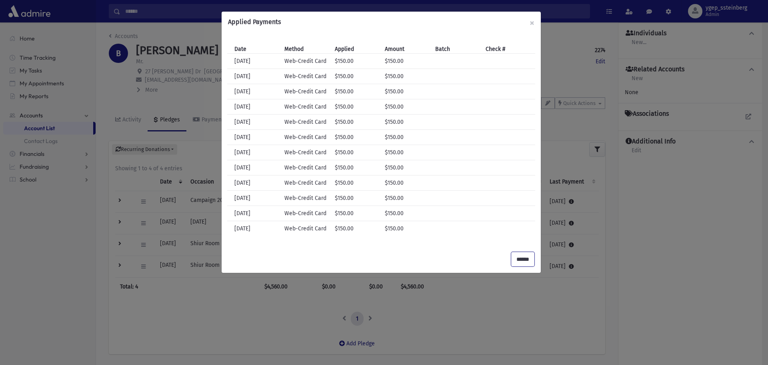
click at [523, 259] on input "******" at bounding box center [522, 259] width 23 height 14
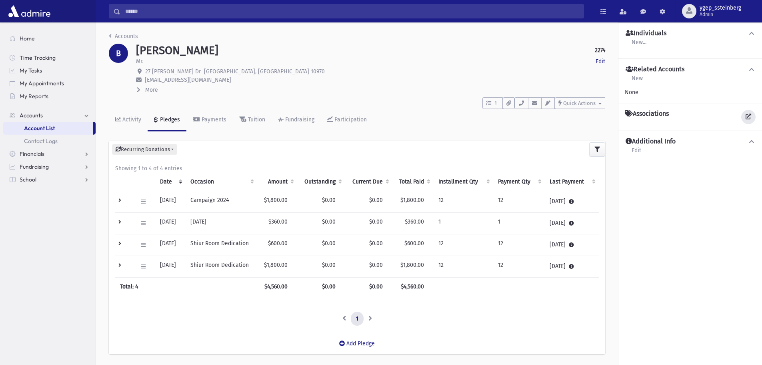
click at [745, 114] on link at bounding box center [749, 117] width 14 height 14
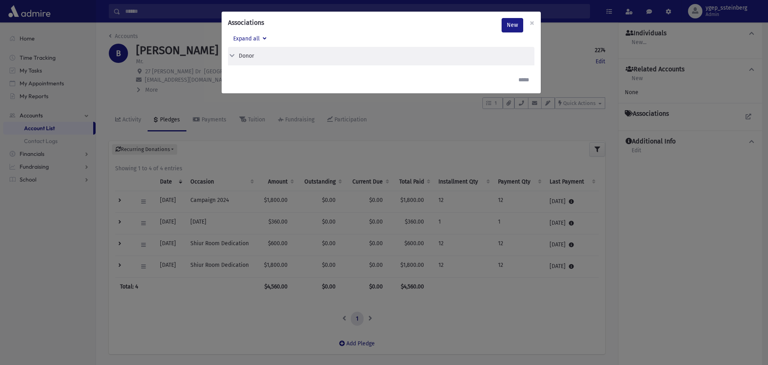
click at [257, 56] on button "Donor" at bounding box center [378, 56] width 300 height 8
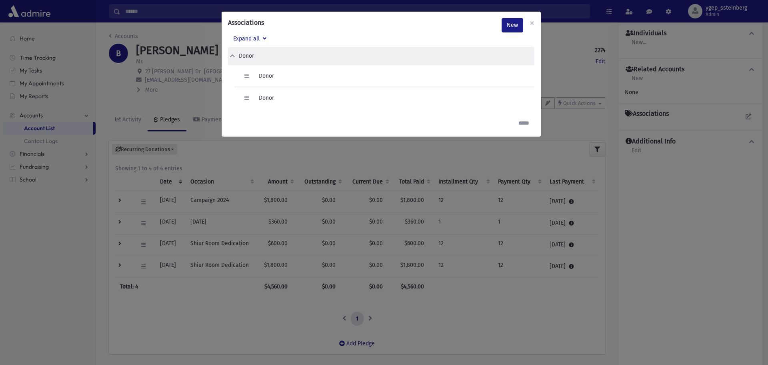
click at [205, 92] on div "Associations New × Expand all Donor Edit Delete Donor Edit Delete" at bounding box center [384, 182] width 768 height 365
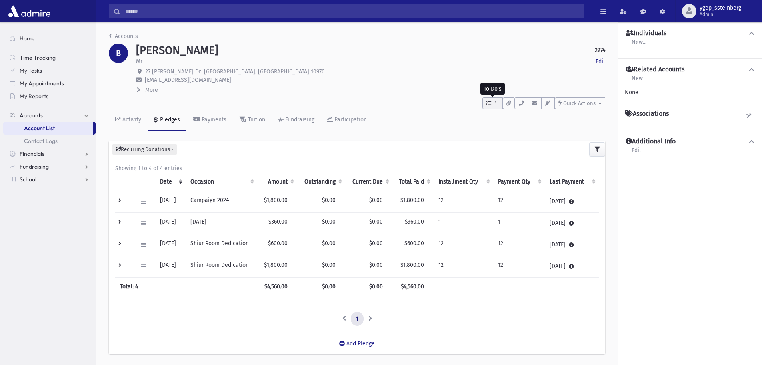
click at [496, 104] on span "1" at bounding box center [496, 103] width 7 height 7
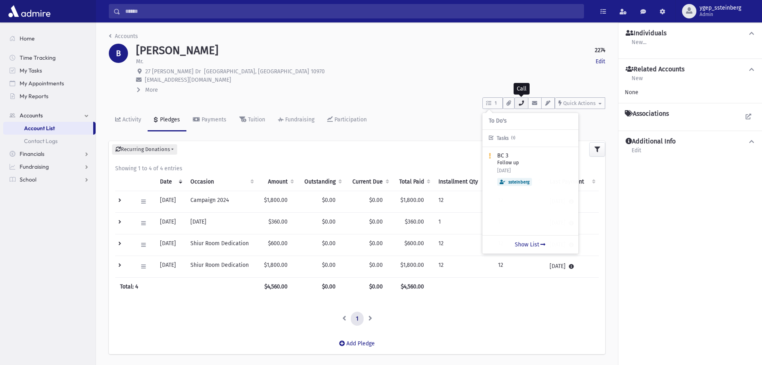
click at [521, 100] on icon "button" at bounding box center [521, 102] width 6 height 5
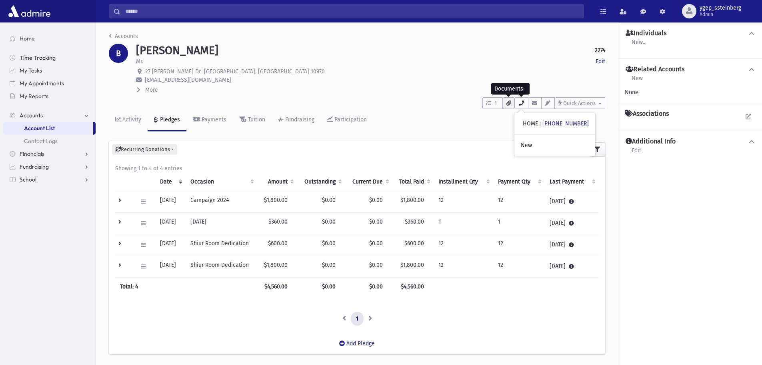
click at [515, 97] on button "button" at bounding box center [522, 103] width 14 height 12
click at [100, 100] on div "Accounts B BINDER, Mordechai 2274 Edit Mr. Edit 27 Dunnigan Dr Pomona, NY 10970…" at bounding box center [357, 196] width 522 height 349
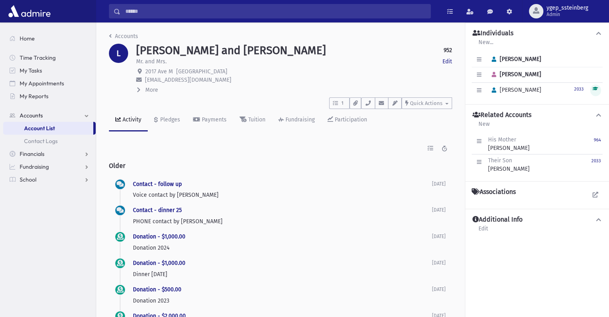
click at [125, 32] on li "Accounts" at bounding box center [123, 36] width 29 height 8
click at [124, 36] on link "Accounts" at bounding box center [123, 36] width 29 height 7
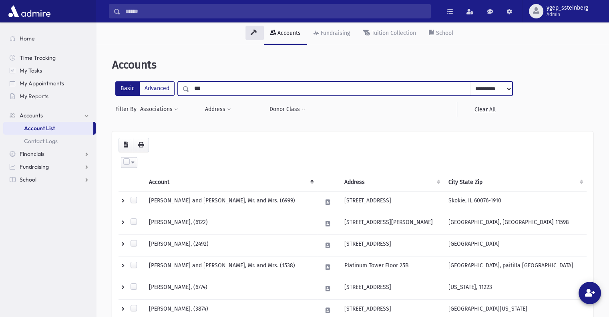
drag, startPoint x: 201, startPoint y: 88, endPoint x: 178, endPoint y: 88, distance: 23.6
click at [178, 88] on div "**********" at bounding box center [345, 88] width 335 height 14
type input "***"
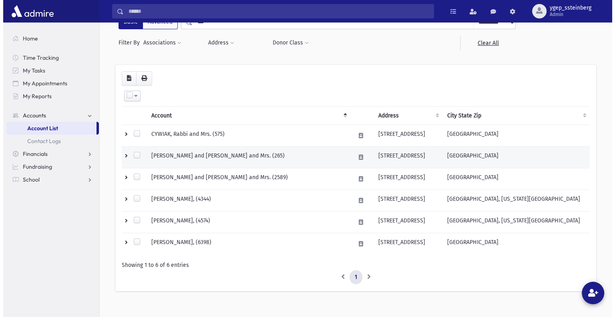
scroll to position [70, 0]
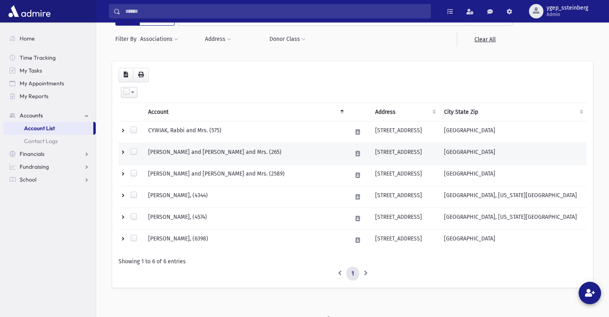
click at [250, 153] on td "[PERSON_NAME] and [PERSON_NAME] and Mrs. (265)" at bounding box center [244, 153] width 203 height 22
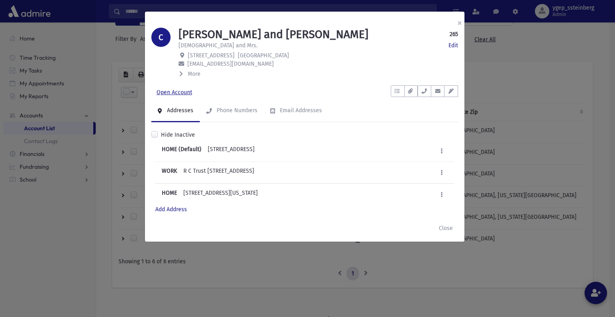
click at [181, 94] on link "Open Account" at bounding box center [174, 92] width 46 height 14
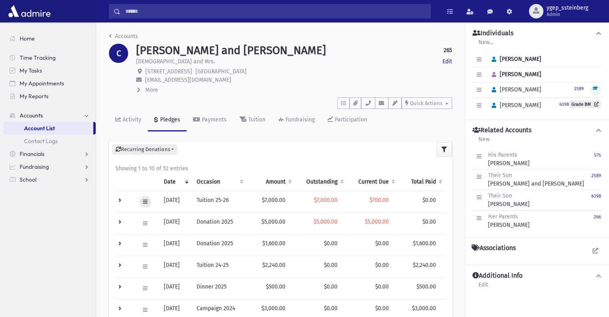
click at [144, 200] on icon at bounding box center [145, 201] width 4 height 5
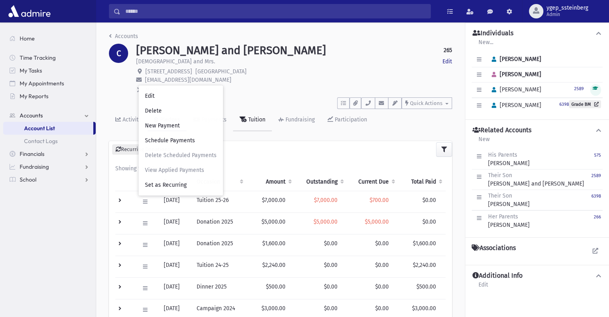
click at [233, 124] on link "Tuition" at bounding box center [252, 120] width 39 height 22
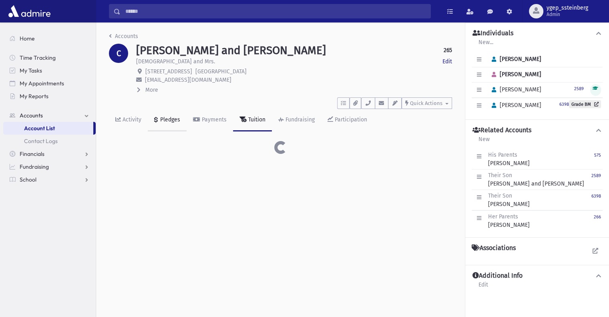
click at [171, 119] on div "Pledges" at bounding box center [169, 119] width 22 height 7
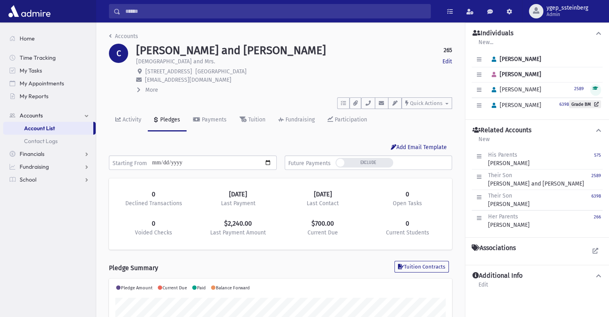
scroll to position [126, 343]
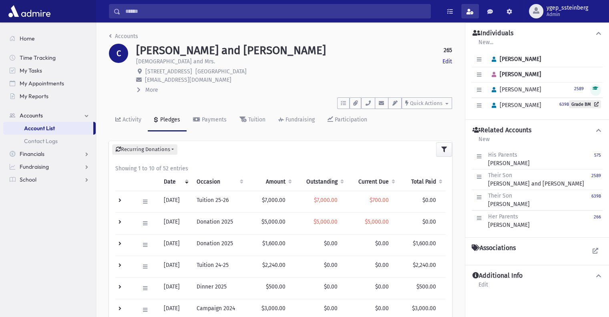
click at [469, 9] on span at bounding box center [469, 12] width 7 height 6
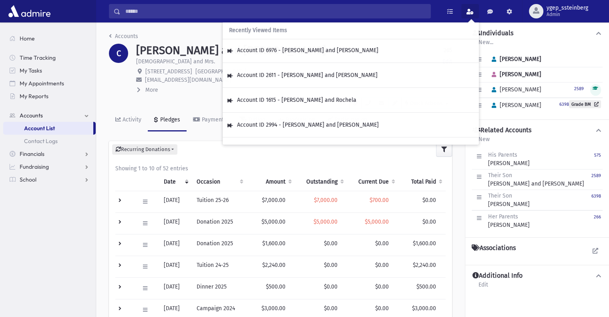
scroll to position [379, 0]
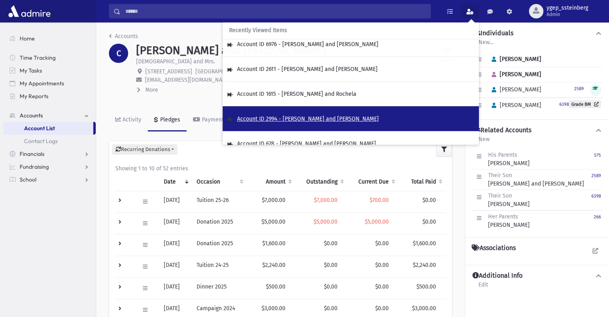
click at [303, 115] on span "Account ID 2994 - GOODMAN, Yakov and Michal" at bounding box center [308, 118] width 142 height 7
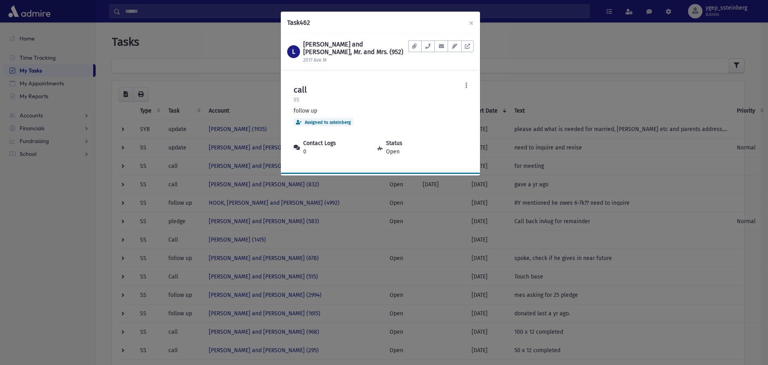
scroll to position [83, 0]
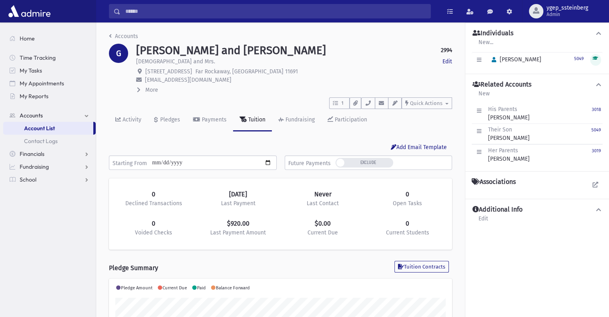
scroll to position [126, 343]
click at [164, 117] on div "Pledges" at bounding box center [169, 119] width 22 height 7
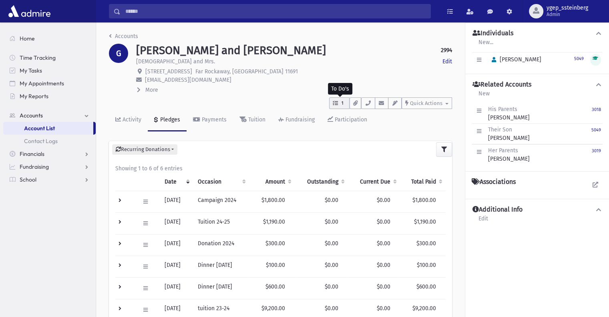
click at [338, 104] on icon "button" at bounding box center [335, 102] width 5 height 5
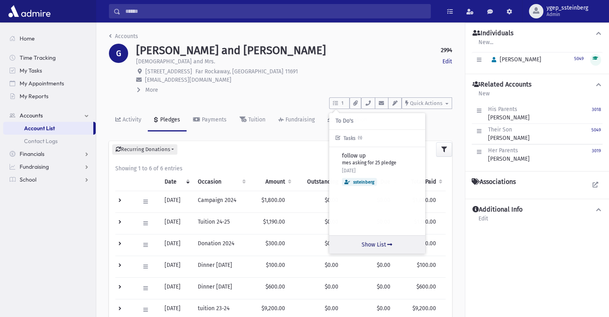
click at [377, 244] on link "Show List" at bounding box center [377, 244] width 96 height 18
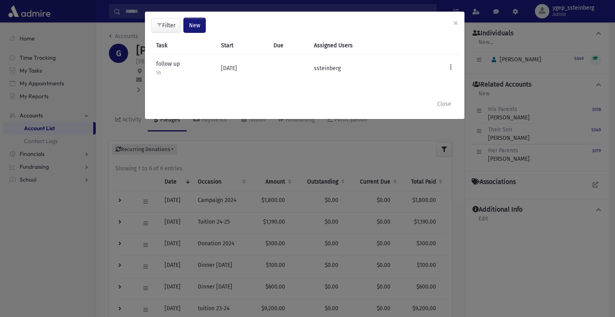
click at [197, 22] on span "New" at bounding box center [194, 25] width 11 height 7
click at [174, 49] on link "Task" at bounding box center [174, 47] width 64 height 15
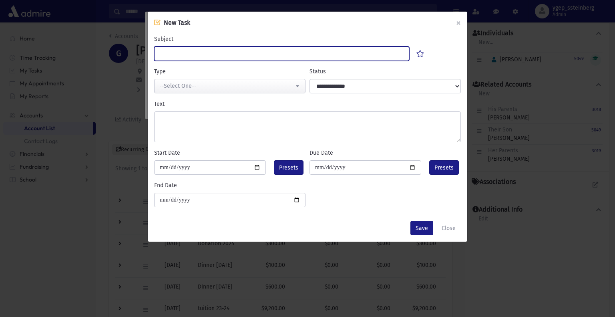
click at [174, 54] on input "Subject" at bounding box center [281, 53] width 255 height 14
type input "**********"
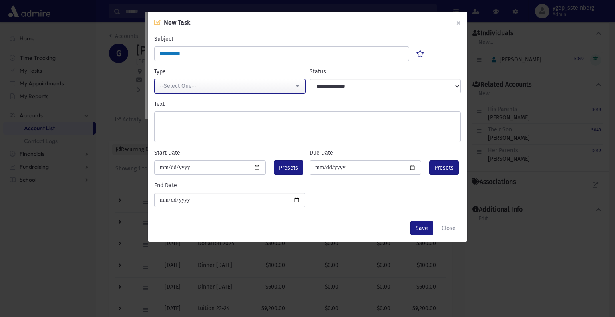
click at [179, 86] on div "--Select One--" at bounding box center [226, 86] width 134 height 8
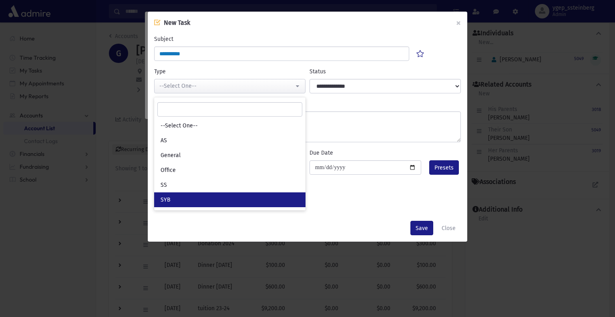
click at [190, 202] on link "SYB" at bounding box center [229, 199] width 151 height 15
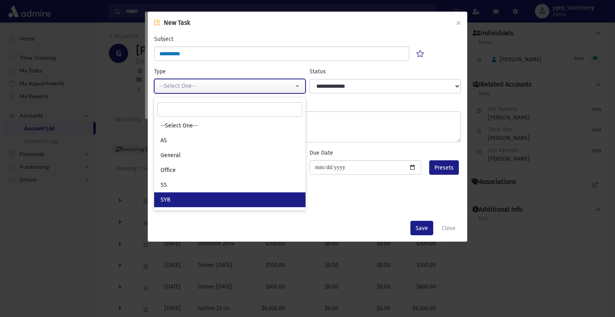
select select "*"
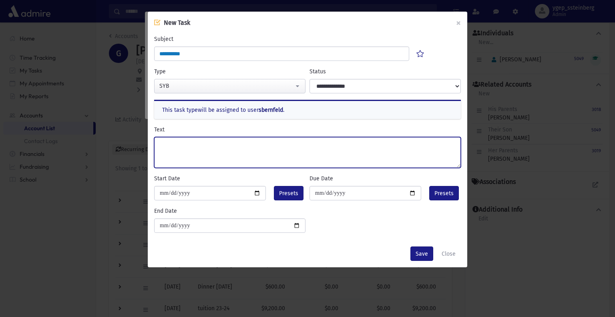
click at [193, 140] on textarea "Text" at bounding box center [307, 152] width 307 height 31
type textarea "**********"
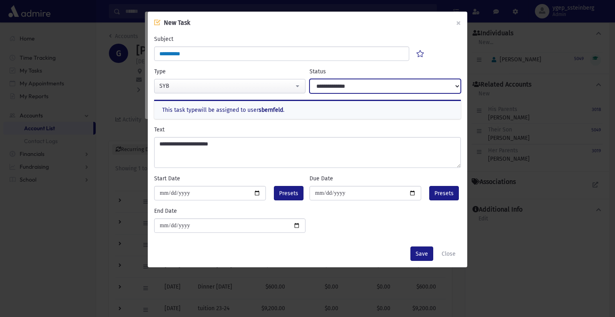
click at [355, 85] on select "**********" at bounding box center [384, 86] width 151 height 14
select select "****"
click at [309, 79] on select "**********" at bounding box center [384, 86] width 151 height 14
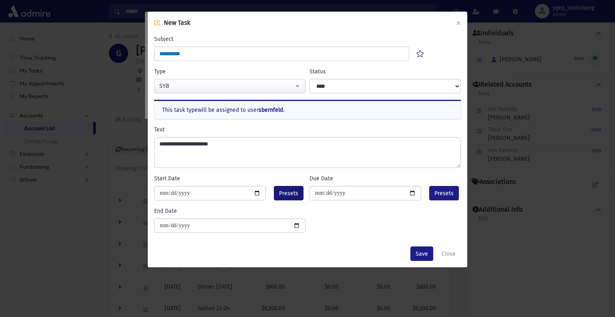
click at [289, 192] on span "Presets" at bounding box center [288, 193] width 19 height 8
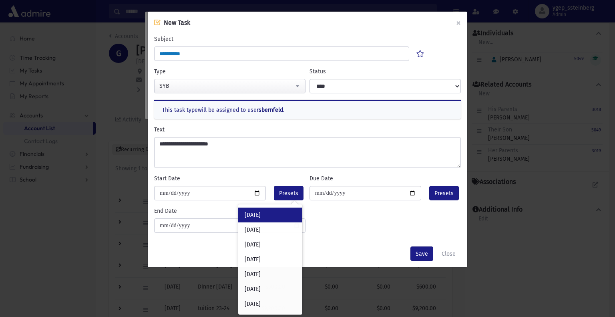
click at [268, 219] on div "Today" at bounding box center [270, 214] width 64 height 15
type input "**********"
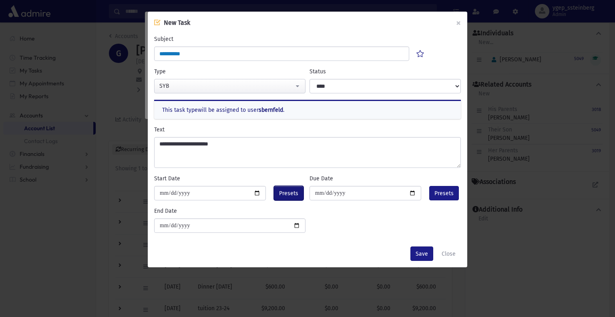
click at [291, 194] on span "Presets" at bounding box center [288, 193] width 19 height 8
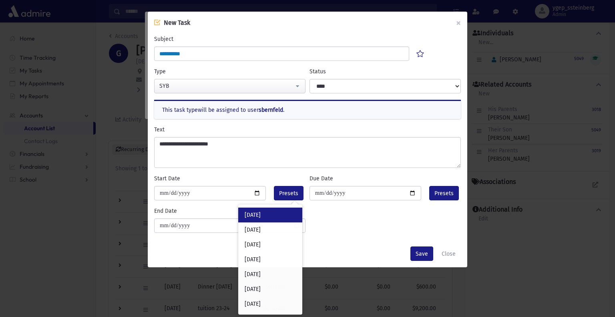
click at [271, 218] on div "Today" at bounding box center [270, 214] width 64 height 15
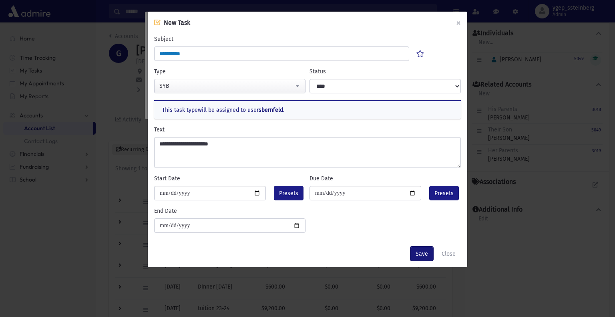
click at [424, 257] on button "Save" at bounding box center [421, 253] width 23 height 14
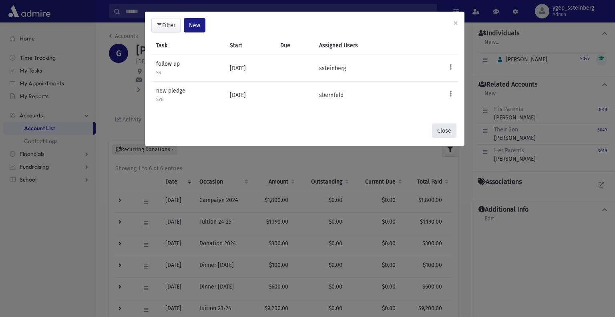
click at [442, 136] on button "Close" at bounding box center [444, 130] width 24 height 14
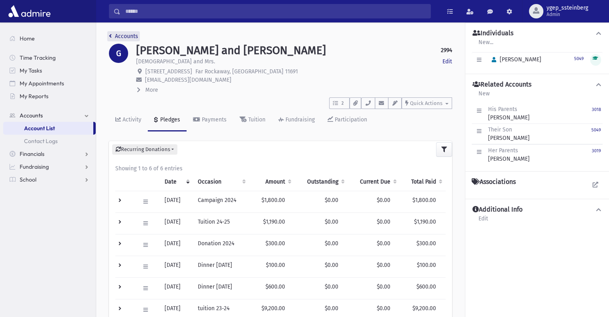
click at [134, 36] on link "Accounts" at bounding box center [123, 36] width 29 height 7
